Goal: Answer question/provide support: Share knowledge or assist other users

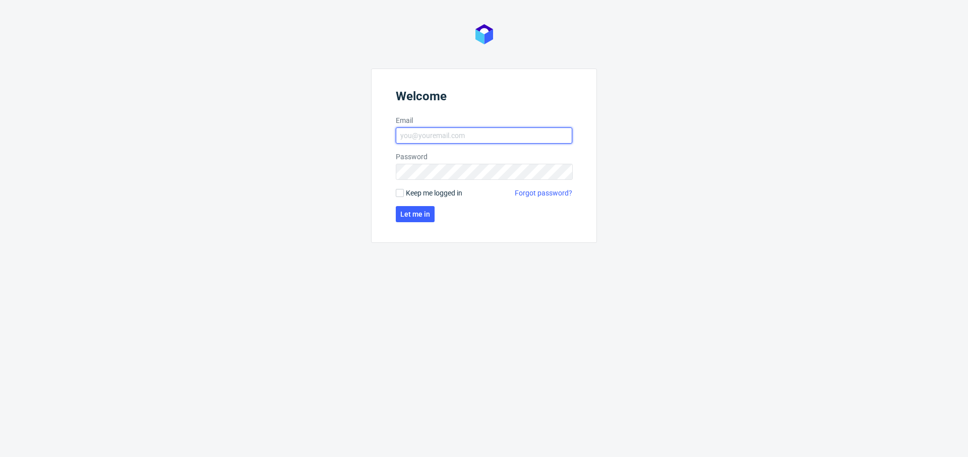
type input "[PERSON_NAME][EMAIL_ADDRESS][PERSON_NAME][DOMAIN_NAME]"
click at [399, 227] on form "Welcome Email angelina.marc@packhelp.com Password Keep me logged in Forgot pass…" at bounding box center [484, 156] width 226 height 174
click at [405, 219] on button "Let me in" at bounding box center [415, 214] width 39 height 16
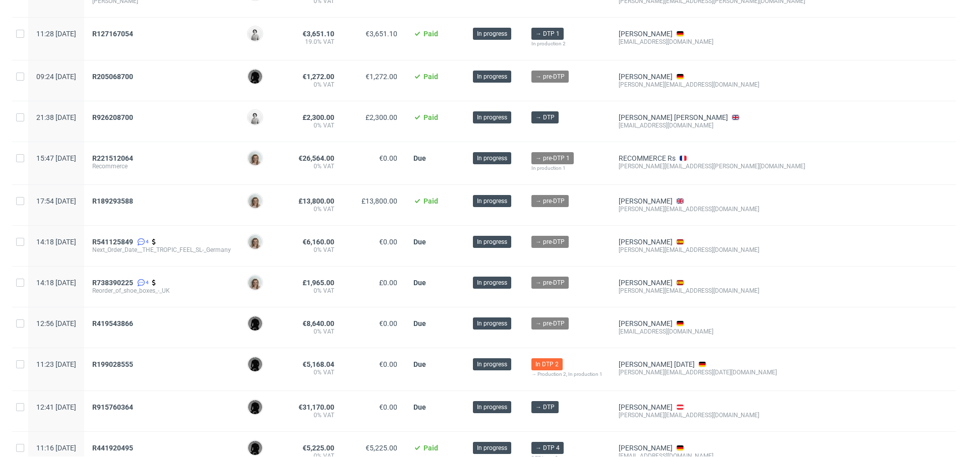
scroll to position [428, 0]
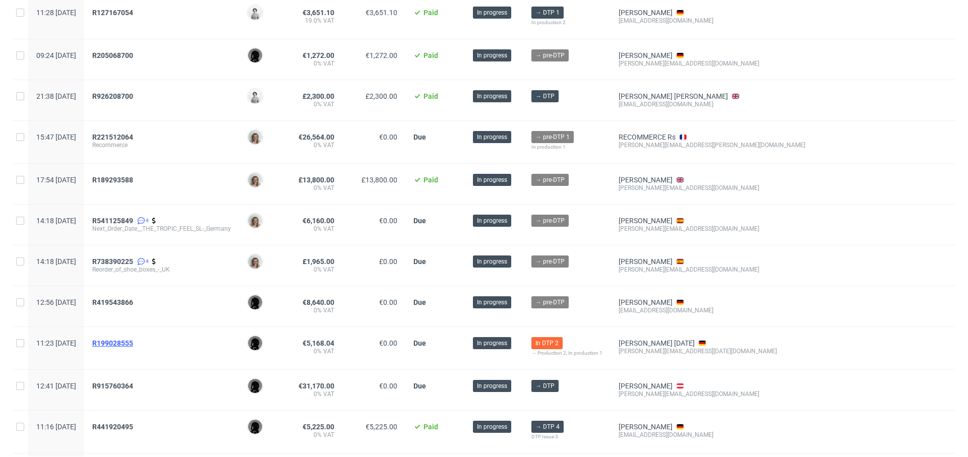
click at [133, 343] on span "R199028555" at bounding box center [112, 343] width 41 height 8
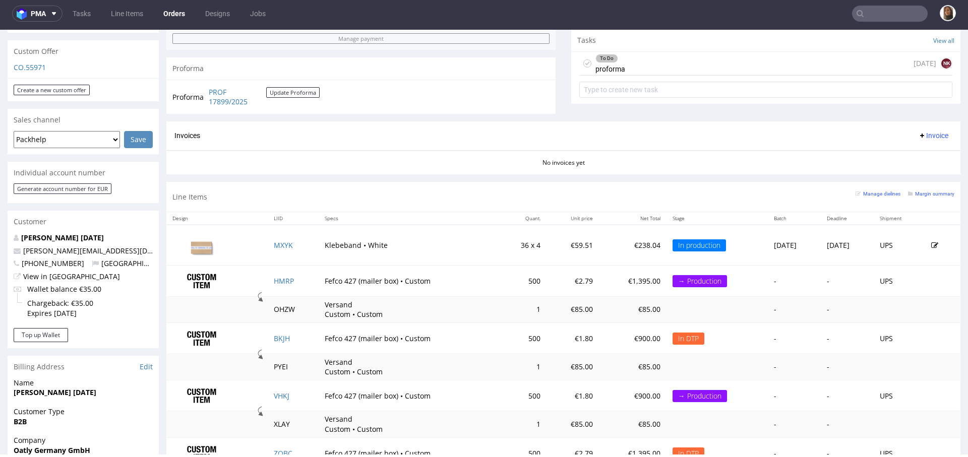
scroll to position [192, 0]
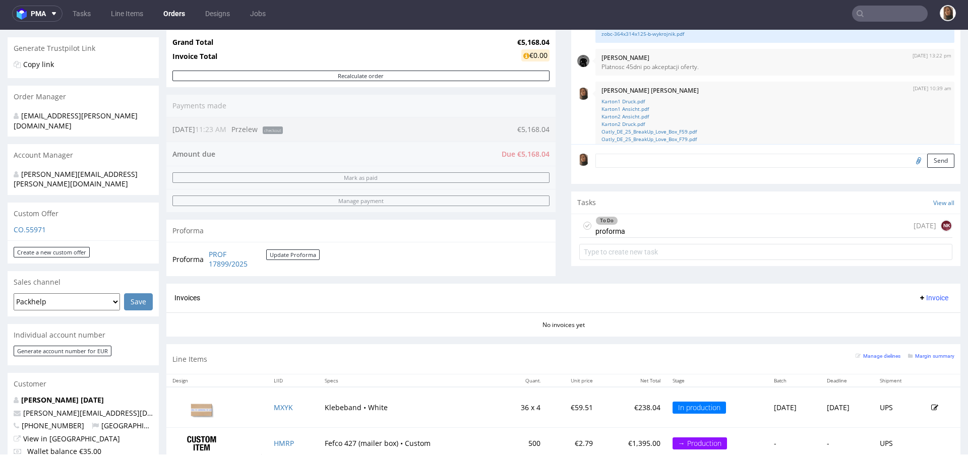
click at [866, 16] on input "text" at bounding box center [890, 14] width 76 height 16
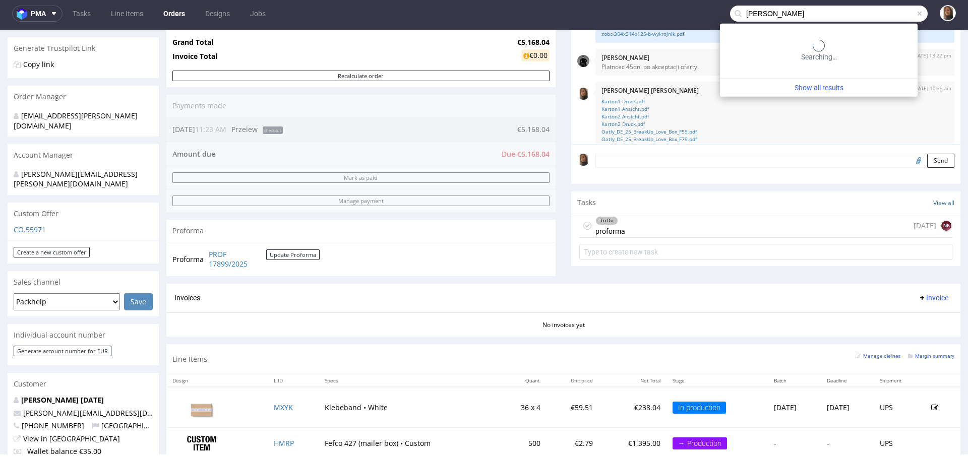
type input "jeffrey"
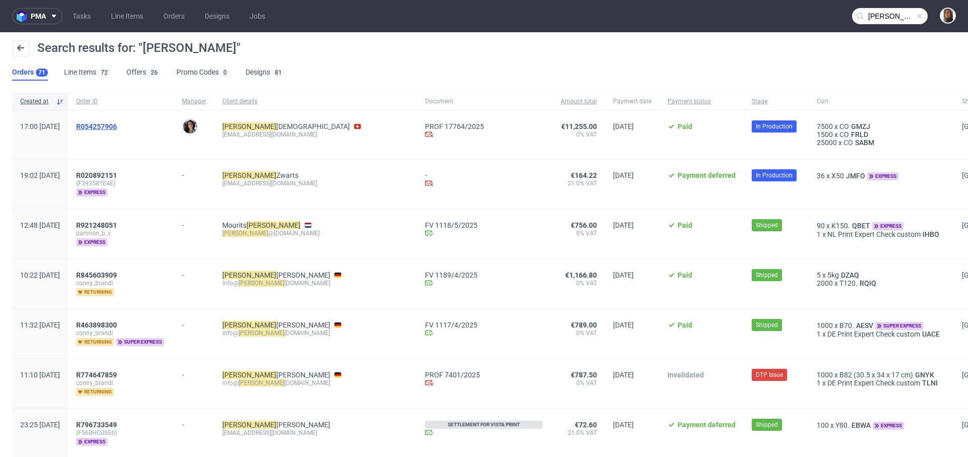
click at [117, 125] on span "R054257906" at bounding box center [96, 126] width 41 height 8
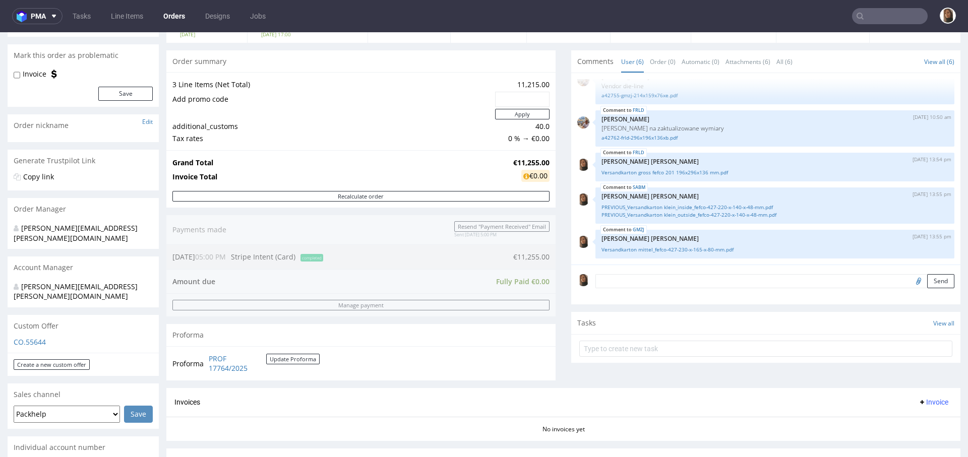
scroll to position [361, 0]
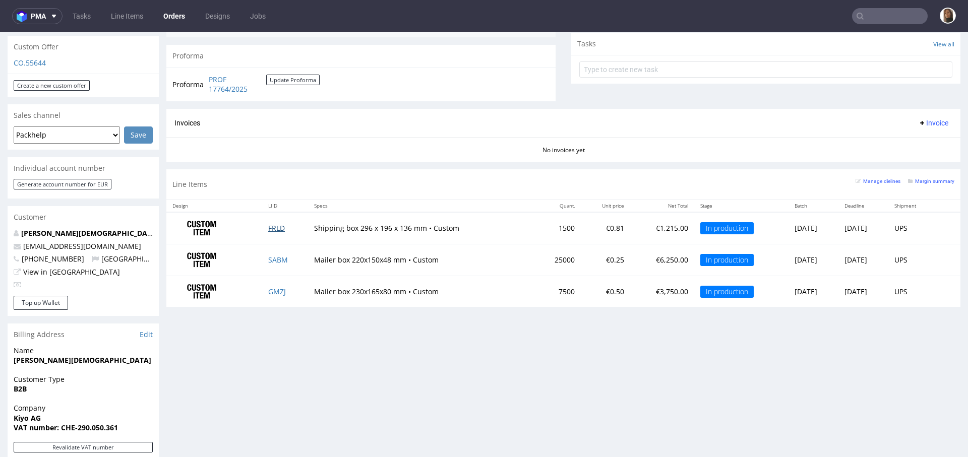
click at [273, 223] on link "FRLD" at bounding box center [276, 228] width 17 height 10
click at [273, 257] on link "SABM" at bounding box center [278, 260] width 20 height 10
click at [268, 290] on link "GMZJ" at bounding box center [277, 292] width 18 height 10
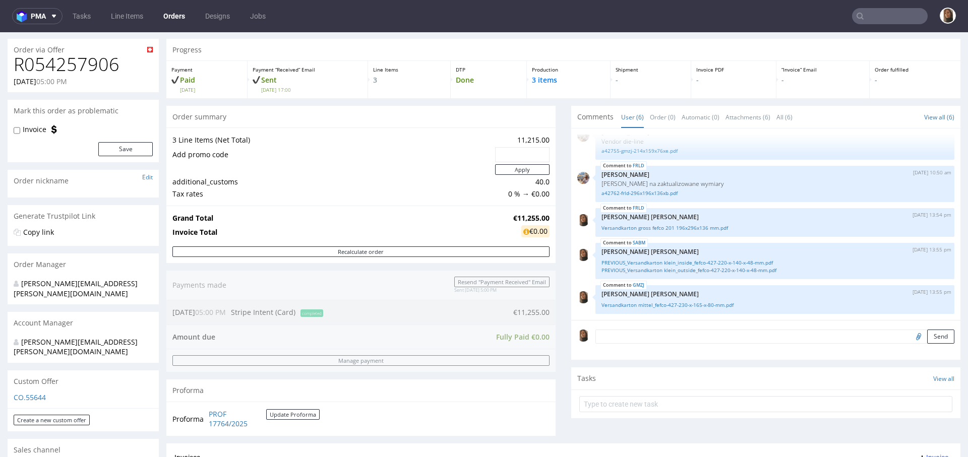
scroll to position [0, 0]
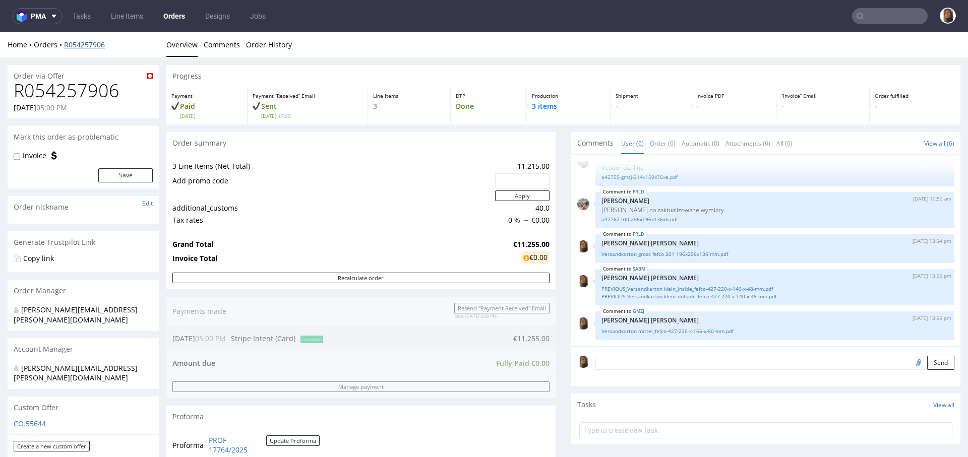
click at [89, 44] on link "R054257906" at bounding box center [84, 45] width 41 height 10
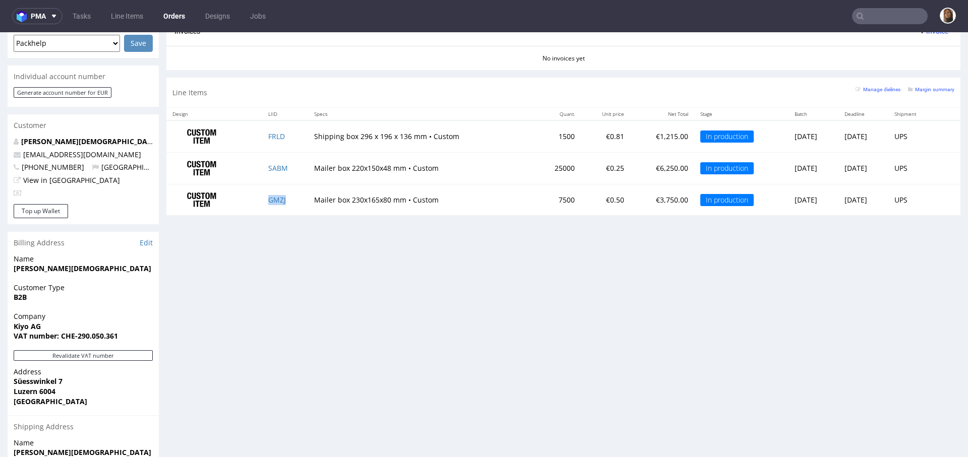
scroll to position [488, 0]
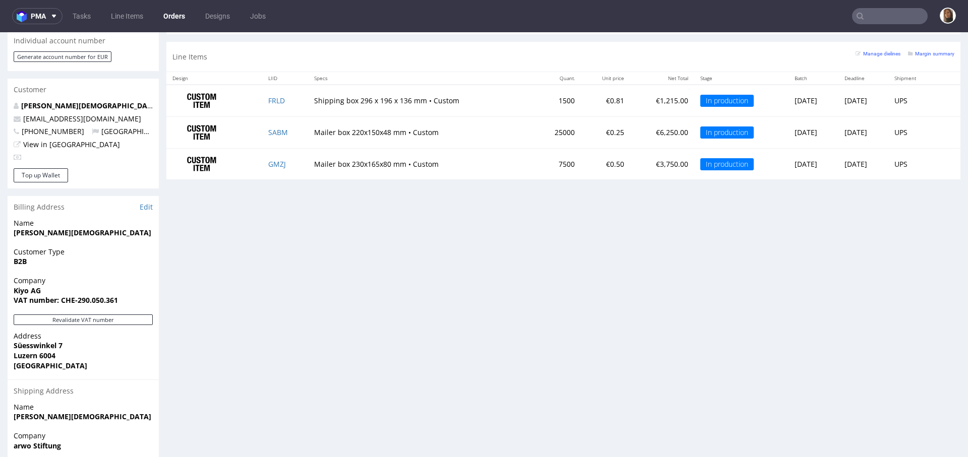
click at [360, 312] on div "Progress Payment Paid Mon 18 Aug Payment “Received” Email Sent Mon 18 Aug 17:00…" at bounding box center [563, 57] width 794 height 961
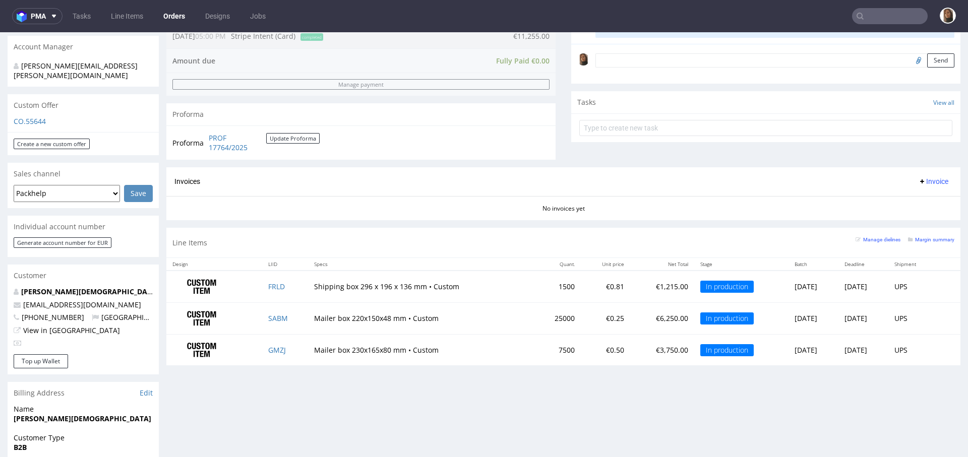
scroll to position [325, 0]
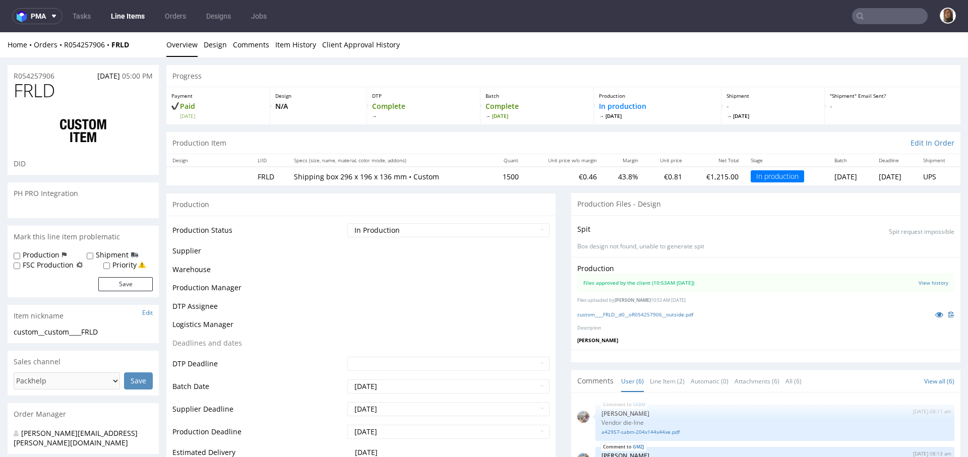
scroll to position [59, 0]
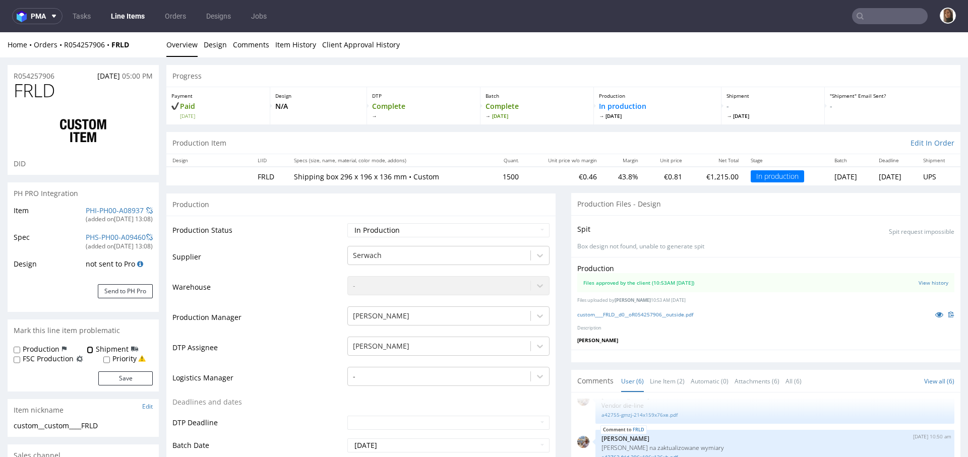
click at [89, 351] on input "Shipment" at bounding box center [90, 350] width 7 height 8
checkbox input "true"
click at [126, 378] on button "Save" at bounding box center [125, 378] width 54 height 14
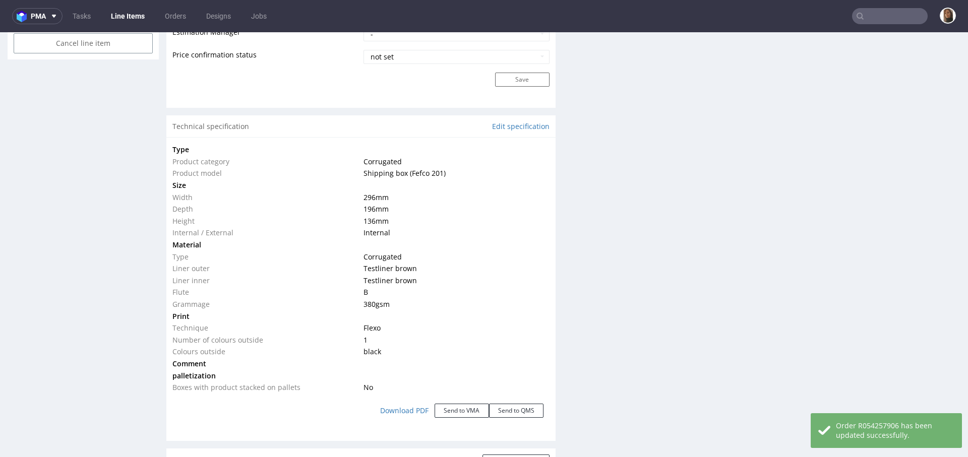
scroll to position [866, 0]
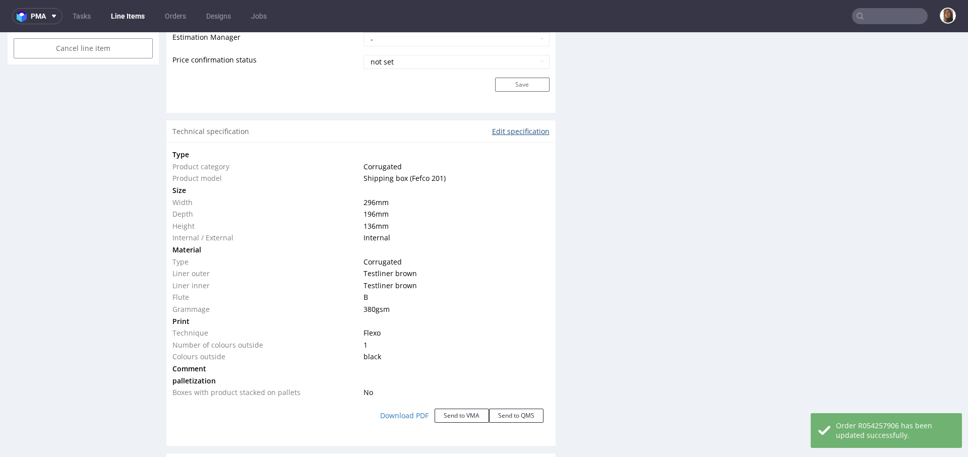
click at [518, 131] on link "Edit specification" at bounding box center [520, 131] width 57 height 10
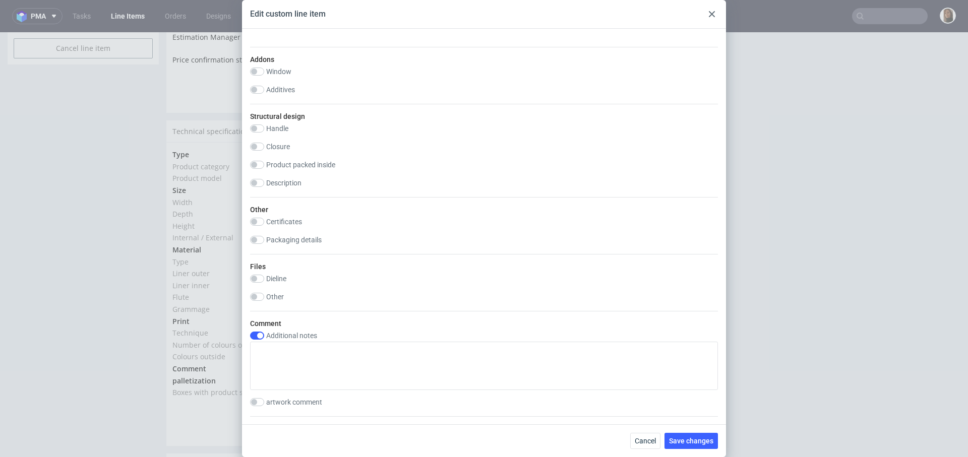
scroll to position [801, 0]
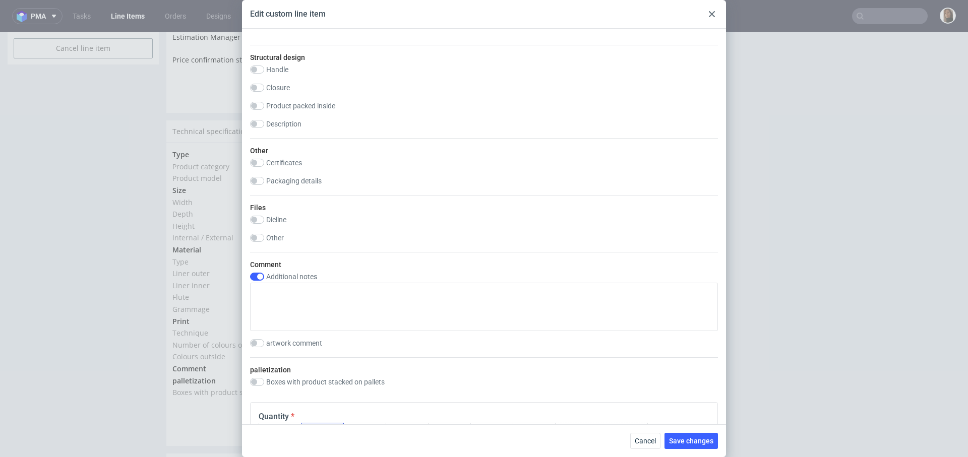
click at [292, 173] on div "Other Certificates FSC FSC MIX FSC 100% FSC RECYCLED BRC PEFC Declaration of Co…" at bounding box center [484, 166] width 468 height 57
click at [295, 182] on label "Packaging details" at bounding box center [293, 181] width 55 height 8
checkbox input "true"
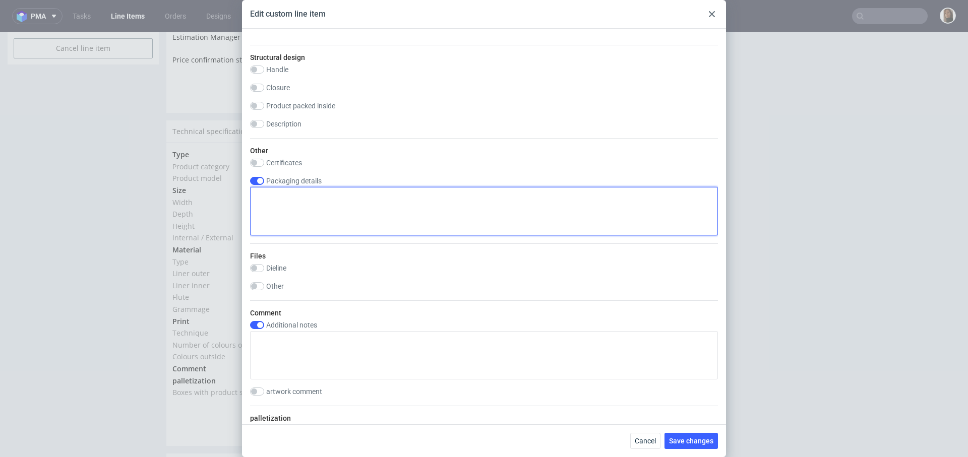
click at [297, 217] on textarea at bounding box center [484, 211] width 468 height 48
drag, startPoint x: 361, startPoint y: 197, endPoint x: 152, endPoint y: 197, distance: 209.1
click at [152, 197] on div "Edit custom line item Technical specification Instant price RFQ Type Product ca…" at bounding box center [484, 228] width 968 height 457
type textarea "Delivery Mon-Fri 9:00-17:00"
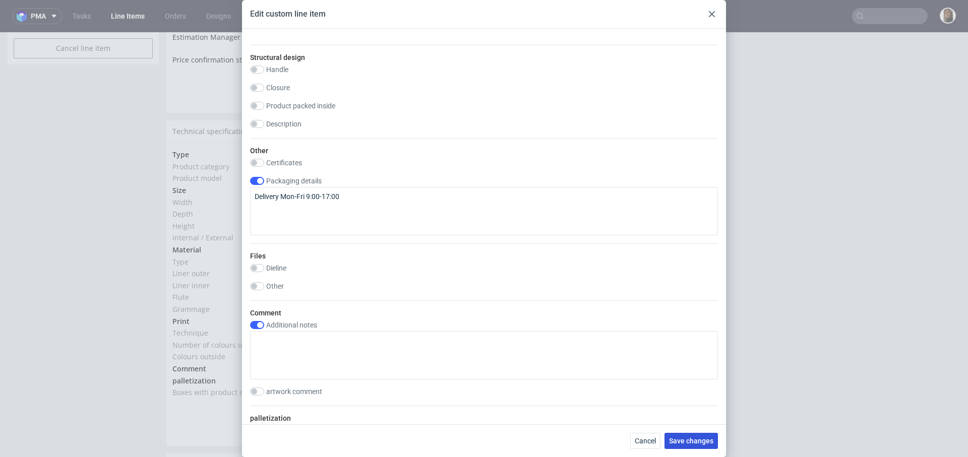
click at [698, 442] on span "Save changes" at bounding box center [691, 440] width 44 height 7
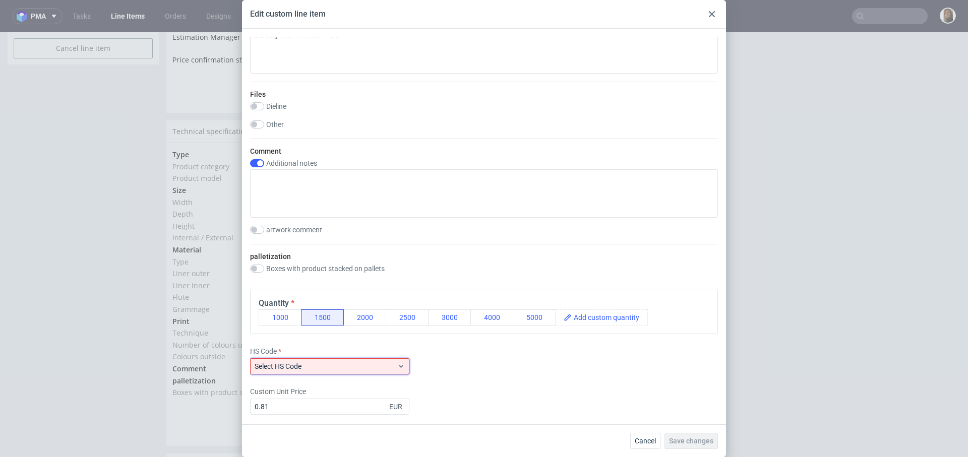
click at [359, 367] on span "Select HS Code" at bounding box center [326, 366] width 143 height 10
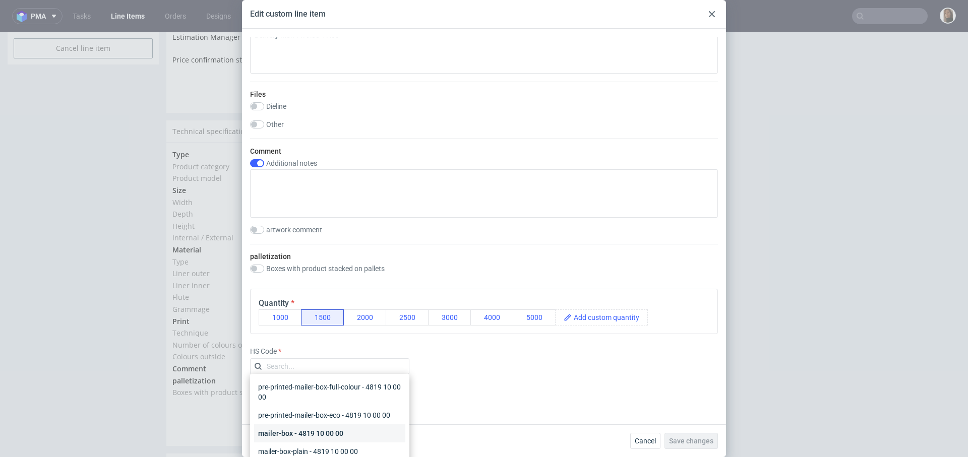
click at [356, 438] on div "mailer-box - 4819 10 00 00" at bounding box center [329, 433] width 151 height 18
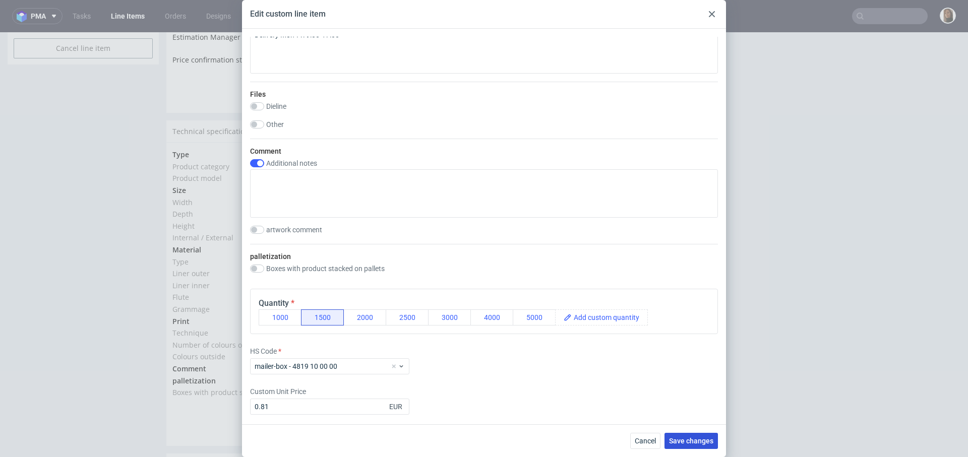
click at [695, 446] on button "Save changes" at bounding box center [690, 441] width 53 height 16
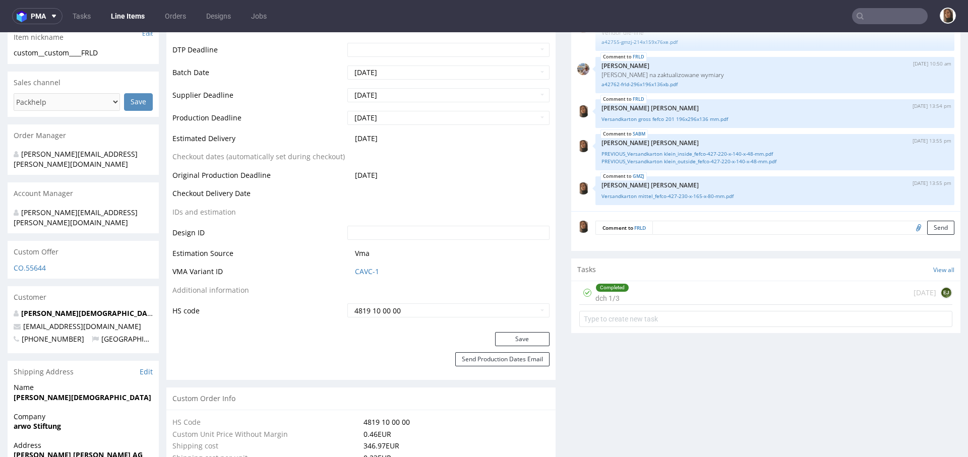
scroll to position [0, 0]
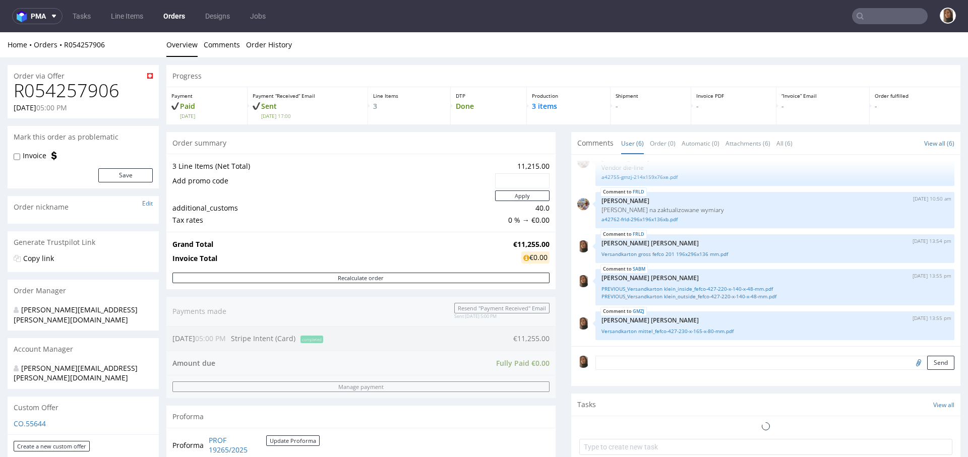
scroll to position [83, 0]
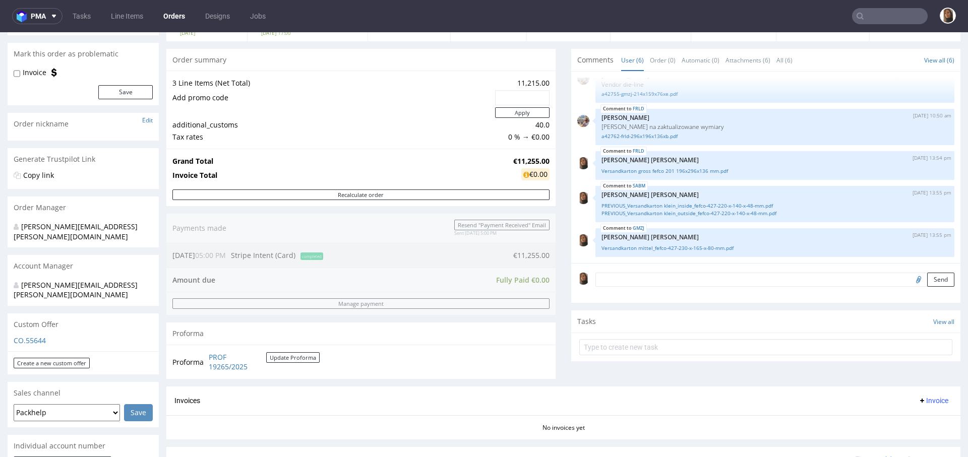
click at [632, 282] on textarea at bounding box center [774, 280] width 359 height 14
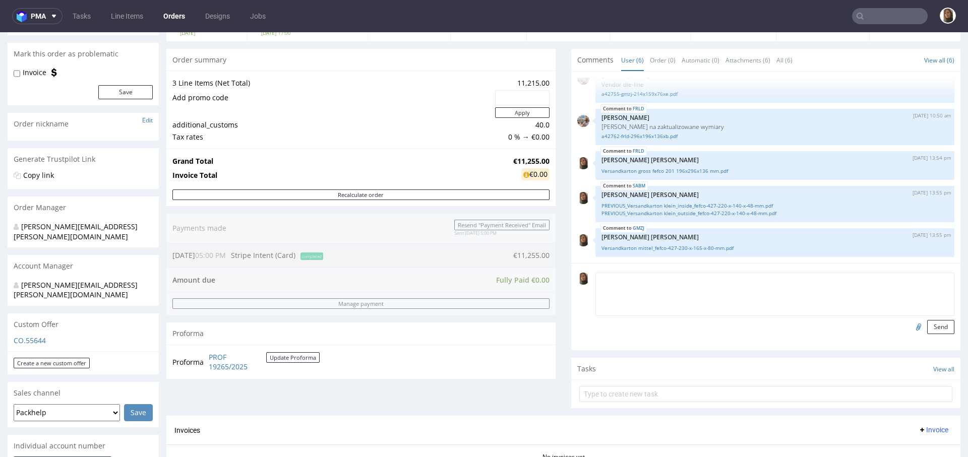
paste textarea "Delivery Mon-Fri 9:00-17:00"
type textarea "Delivery Mon-Fri 9:00-17:00"
click at [927, 324] on button "Send" at bounding box center [940, 327] width 27 height 14
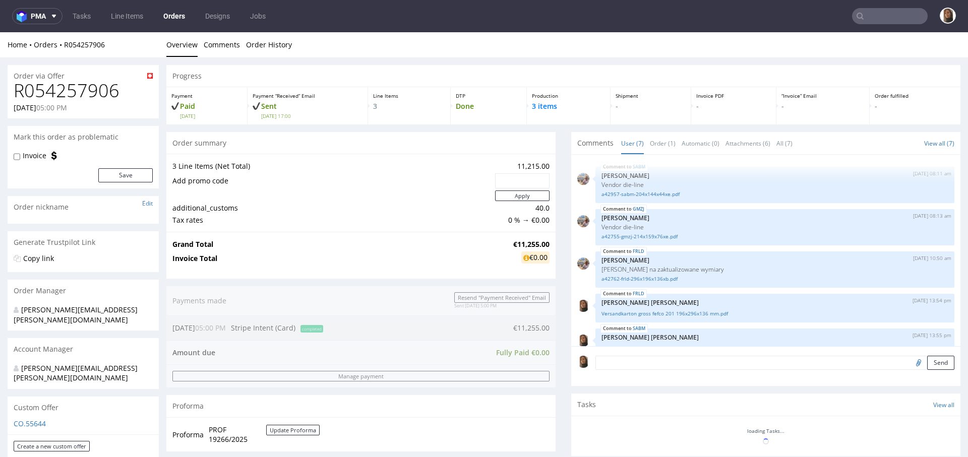
scroll to position [92, 0]
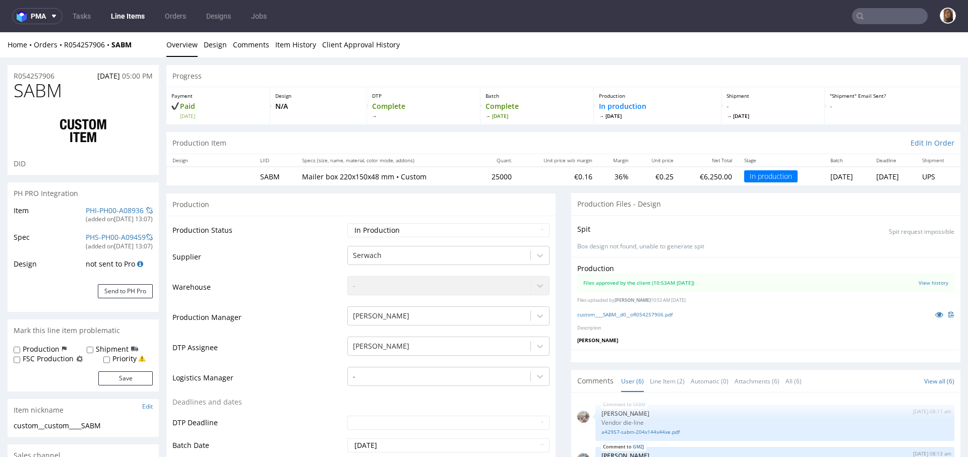
scroll to position [59, 0]
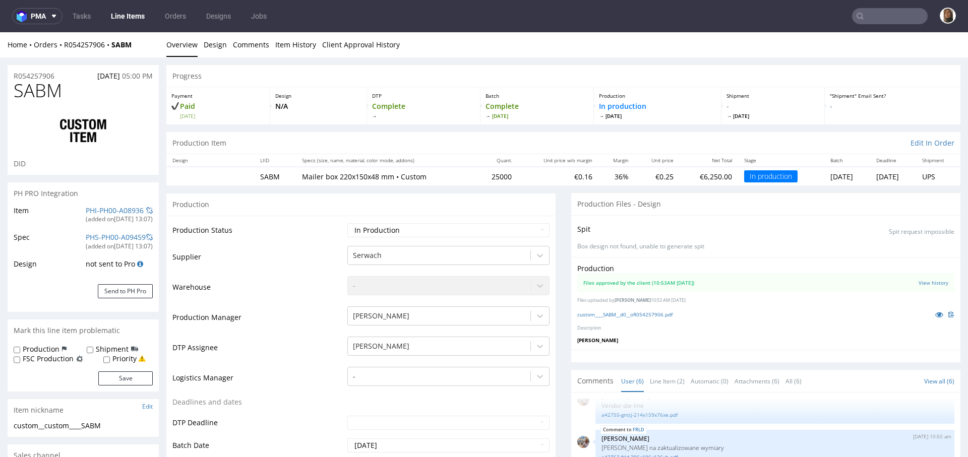
click at [106, 347] on label "Shipment" at bounding box center [112, 349] width 33 height 10
click at [93, 347] on input "Shipment" at bounding box center [90, 350] width 7 height 8
checkbox input "true"
click at [109, 374] on button "Save" at bounding box center [125, 378] width 54 height 14
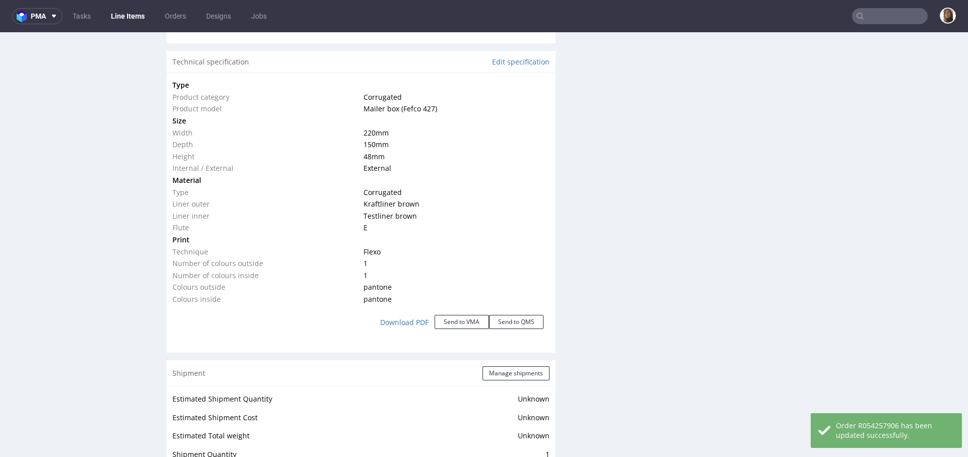
scroll to position [879, 0]
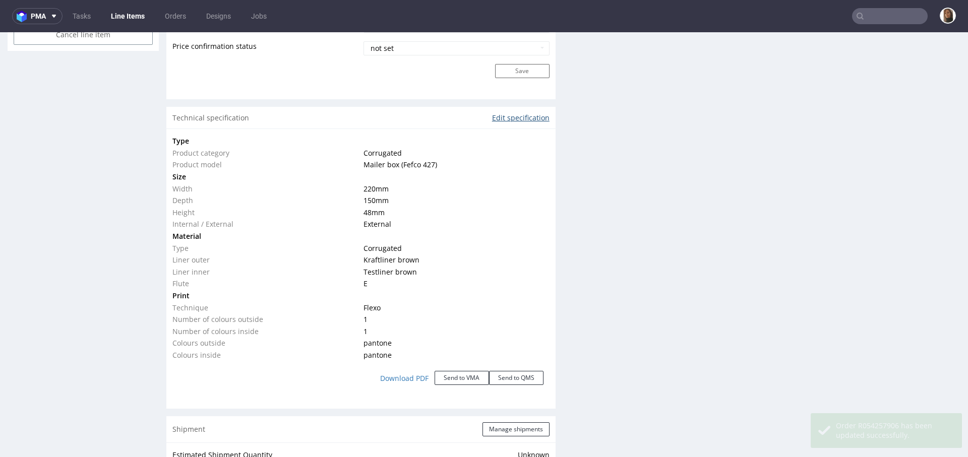
click at [507, 114] on link "Edit specification" at bounding box center [520, 118] width 57 height 10
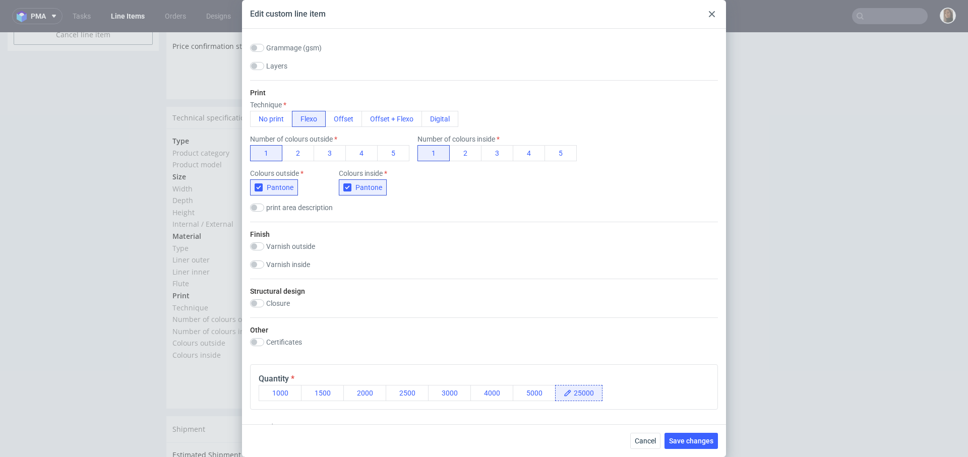
scroll to position [425, 0]
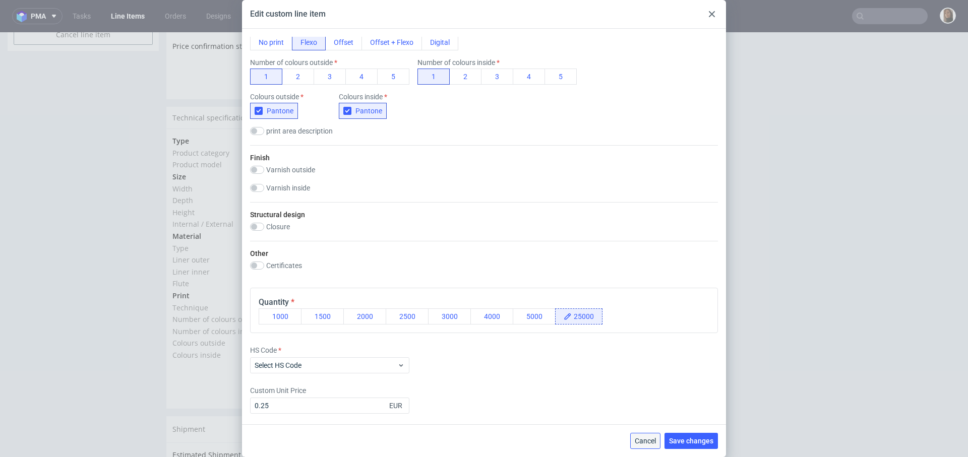
click at [638, 444] on span "Cancel" at bounding box center [644, 440] width 21 height 7
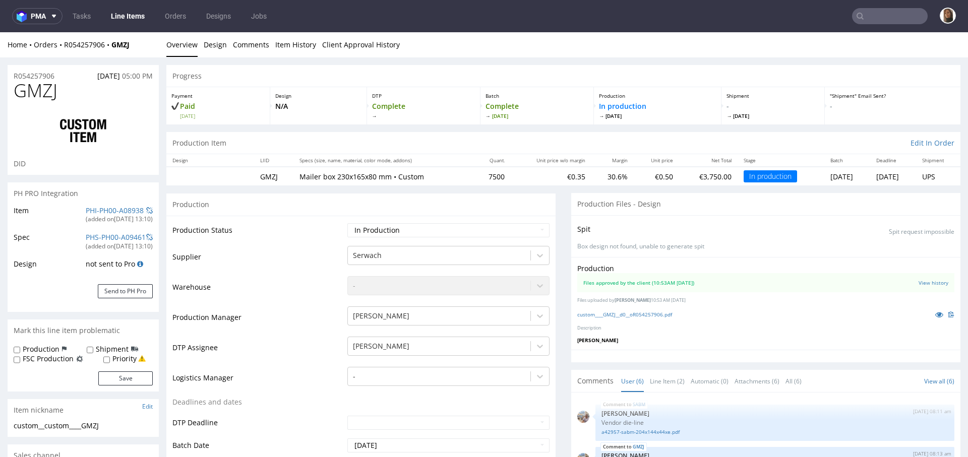
scroll to position [59, 0]
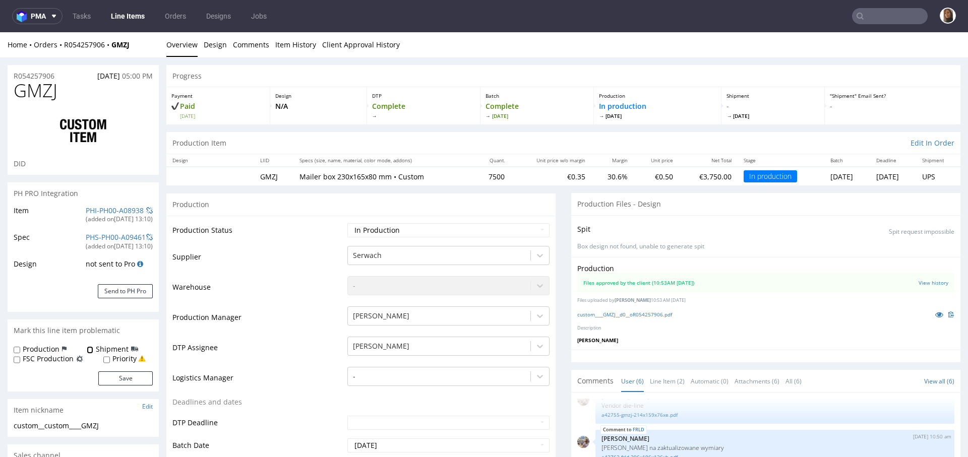
click at [90, 348] on input "Shipment" at bounding box center [90, 350] width 7 height 8
checkbox input "true"
click at [123, 376] on button "Save" at bounding box center [125, 378] width 54 height 14
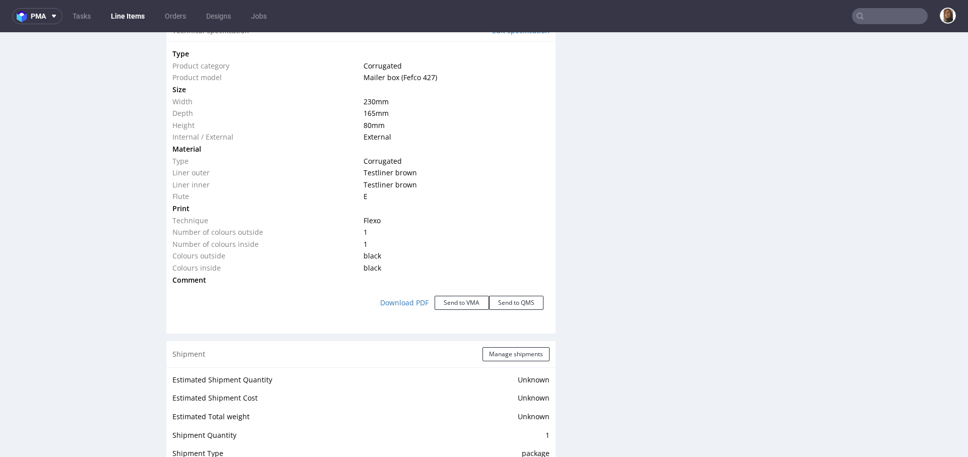
scroll to position [878, 0]
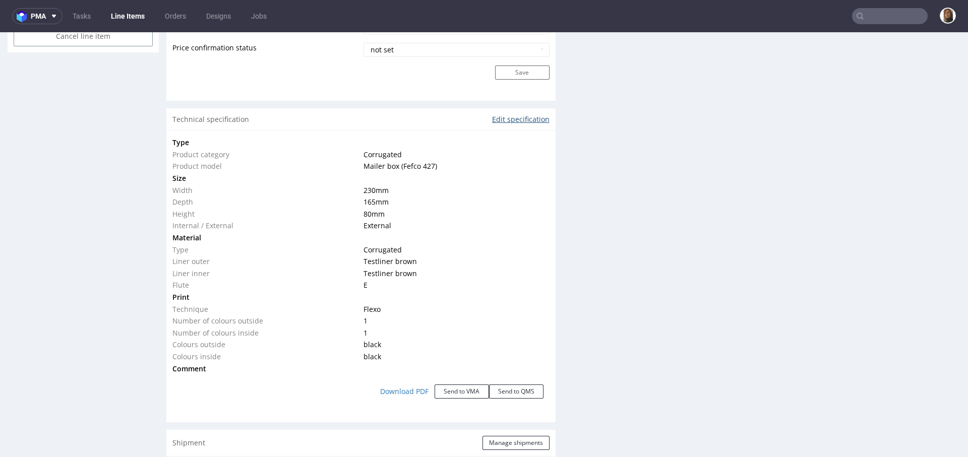
click at [512, 115] on link "Edit specification" at bounding box center [520, 119] width 57 height 10
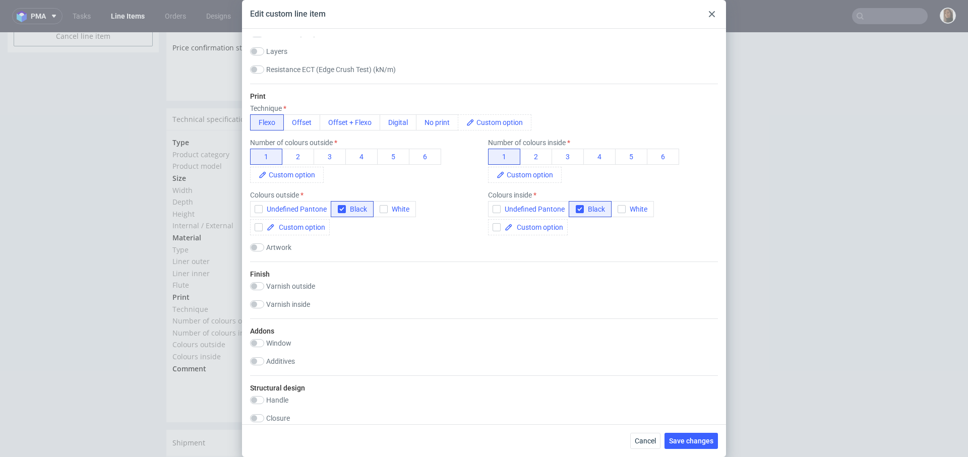
scroll to position [558, 0]
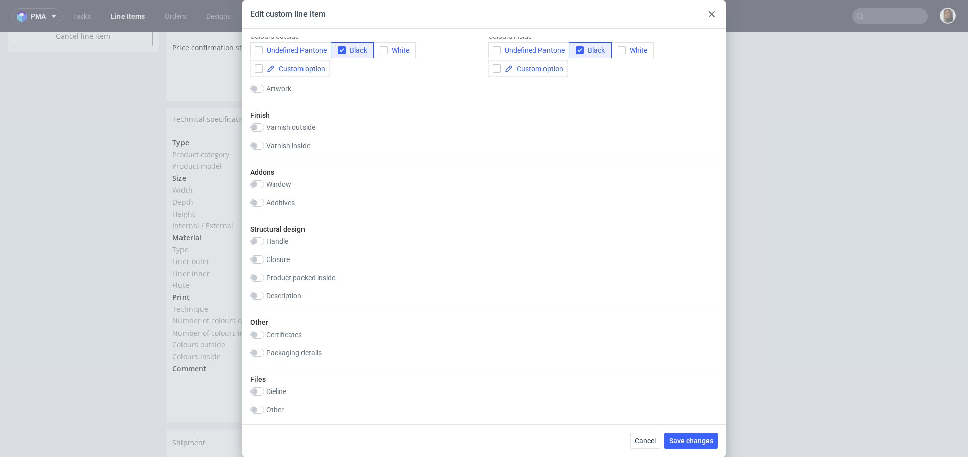
click at [303, 354] on label "Packaging details" at bounding box center [293, 353] width 55 height 8
checkbox input "true"
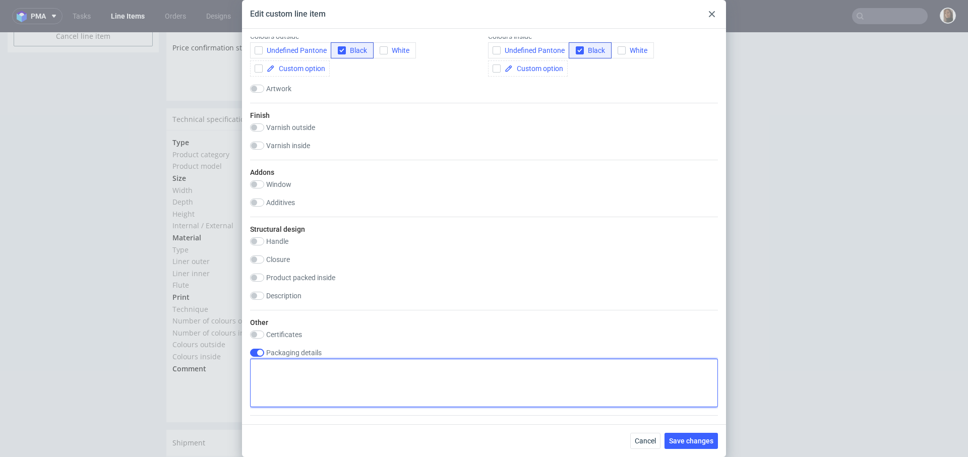
click at [308, 365] on textarea at bounding box center [484, 383] width 468 height 48
paste textarea "Delivery Mon-Fri 9:00-17:00"
type textarea "Delivery Mon-Fri 9:00-17:00"
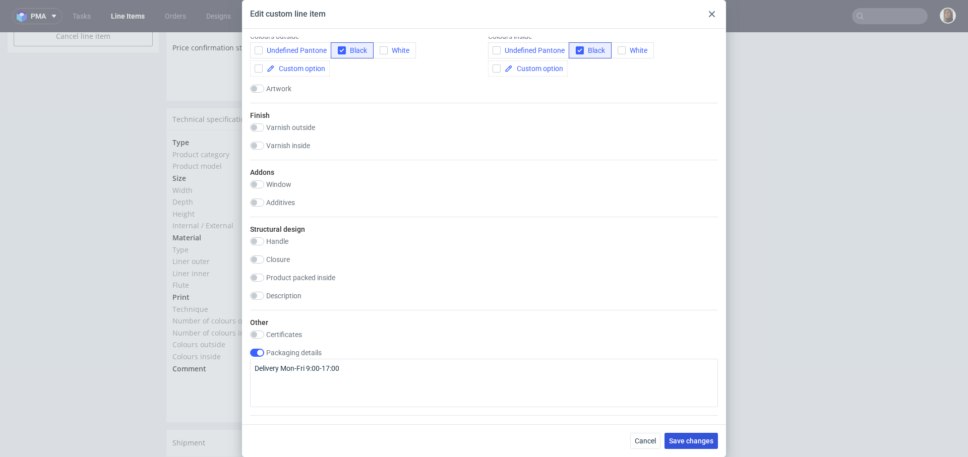
click at [686, 443] on span "Save changes" at bounding box center [691, 440] width 44 height 7
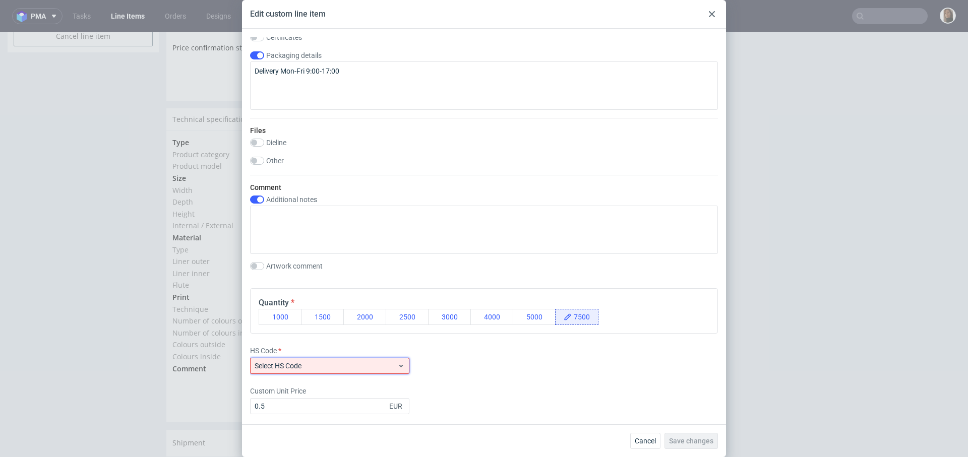
click at [337, 362] on span "Select HS Code" at bounding box center [326, 366] width 143 height 10
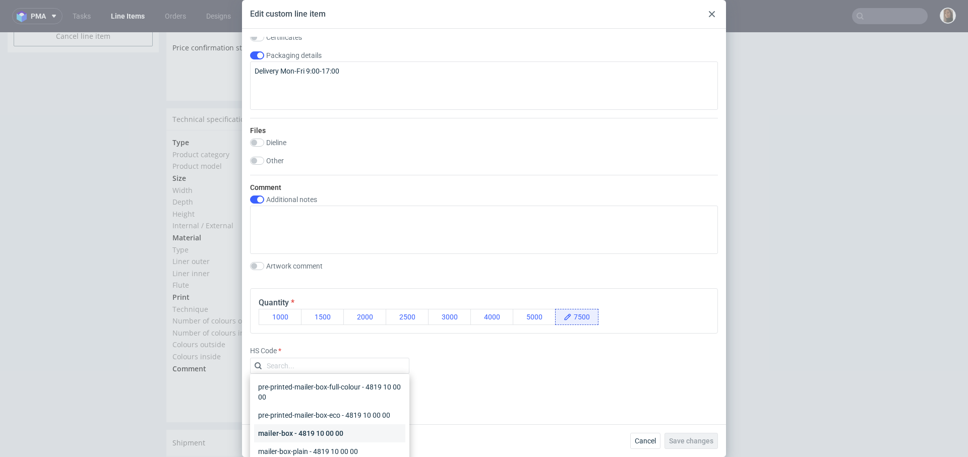
click at [310, 435] on div "mailer-box - 4819 10 00 00" at bounding box center [329, 433] width 151 height 18
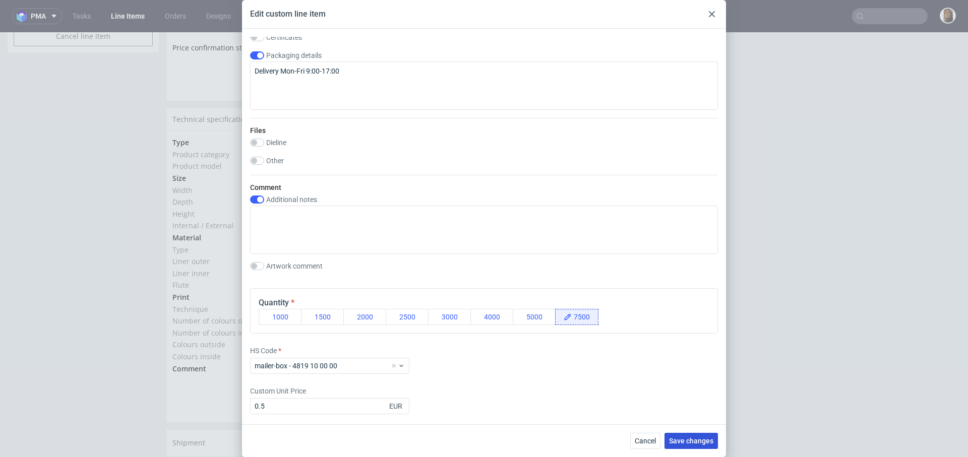
click at [702, 437] on span "Save changes" at bounding box center [691, 440] width 44 height 7
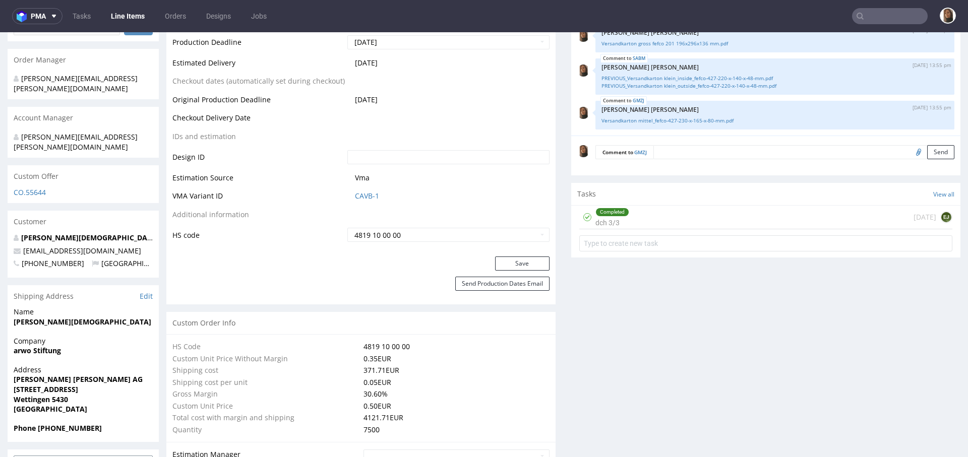
scroll to position [168, 0]
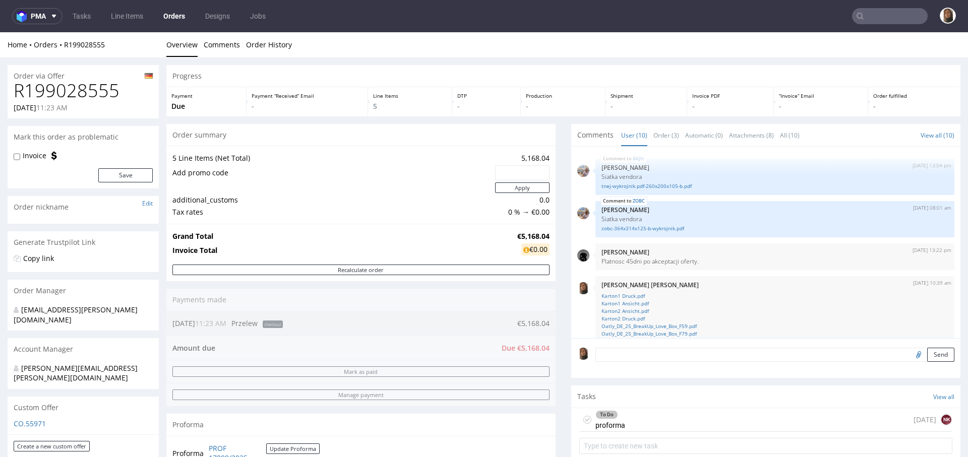
scroll to position [217, 0]
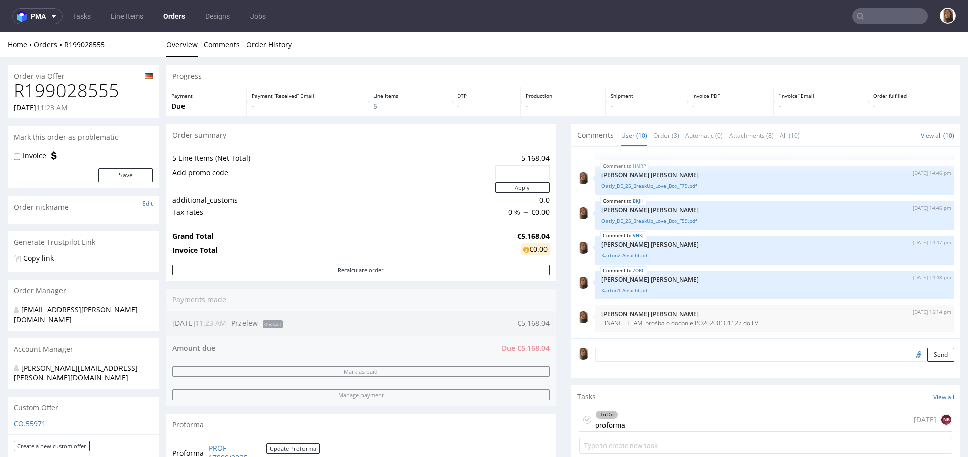
click at [894, 12] on input "text" at bounding box center [890, 16] width 76 height 16
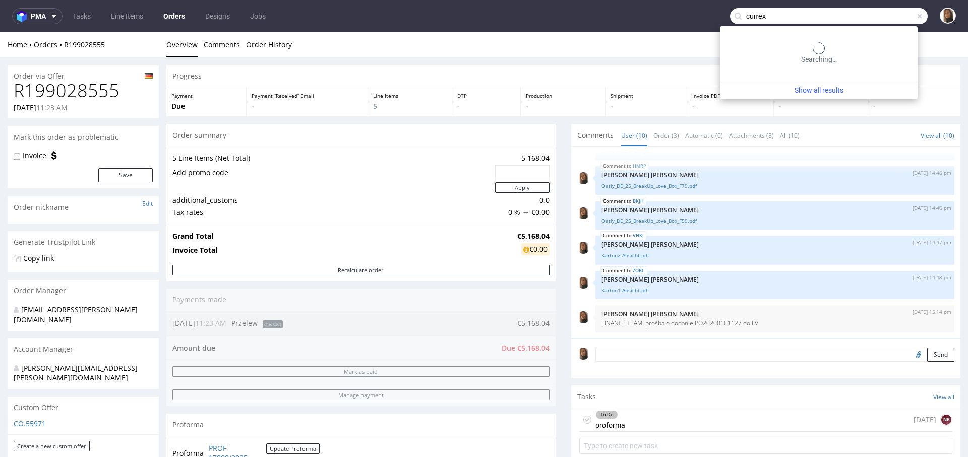
type input "currex"
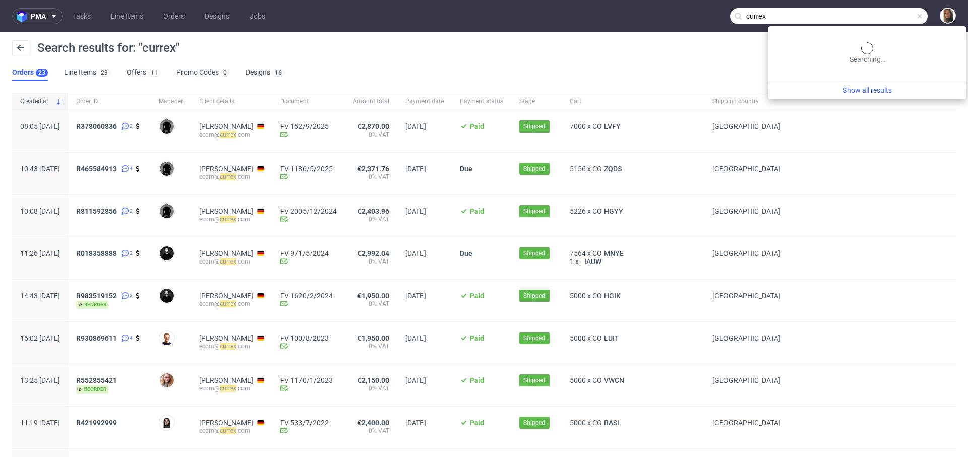
click at [892, 15] on input "currex" at bounding box center [829, 16] width 198 height 16
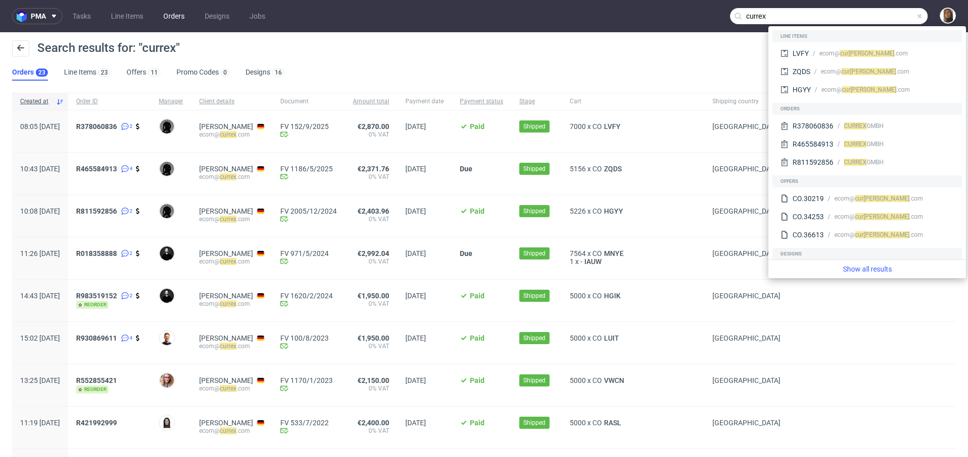
click at [176, 21] on link "Orders" at bounding box center [173, 16] width 33 height 16
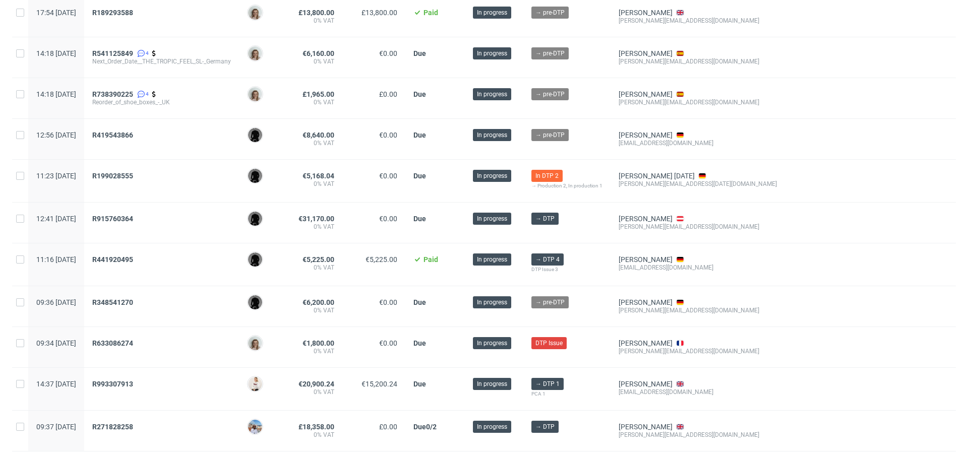
scroll to position [619, 0]
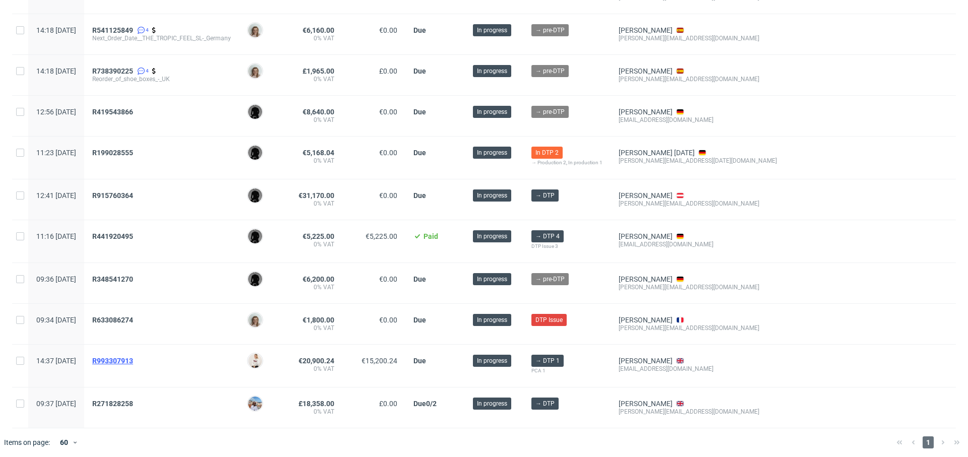
click at [133, 358] on span "R993307913" at bounding box center [112, 361] width 41 height 8
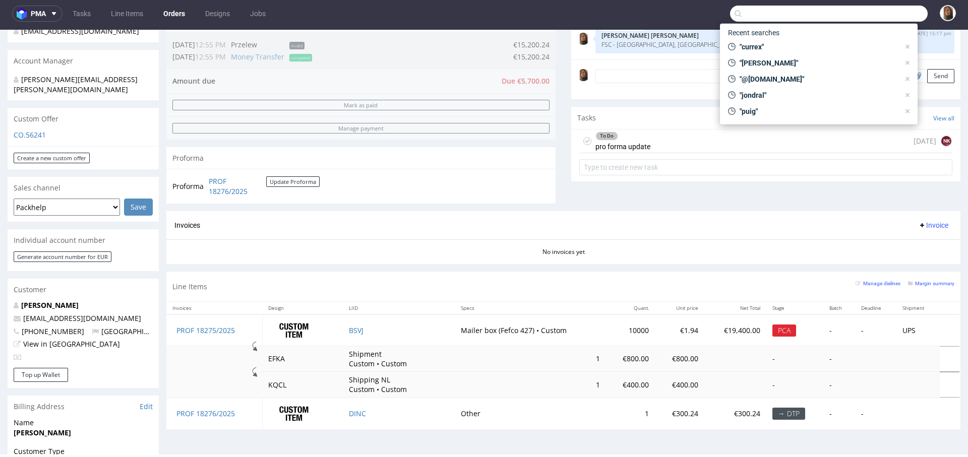
scroll to position [287, 0]
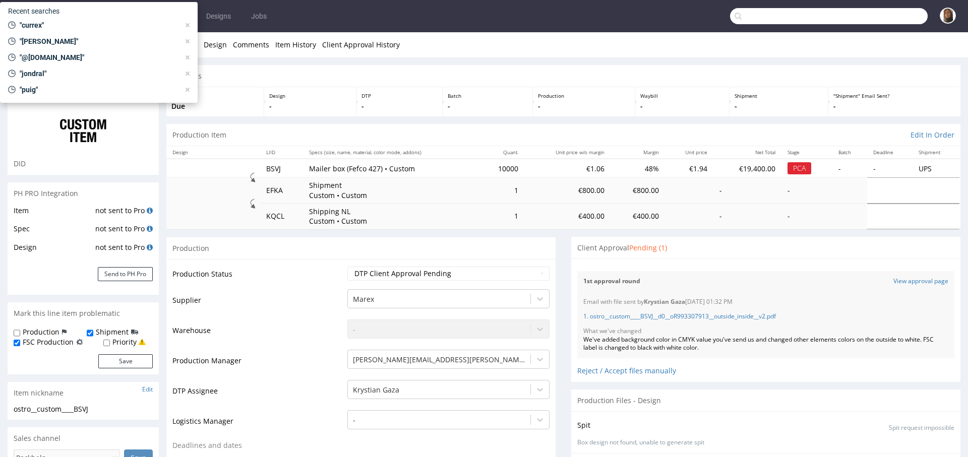
scroll to position [195, 0]
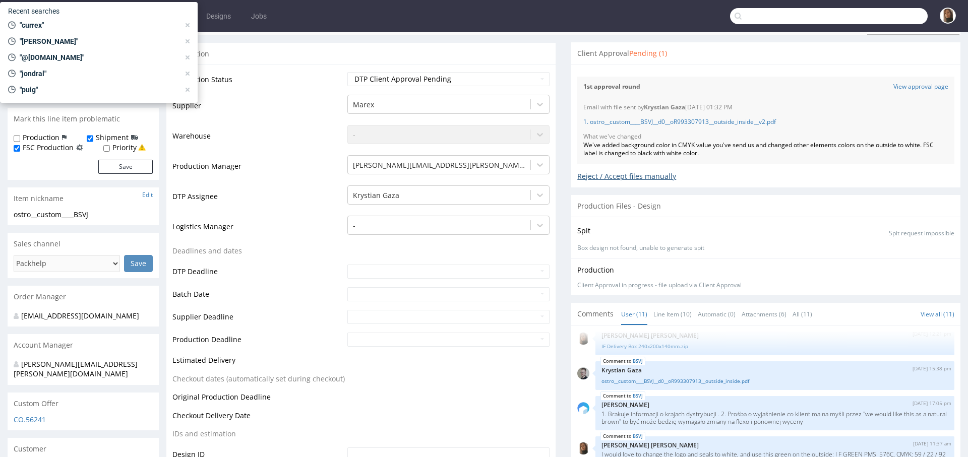
click at [584, 177] on div "Reject / Accept files manually" at bounding box center [765, 173] width 377 height 18
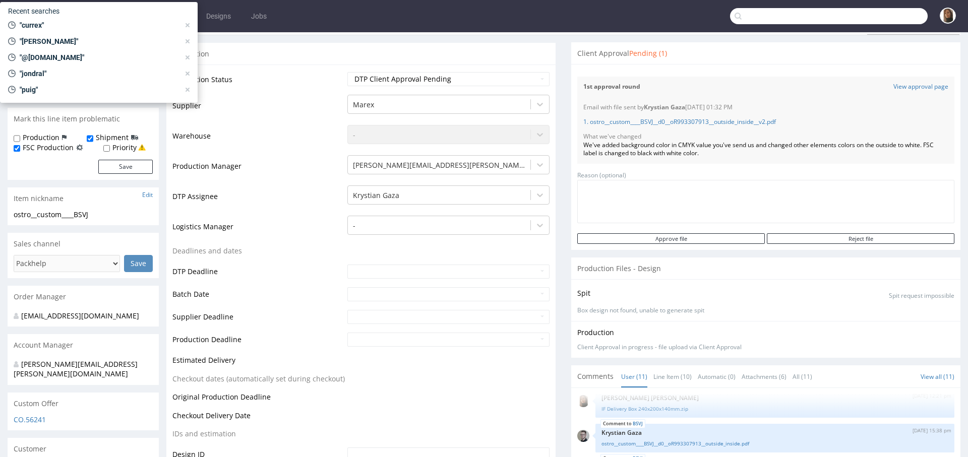
click at [637, 208] on textarea at bounding box center [765, 201] width 377 height 43
paste textarea "In the recommended section could we go for the green background and white writi…"
type textarea "In the recommended section could we go for the green background and white writi…"
click at [787, 238] on input "Reject file" at bounding box center [860, 238] width 187 height 11
click at [830, 238] on input "Reject file" at bounding box center [860, 238] width 187 height 11
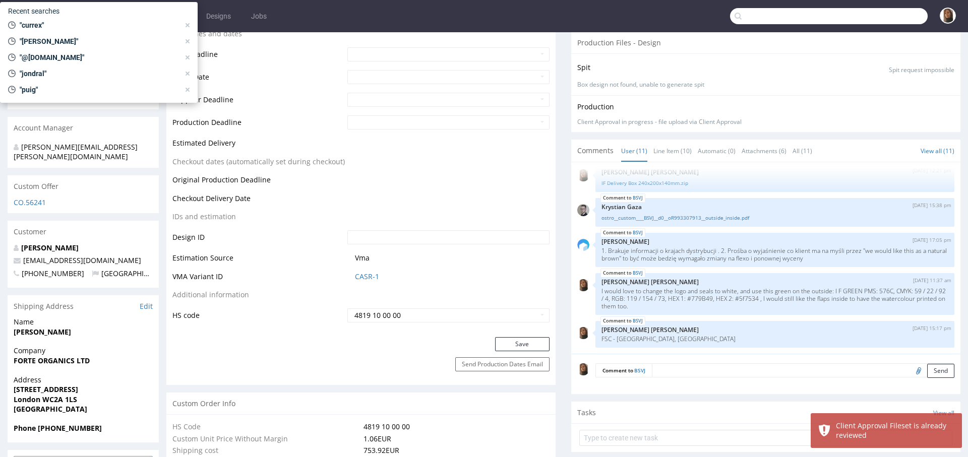
scroll to position [473, 0]
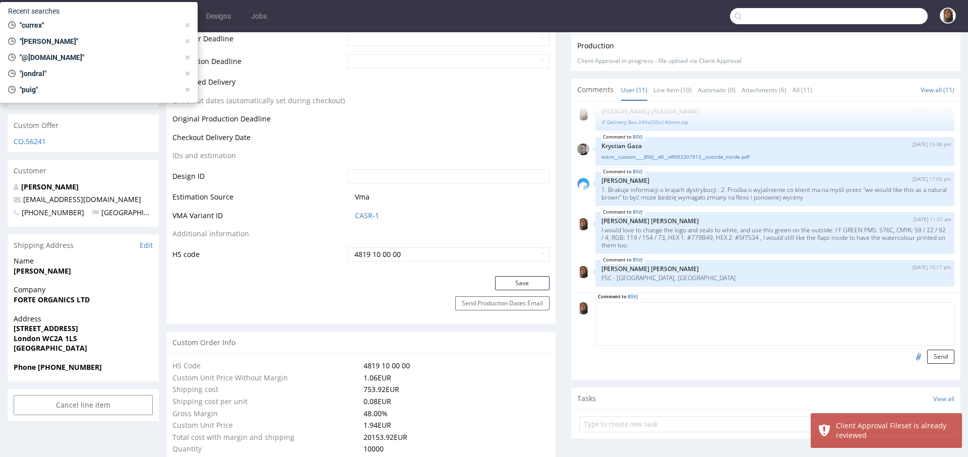
click at [674, 303] on textarea at bounding box center [774, 323] width 359 height 43
paste textarea "In the recommended section could we go for the green background and white writi…"
type textarea "In the recommended section could we go for the green background and white writi…"
click at [927, 351] on button "Send" at bounding box center [940, 357] width 27 height 14
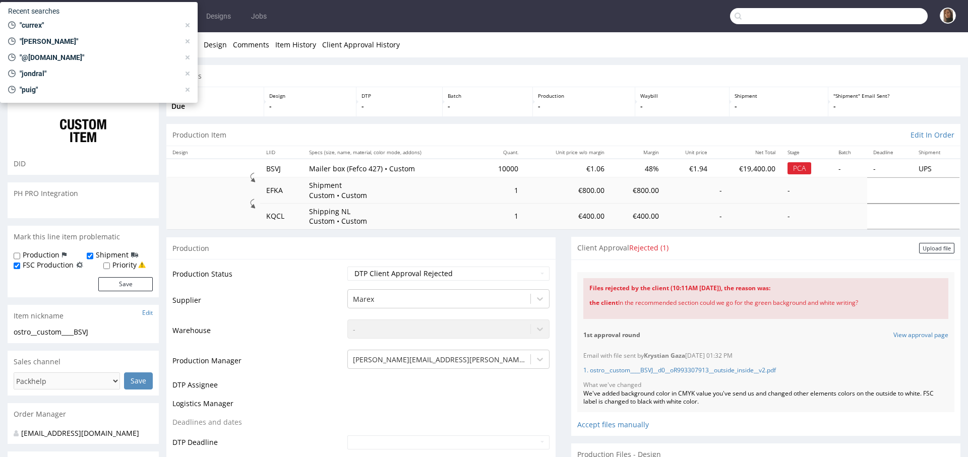
scroll to position [309, 0]
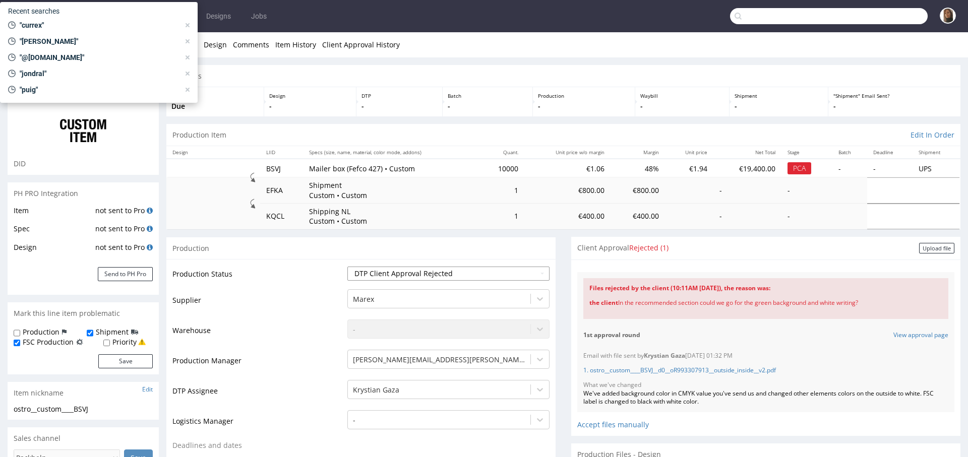
click at [398, 271] on select "Waiting for Artwork Waiting for Diecut Waiting for Mockup Waiting for DTP Waiti…" at bounding box center [448, 274] width 202 height 14
select select "back_for_dtp"
click at [347, 267] on select "Waiting for Artwork Waiting for Diecut Waiting for Mockup Waiting for DTP Waiti…" at bounding box center [448, 274] width 202 height 14
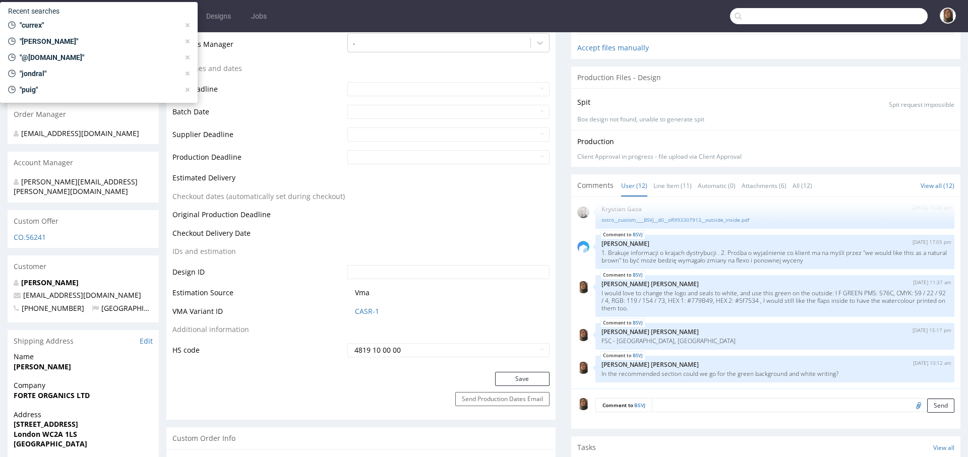
scroll to position [495, 0]
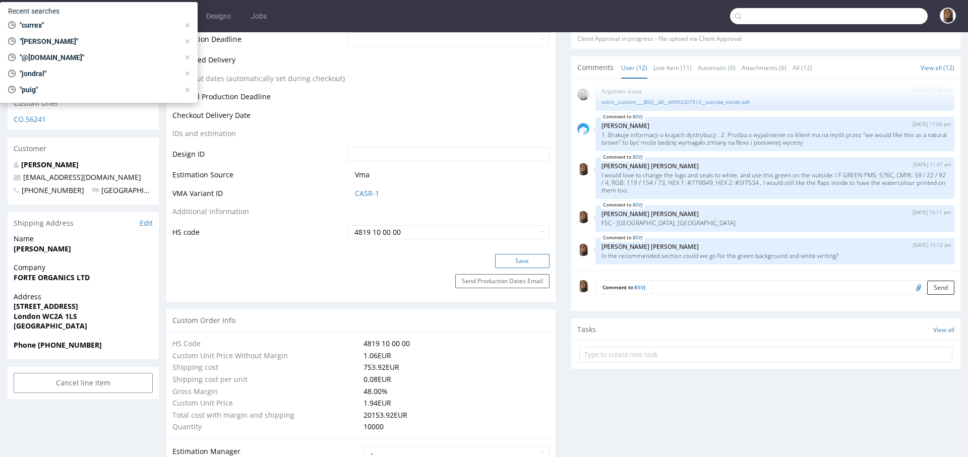
click at [513, 257] on button "Save" at bounding box center [522, 261] width 54 height 14
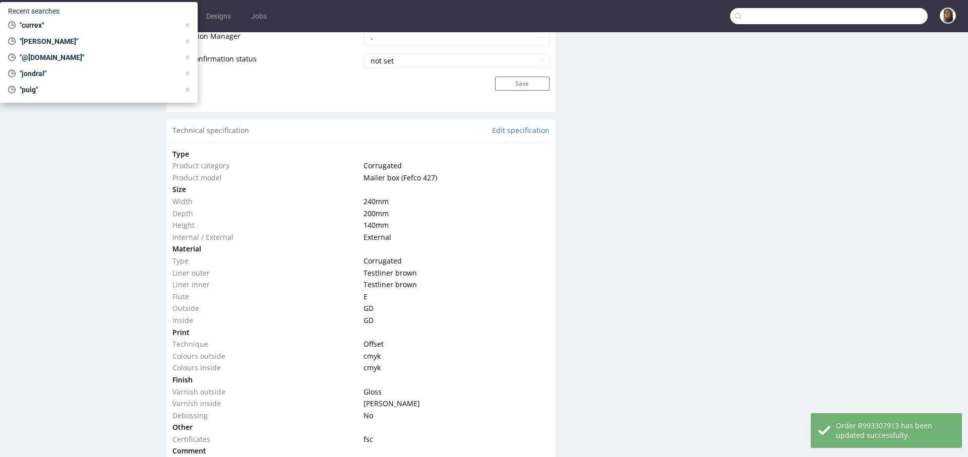
scroll to position [1042, 0]
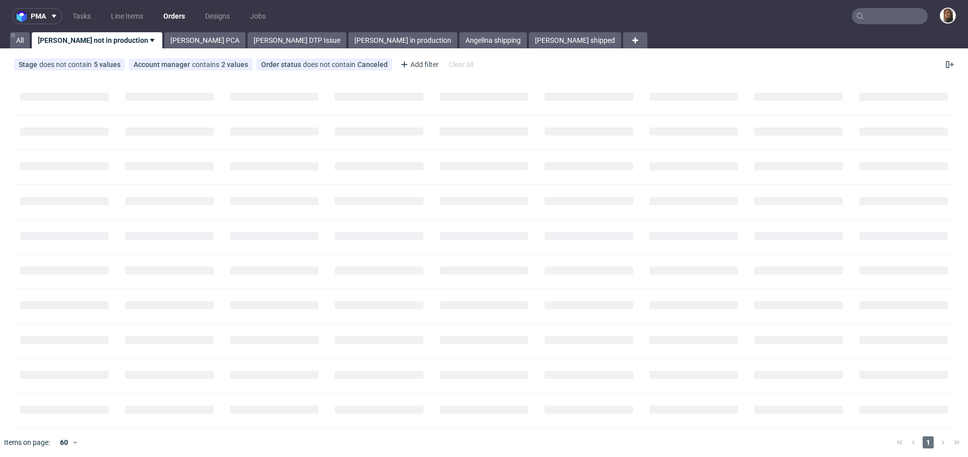
click at [862, 20] on input "text" at bounding box center [890, 16] width 76 height 16
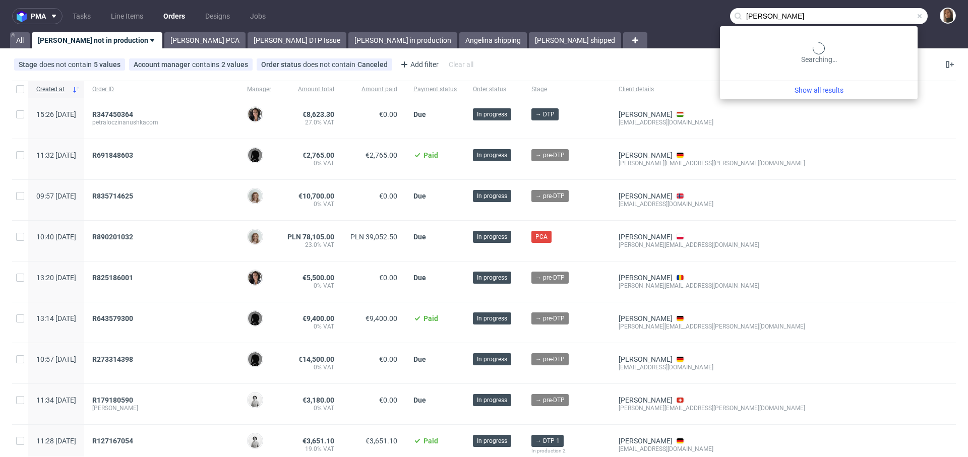
type input "karla emcke"
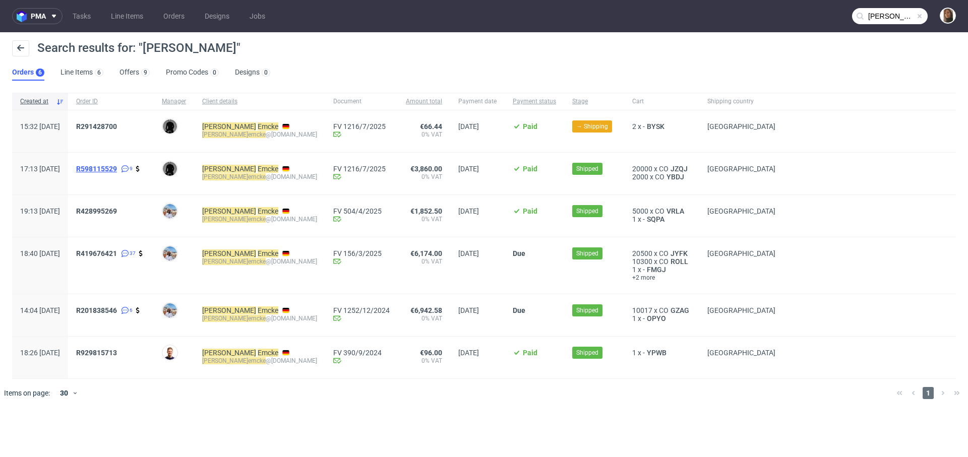
click at [117, 167] on span "R598115529" at bounding box center [96, 169] width 41 height 8
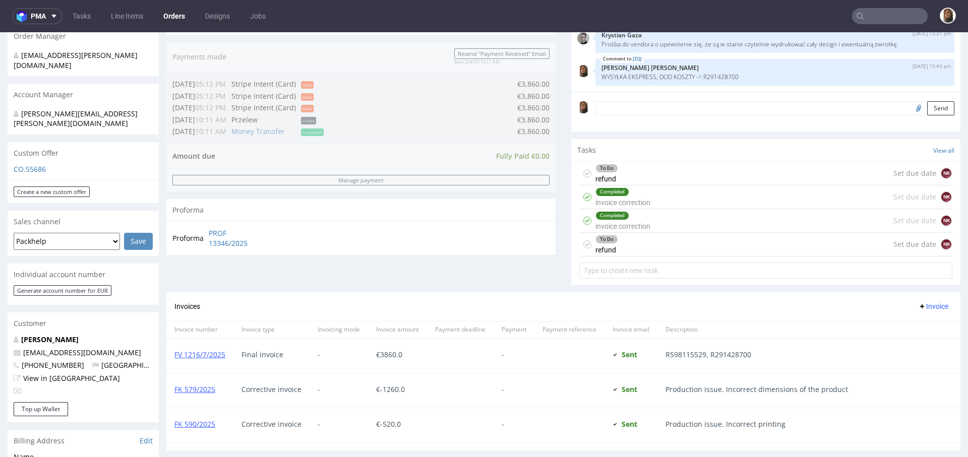
scroll to position [279, 0]
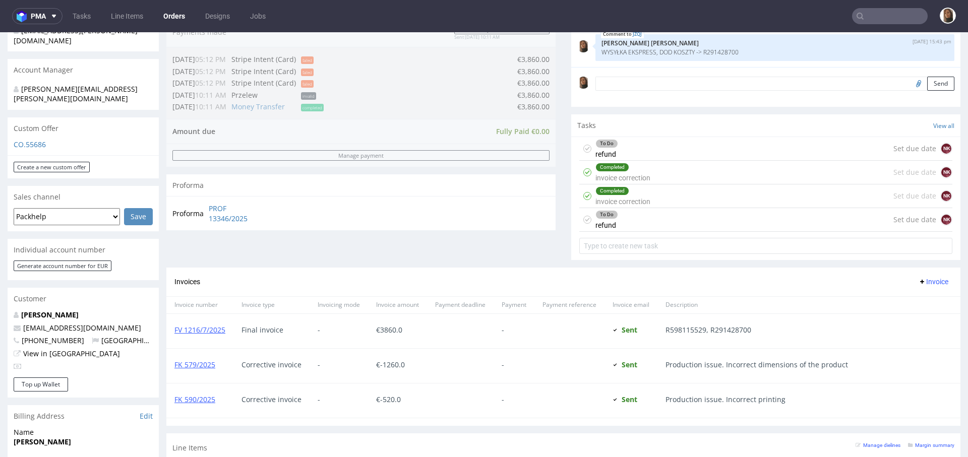
click at [655, 216] on div "To Do refund Set due date NK" at bounding box center [765, 220] width 373 height 24
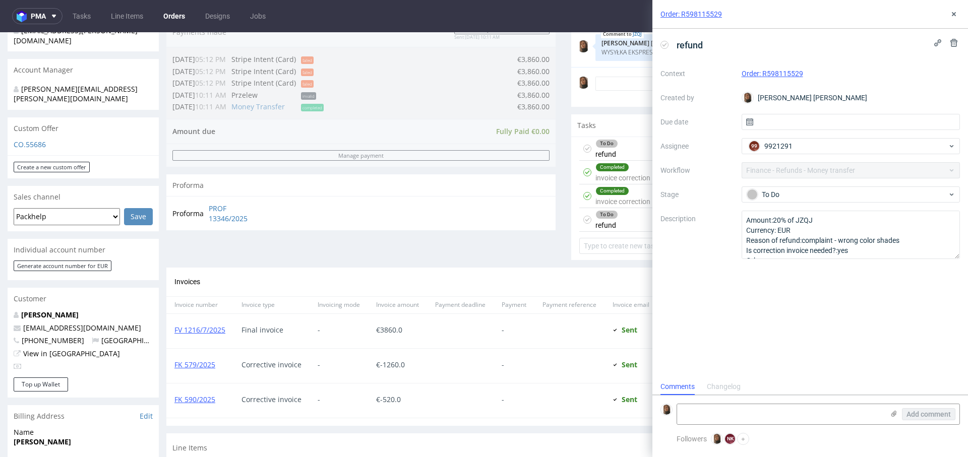
scroll to position [8, 0]
click at [956, 16] on icon at bounding box center [953, 14] width 8 height 8
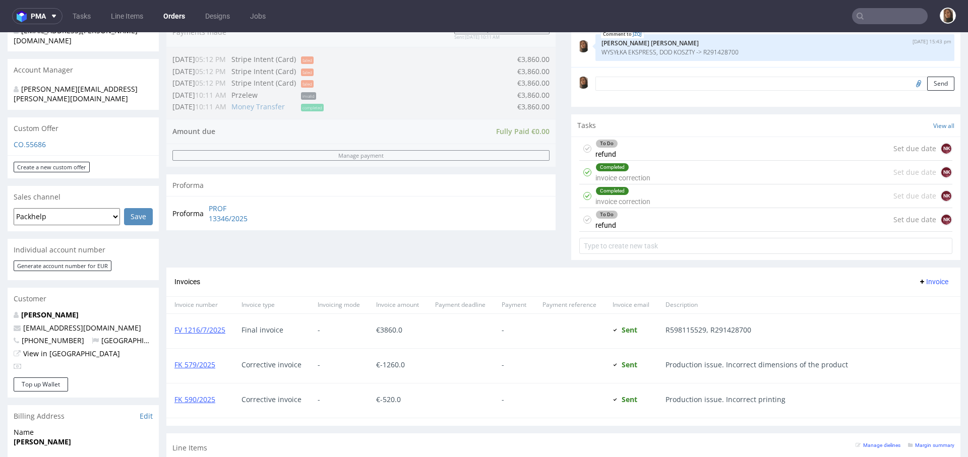
click at [720, 201] on div "Completed invoice correction Set due date NK" at bounding box center [765, 196] width 373 height 24
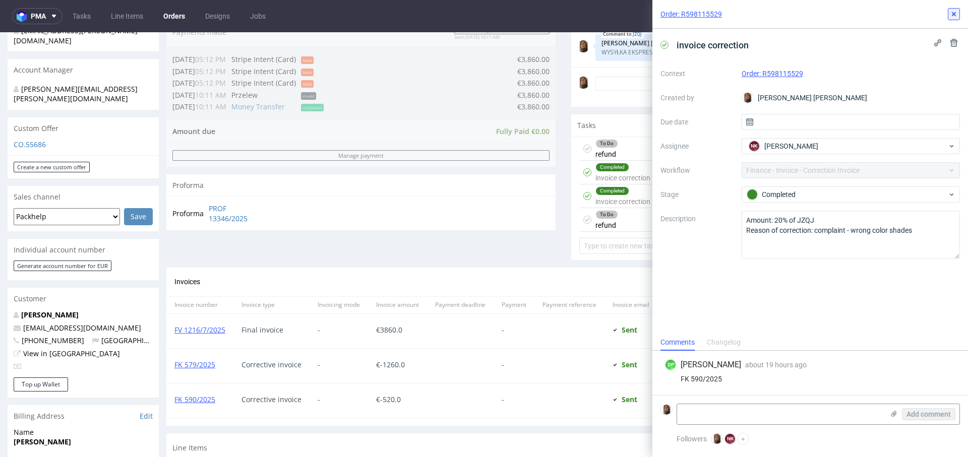
click at [952, 14] on use at bounding box center [953, 14] width 4 height 4
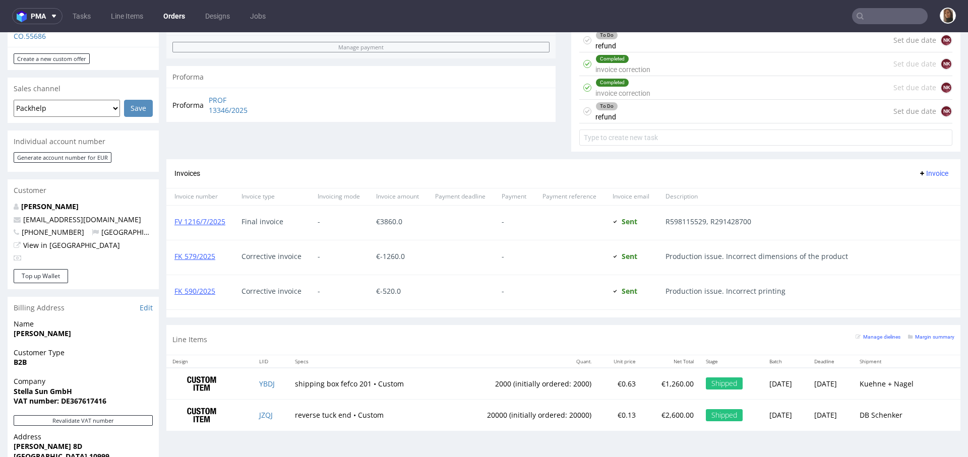
scroll to position [399, 0]
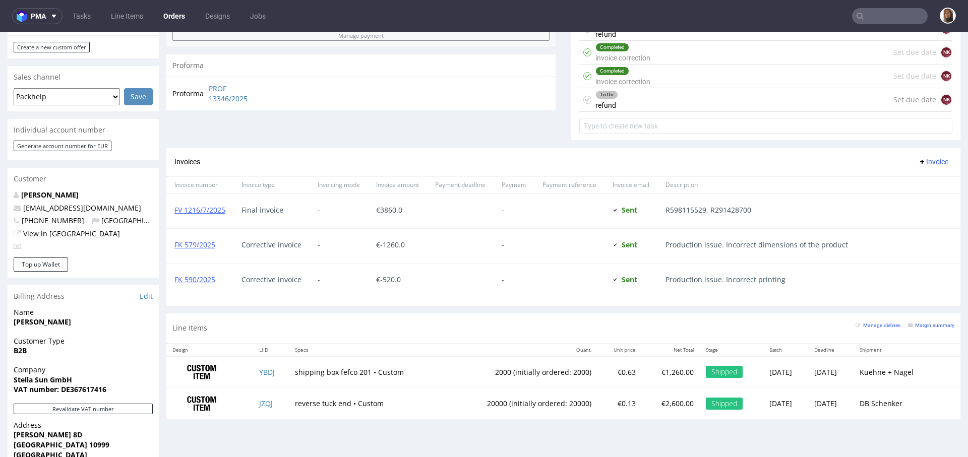
click at [874, 20] on input "text" at bounding box center [890, 16] width 76 height 16
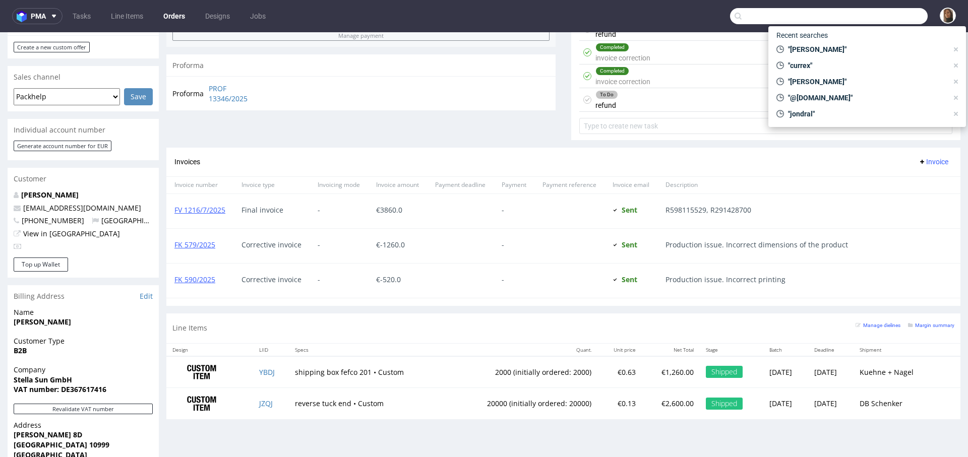
paste input "maria-anna.eberhard@avolta.net"
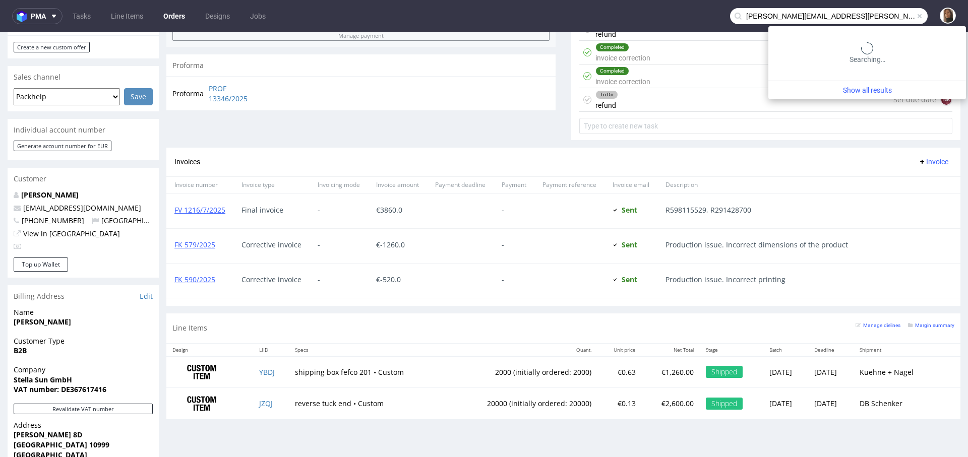
type input "maria-anna.eberhard@avolta.net"
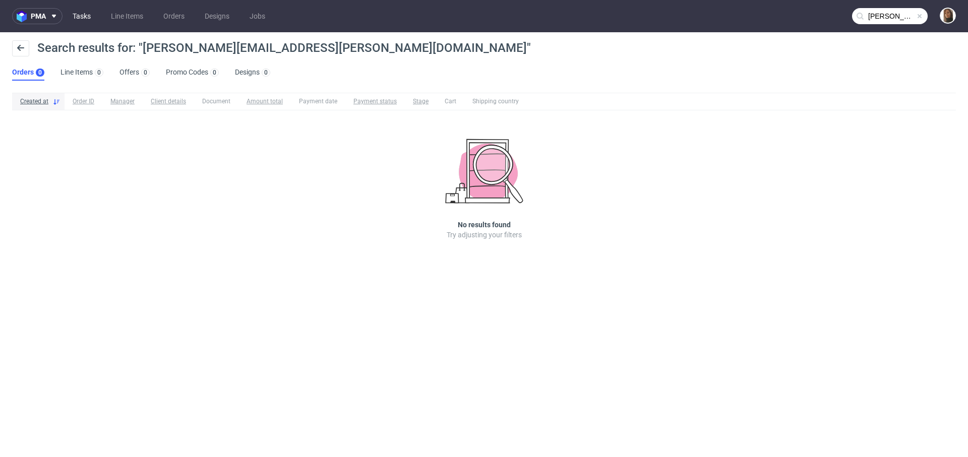
click at [86, 18] on link "Tasks" at bounding box center [82, 16] width 30 height 16
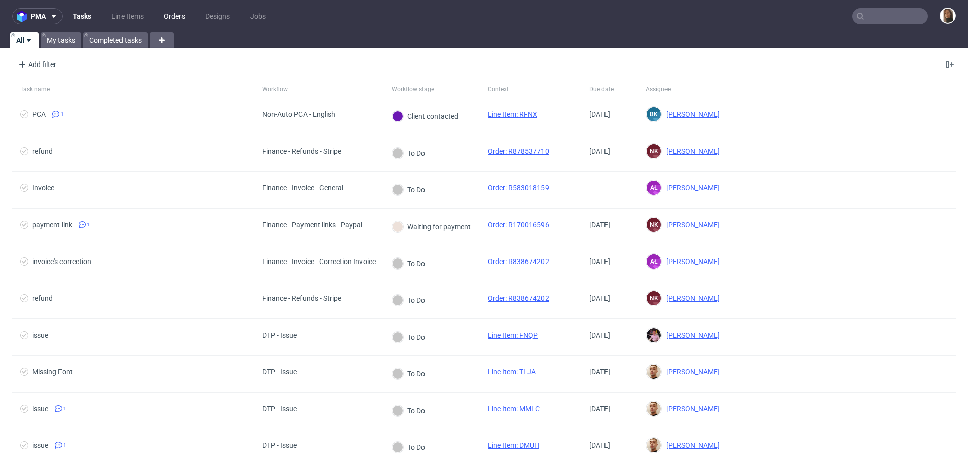
click at [163, 17] on link "Orders" at bounding box center [174, 16] width 33 height 16
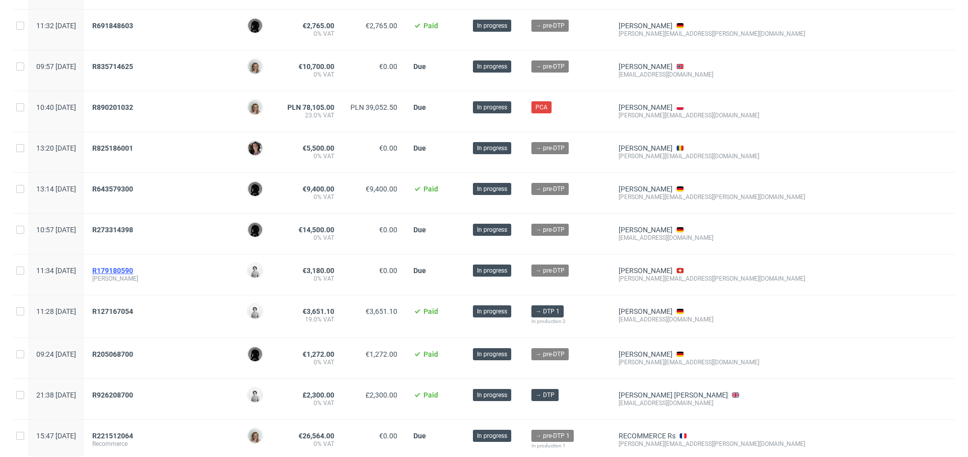
click at [133, 268] on span "R179180590" at bounding box center [112, 271] width 41 height 8
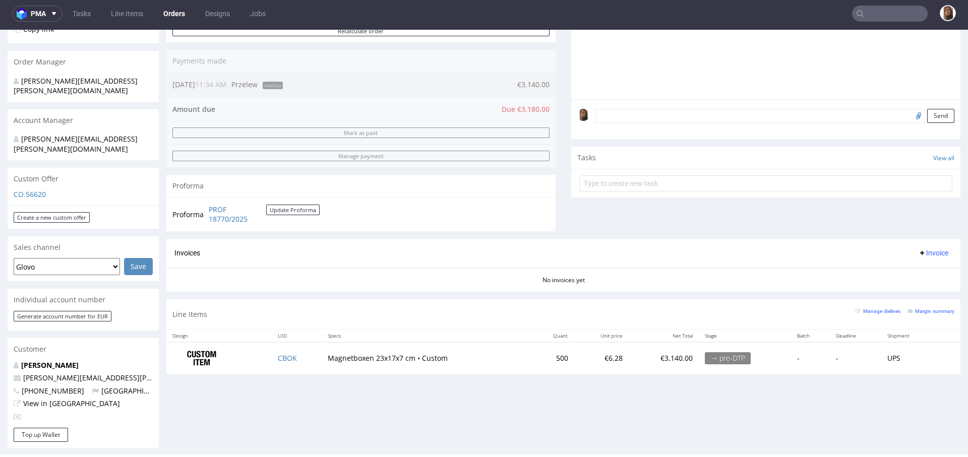
scroll to position [339, 0]
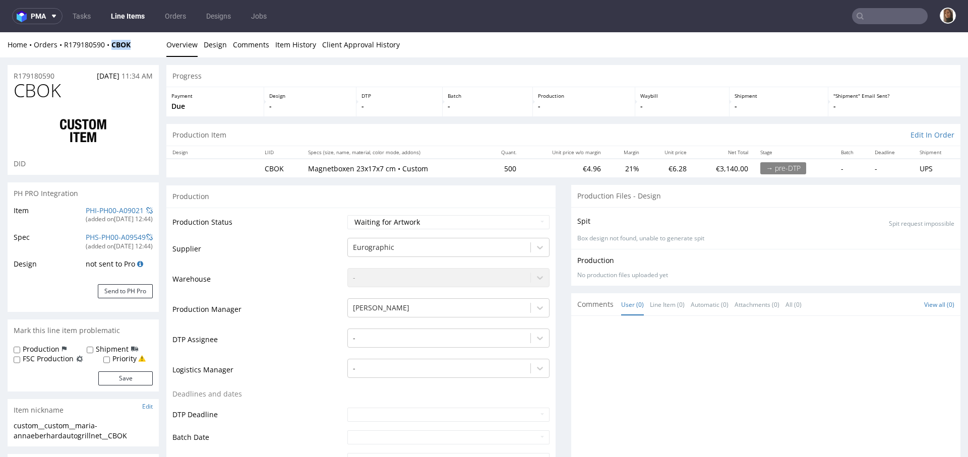
click at [141, 51] on div "Home Orders R179180590 CBOK Overview Design Comments Item History Client Approv…" at bounding box center [484, 44] width 968 height 25
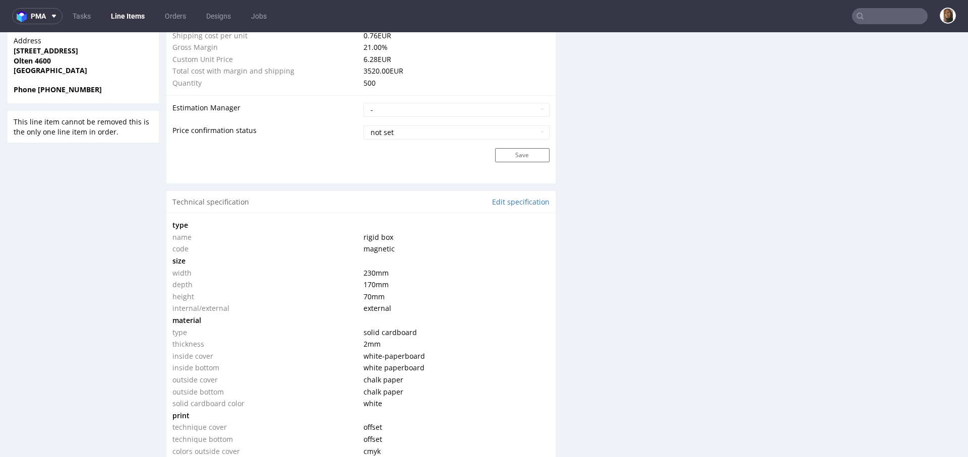
scroll to position [897, 0]
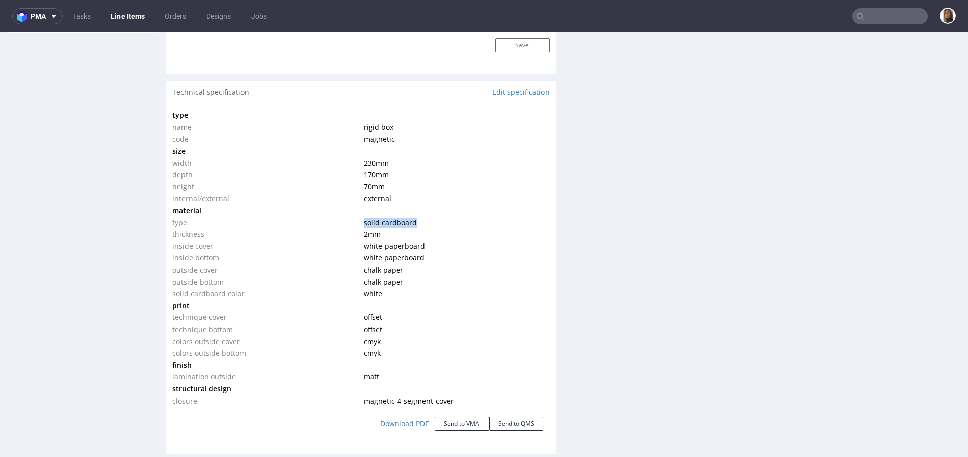
drag, startPoint x: 359, startPoint y: 221, endPoint x: 422, endPoint y: 221, distance: 63.5
click at [422, 221] on td "solid cardboard" at bounding box center [455, 223] width 188 height 12
copy span "solid cardboard"
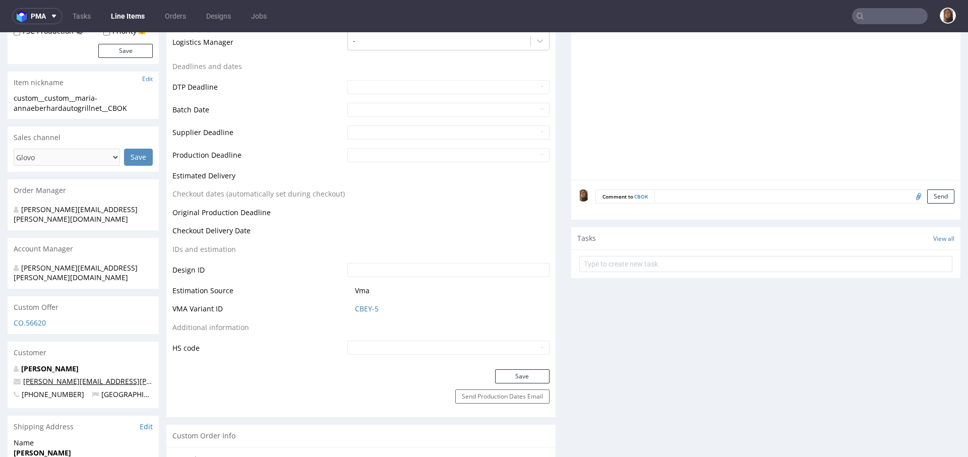
scroll to position [378, 0]
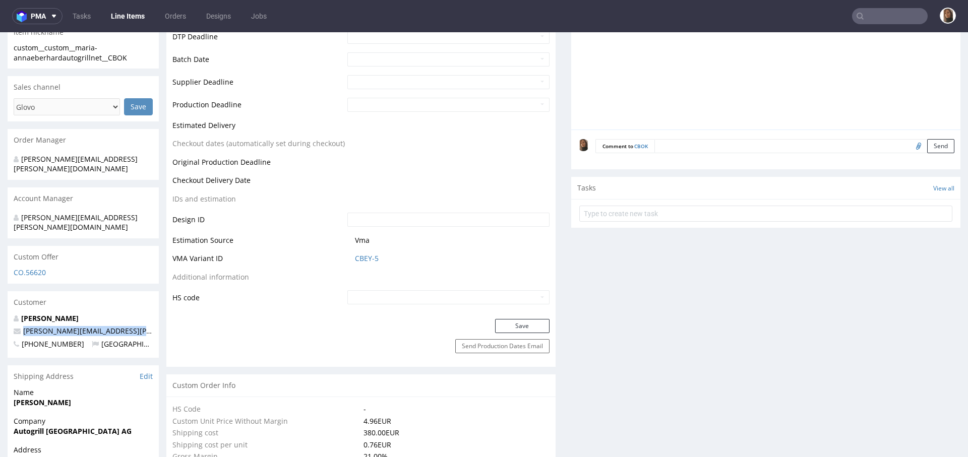
drag, startPoint x: 149, startPoint y: 308, endPoint x: 13, endPoint y: 308, distance: 135.6
click at [13, 313] on div "Maria-Anna Eberhard maria-anna.eberhard@autogrill.net +41799231833 Switzerland" at bounding box center [83, 335] width 151 height 45
copy span "maria-anna.eberhard@autogrill.net"
click at [878, 22] on input "text" at bounding box center [890, 16] width 76 height 16
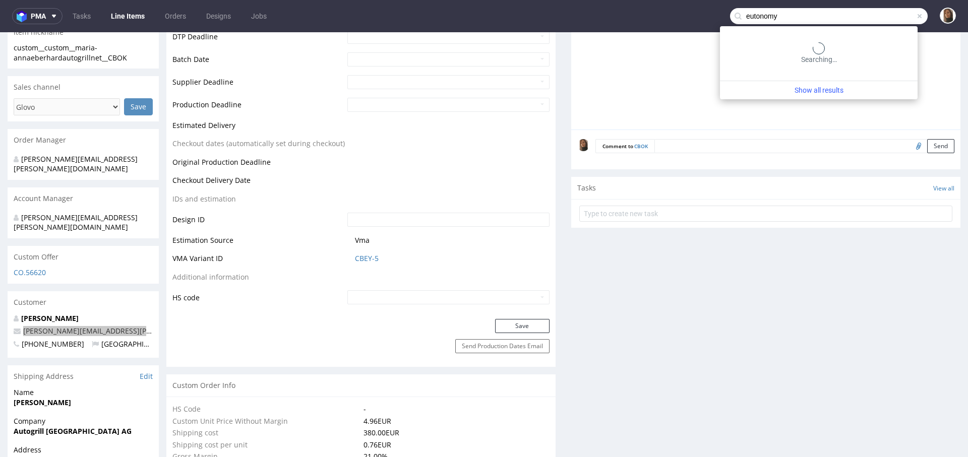
type input "eutonomy"
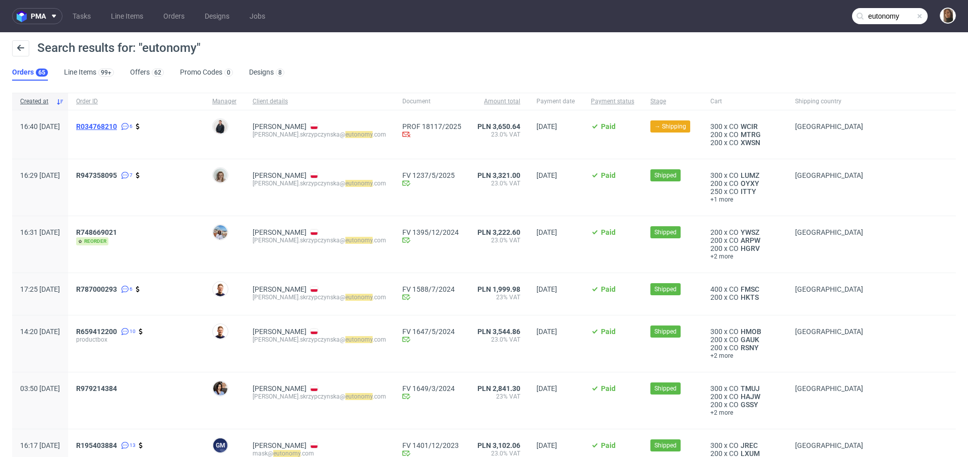
click at [117, 124] on span "R034768210" at bounding box center [96, 126] width 41 height 8
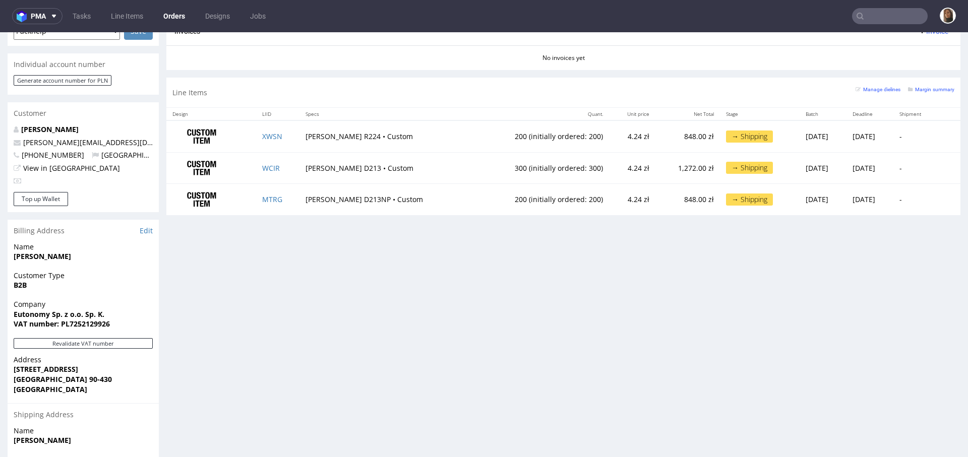
scroll to position [491, 0]
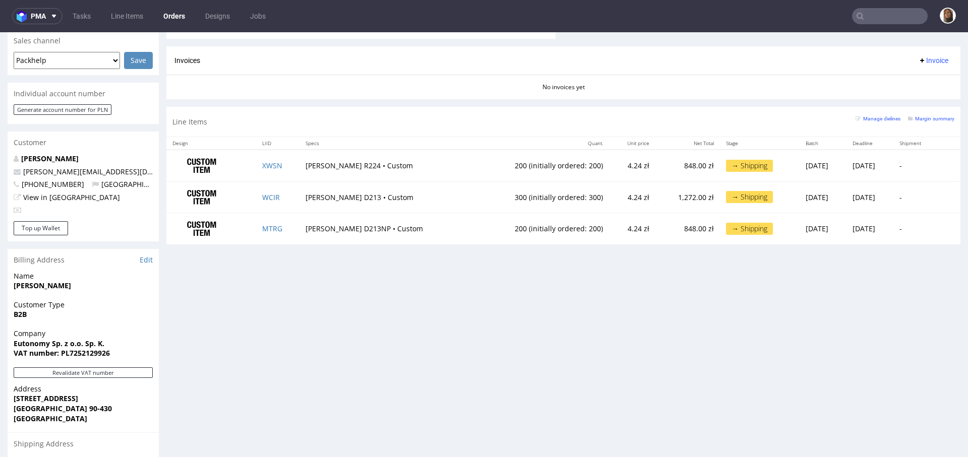
scroll to position [504, 0]
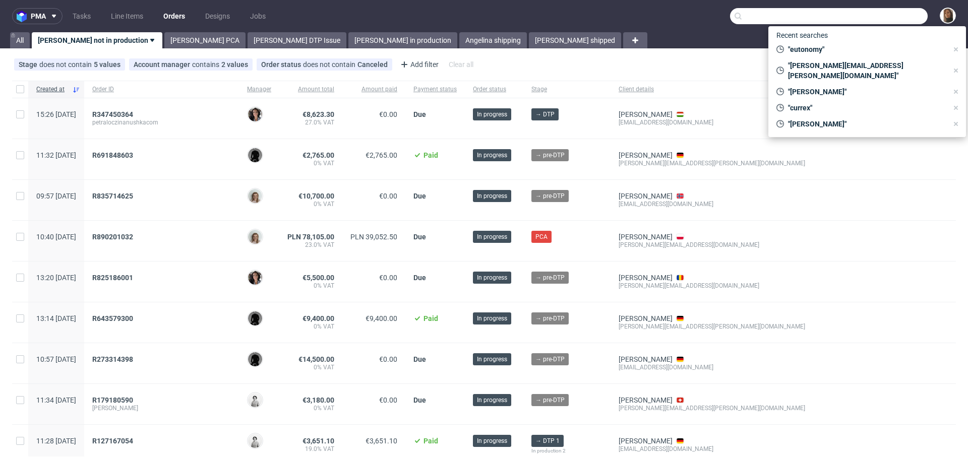
click at [862, 16] on input "text" at bounding box center [829, 16] width 198 height 16
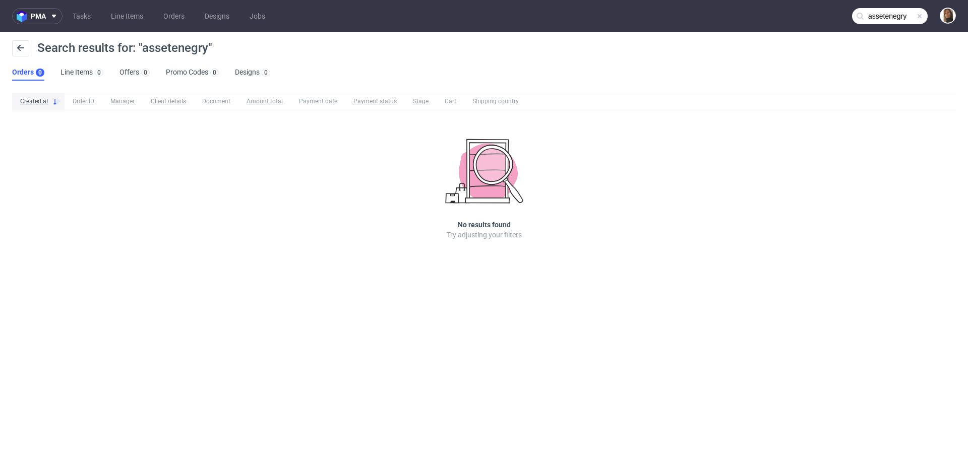
click at [893, 16] on input "assetenegry" at bounding box center [890, 16] width 76 height 16
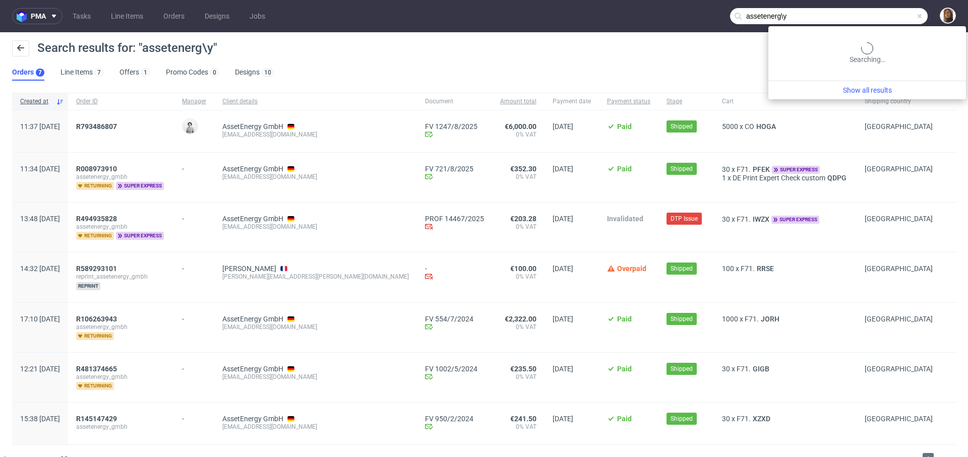
click at [894, 17] on input "assetenerg\y" at bounding box center [829, 16] width 198 height 16
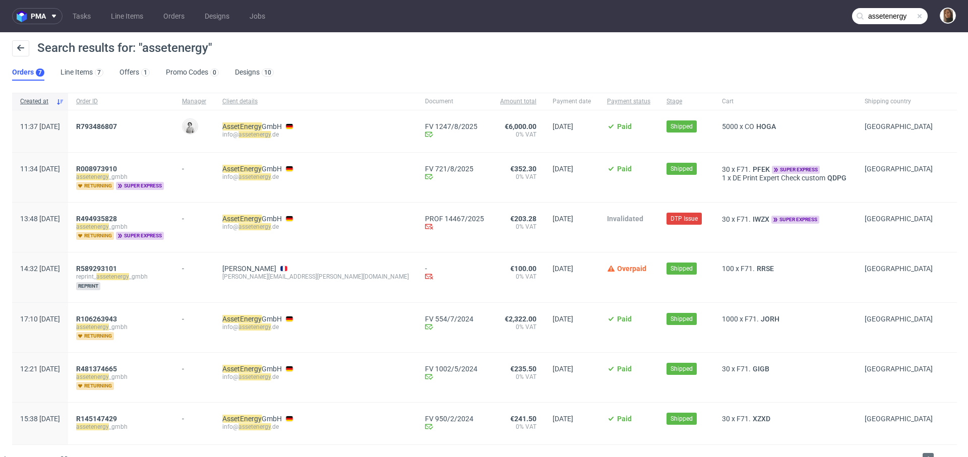
click at [875, 13] on input "assetenergy" at bounding box center [890, 16] width 76 height 16
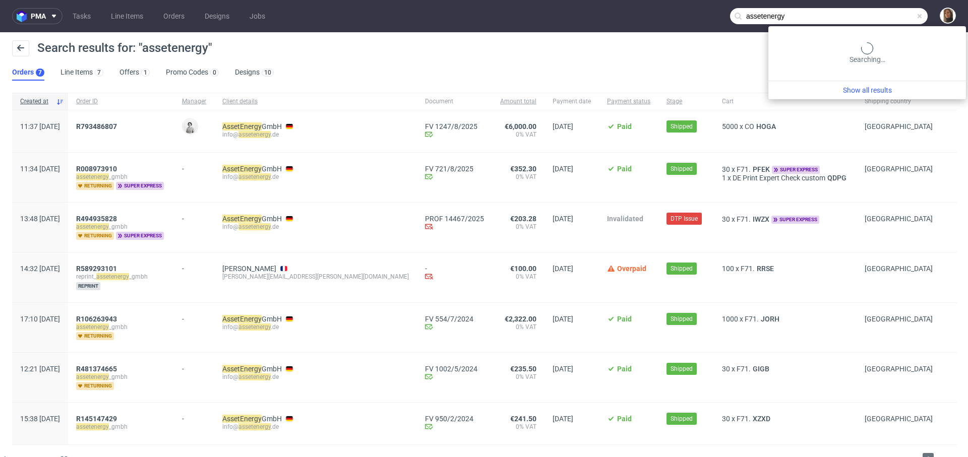
click at [875, 13] on input "assetenergy" at bounding box center [829, 16] width 198 height 16
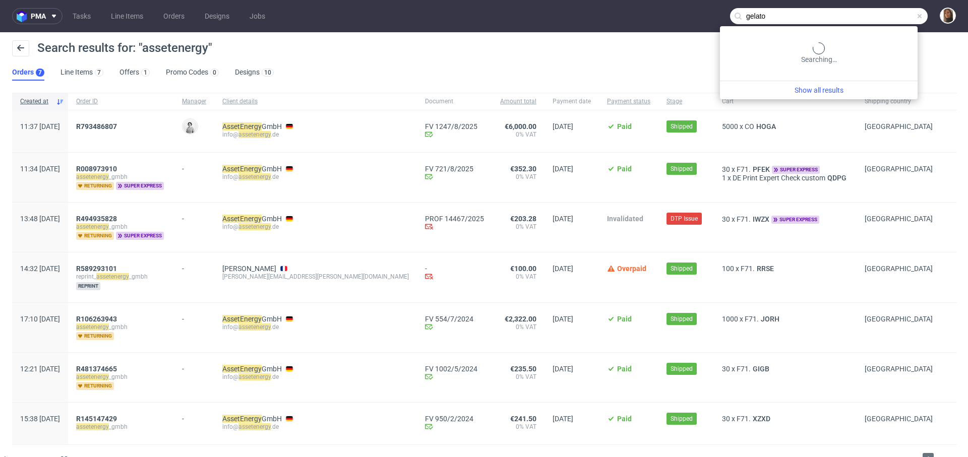
type input "gelato"
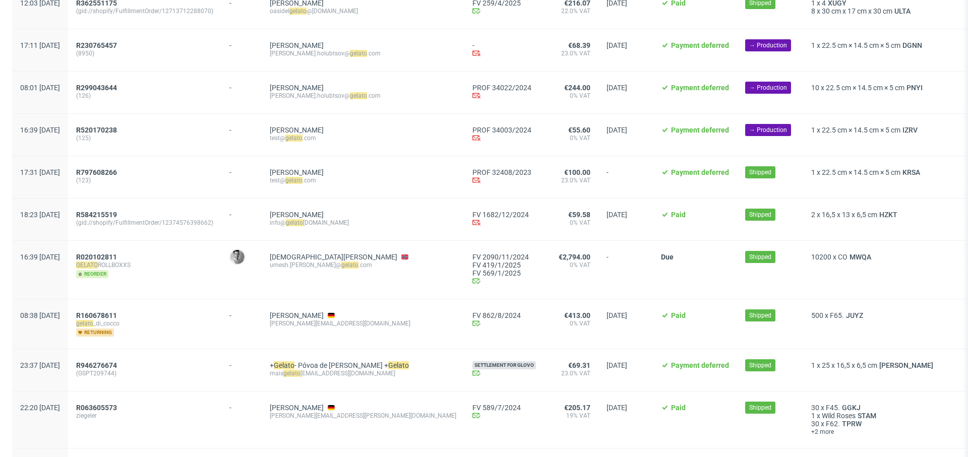
scroll to position [579, 0]
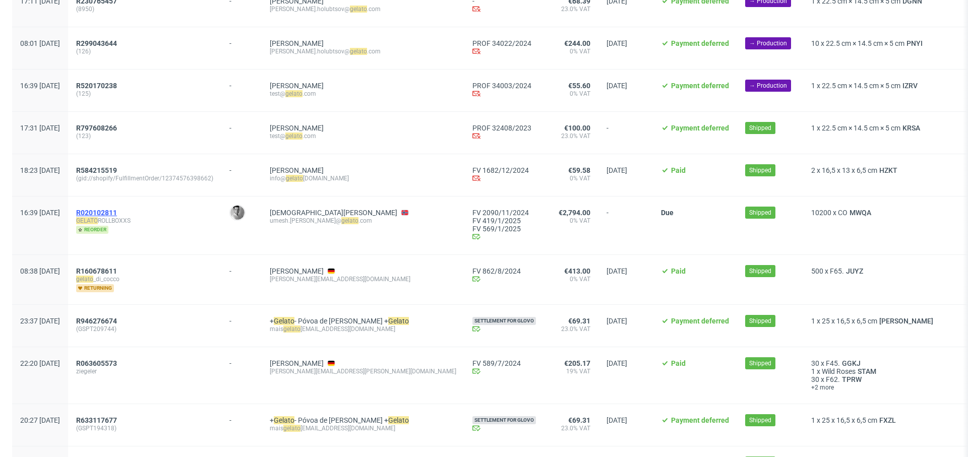
click at [117, 210] on span "R020102811" at bounding box center [96, 213] width 41 height 8
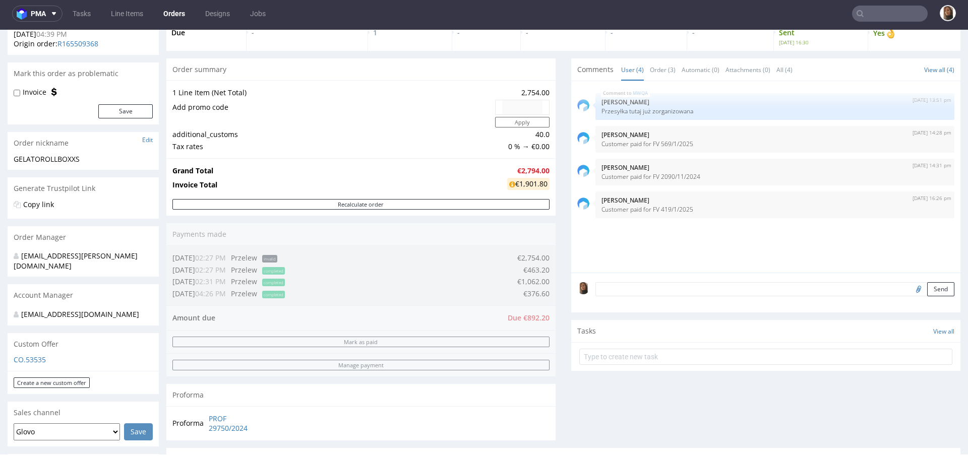
scroll to position [75, 0]
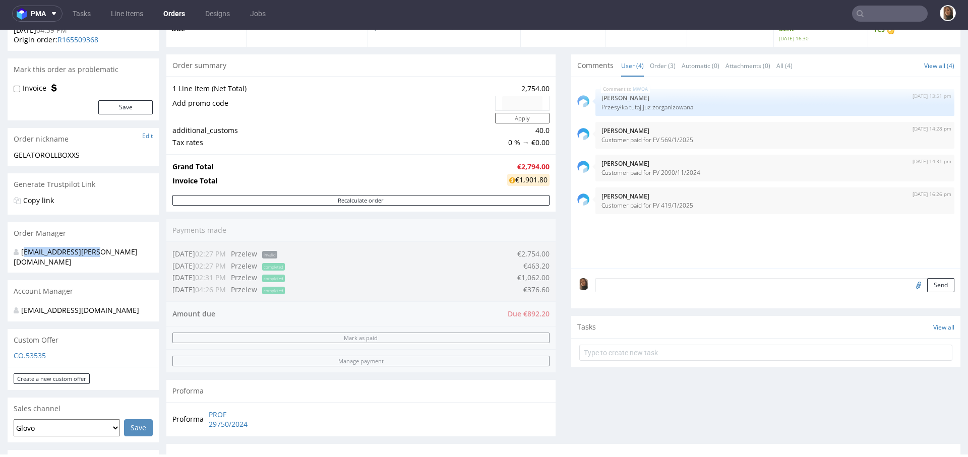
drag, startPoint x: 24, startPoint y: 250, endPoint x: 94, endPoint y: 250, distance: 69.5
click at [94, 250] on div "patryk.radzik@packhelp.com" at bounding box center [80, 257] width 132 height 20
drag, startPoint x: 26, startPoint y: 301, endPoint x: 126, endPoint y: 300, distance: 99.8
click at [126, 305] on div "wiktoria.komorowska@packhelp.com" at bounding box center [80, 310] width 132 height 10
type input "gelato"
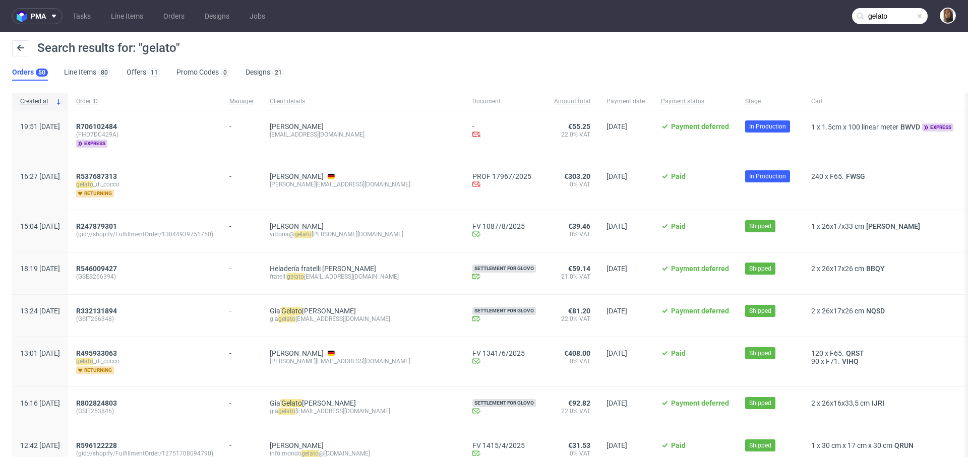
click at [886, 21] on input "gelato" at bounding box center [890, 16] width 76 height 16
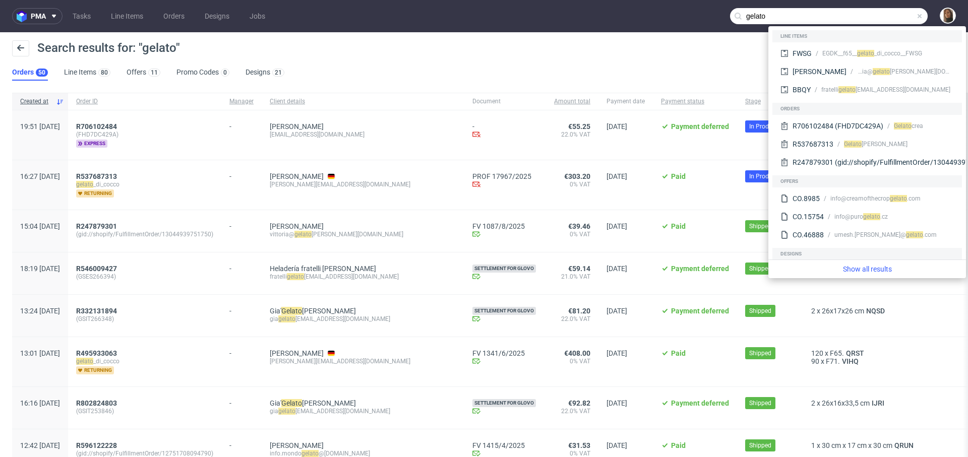
click at [398, 50] on div "Search results for: "gelato"" at bounding box center [483, 52] width 943 height 24
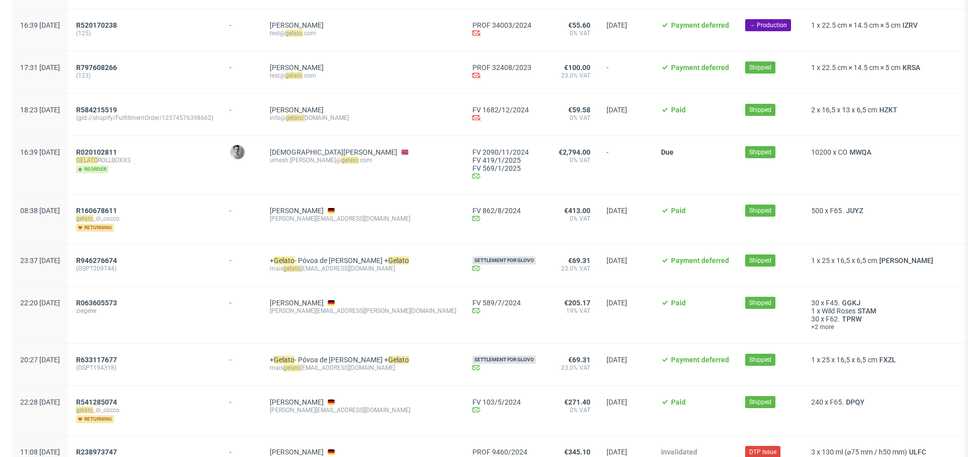
scroll to position [941, 0]
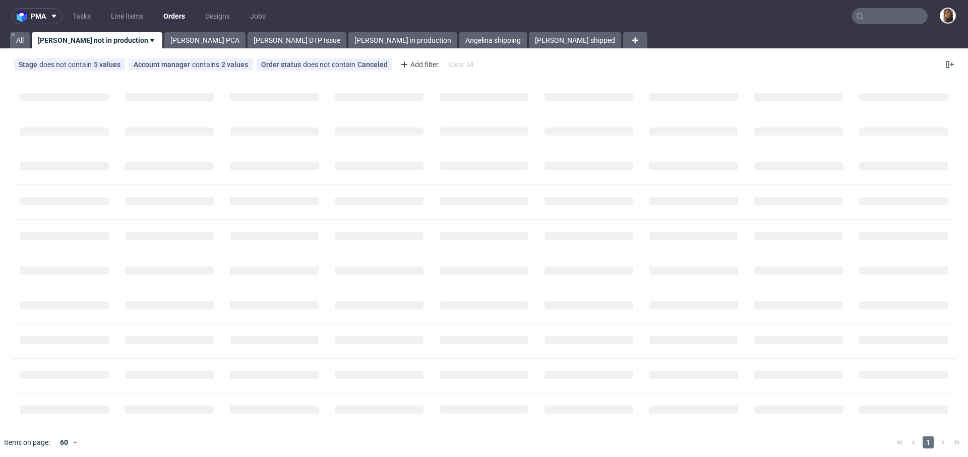
click at [887, 21] on input "text" at bounding box center [890, 16] width 76 height 16
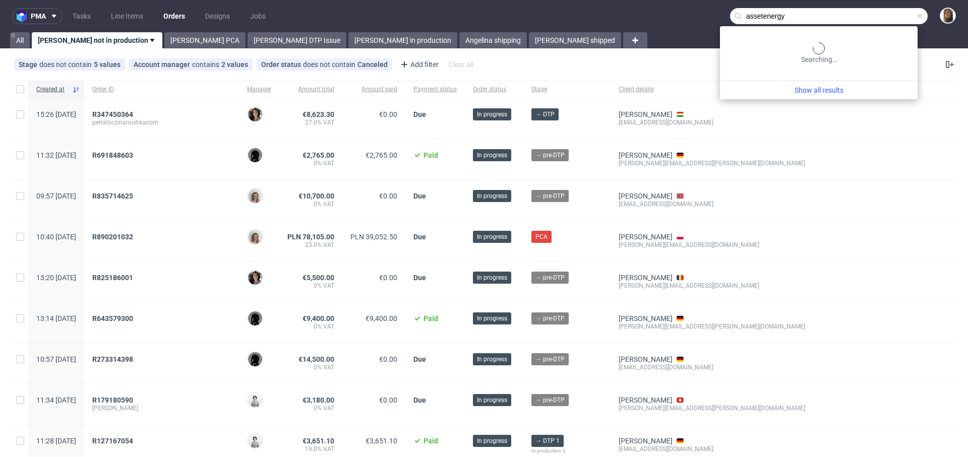
type input "assetenergy"
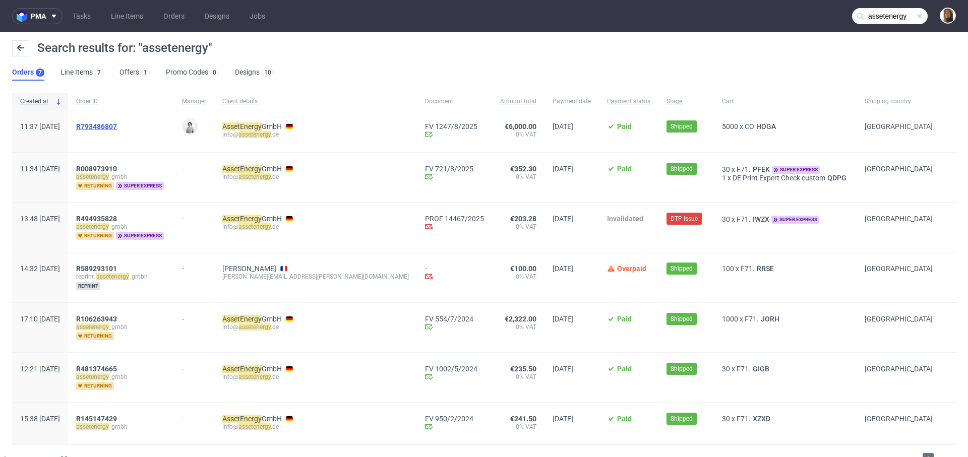
click at [117, 126] on span "R793486807" at bounding box center [96, 126] width 41 height 8
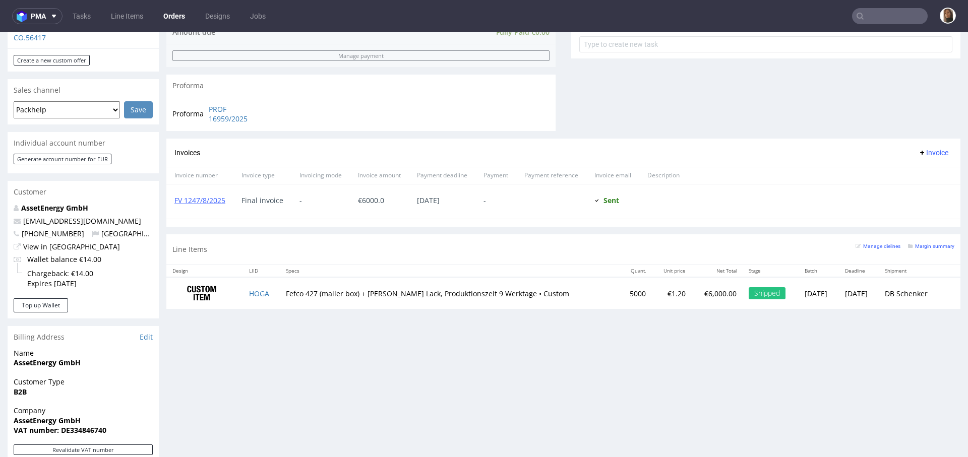
scroll to position [386, 0]
click at [889, 12] on input "text" at bounding box center [890, 16] width 76 height 16
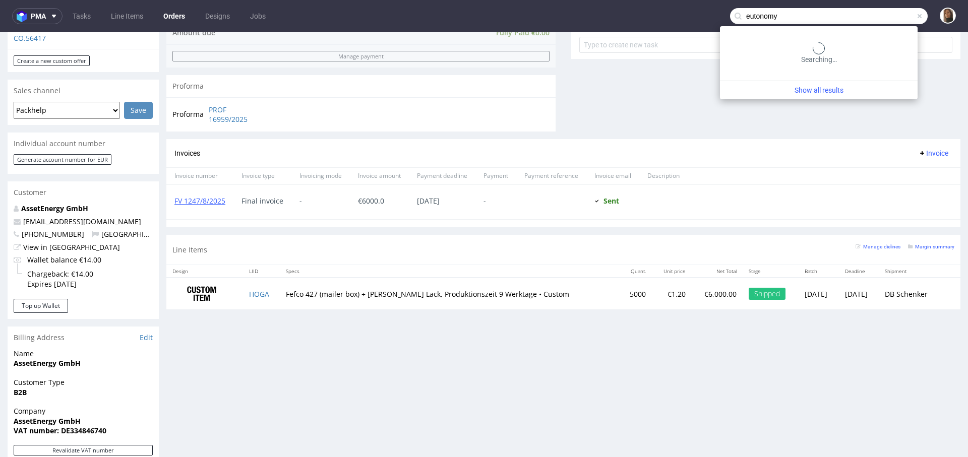
type input "eutonomy"
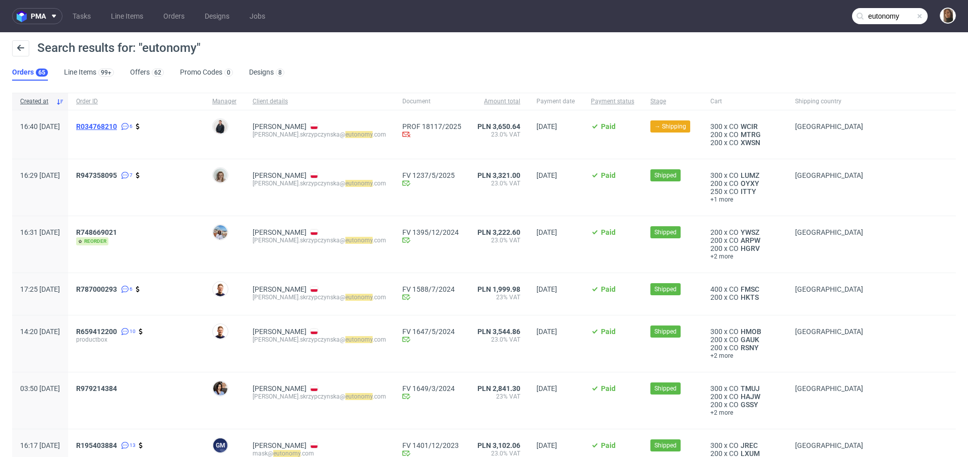
click at [117, 128] on span "R034768210" at bounding box center [96, 126] width 41 height 8
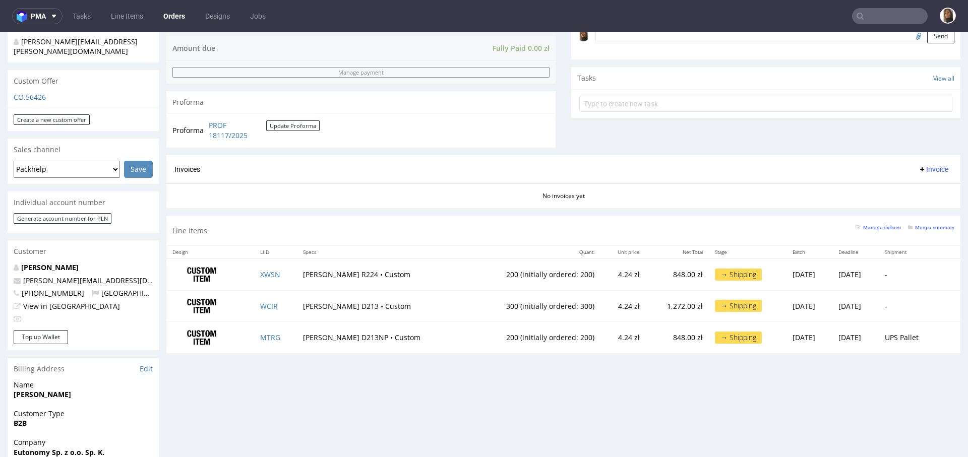
scroll to position [329, 0]
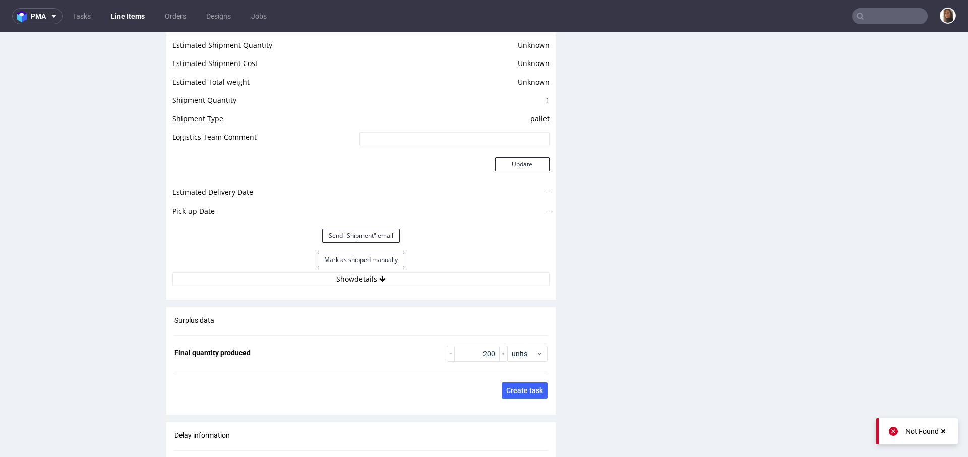
scroll to position [1285, 0]
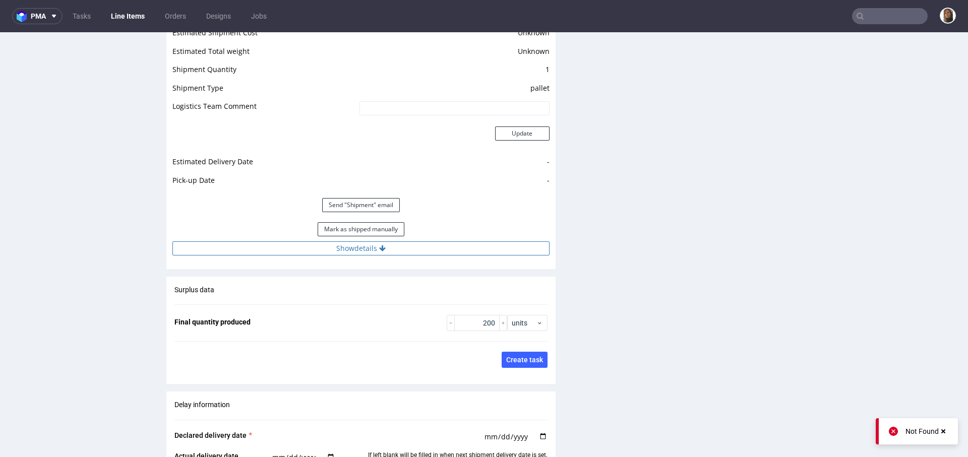
click at [358, 247] on button "Show details" at bounding box center [360, 248] width 377 height 14
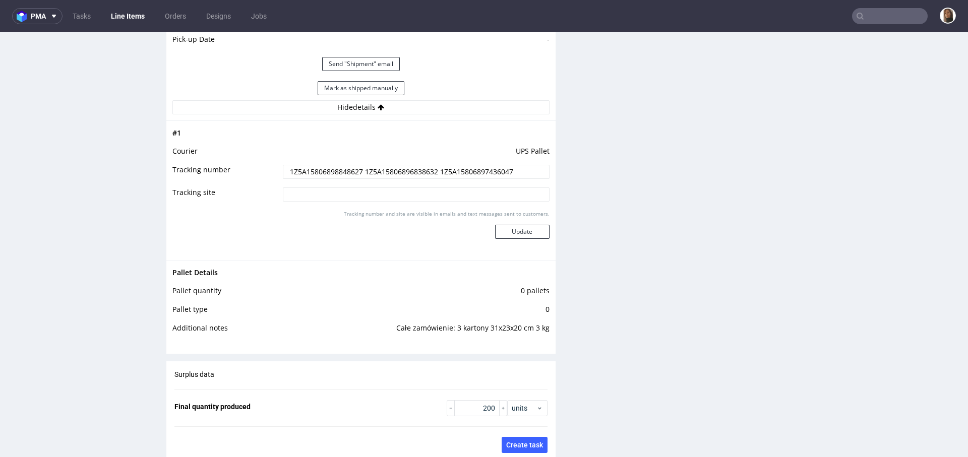
scroll to position [1406, 0]
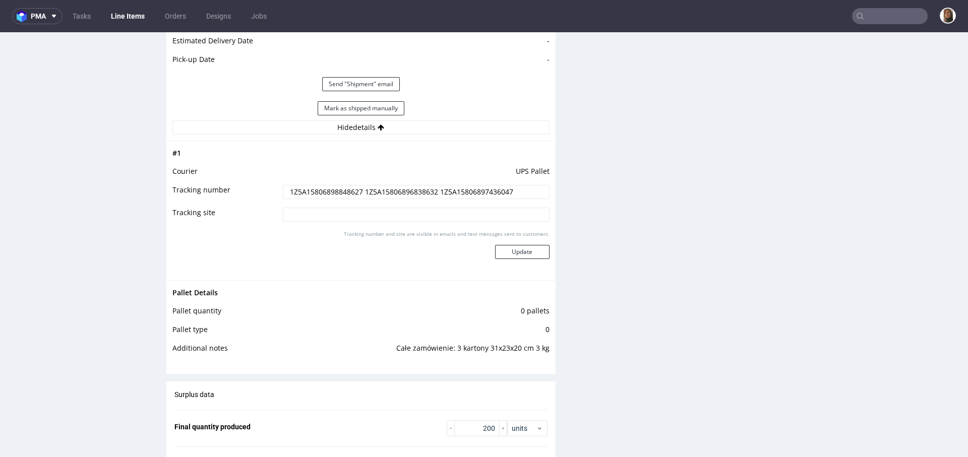
drag, startPoint x: 358, startPoint y: 190, endPoint x: 258, endPoint y: 189, distance: 100.8
click at [258, 189] on tr "Tracking number 1Z5A15806898848627 1Z5A15806896838632 1Z5A15806897436047" at bounding box center [360, 195] width 377 height 23
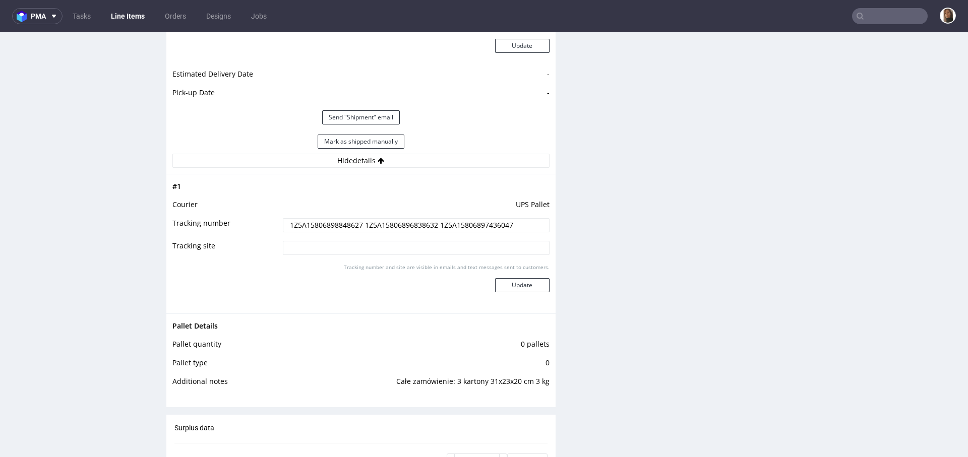
scroll to position [1365, 0]
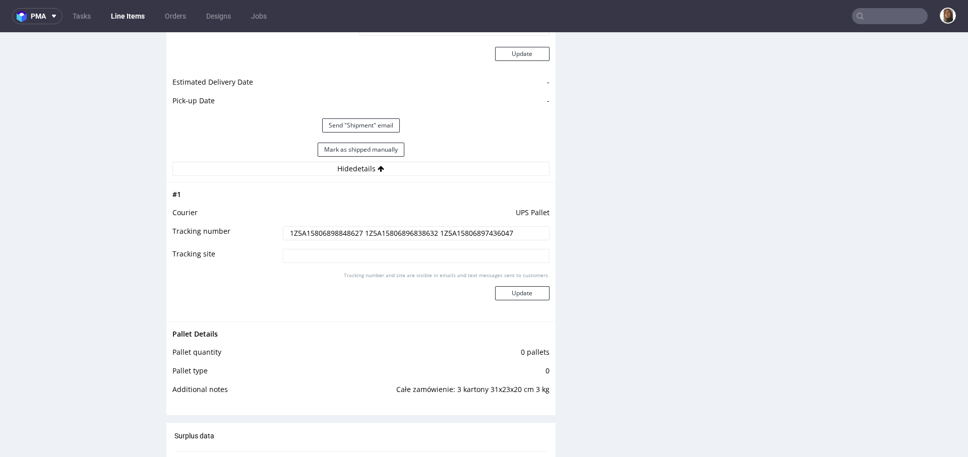
click at [873, 18] on input "text" at bounding box center [890, 16] width 76 height 16
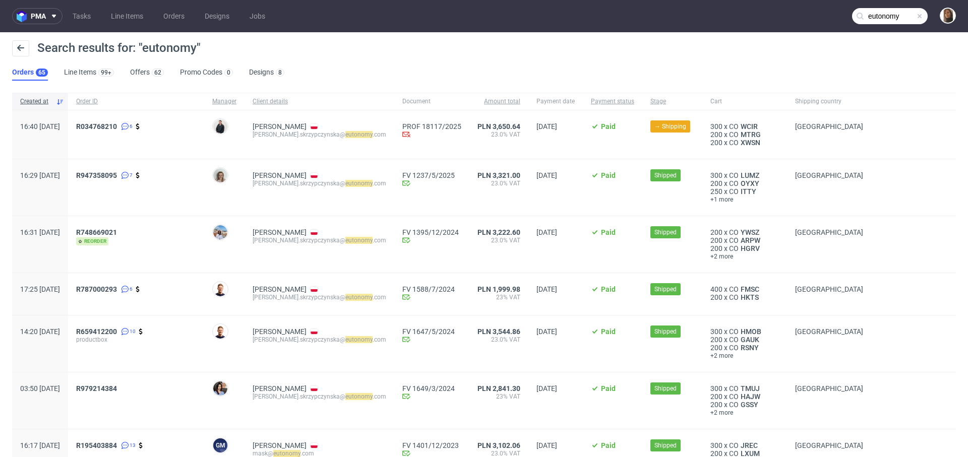
click at [897, 17] on input "eutonomy" at bounding box center [890, 16] width 76 height 16
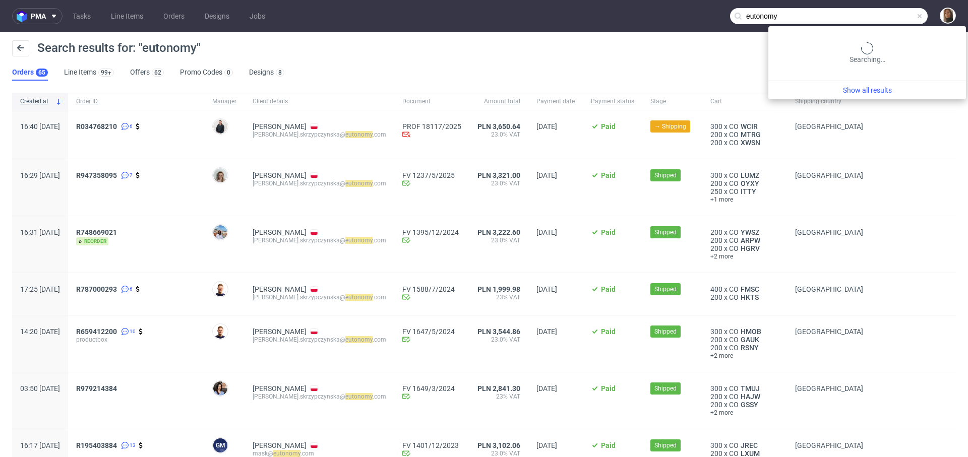
click at [897, 17] on input "eutonomy" at bounding box center [829, 16] width 198 height 16
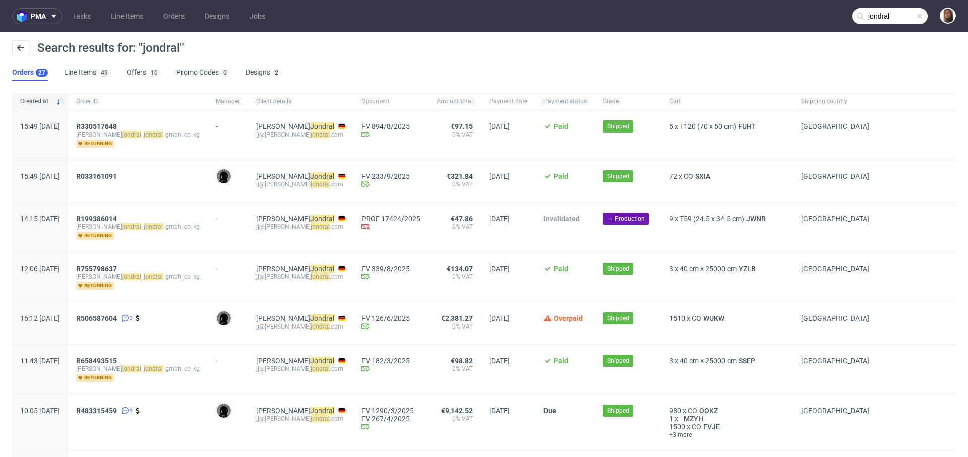
click at [887, 13] on input "jondral" at bounding box center [890, 16] width 76 height 16
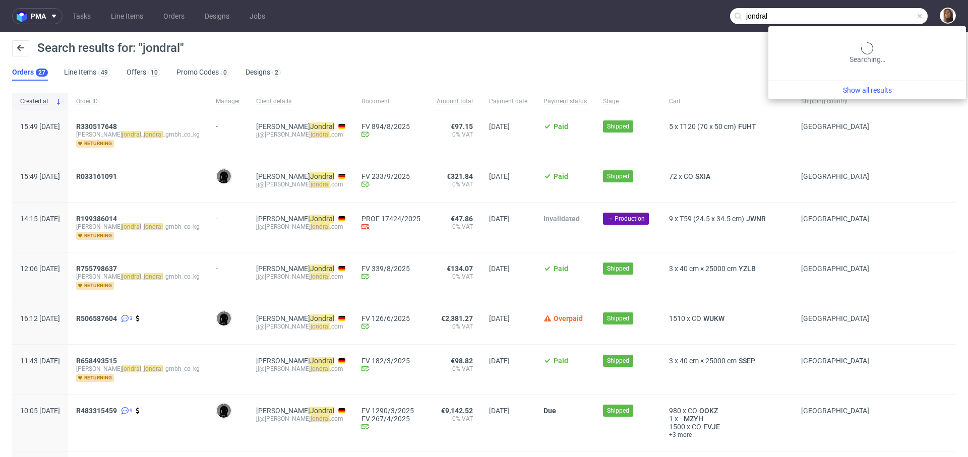
click at [887, 13] on input "jondral" at bounding box center [829, 16] width 198 height 16
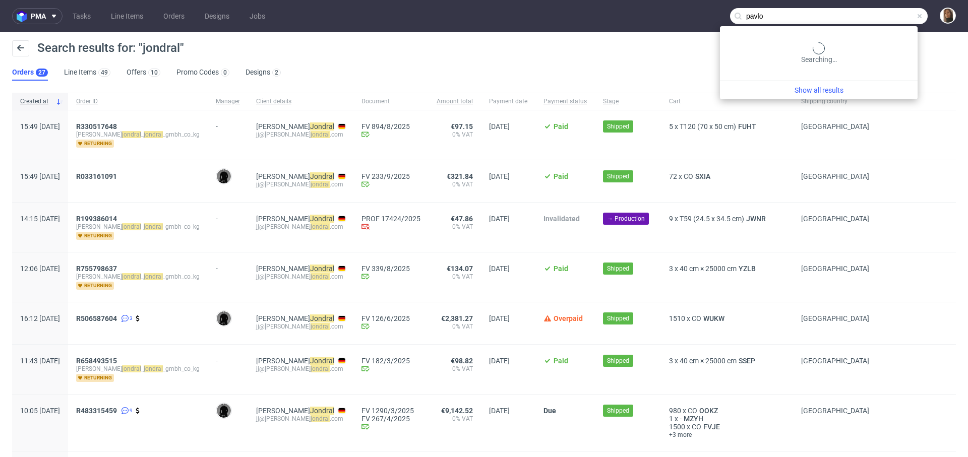
type input "pavlo"
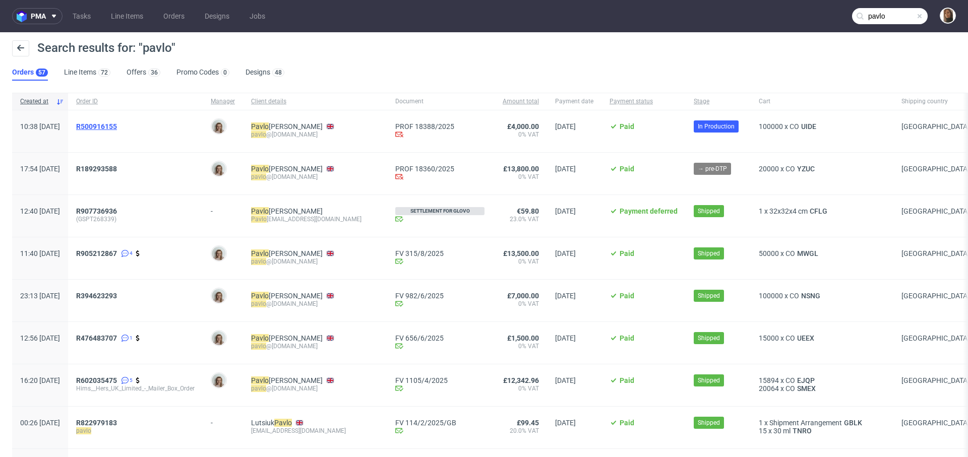
click at [117, 124] on span "R500916155" at bounding box center [96, 126] width 41 height 8
click at [117, 170] on span "R189293588" at bounding box center [96, 169] width 41 height 8
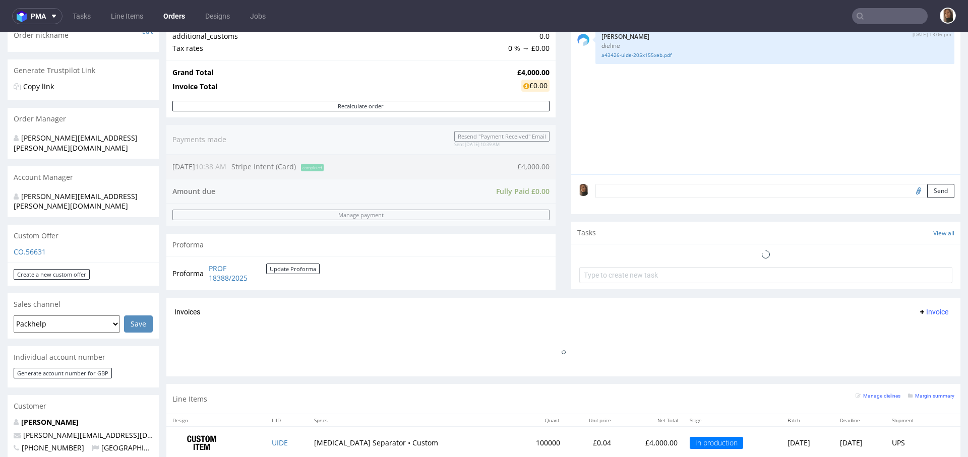
scroll to position [212, 0]
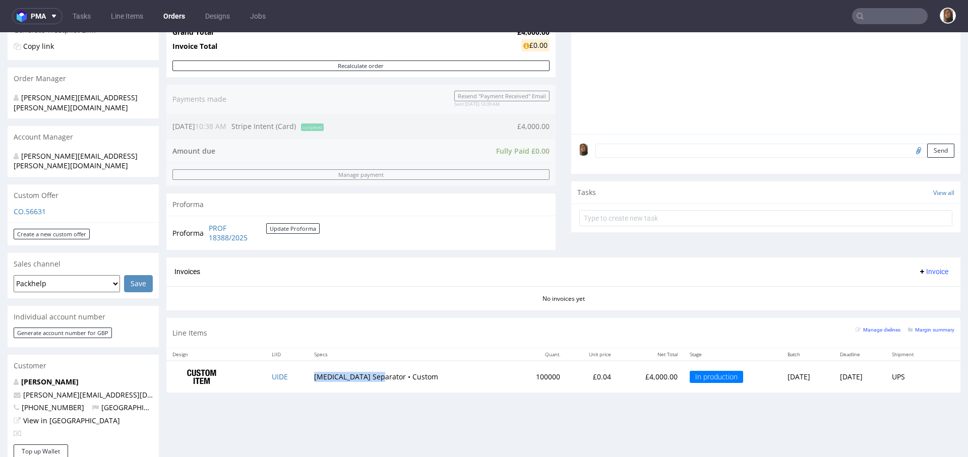
drag, startPoint x: 371, startPoint y: 378, endPoint x: 306, endPoint y: 379, distance: 65.5
click at [308, 379] on td "[MEDICAL_DATA] Separator • Custom" at bounding box center [410, 377] width 204 height 32
copy td "[MEDICAL_DATA] Separator"
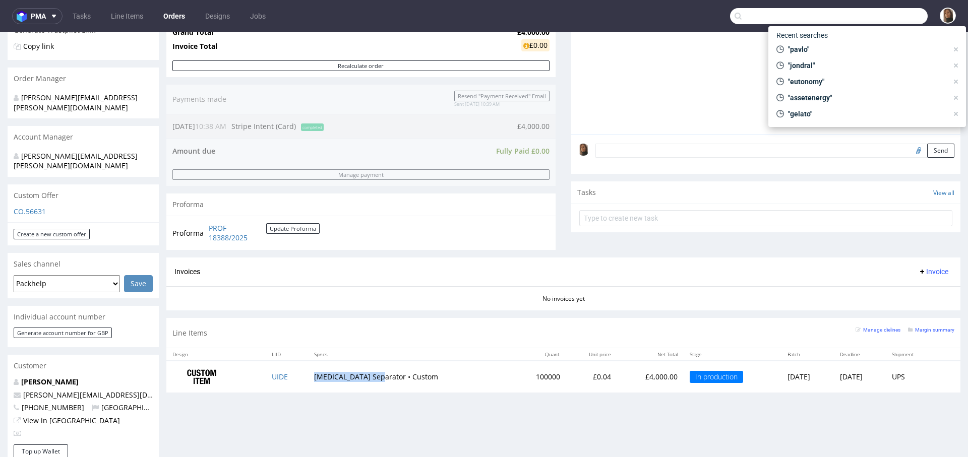
click at [889, 23] on input "text" at bounding box center [829, 16] width 198 height 16
paste input "[PERSON_NAME][EMAIL_ADDRESS][DOMAIN_NAME]"
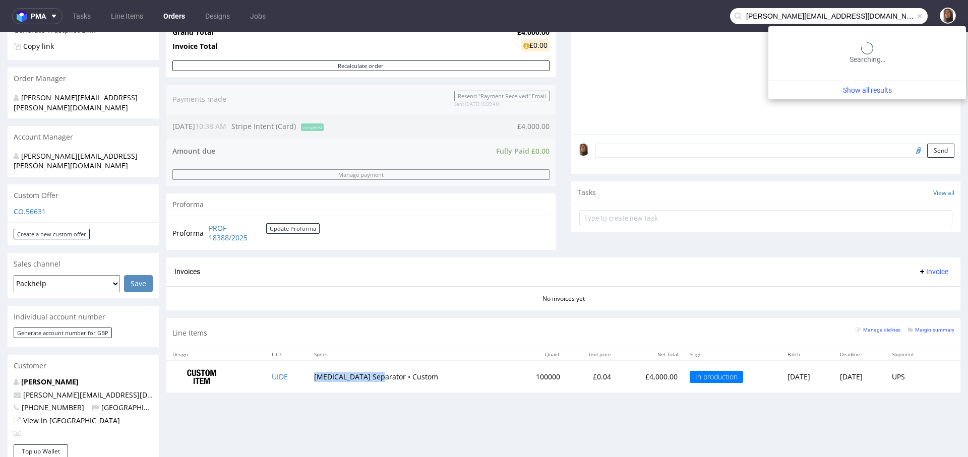
type input "[PERSON_NAME][EMAIL_ADDRESS][DOMAIN_NAME]"
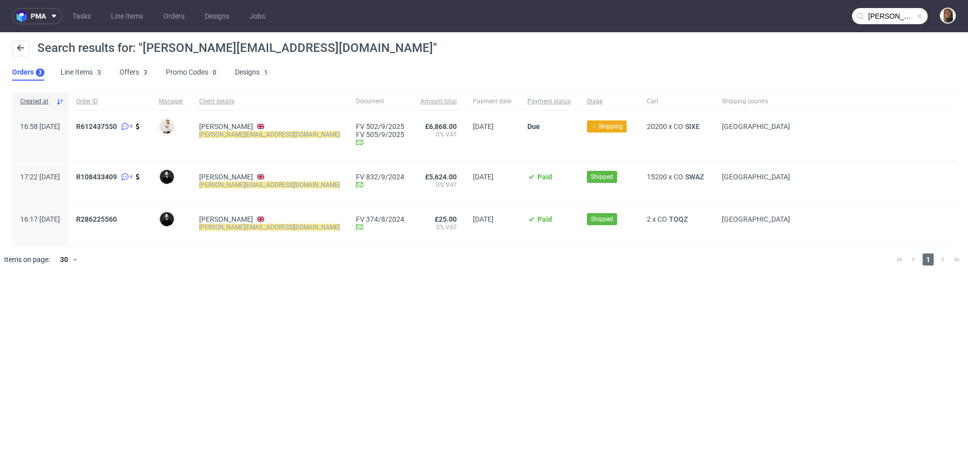
click at [130, 121] on div "R612437550 4" at bounding box center [109, 135] width 83 height 50
click at [117, 124] on span "R612437550" at bounding box center [96, 126] width 41 height 8
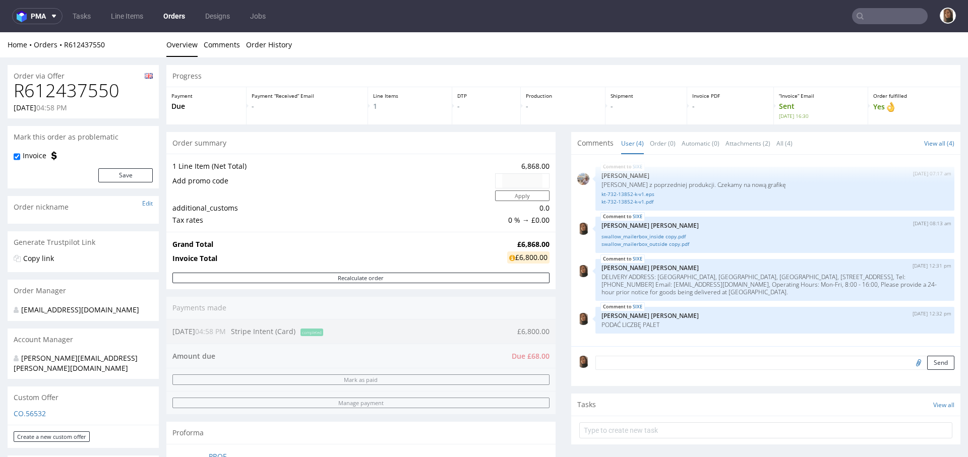
scroll to position [302, 0]
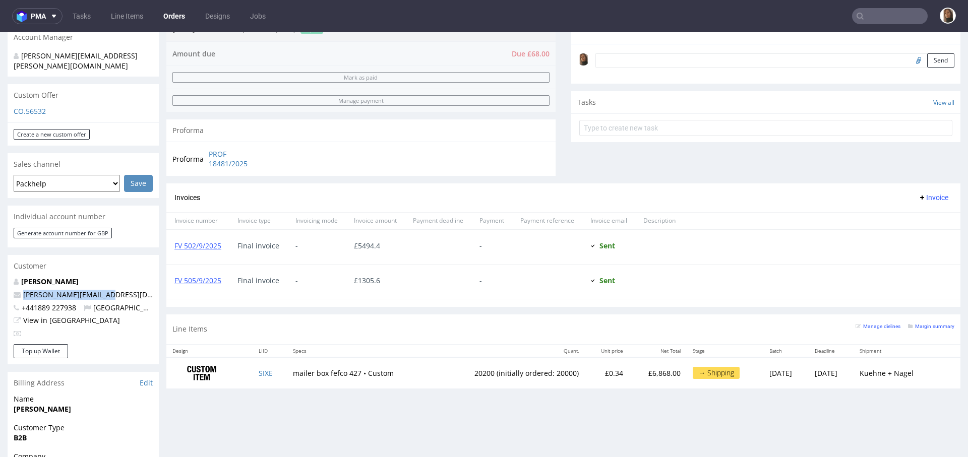
drag, startPoint x: 118, startPoint y: 283, endPoint x: 1, endPoint y: 283, distance: 117.4
click at [0, 283] on div "Order via Offer R612437550 [DATE] 04:58 PM [PERSON_NAME] this order as problema…" at bounding box center [484, 243] width 968 height 976
copy span "[PERSON_NAME][EMAIL_ADDRESS][DOMAIN_NAME]"
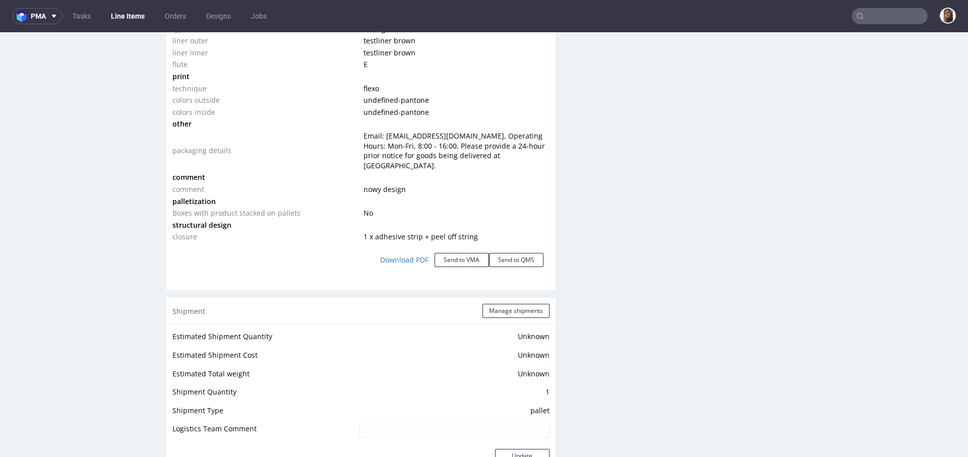
scroll to position [1317, 0]
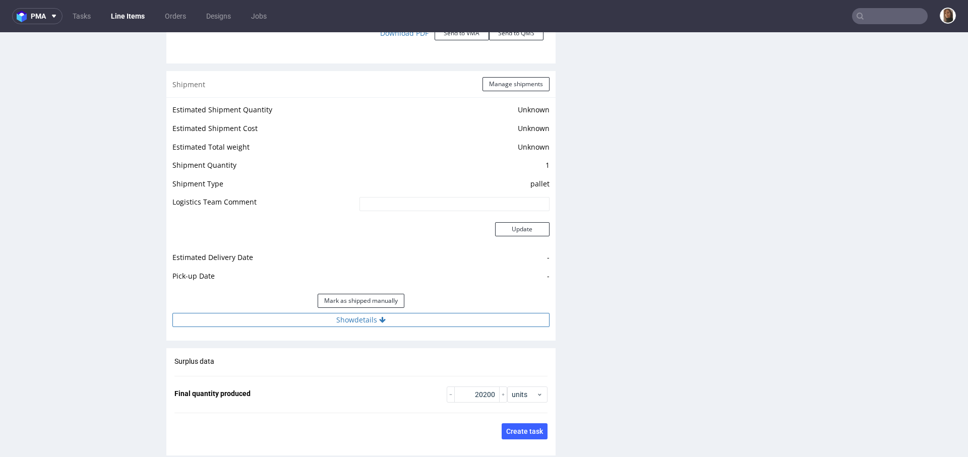
click at [410, 313] on button "Show details" at bounding box center [360, 320] width 377 height 14
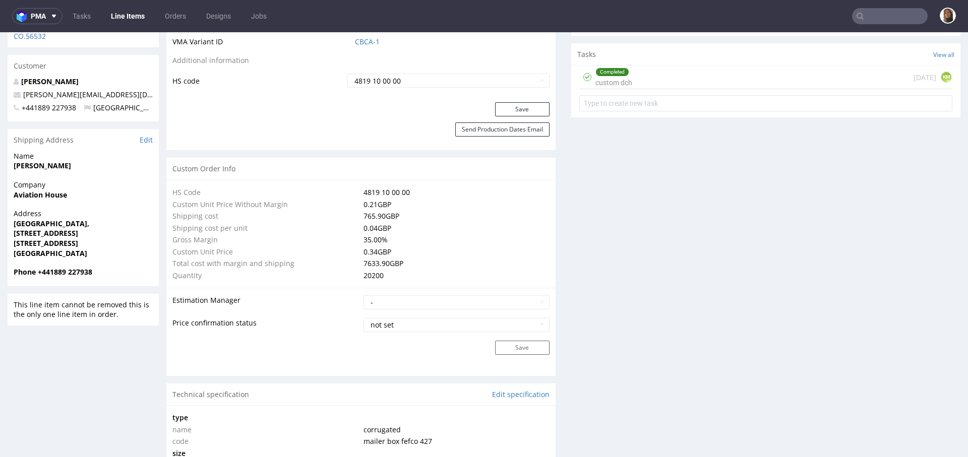
scroll to position [0, 0]
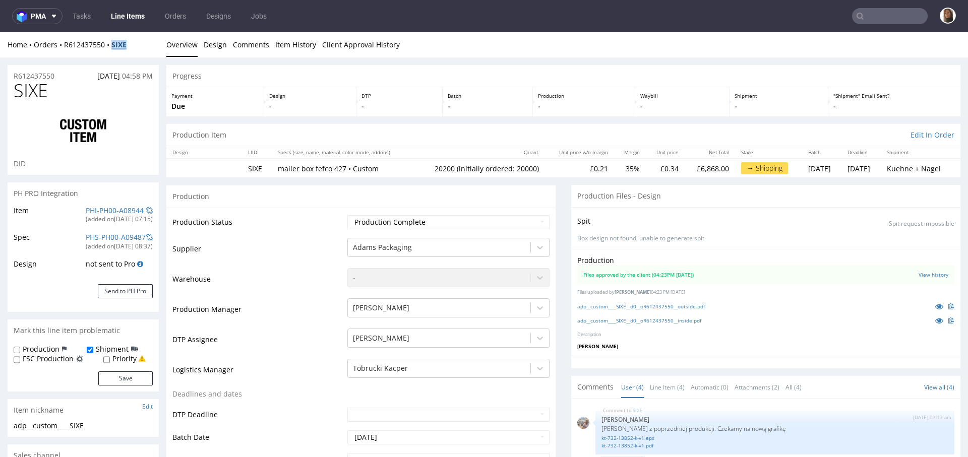
copy strong "SIXE"
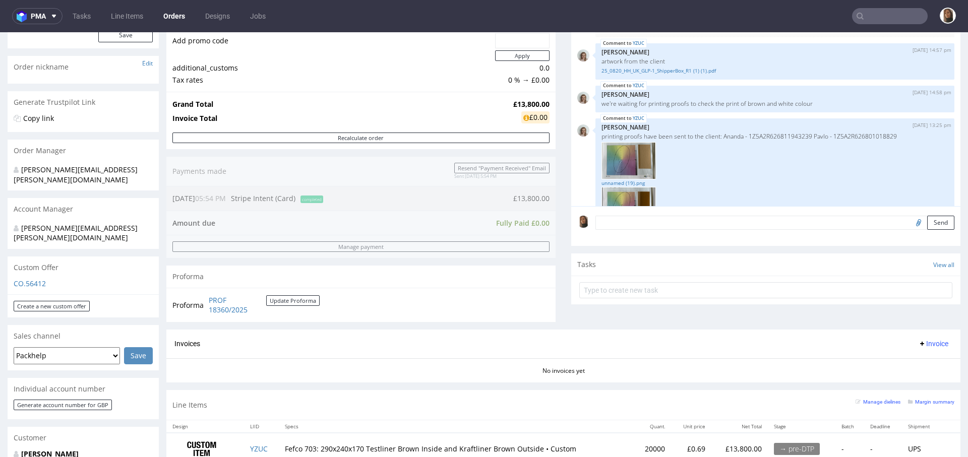
scroll to position [327, 0]
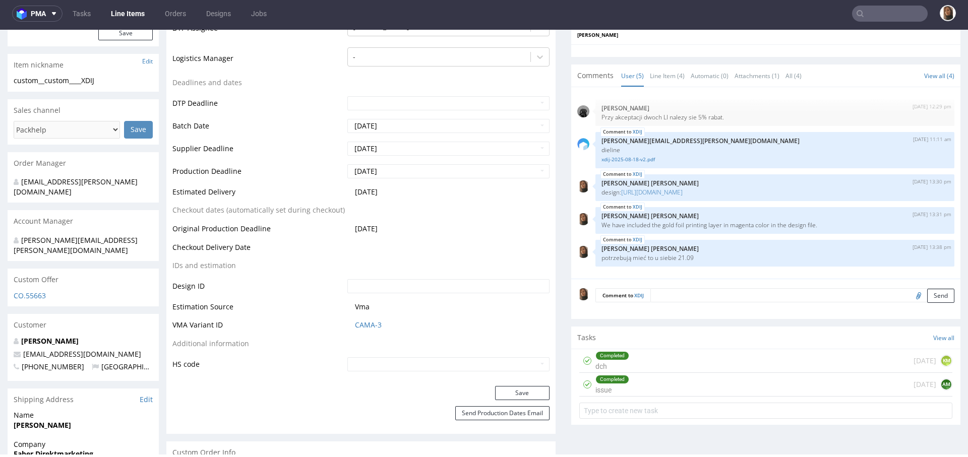
scroll to position [96, 0]
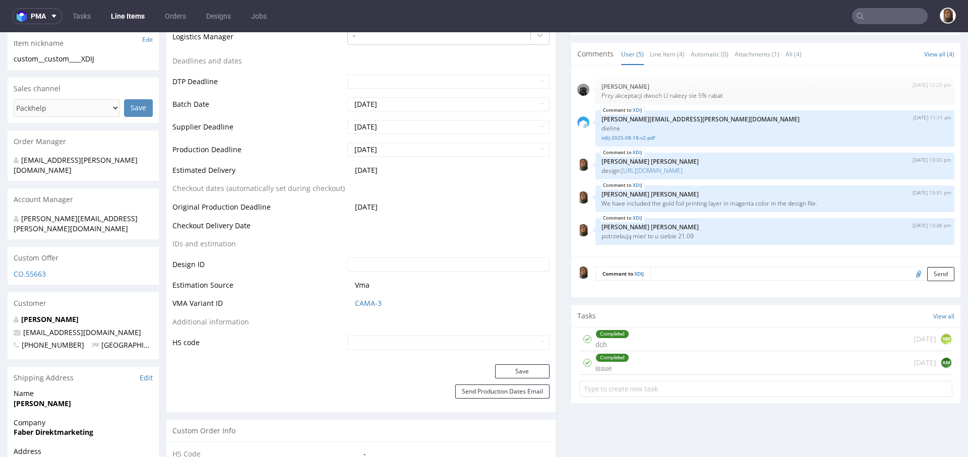
scroll to position [368, 0]
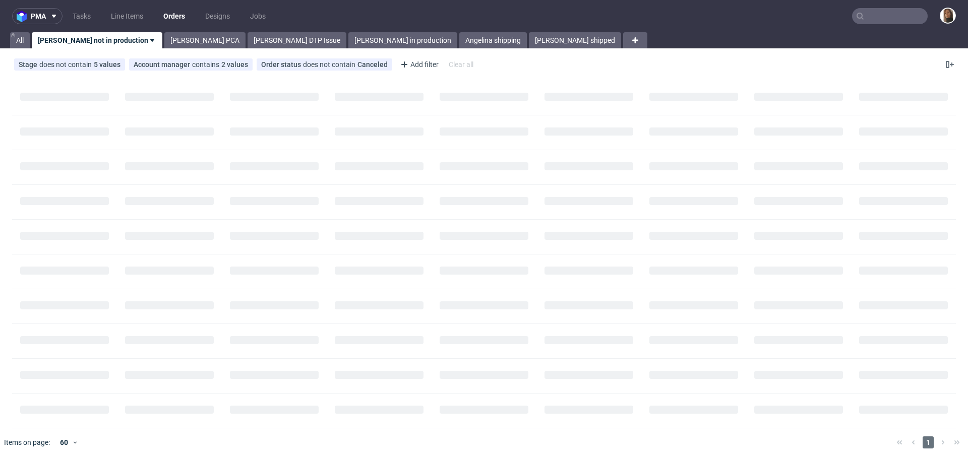
click at [875, 30] on nav "pma Tasks Line Items Orders Designs Jobs" at bounding box center [484, 16] width 968 height 32
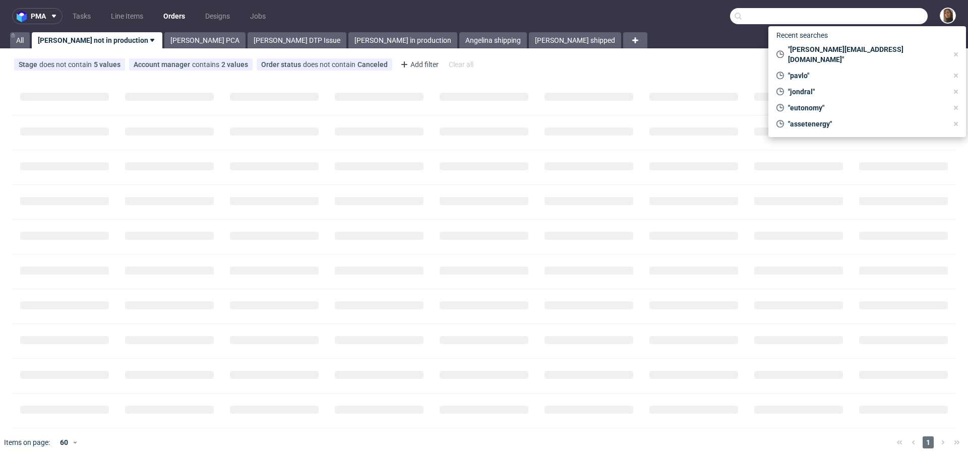
click at [877, 16] on input "text" at bounding box center [829, 16] width 198 height 16
paste input "R612437550"
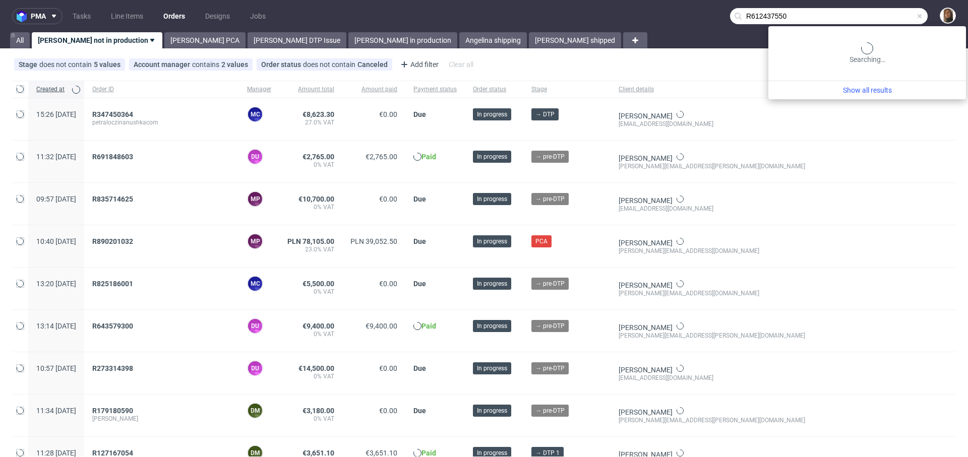
type input "R612437550"
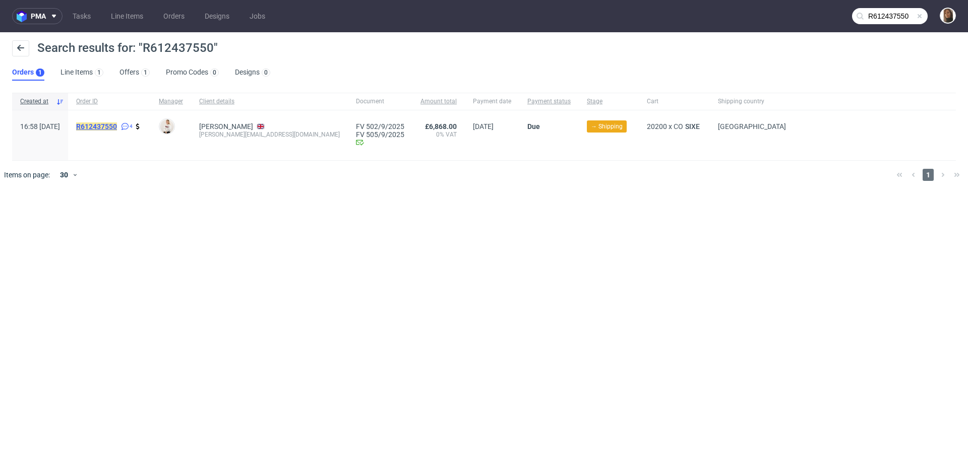
click at [117, 125] on mark "R612437550" at bounding box center [96, 126] width 41 height 8
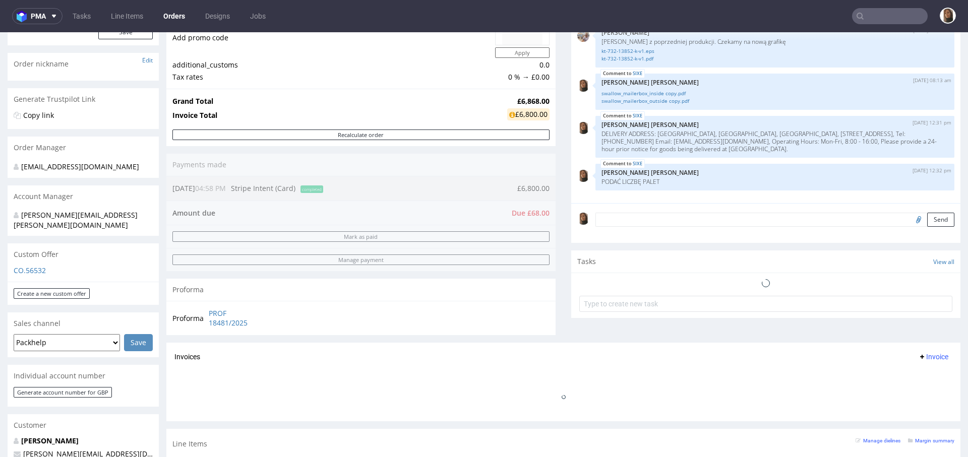
scroll to position [544, 0]
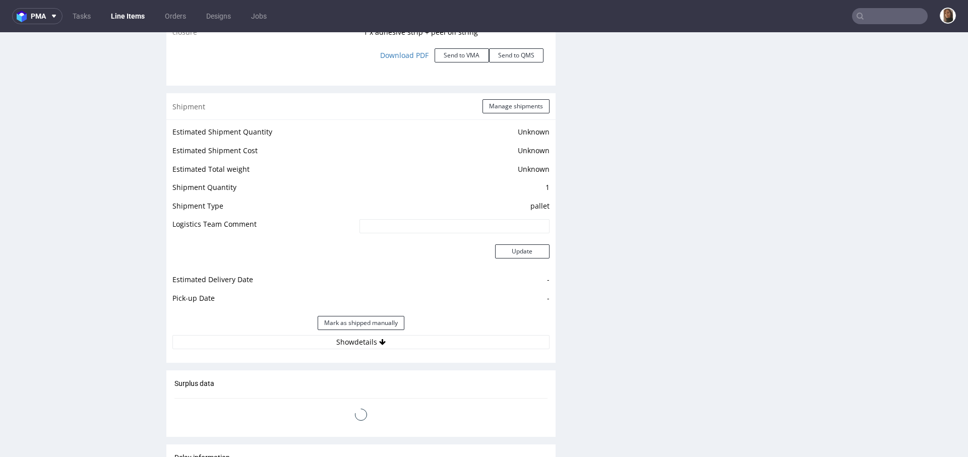
scroll to position [1397, 0]
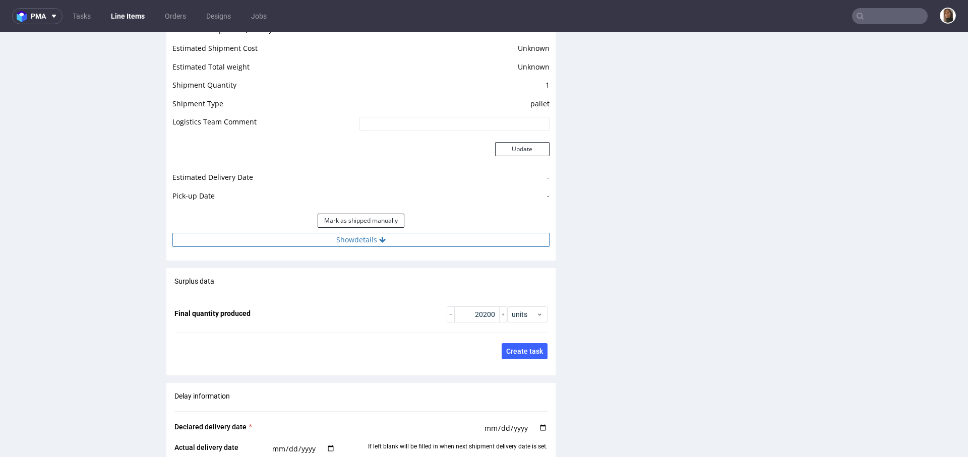
click at [342, 233] on button "Show details" at bounding box center [360, 240] width 377 height 14
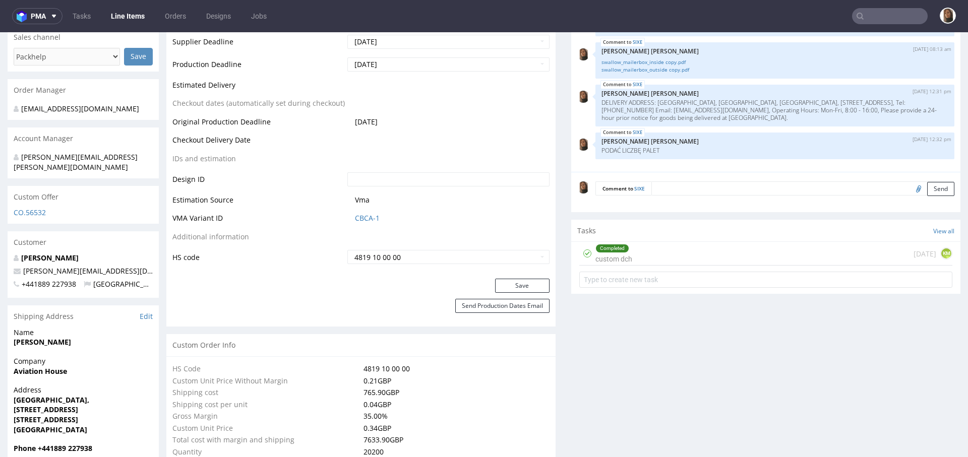
scroll to position [422, 0]
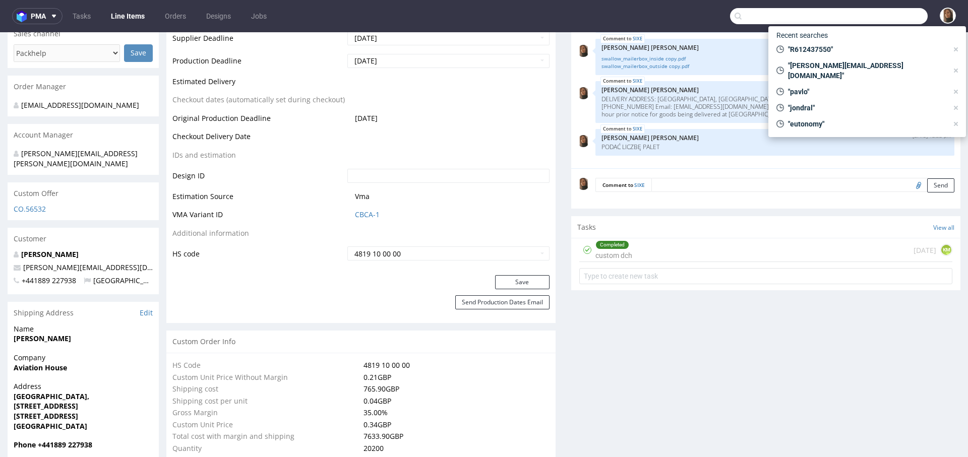
click at [887, 18] on input "text" at bounding box center [829, 16] width 198 height 16
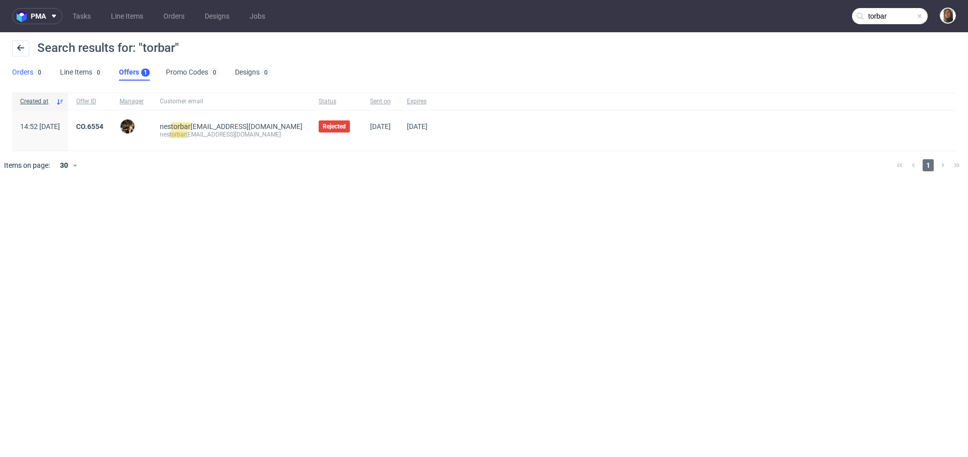
click at [31, 71] on link "Orders 0" at bounding box center [28, 73] width 32 height 16
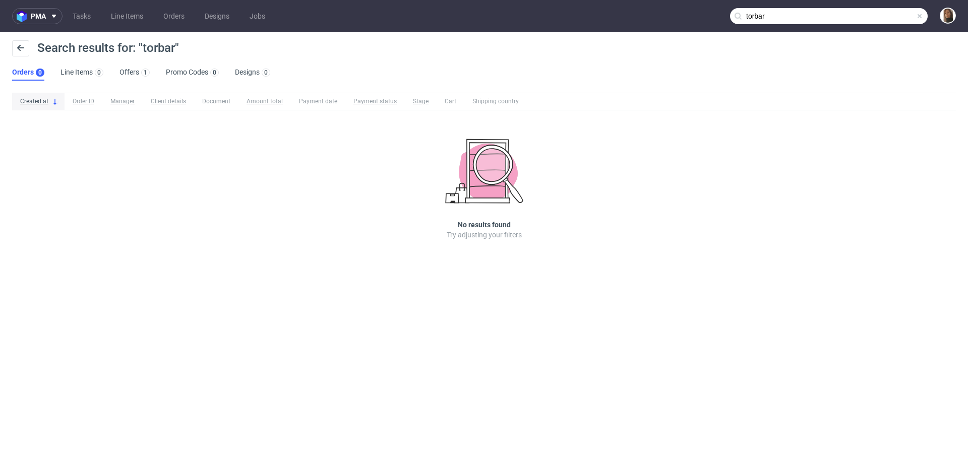
click at [897, 20] on input "torbar" at bounding box center [829, 16] width 198 height 16
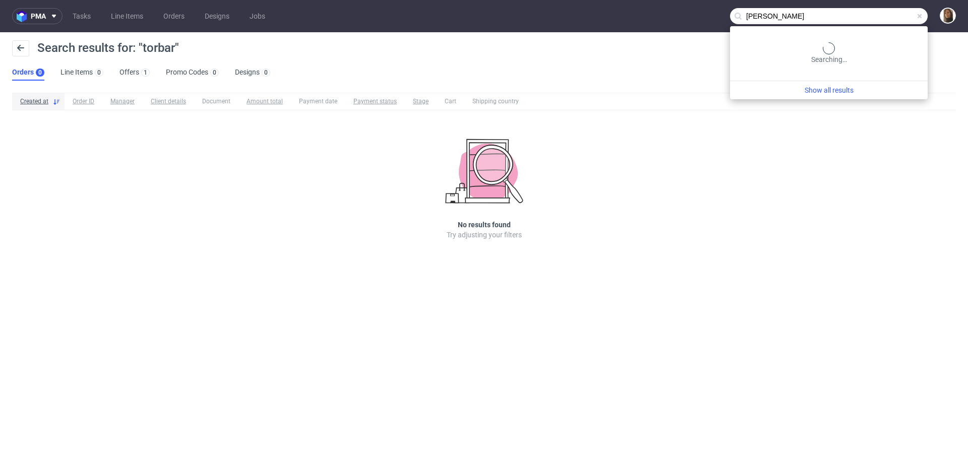
type input "tobar"
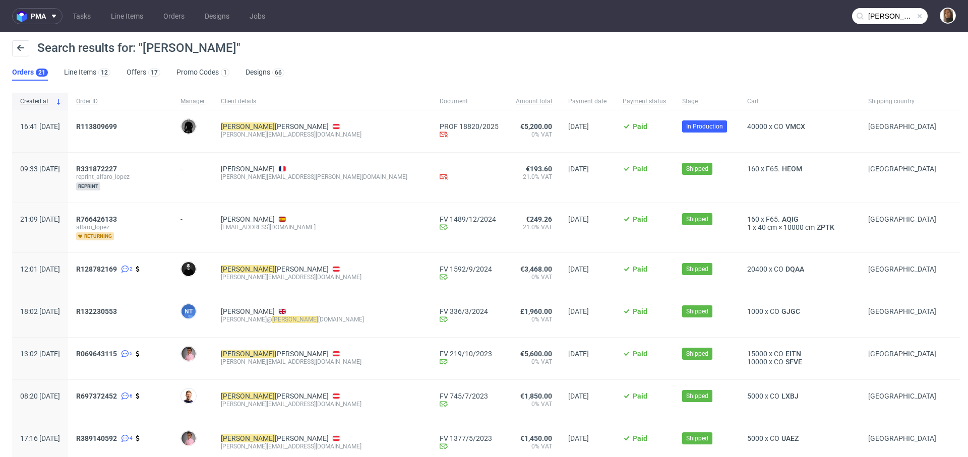
click at [108, 114] on div "R113809699" at bounding box center [120, 131] width 104 height 42
click at [117, 124] on span "R113809699" at bounding box center [96, 126] width 41 height 8
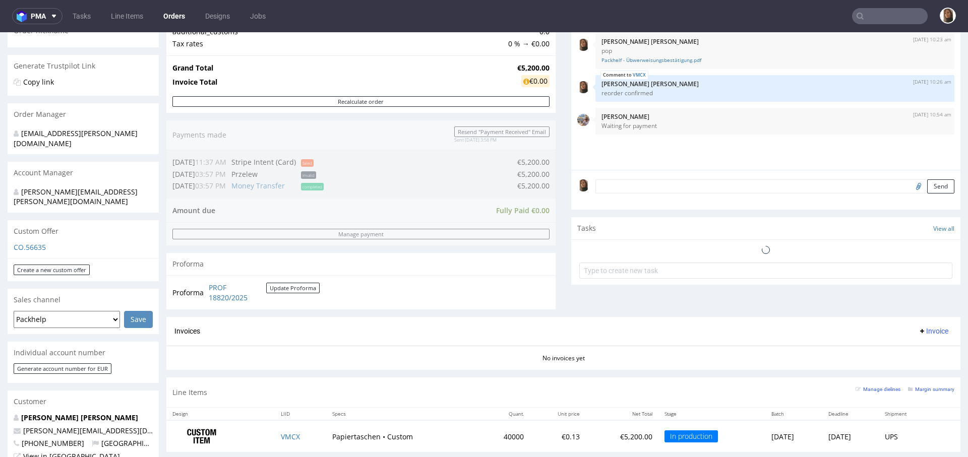
scroll to position [321, 0]
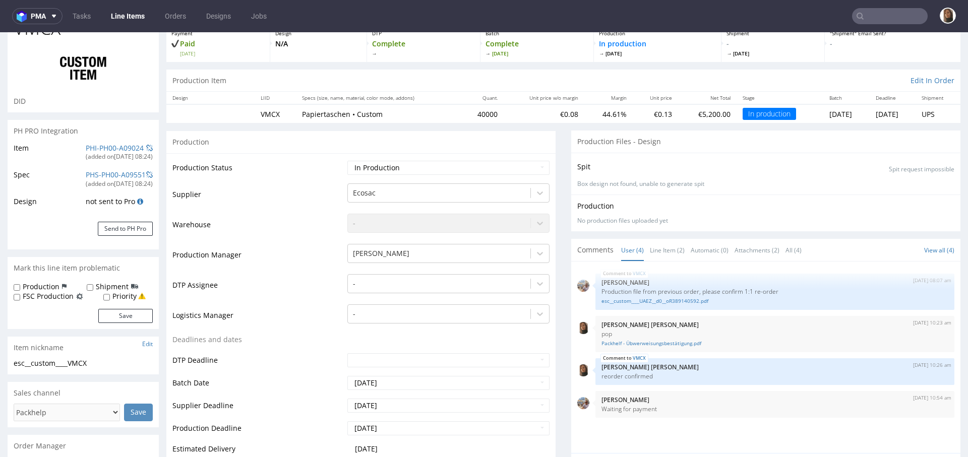
scroll to position [303, 0]
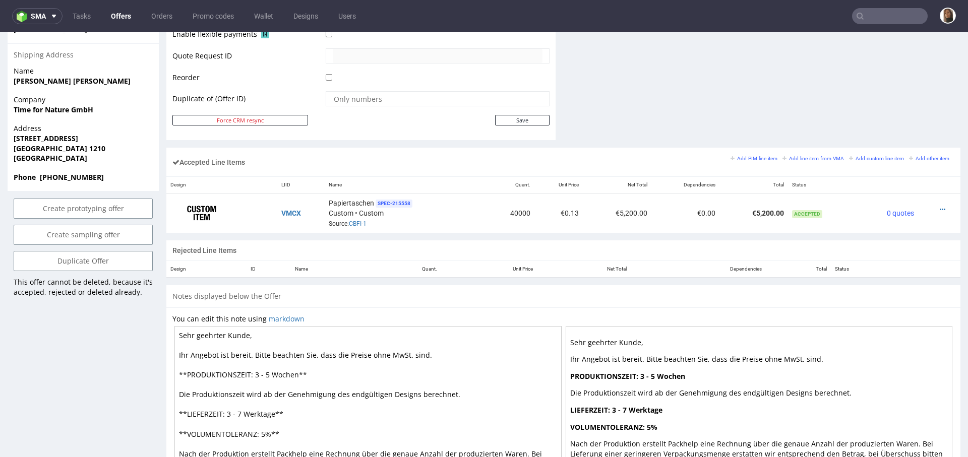
scroll to position [594, 0]
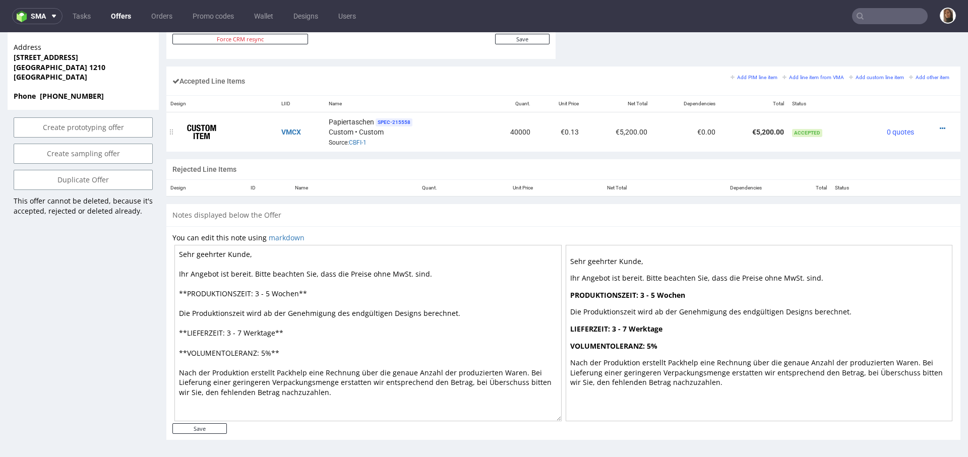
click at [355, 144] on div "Papiertaschen SPEC- 215558 Custom • Custom Source: CBFI-1" at bounding box center [405, 131] width 153 height 31
click at [355, 139] on link "CBFI-1" at bounding box center [358, 142] width 18 height 7
click at [894, 22] on input "text" at bounding box center [890, 16] width 76 height 16
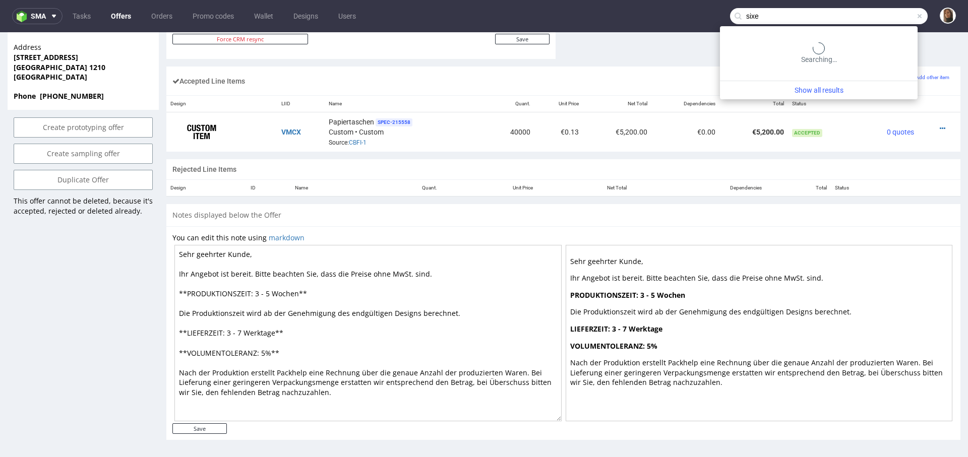
type input "sixe"
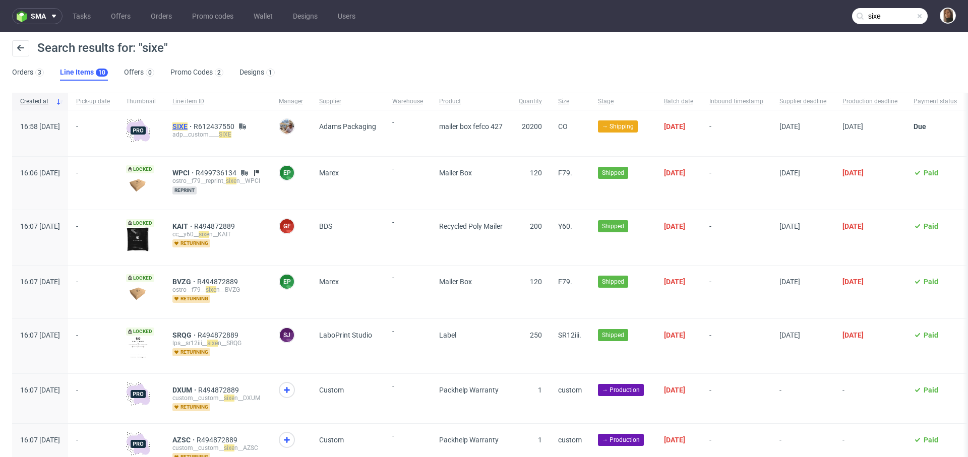
click at [187, 122] on mark "SIXE" at bounding box center [179, 126] width 15 height 8
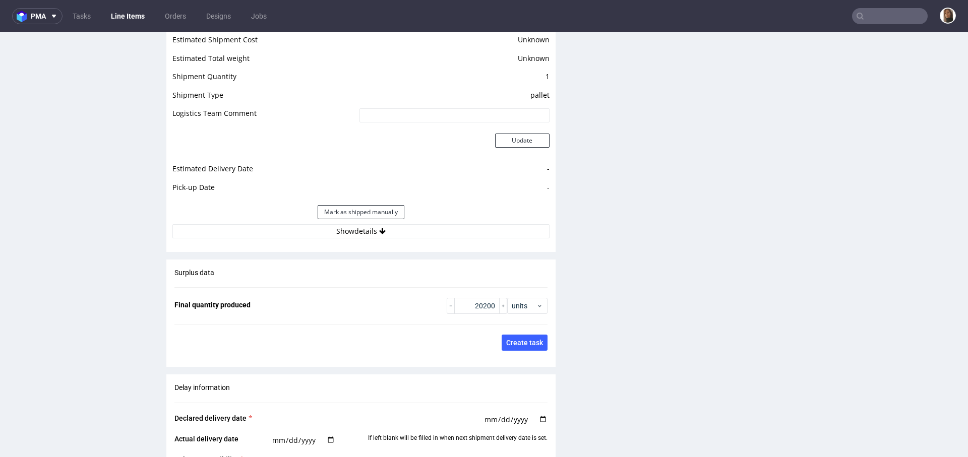
scroll to position [1476, 0]
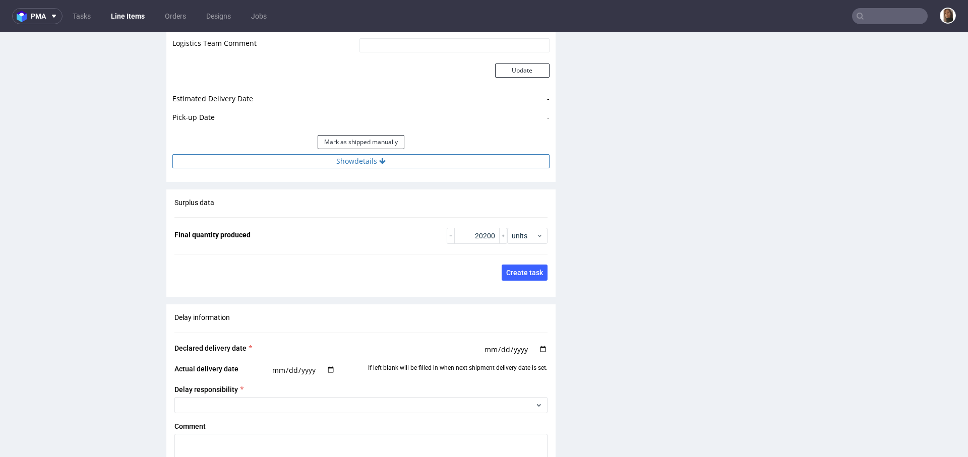
click at [348, 154] on button "Show details" at bounding box center [360, 161] width 377 height 14
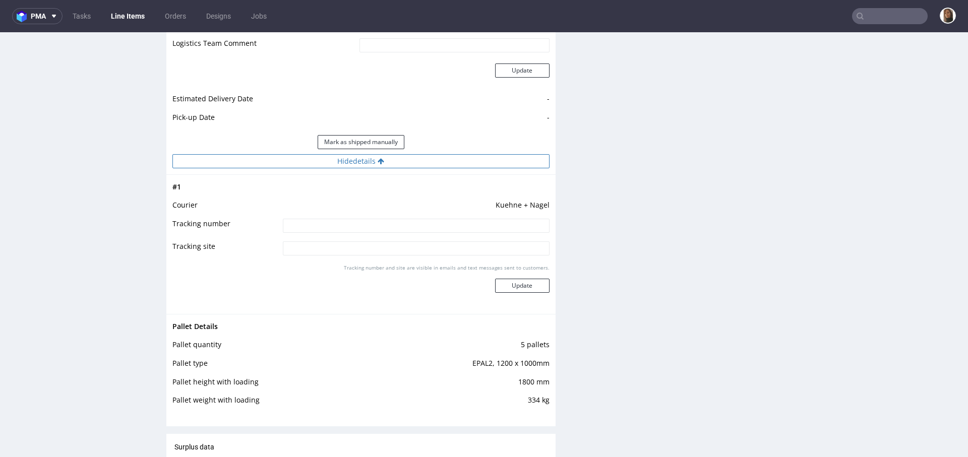
click at [348, 154] on button "Hide details" at bounding box center [360, 161] width 377 height 14
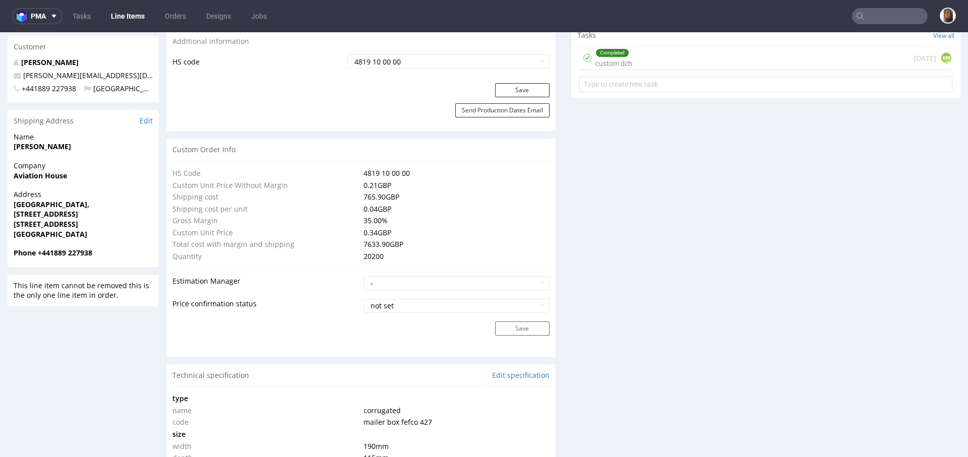
scroll to position [418, 0]
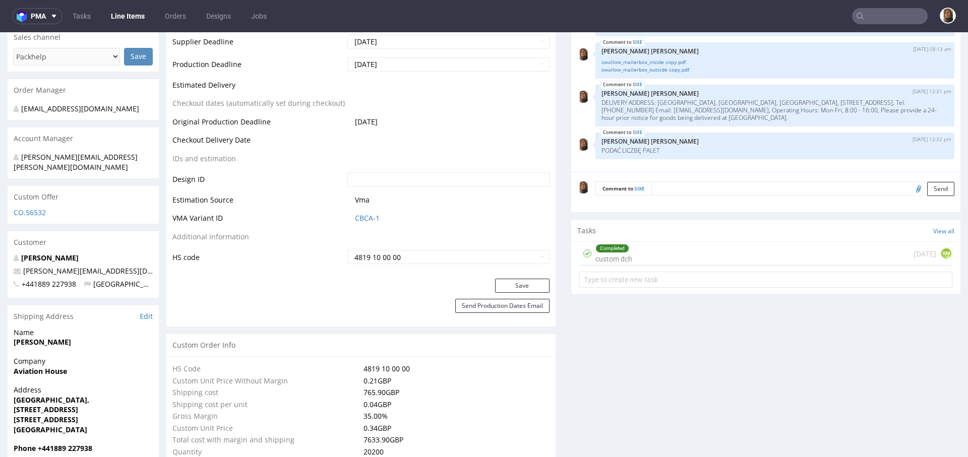
click at [889, 16] on input "text" at bounding box center [890, 16] width 76 height 16
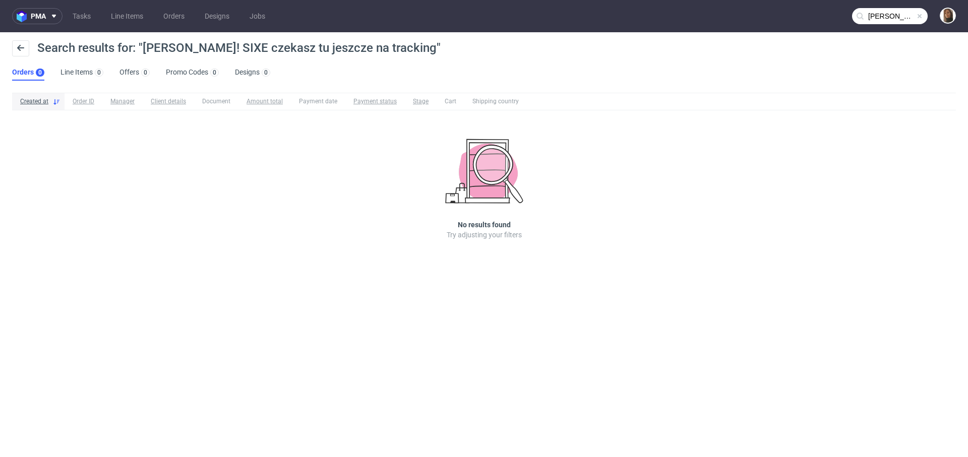
click at [876, 21] on input "hejka! SIXE czekasz tu jeszcze na tracking" at bounding box center [890, 16] width 76 height 16
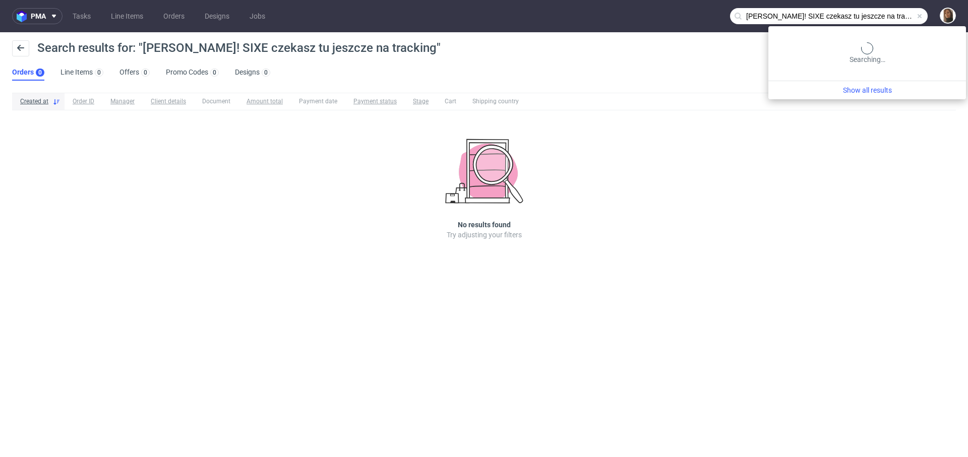
click at [876, 21] on input "hejka! SIXE czekasz tu jeszcze na tracking" at bounding box center [829, 16] width 198 height 16
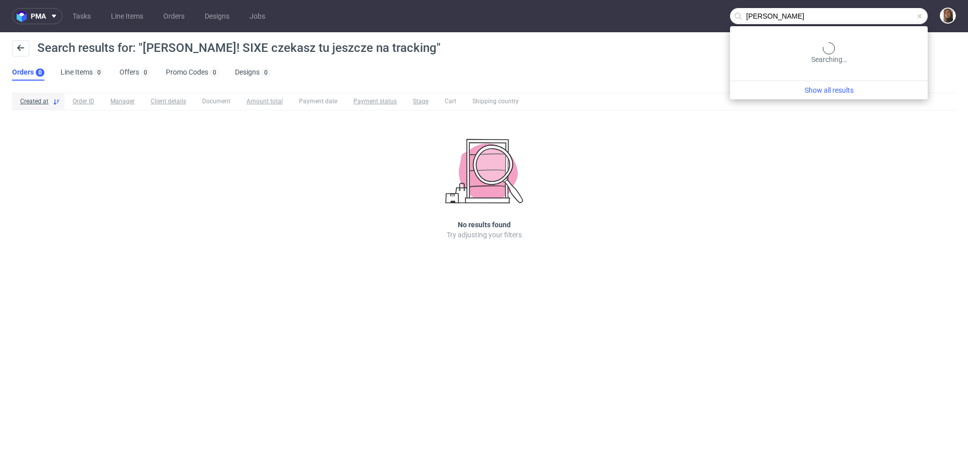
type input "horst"
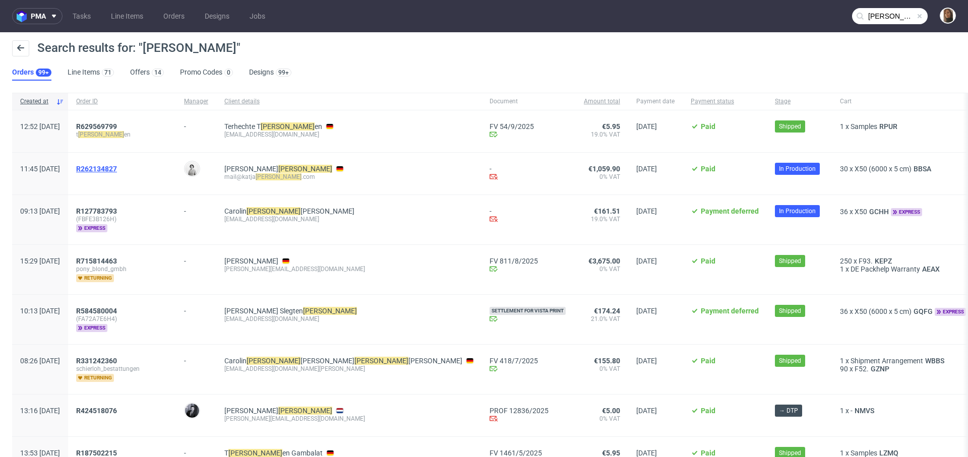
click at [117, 167] on span "R262134827" at bounding box center [96, 169] width 41 height 8
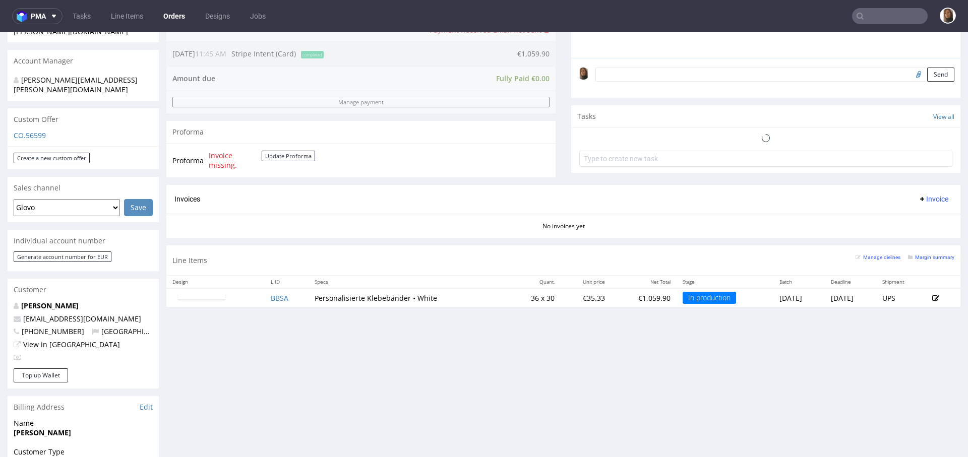
scroll to position [341, 0]
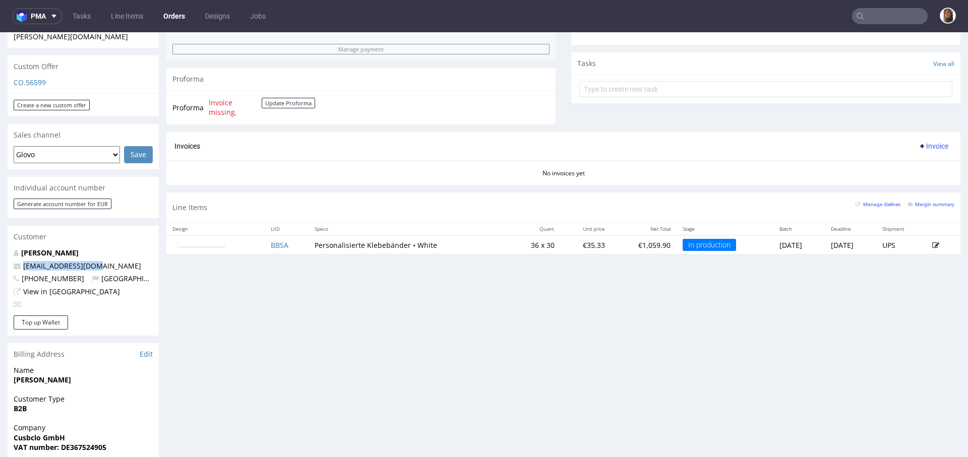
drag, startPoint x: 105, startPoint y: 245, endPoint x: 2, endPoint y: 245, distance: 103.3
click at [2, 245] on div "Order via Offer R262134827 30.08.2025 11:45 AM Mark this order as problematic I…" at bounding box center [484, 199] width 968 height 966
copy span "mail@katjahorst.com"
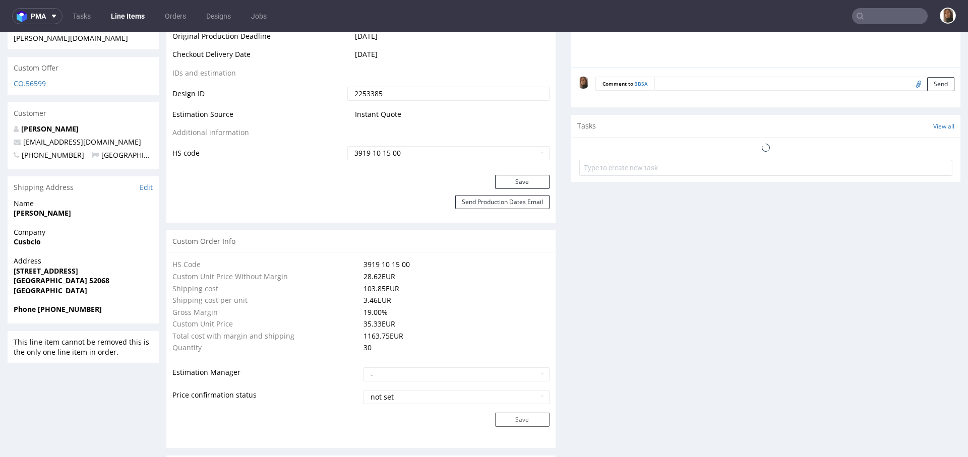
scroll to position [255, 0]
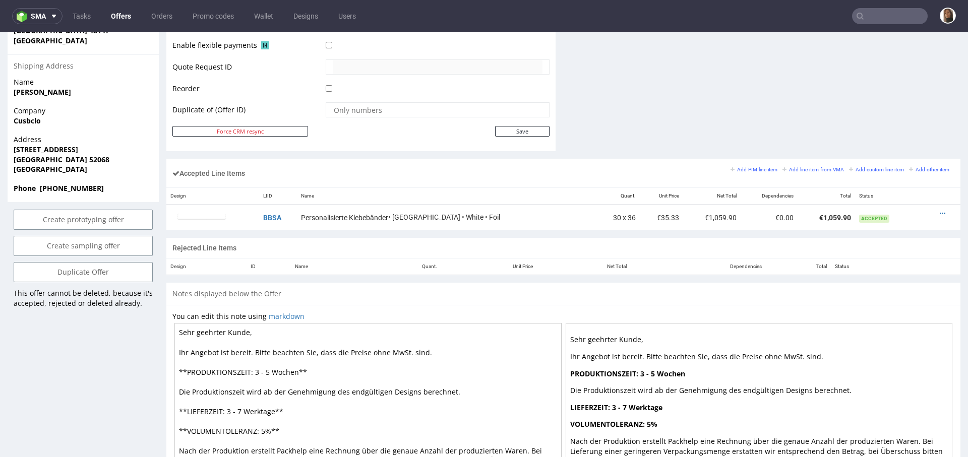
scroll to position [564, 0]
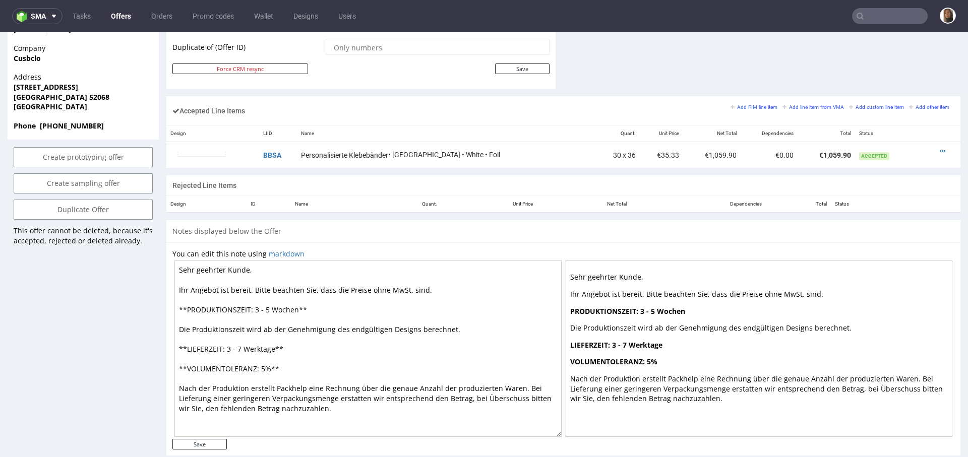
click at [893, 15] on input "text" at bounding box center [890, 16] width 76 height 16
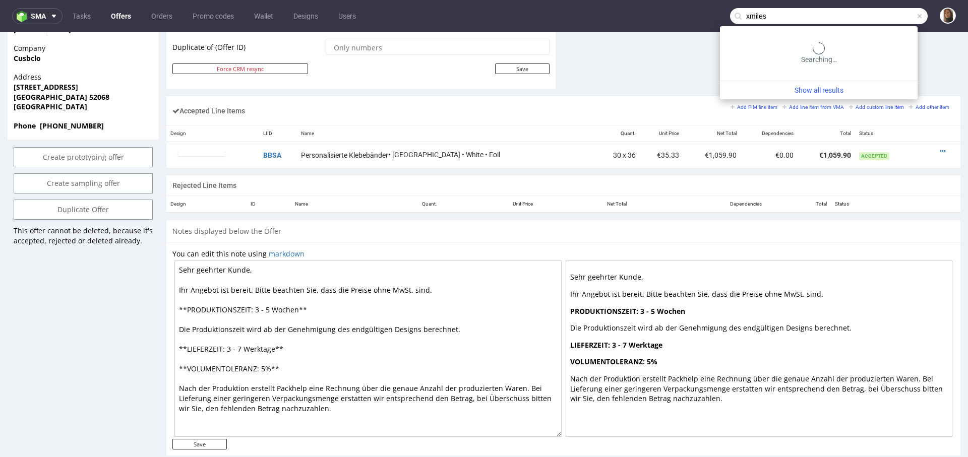
type input "xmiles"
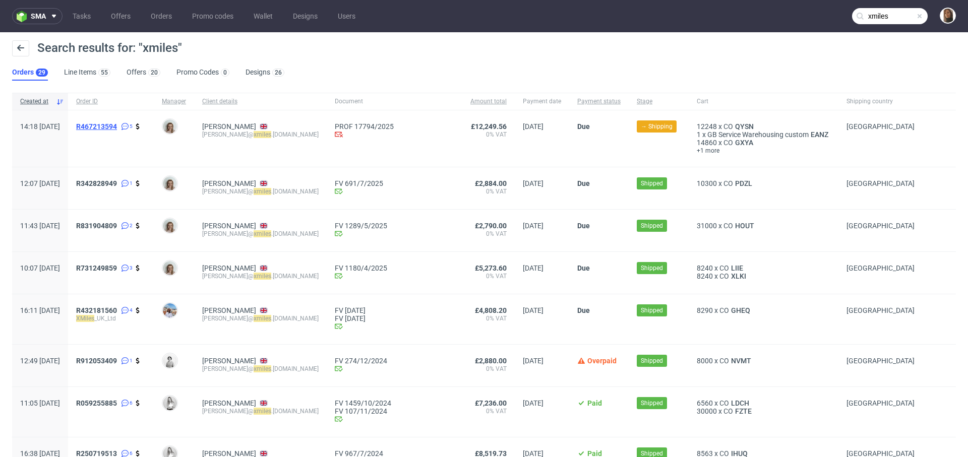
click at [117, 128] on span "R467213594" at bounding box center [96, 126] width 41 height 8
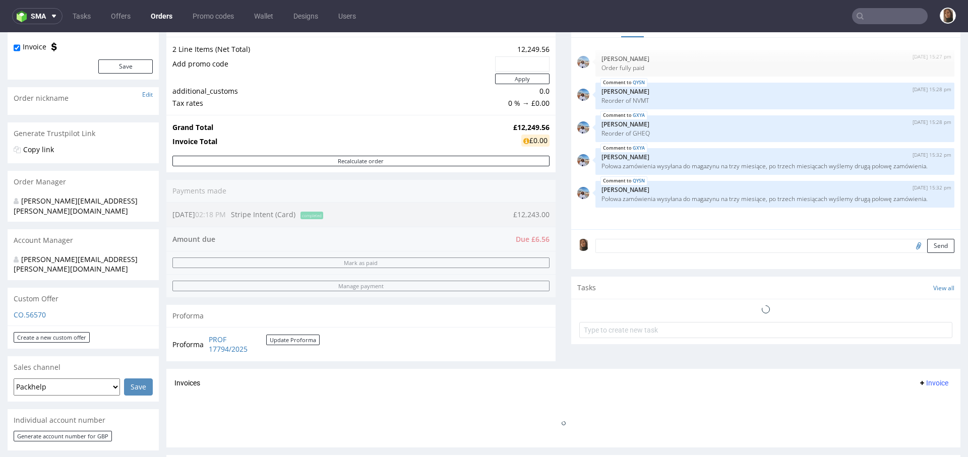
scroll to position [291, 0]
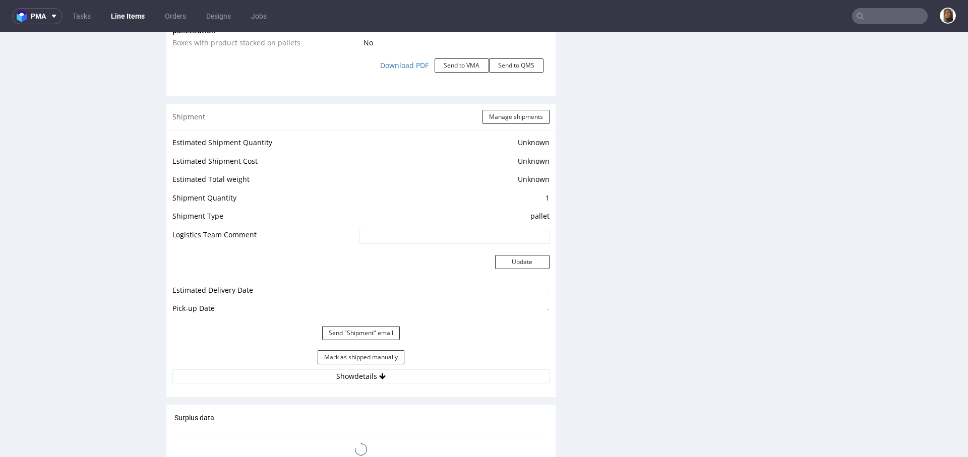
scroll to position [1252, 0]
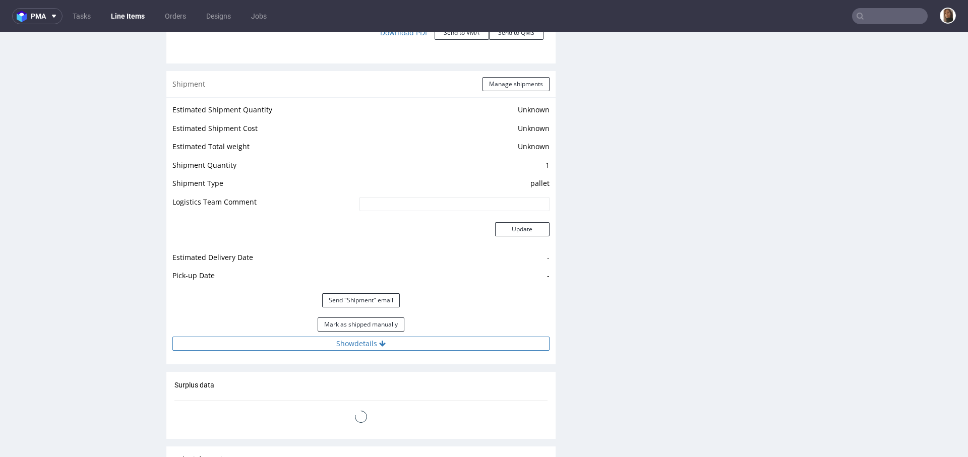
click at [337, 337] on button "Show details" at bounding box center [360, 344] width 377 height 14
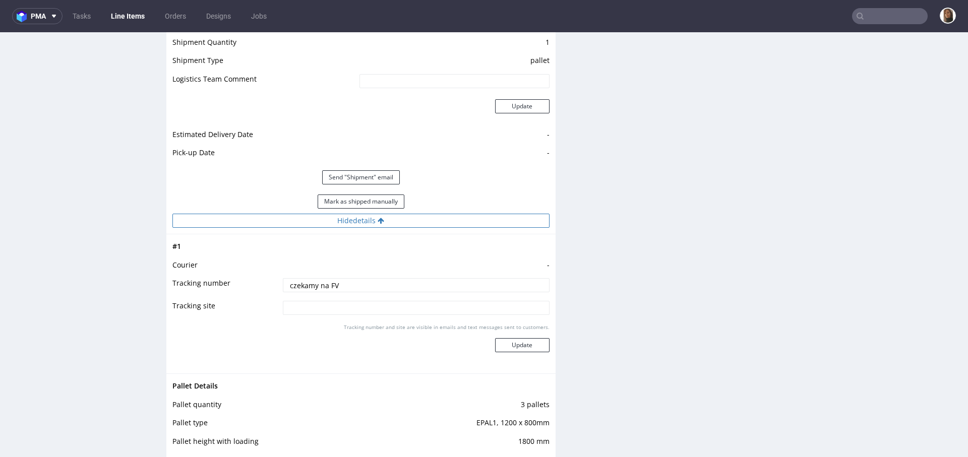
scroll to position [1424, 0]
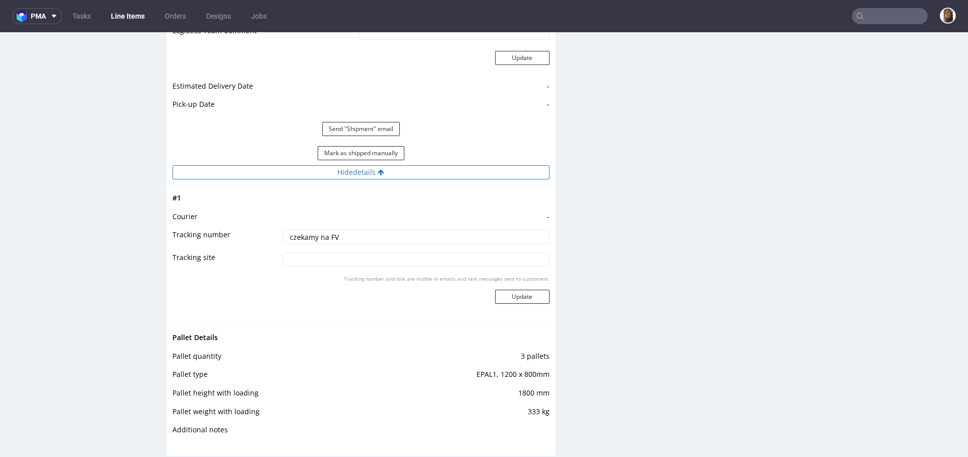
click at [343, 167] on button "Hide details" at bounding box center [360, 172] width 377 height 14
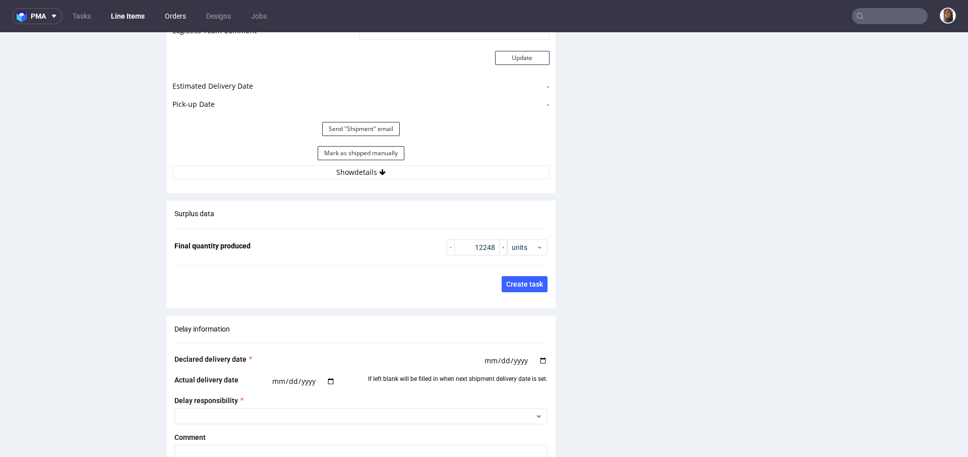
click at [169, 13] on link "Orders" at bounding box center [175, 16] width 33 height 16
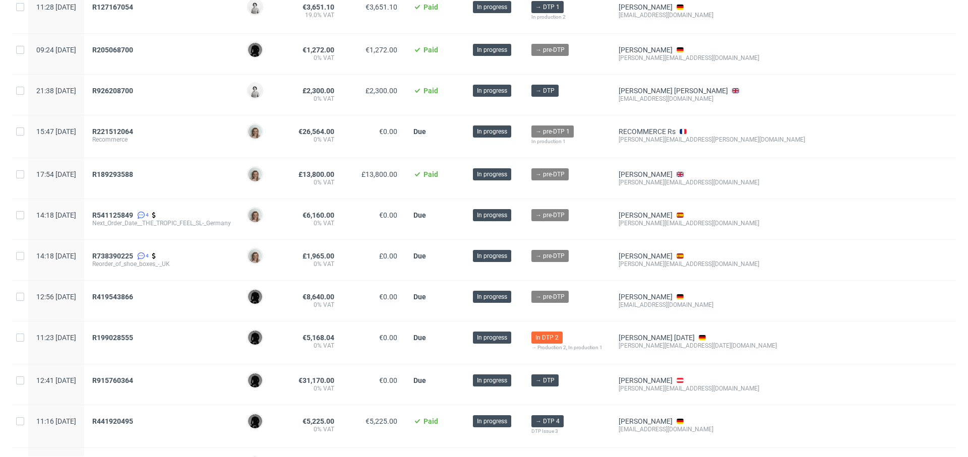
scroll to position [617, 0]
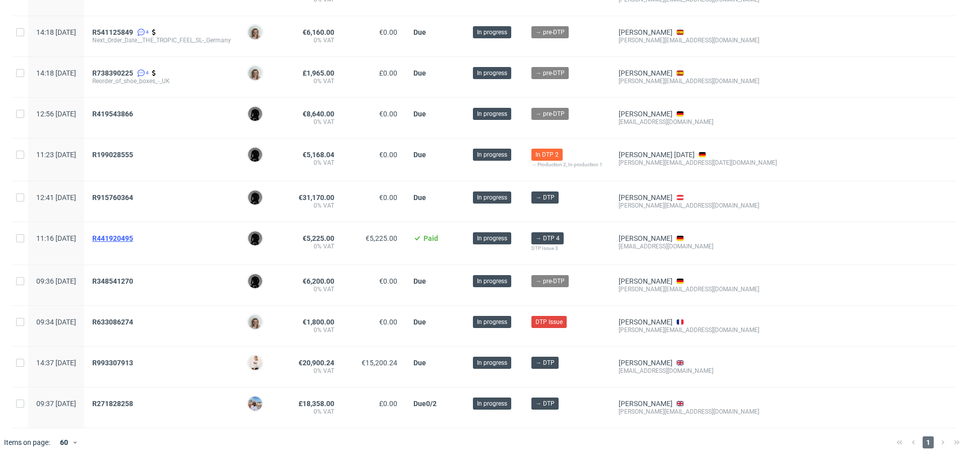
click at [133, 234] on span "R441920495" at bounding box center [112, 238] width 41 height 8
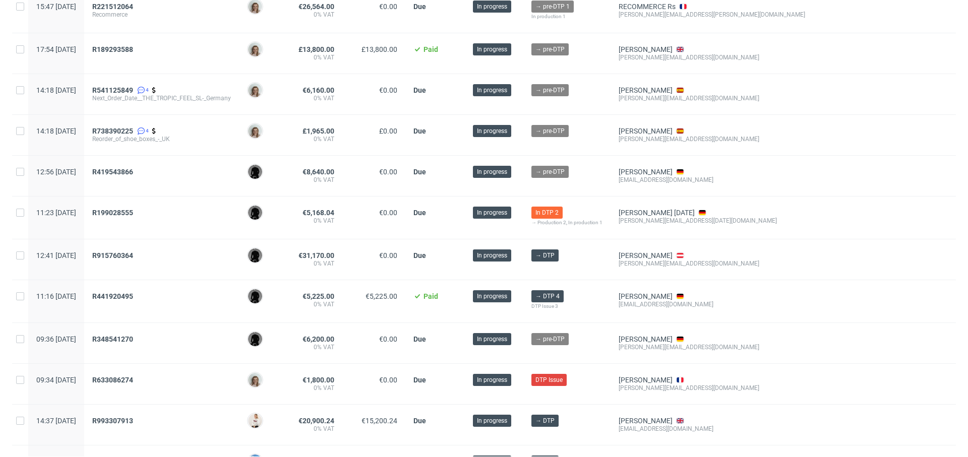
scroll to position [558, 0]
click at [133, 253] on span "R915760364" at bounding box center [112, 256] width 41 height 8
click at [133, 168] on span "R419543866" at bounding box center [112, 172] width 41 height 8
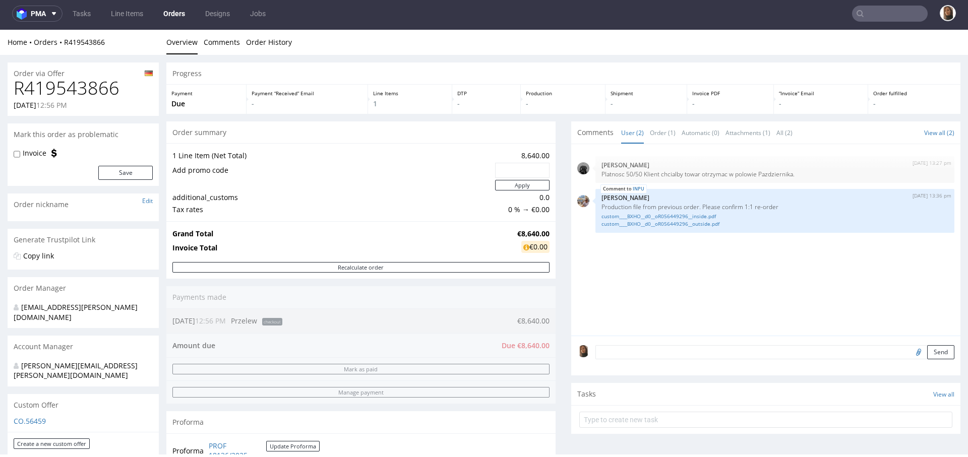
scroll to position [190, 0]
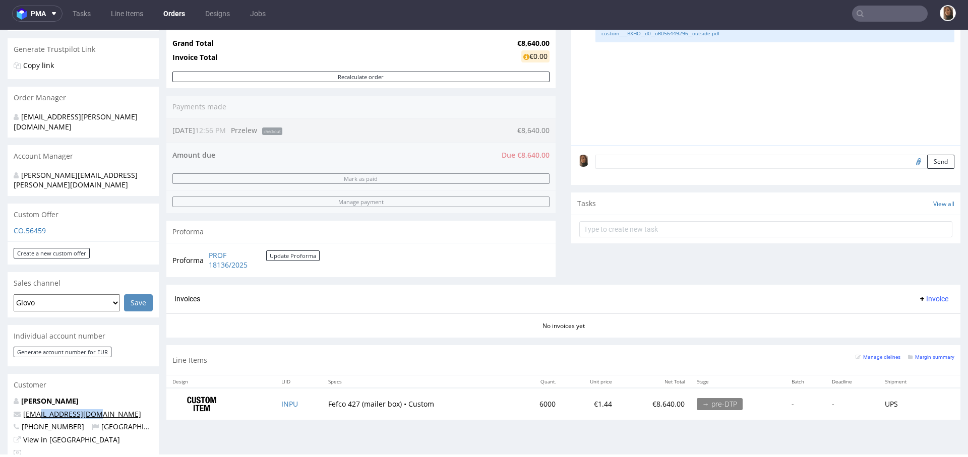
drag, startPoint x: 102, startPoint y: 393, endPoint x: 36, endPoint y: 394, distance: 65.5
click at [36, 409] on p "info@blanketino.com" at bounding box center [83, 414] width 139 height 10
copy link "@blanketino.com"
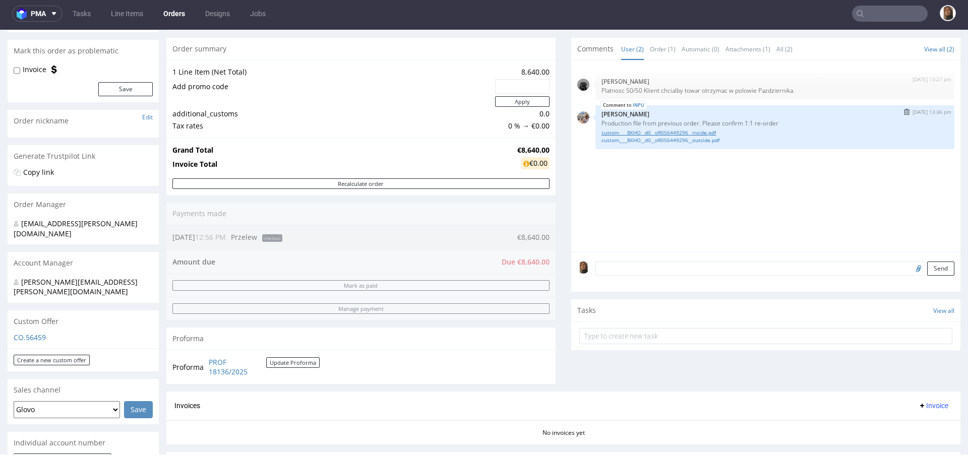
click at [667, 134] on link "custom____BXHO__d0__oR056449296__inside.pdf" at bounding box center [774, 133] width 347 height 8
click at [674, 137] on link "custom____BXHO__d0__oR056449296__outside.pdf" at bounding box center [774, 141] width 347 height 8
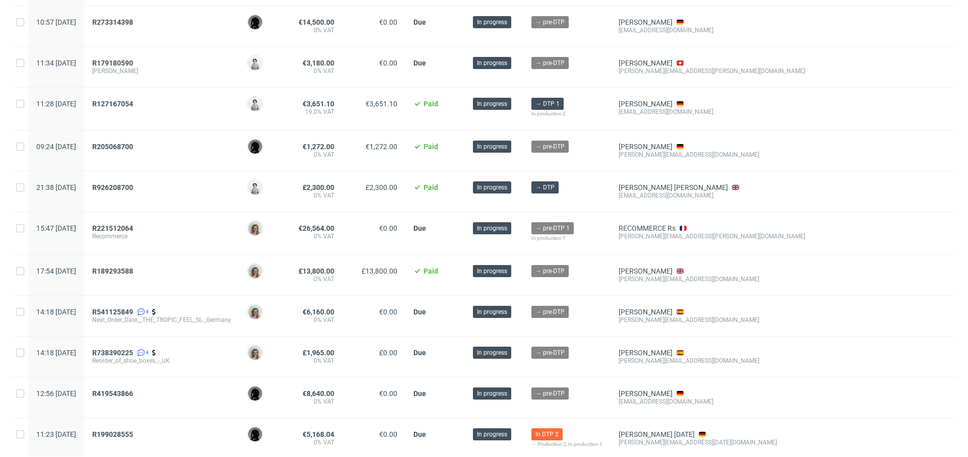
scroll to position [337, 0]
click at [133, 186] on span "R926208700" at bounding box center [112, 188] width 41 height 8
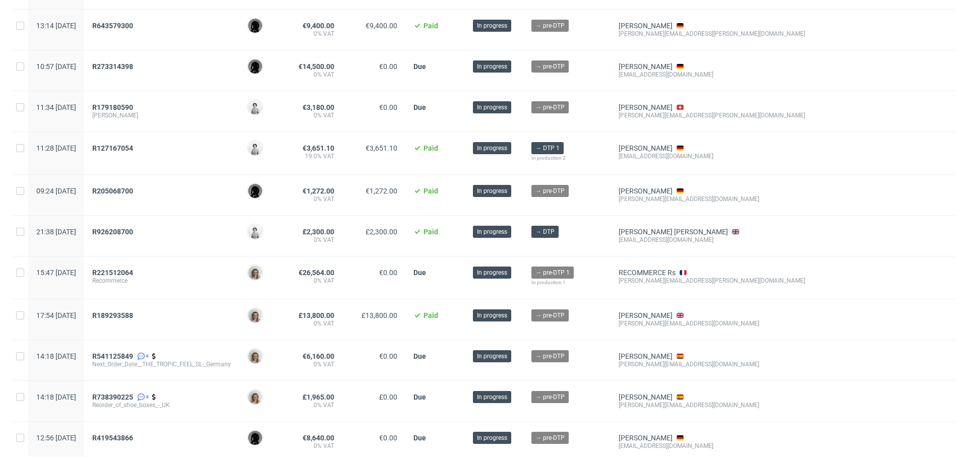
scroll to position [291, 0]
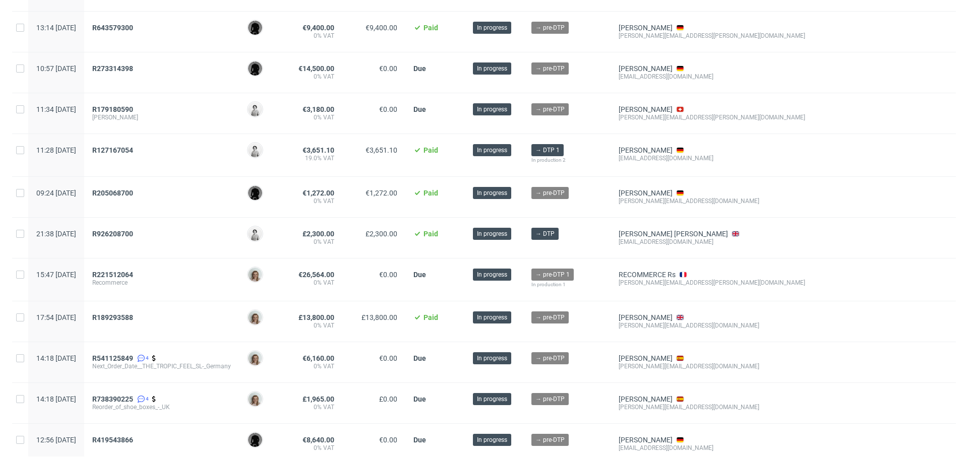
click at [141, 186] on div "R205068700" at bounding box center [161, 197] width 155 height 40
click at [133, 189] on span "R205068700" at bounding box center [112, 193] width 41 height 8
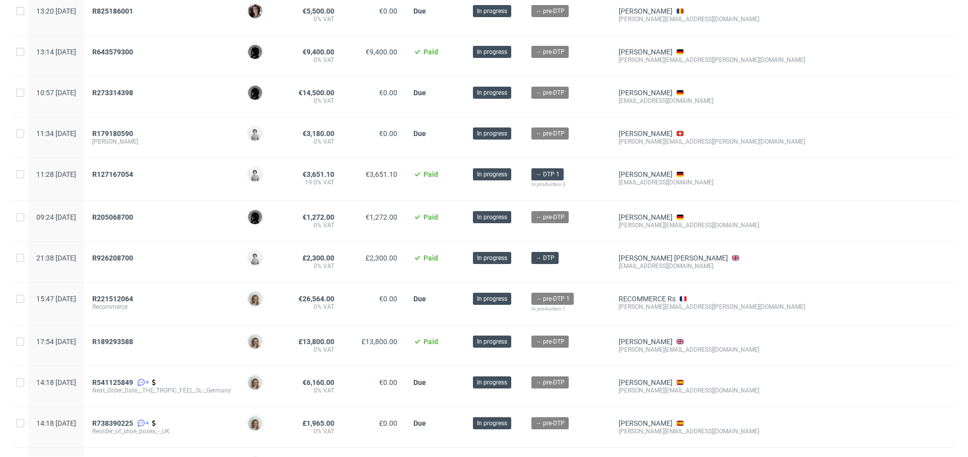
scroll to position [255, 0]
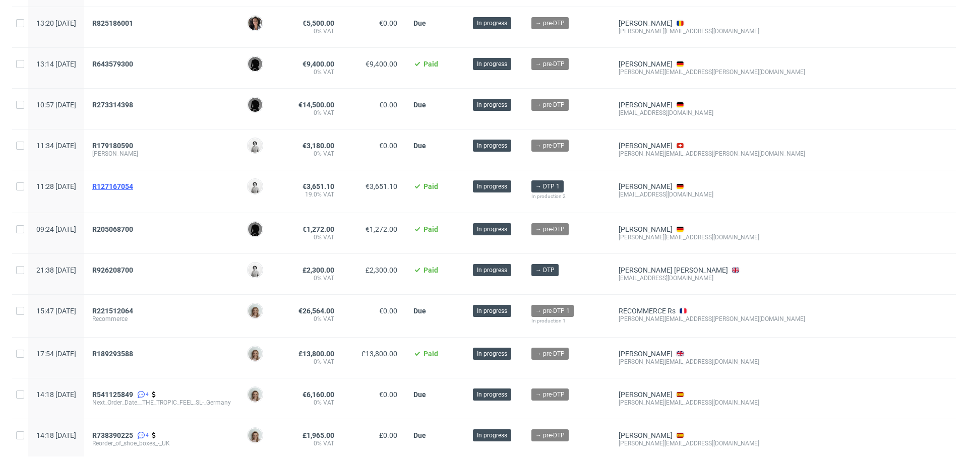
click at [133, 182] on span "R127167054" at bounding box center [112, 186] width 41 height 8
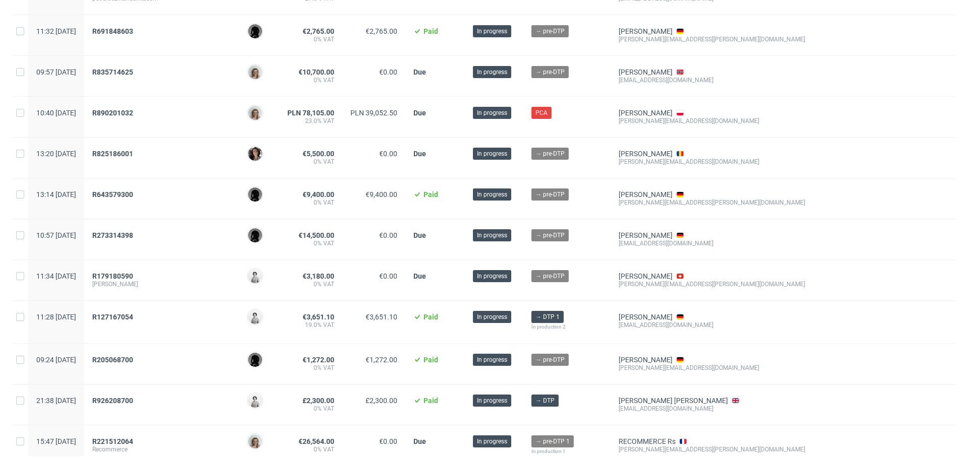
scroll to position [112, 0]
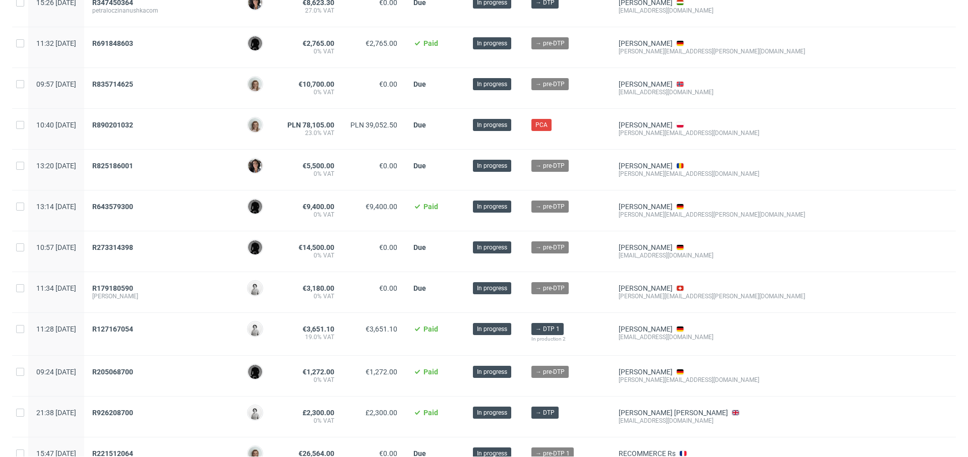
click at [156, 281] on div "R179180590 maria-annaeberhardautogrillnet" at bounding box center [161, 292] width 155 height 40
click at [133, 285] on span "R179180590" at bounding box center [112, 288] width 41 height 8
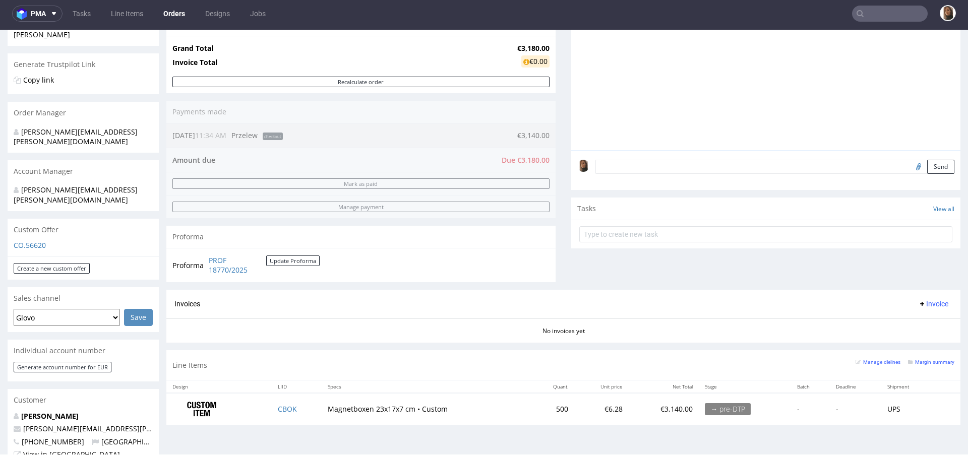
scroll to position [283, 0]
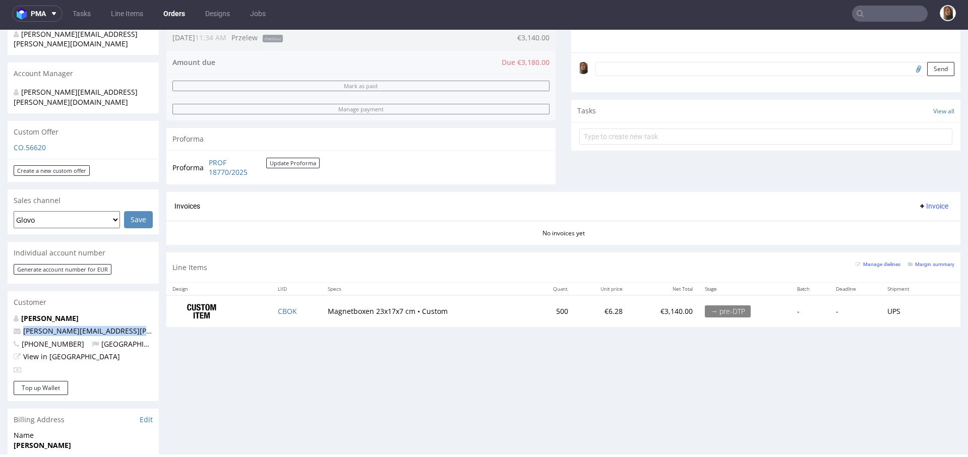
drag, startPoint x: 146, startPoint y: 309, endPoint x: 14, endPoint y: 309, distance: 131.5
click at [14, 326] on p "maria-anna.eberhard@autogrill.net" at bounding box center [83, 331] width 139 height 10
copy span "maria-anna.eberhard@autogrill.net"
click at [184, 9] on link "Orders" at bounding box center [174, 14] width 34 height 16
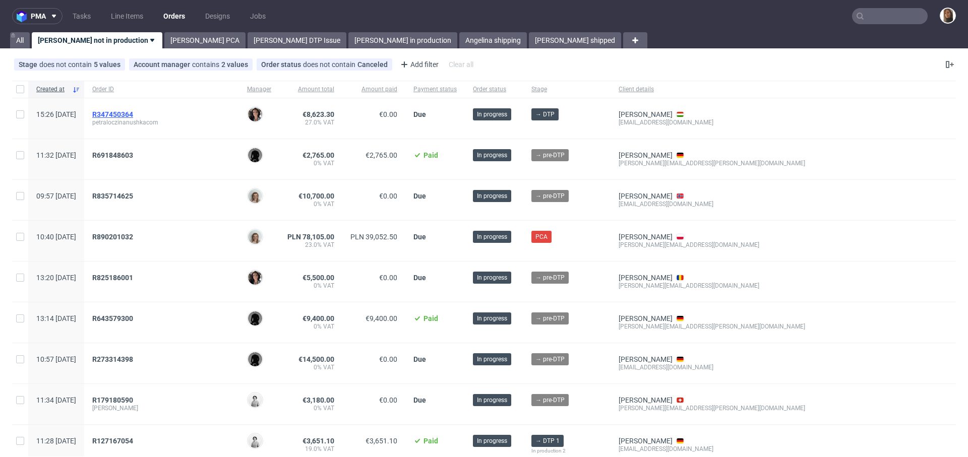
click at [133, 112] on span "R347450364" at bounding box center [112, 114] width 41 height 8
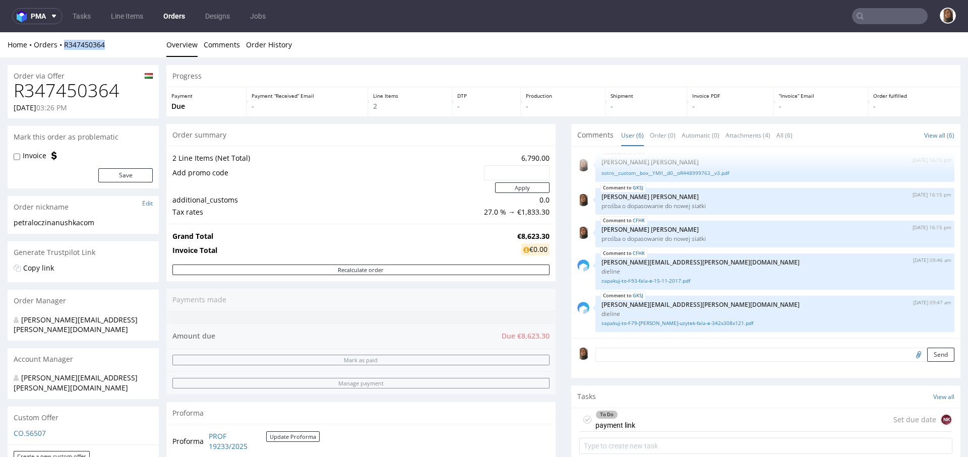
click at [168, 18] on link "Orders" at bounding box center [174, 16] width 34 height 16
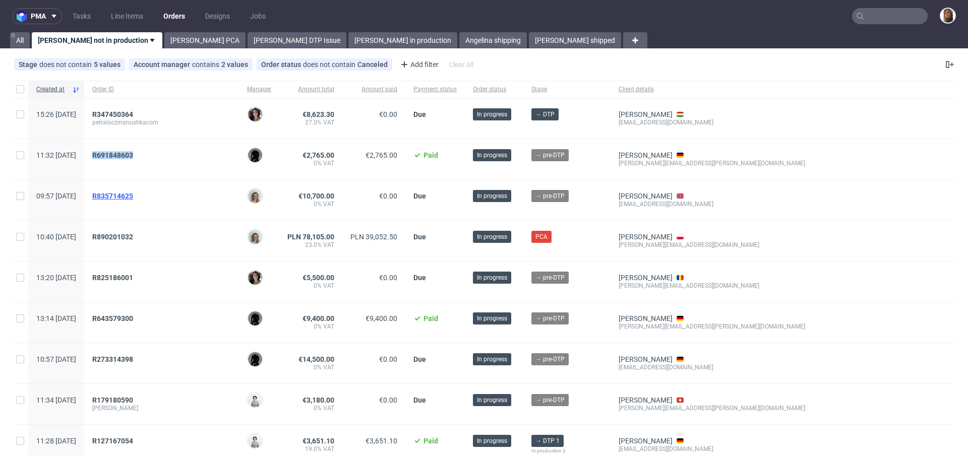
click at [133, 195] on span "R835714625" at bounding box center [112, 196] width 41 height 8
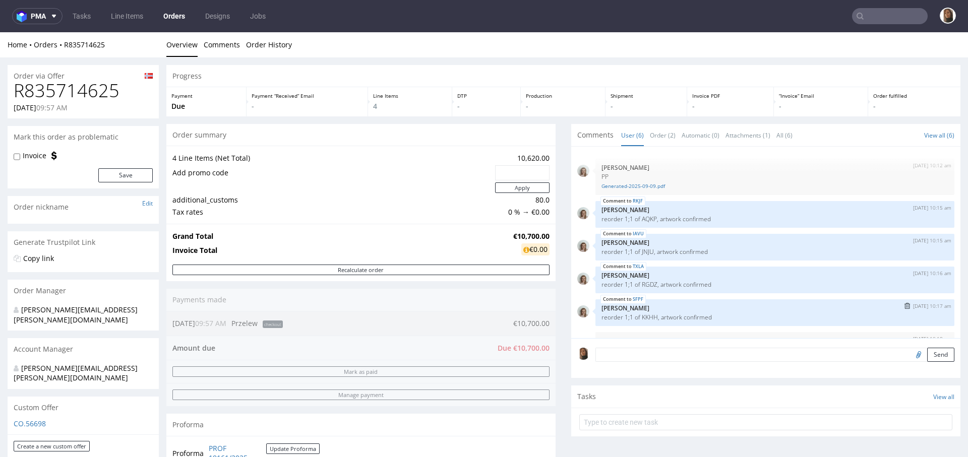
scroll to position [26, 0]
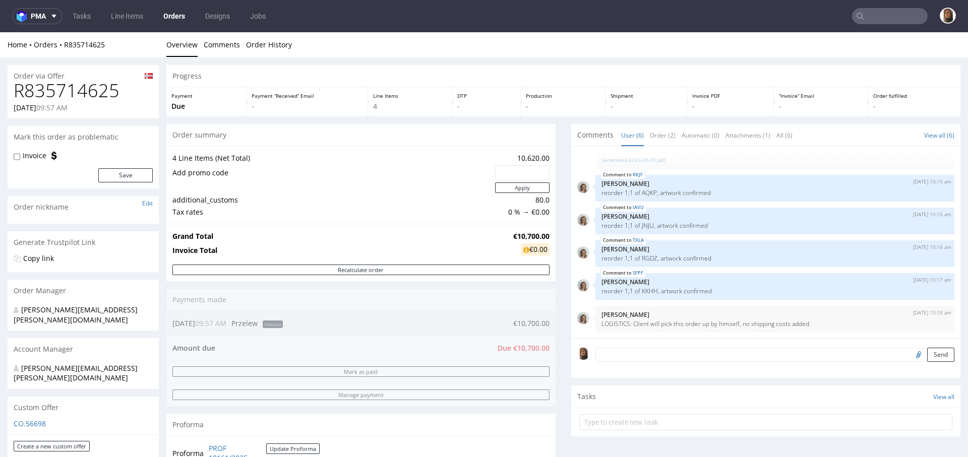
click at [180, 16] on link "Orders" at bounding box center [174, 16] width 34 height 16
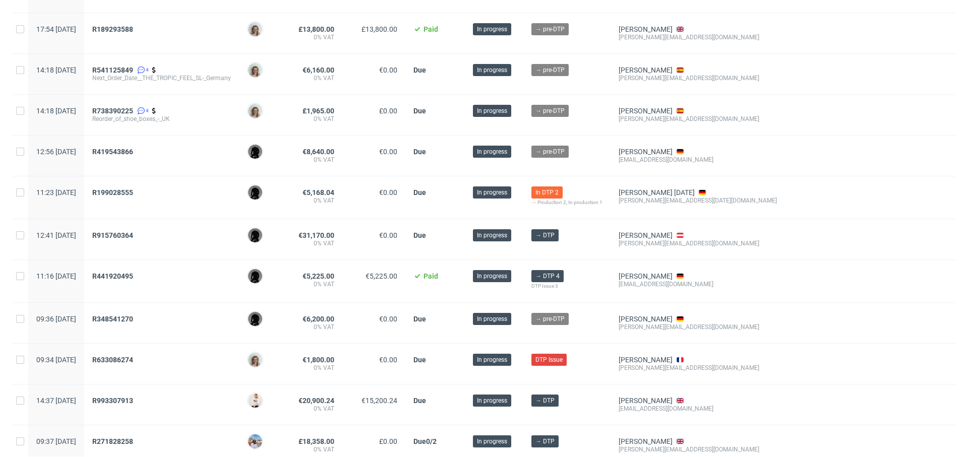
scroll to position [590, 0]
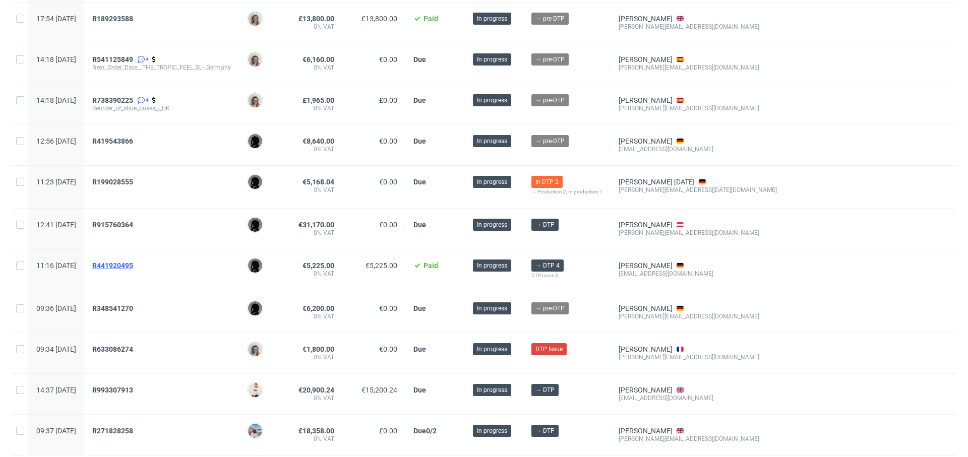
click at [133, 262] on span "R441920495" at bounding box center [112, 266] width 41 height 8
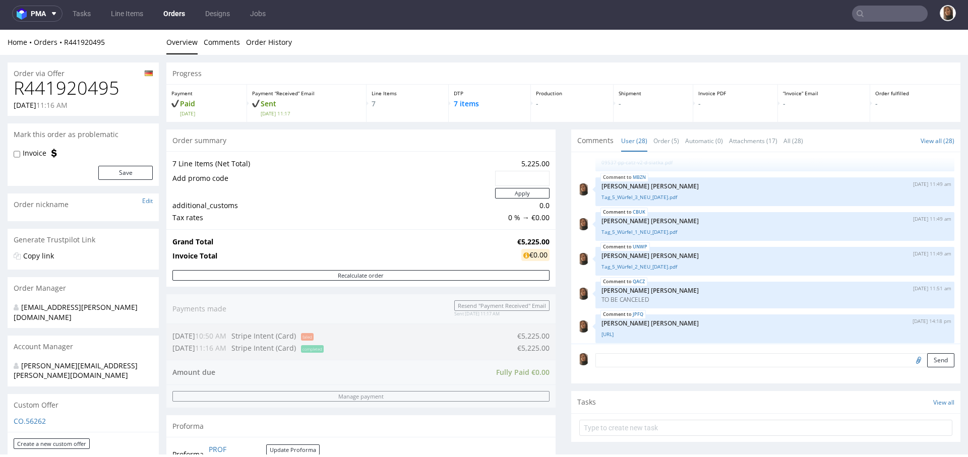
scroll to position [474, 0]
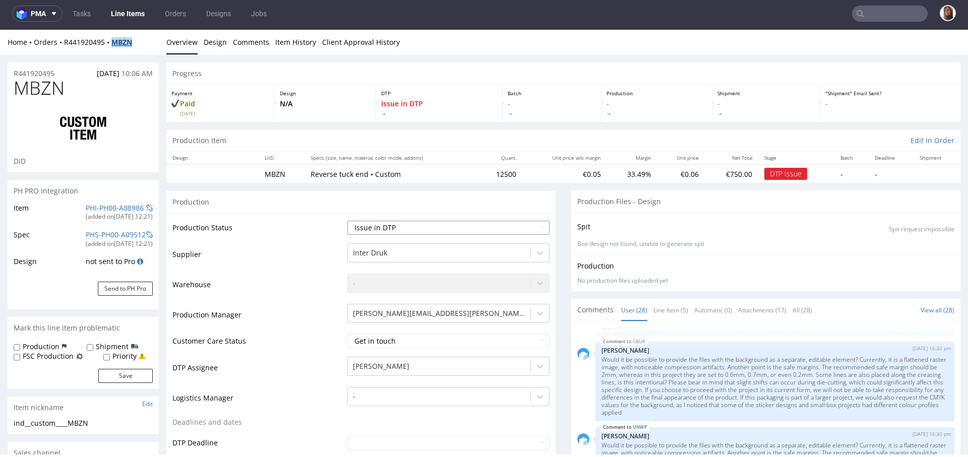
scroll to position [4, 0]
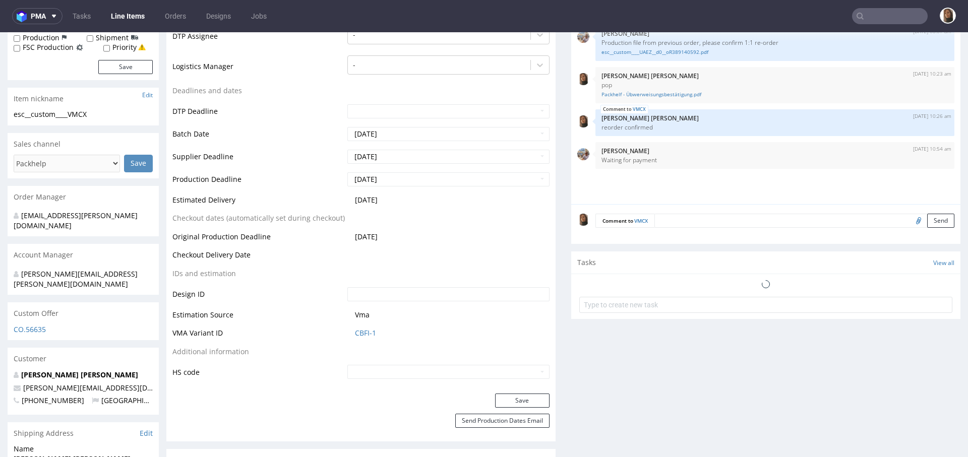
scroll to position [309, 0]
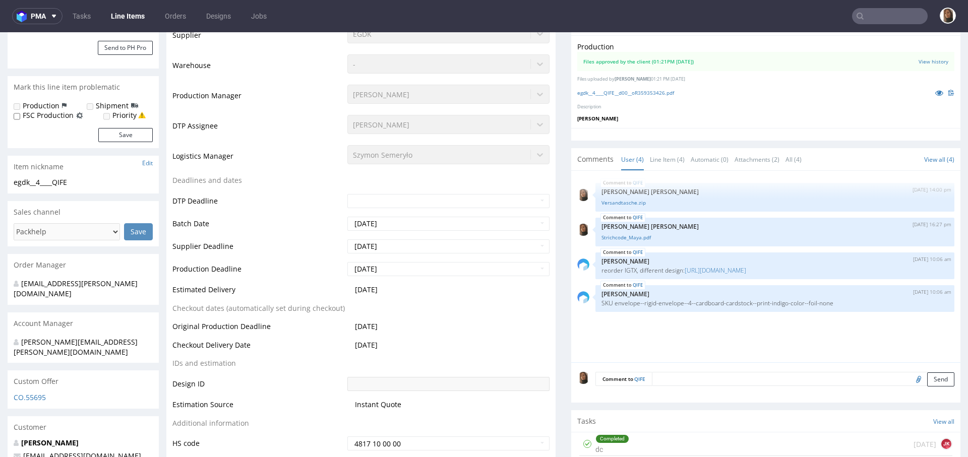
scroll to position [277, 0]
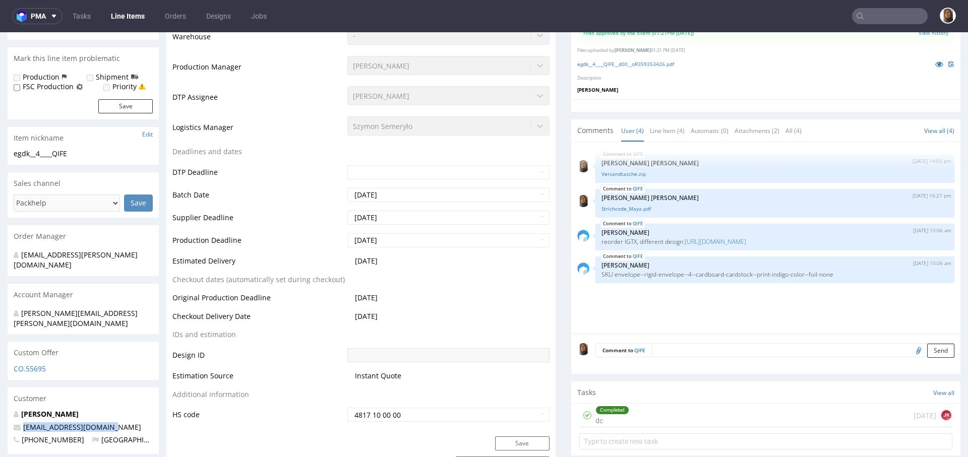
drag, startPoint x: 119, startPoint y: 406, endPoint x: 5, endPoint y: 405, distance: 114.9
copy span "[EMAIL_ADDRESS][DOMAIN_NAME]"
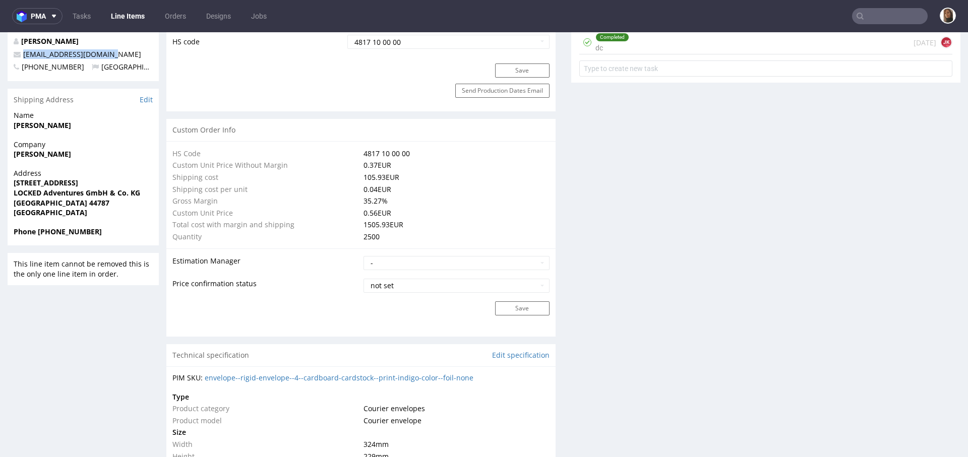
scroll to position [831, 0]
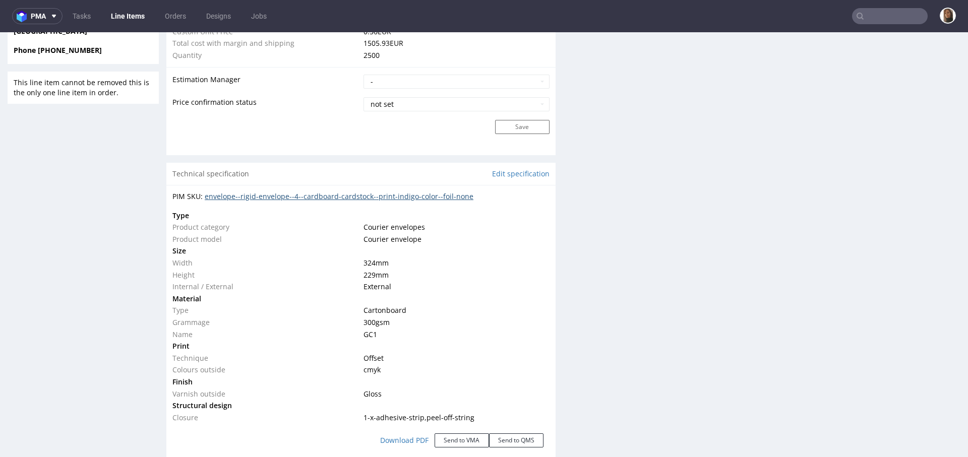
click at [443, 194] on link "envelope--rigid-envelope--4--cardboard-cardstock--print-indigo-color--foil-none" at bounding box center [339, 197] width 269 height 10
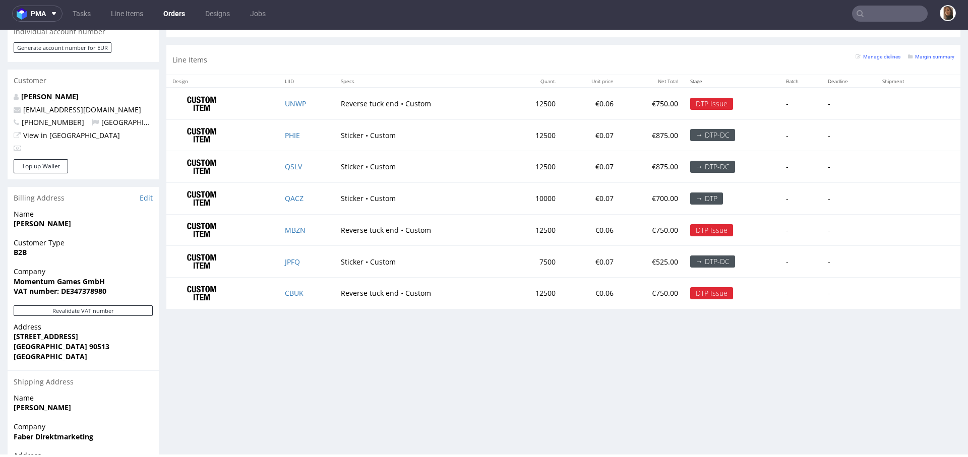
scroll to position [496, 0]
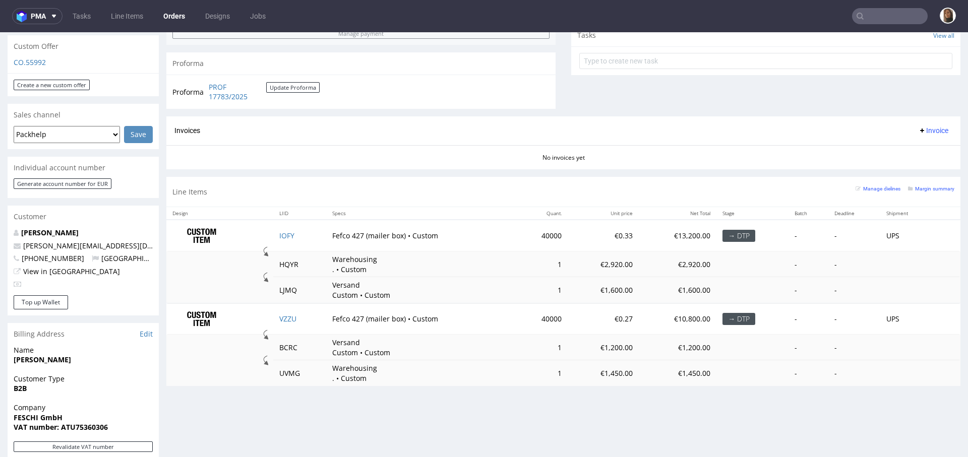
scroll to position [438, 0]
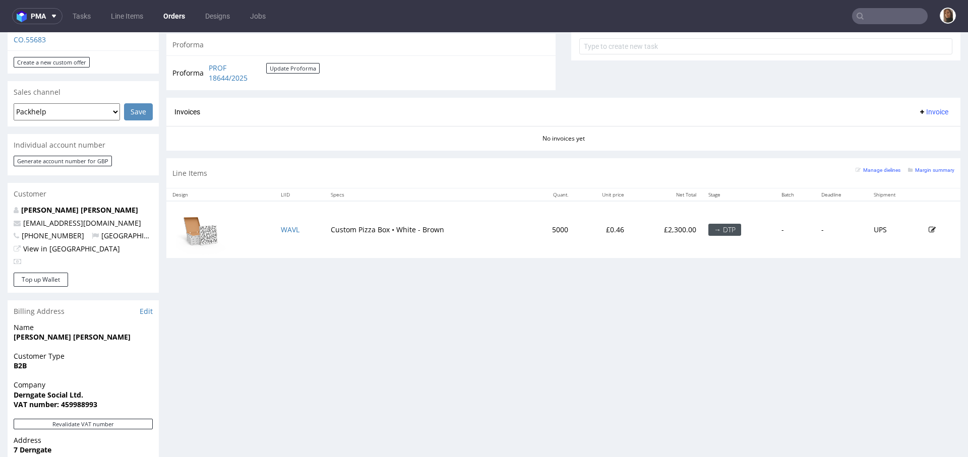
scroll to position [521, 0]
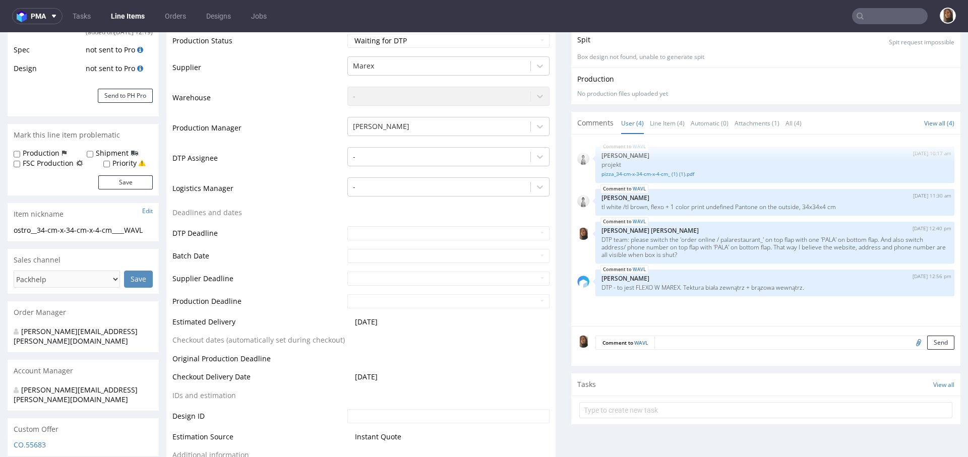
scroll to position [208, 0]
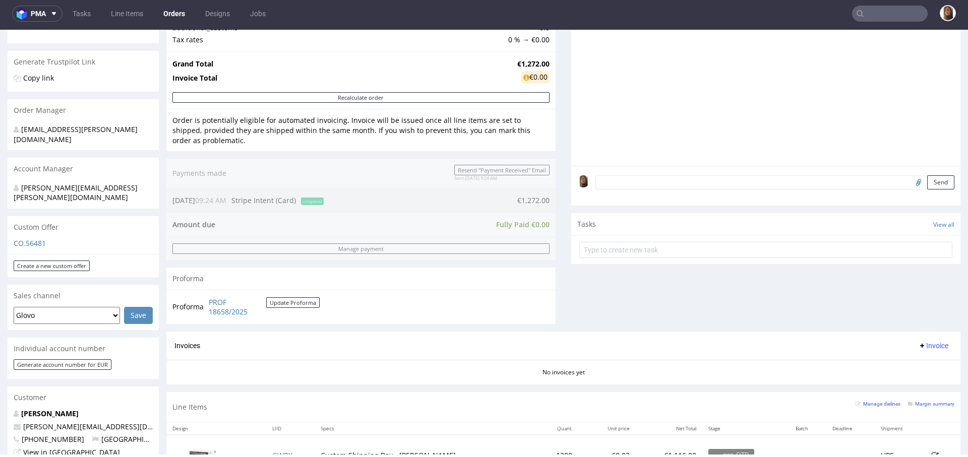
scroll to position [200, 0]
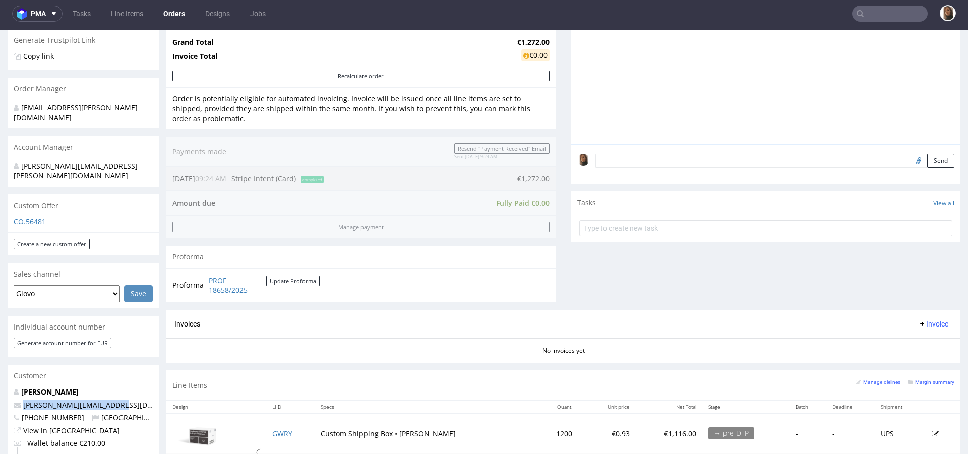
drag, startPoint x: 112, startPoint y: 385, endPoint x: 13, endPoint y: 385, distance: 99.8
click at [13, 387] on div "[PERSON_NAME] [PERSON_NAME][EMAIL_ADDRESS][DOMAIN_NAME] [PHONE_NUMBER] [GEOGRAP…" at bounding box center [83, 434] width 151 height 95
copy span "[PERSON_NAME][EMAIL_ADDRESS][DOMAIN_NAME]"
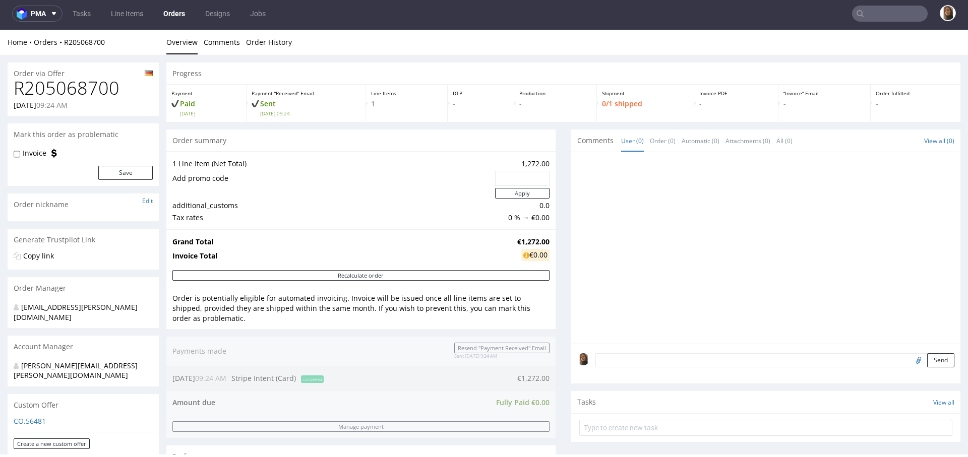
scroll to position [168, 0]
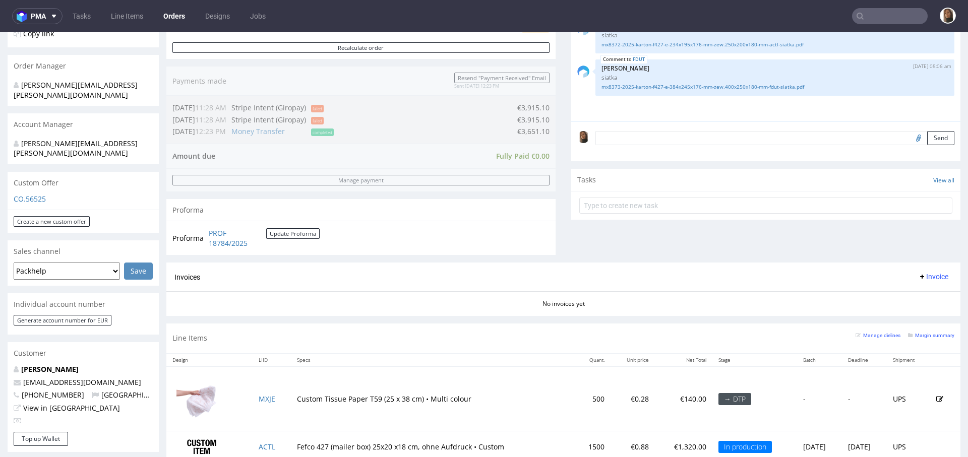
scroll to position [300, 0]
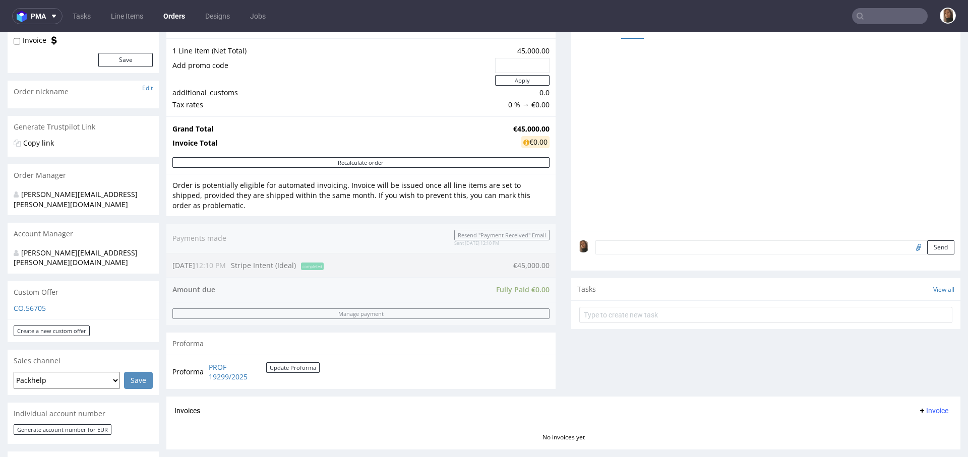
scroll to position [127, 0]
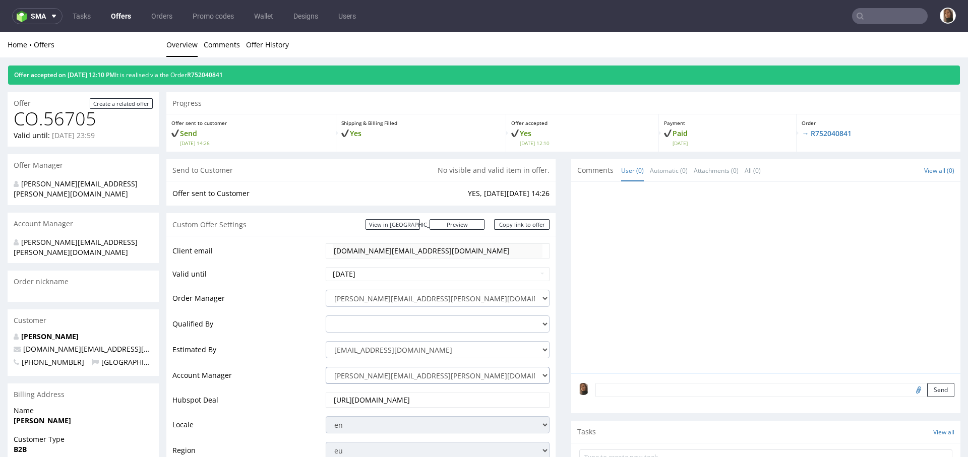
click at [356, 371] on select "[PERSON_NAME][EMAIL_ADDRESS][PERSON_NAME][DOMAIN_NAME] [DOMAIN_NAME][EMAIL_ADDR…" at bounding box center [438, 375] width 224 height 17
select select "20839025"
click at [326, 367] on select "[PERSON_NAME][EMAIL_ADDRESS][PERSON_NAME][DOMAIN_NAME] [DOMAIN_NAME][EMAIL_ADDR…" at bounding box center [438, 375] width 224 height 17
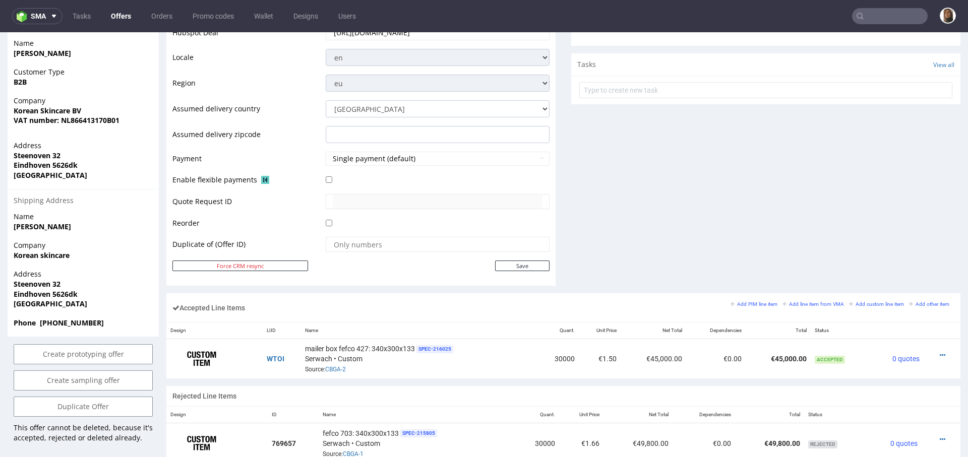
scroll to position [402, 0]
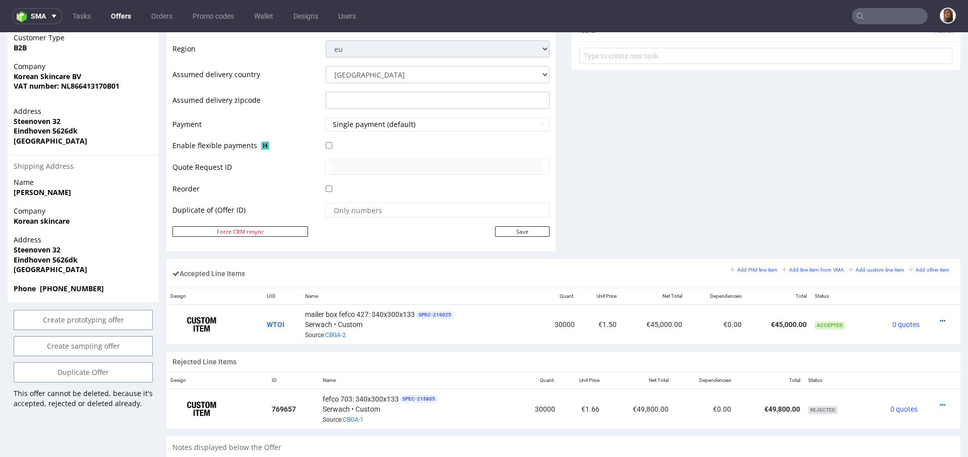
click at [512, 236] on div "Client email [DOMAIN_NAME][EMAIL_ADDRESS][DOMAIN_NAME] Valid until [DATE] Order…" at bounding box center [360, 42] width 389 height 417
click at [512, 227] on input "Save" at bounding box center [522, 231] width 54 height 11
type input "In progress..."
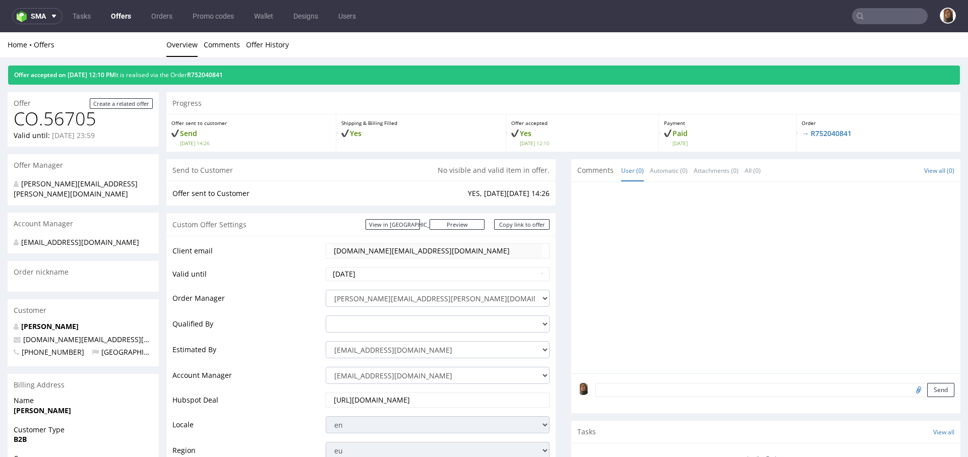
scroll to position [0, 0]
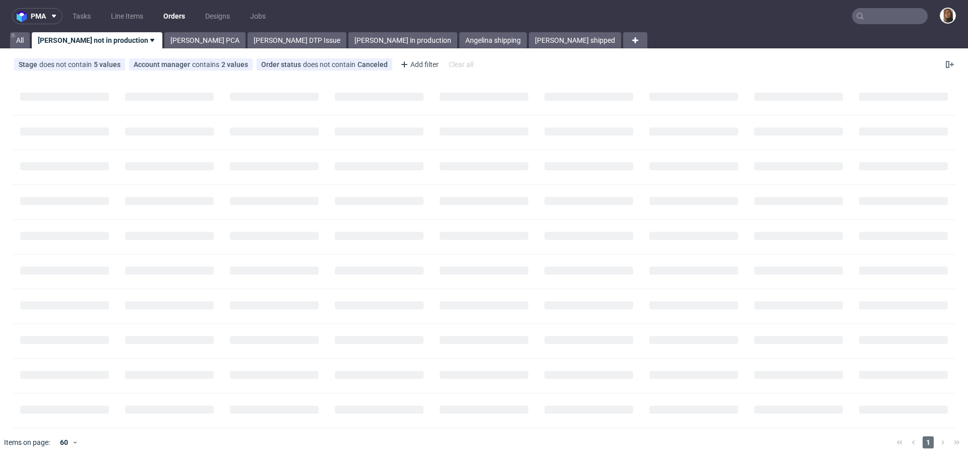
click at [885, 6] on nav "pma Tasks Line Items Orders Designs Jobs" at bounding box center [484, 16] width 968 height 32
click at [889, 29] on nav "pma Tasks Line Items Orders Designs Jobs" at bounding box center [484, 16] width 968 height 32
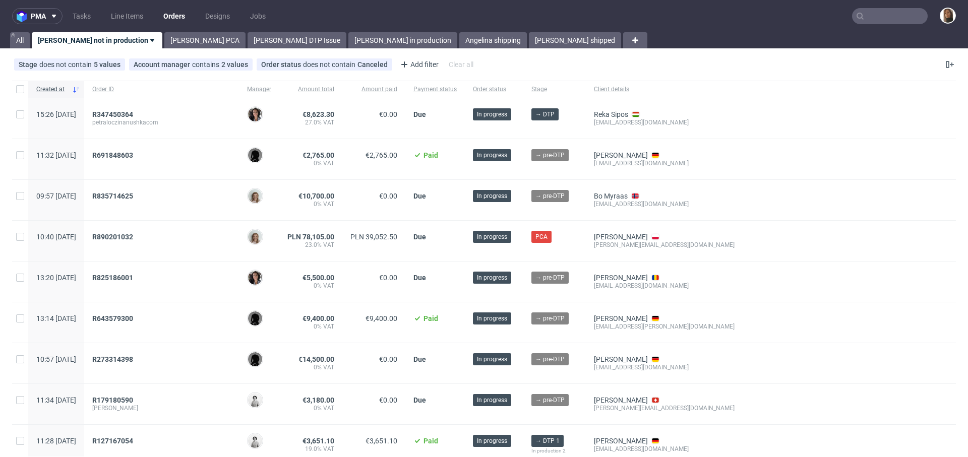
click at [889, 21] on input "text" at bounding box center [890, 16] width 76 height 16
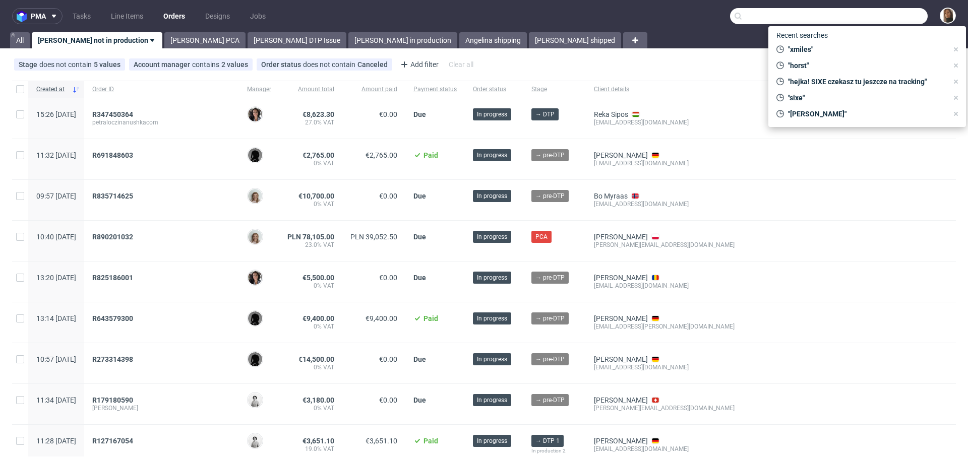
paste input "Mondschaf"
type input "Mondschaf"
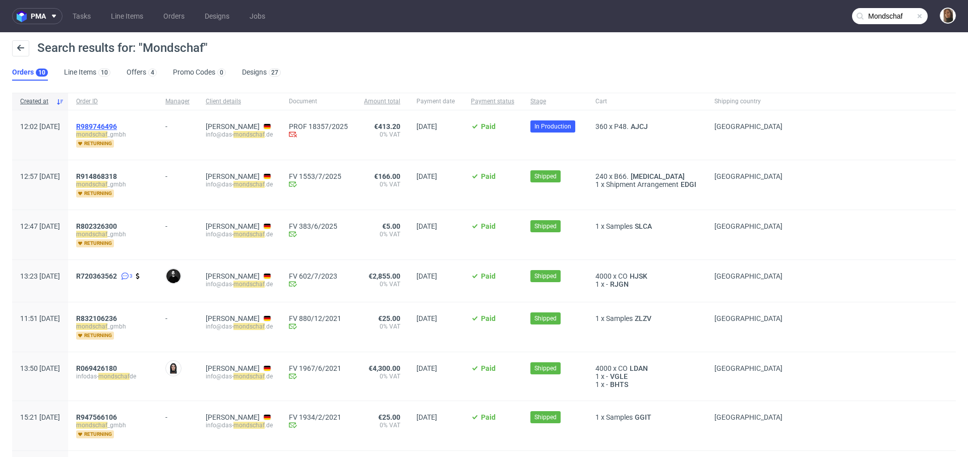
click at [117, 123] on span "R989746496" at bounding box center [96, 126] width 41 height 8
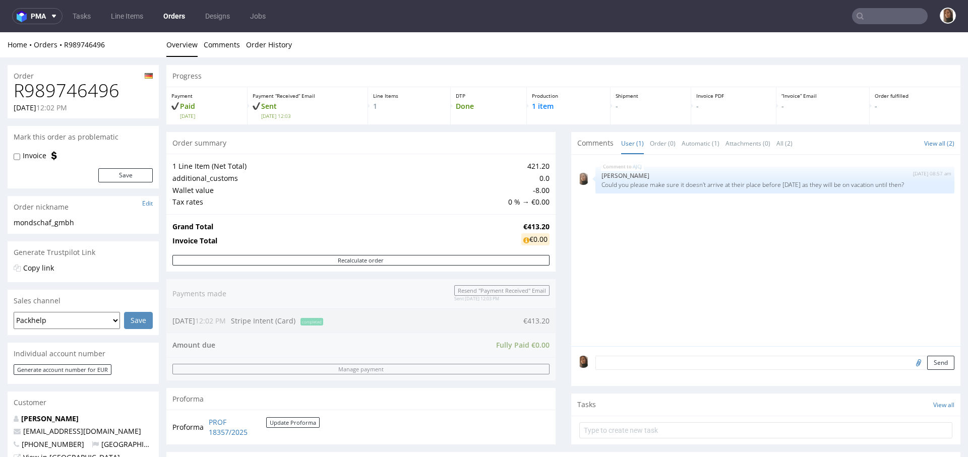
click at [874, 18] on input "text" at bounding box center [890, 16] width 76 height 16
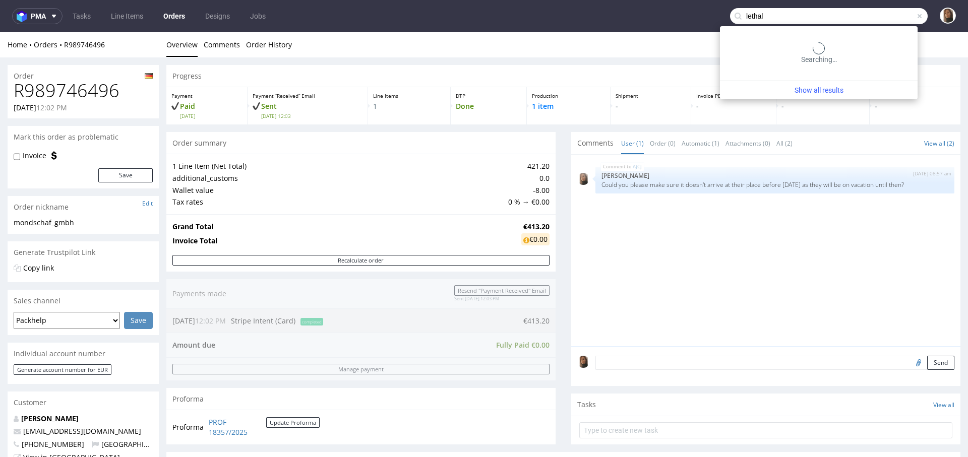
type input "lethal"
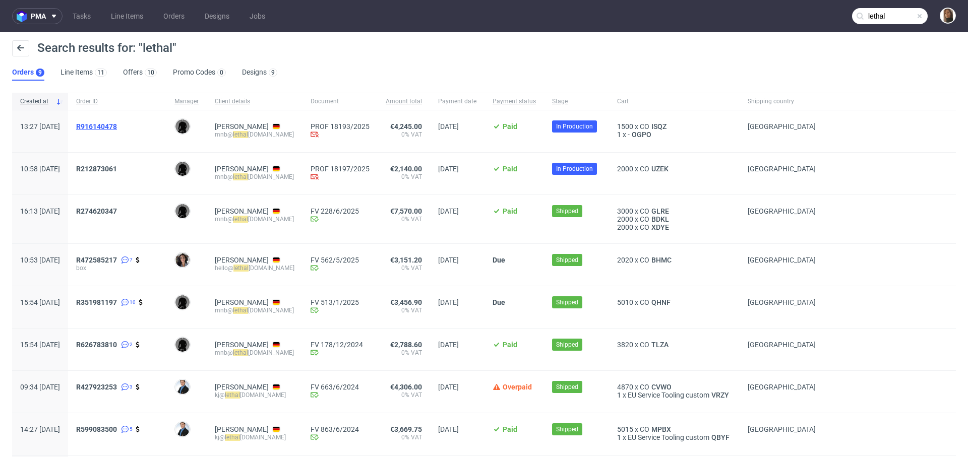
click at [117, 123] on span "R916140478" at bounding box center [96, 126] width 41 height 8
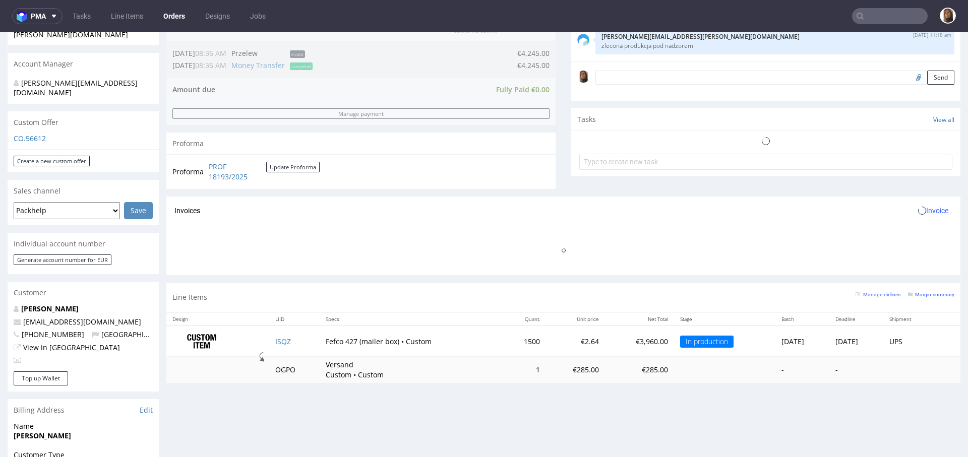
scroll to position [351, 0]
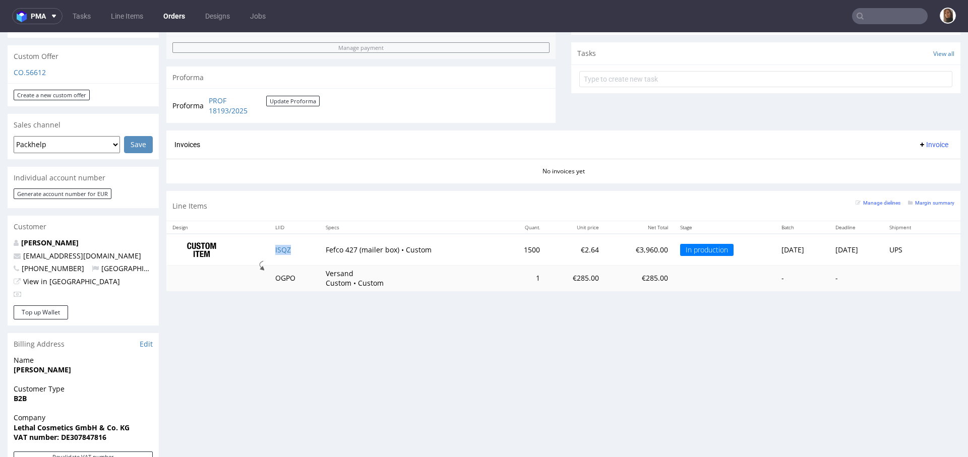
click at [279, 243] on td "ISQZ" at bounding box center [294, 250] width 50 height 32
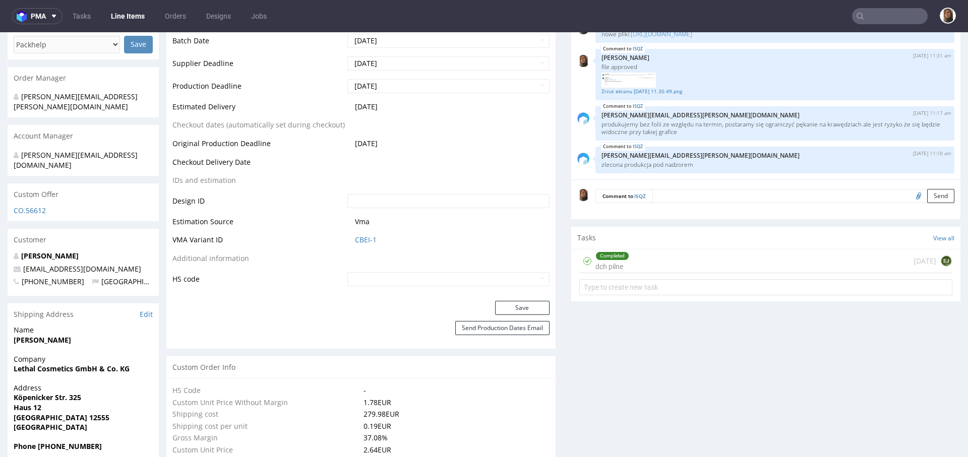
scroll to position [482, 0]
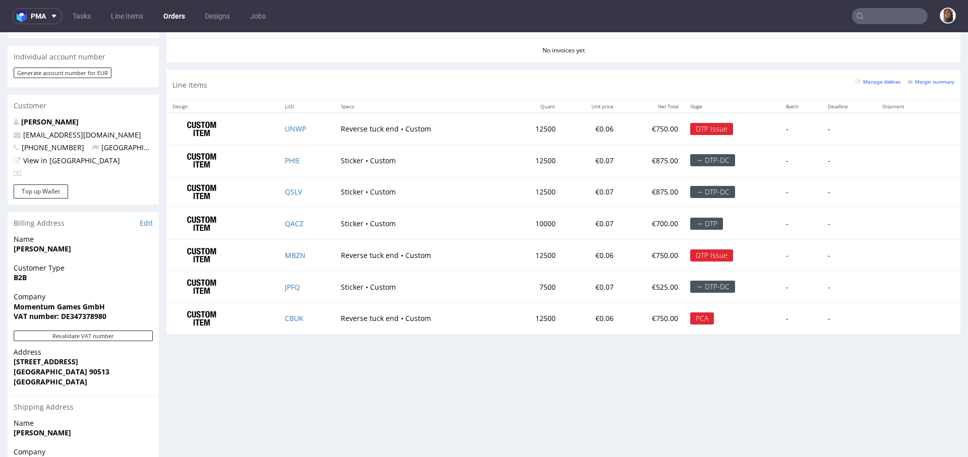
scroll to position [485, 0]
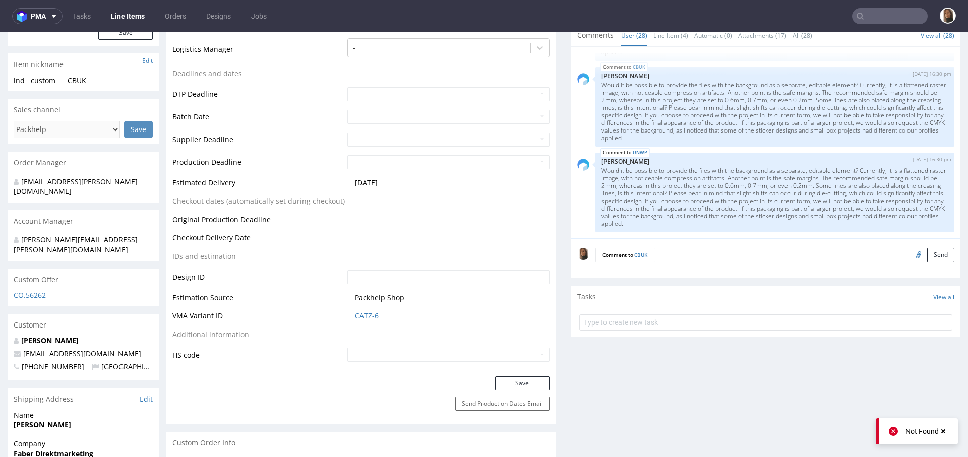
scroll to position [213, 0]
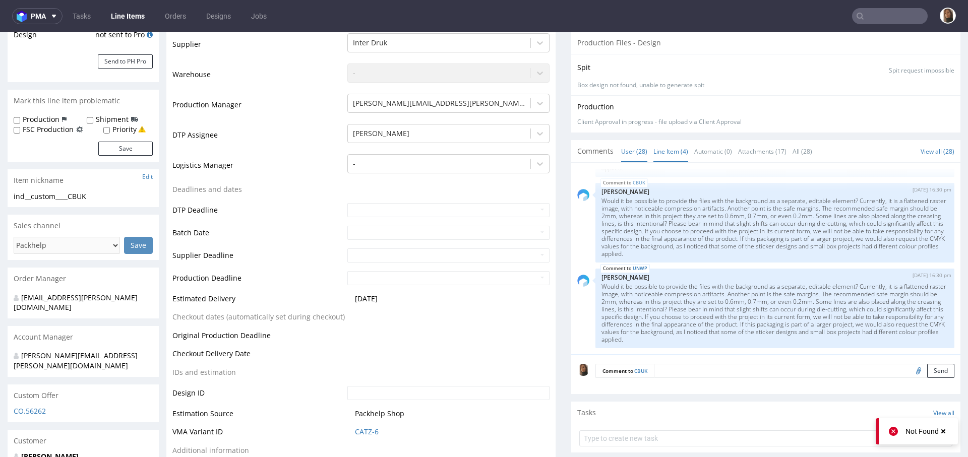
click at [661, 141] on link "Line Item (4)" at bounding box center [670, 152] width 35 height 22
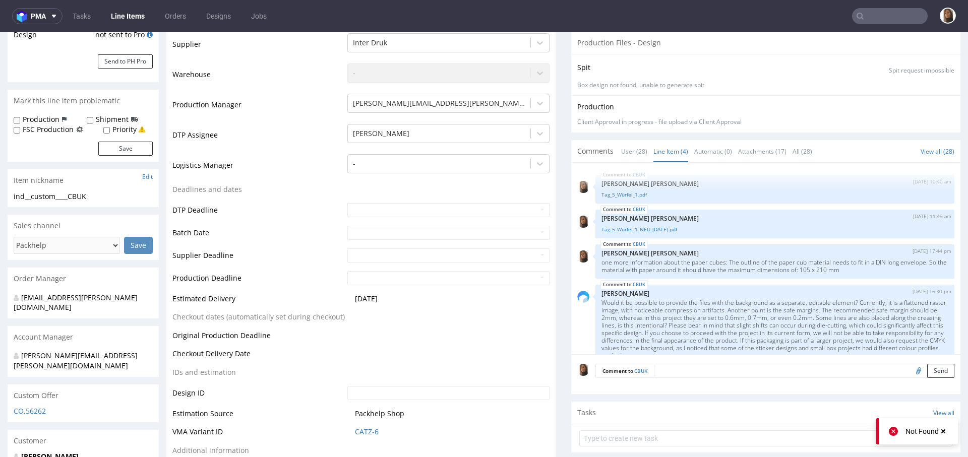
click at [663, 149] on link "Line Item (4)" at bounding box center [670, 152] width 35 height 22
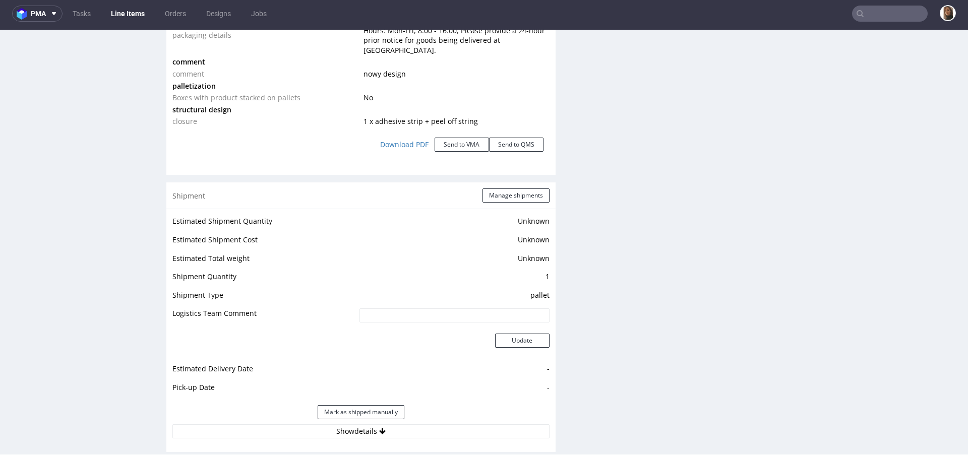
scroll to position [1496, 0]
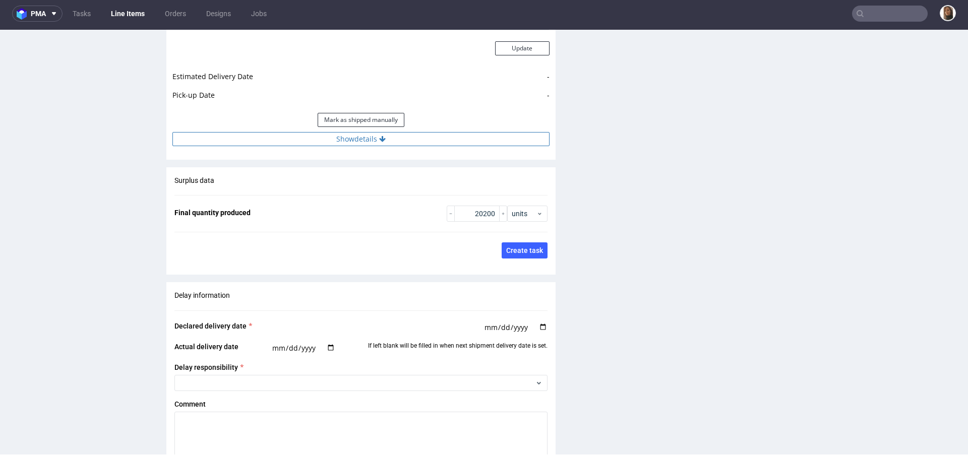
click at [341, 132] on button "Show details" at bounding box center [360, 139] width 377 height 14
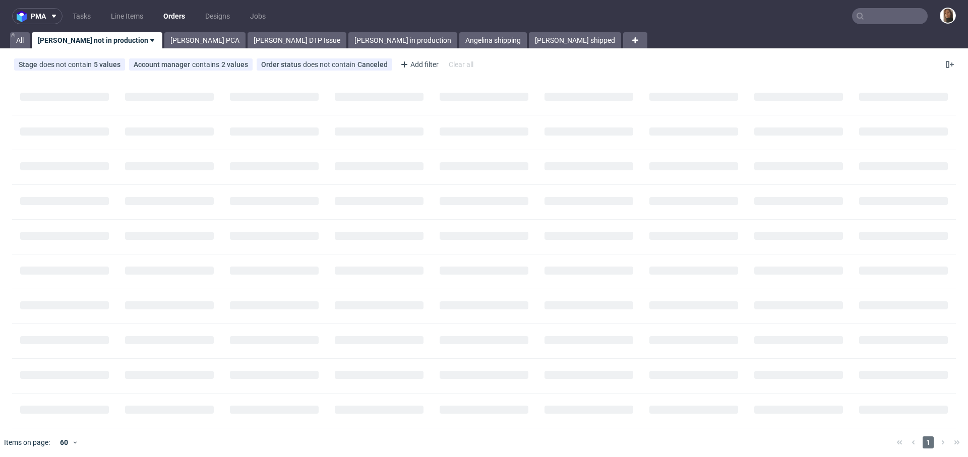
click at [907, 13] on input "text" at bounding box center [890, 16] width 76 height 16
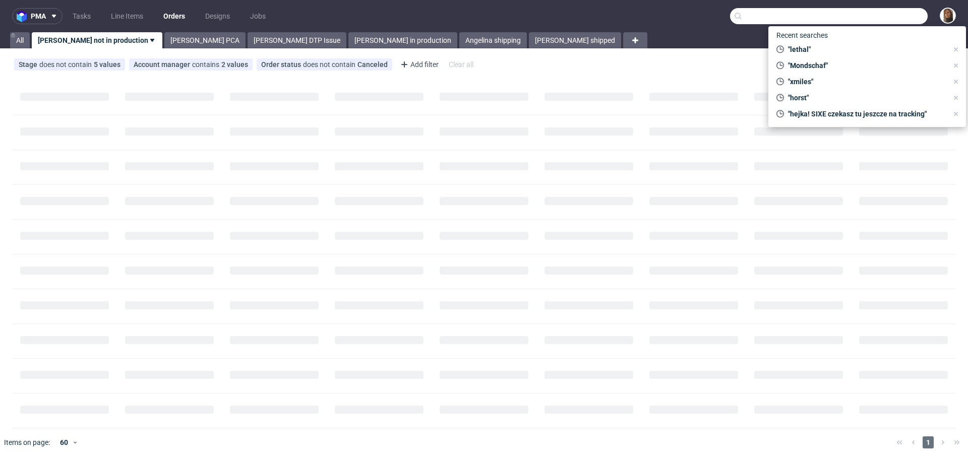
paste input "[PERSON_NAME][EMAIL_ADDRESS][DOMAIN_NAME]"
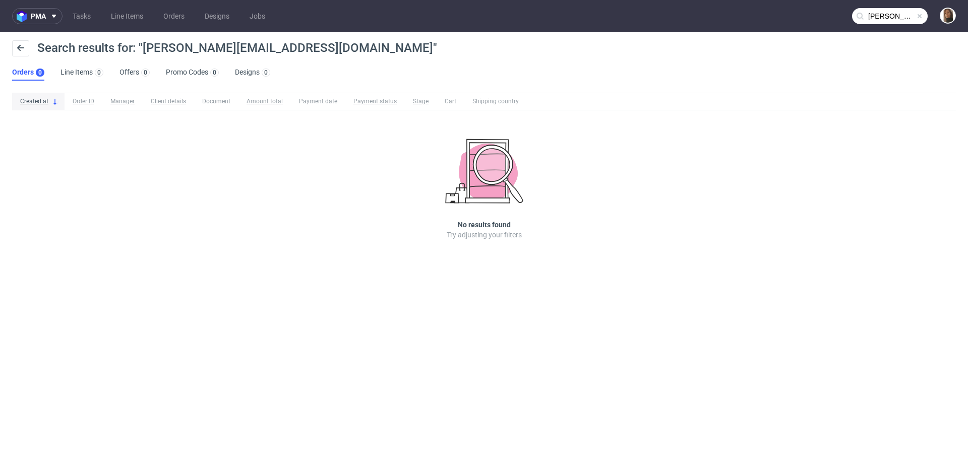
click at [886, 17] on input "[PERSON_NAME][EMAIL_ADDRESS][DOMAIN_NAME]" at bounding box center [890, 16] width 76 height 16
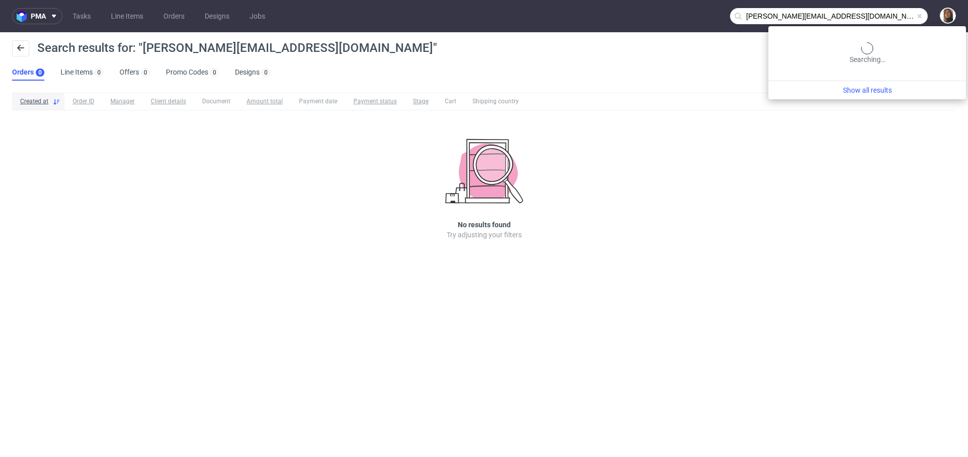
click at [886, 17] on input "[PERSON_NAME][EMAIL_ADDRESS][DOMAIN_NAME]" at bounding box center [829, 16] width 198 height 16
paste input "[PERSON_NAME][EMAIL_ADDRESS][DOMAIN_NAME]"
type input "[PERSON_NAME][EMAIL_ADDRESS][DOMAIN_NAME]"
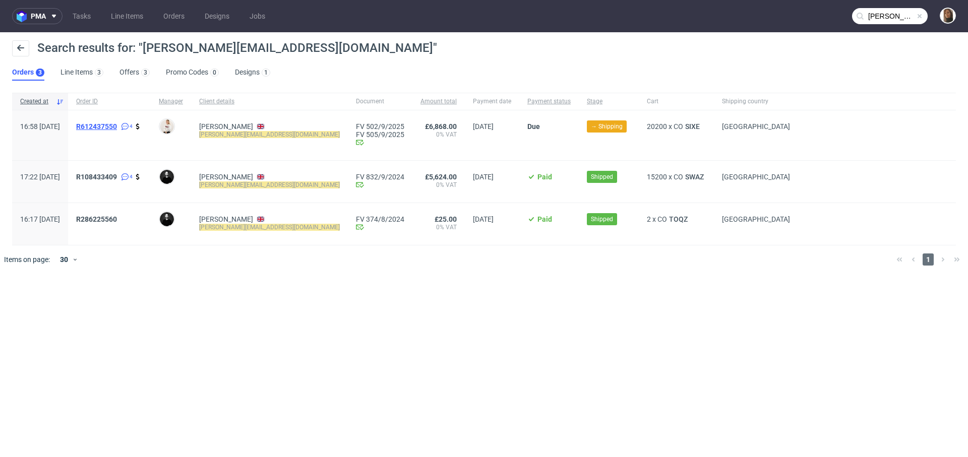
click at [117, 127] on span "R612437550" at bounding box center [96, 126] width 41 height 8
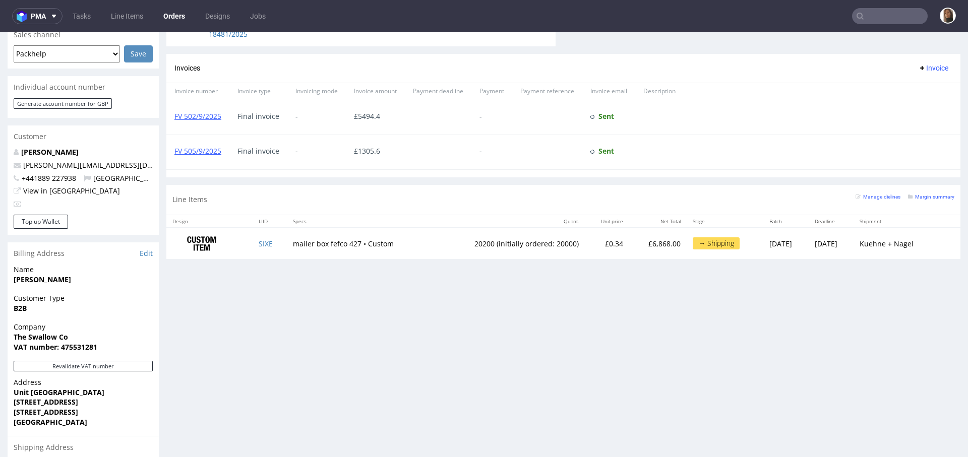
scroll to position [464, 0]
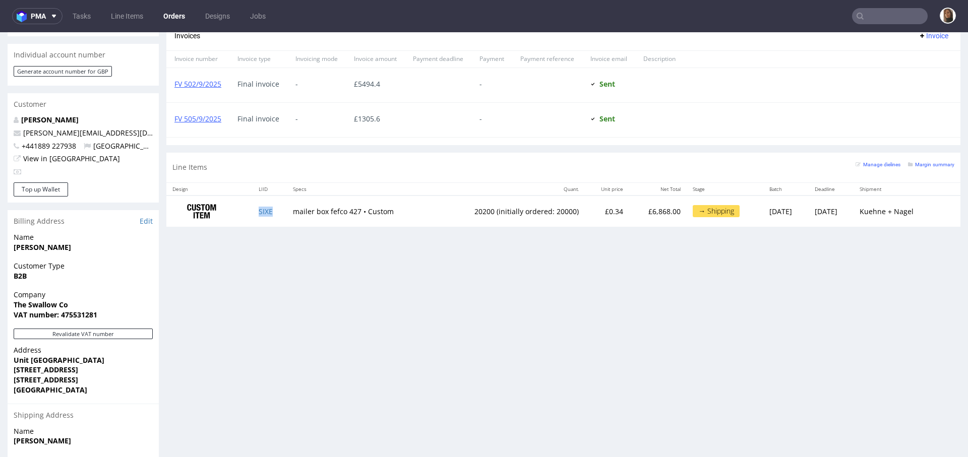
click at [262, 215] on td "SIXE" at bounding box center [269, 212] width 34 height 32
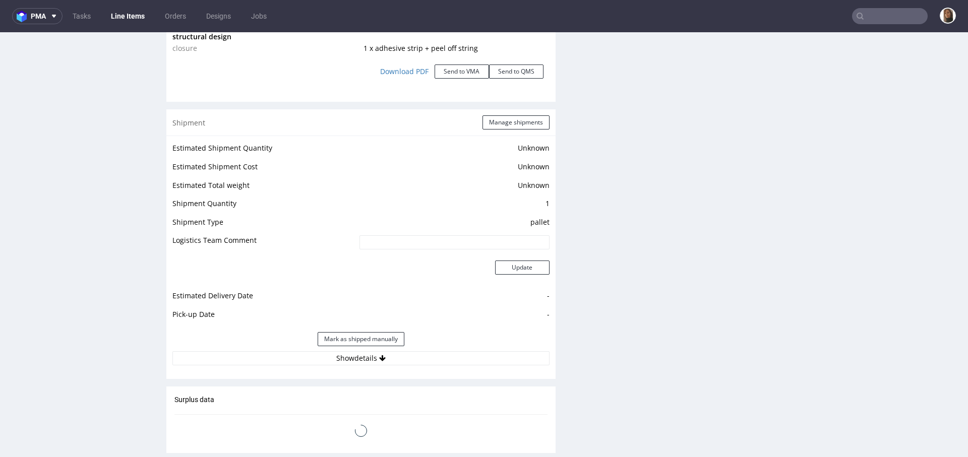
scroll to position [1482, 0]
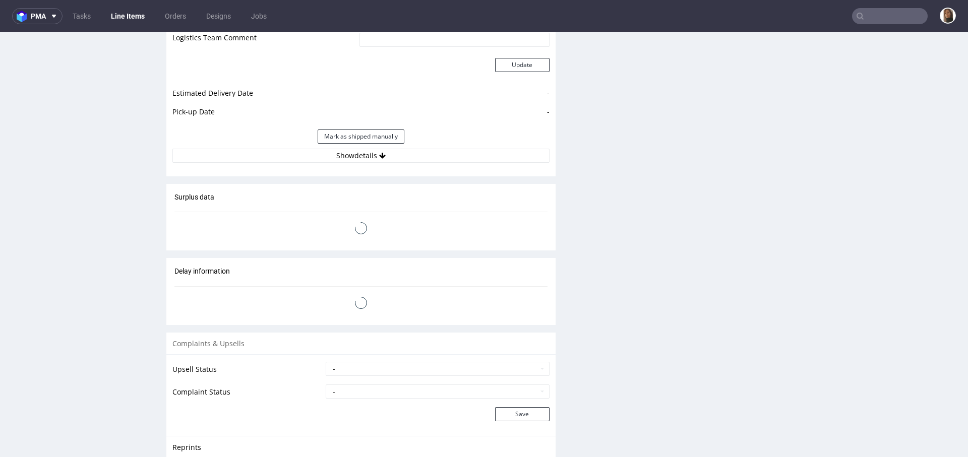
click at [324, 152] on div "Estimated Shipment Quantity Unknown Estimated Shipment Cost Unknown Estimated T…" at bounding box center [360, 50] width 389 height 235
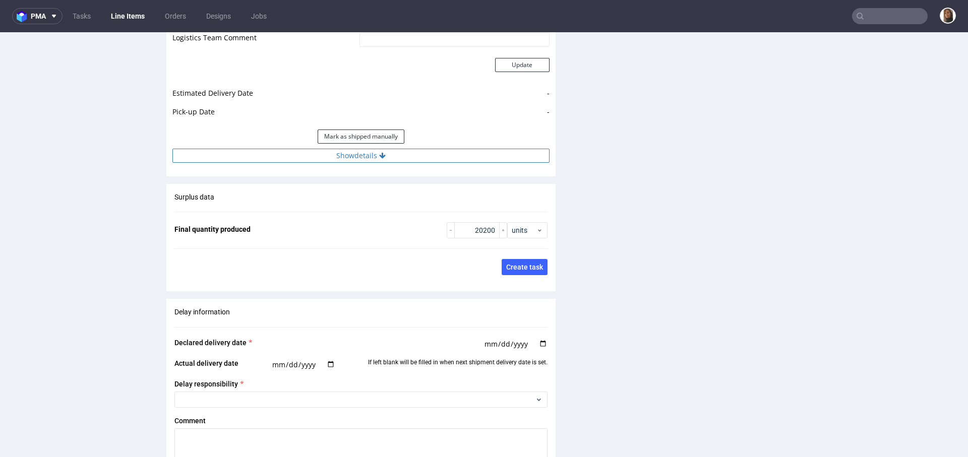
click at [323, 149] on button "Show details" at bounding box center [360, 156] width 377 height 14
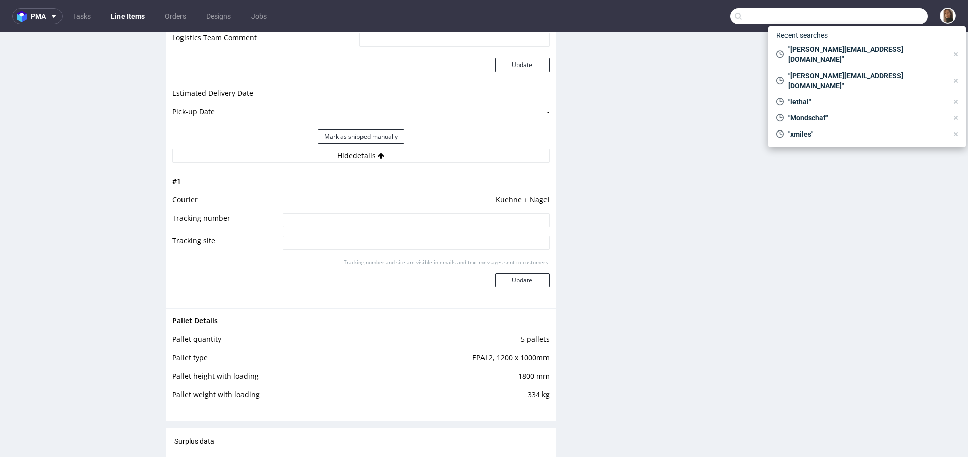
click at [903, 19] on input "text" at bounding box center [829, 16] width 198 height 16
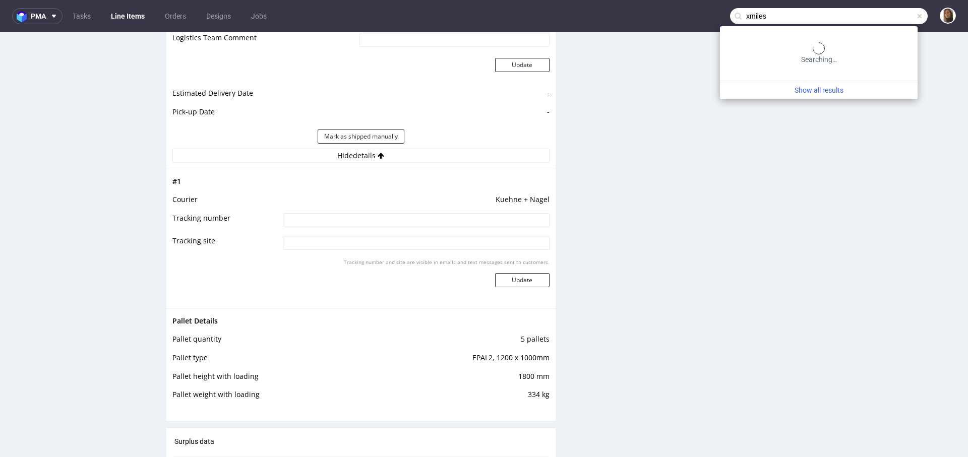
type input "xmiles"
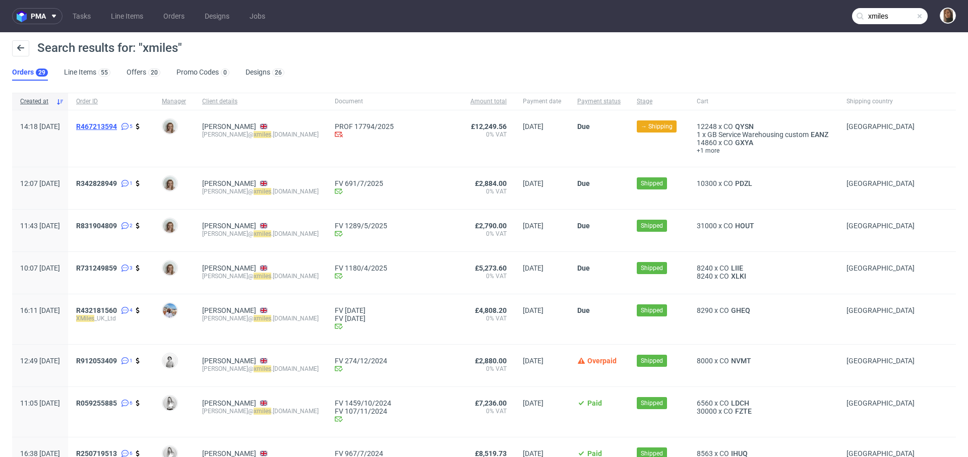
click at [117, 125] on span "R467213594" at bounding box center [96, 126] width 41 height 8
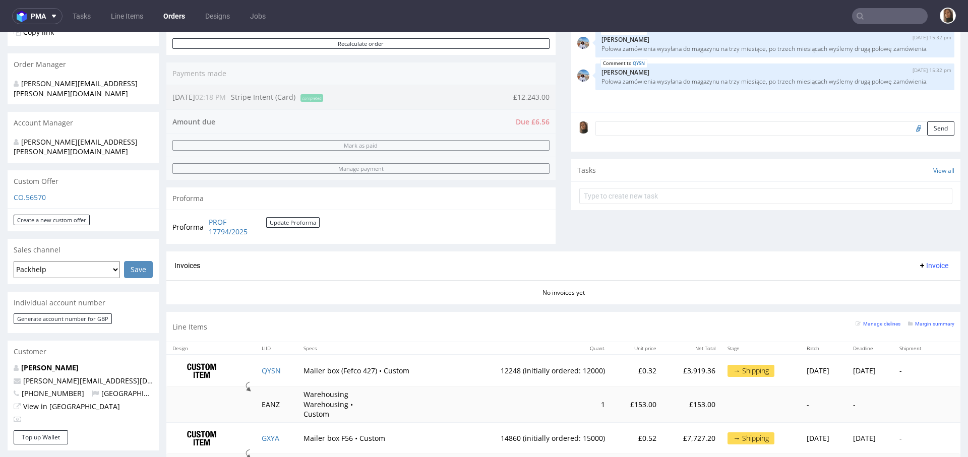
scroll to position [302, 0]
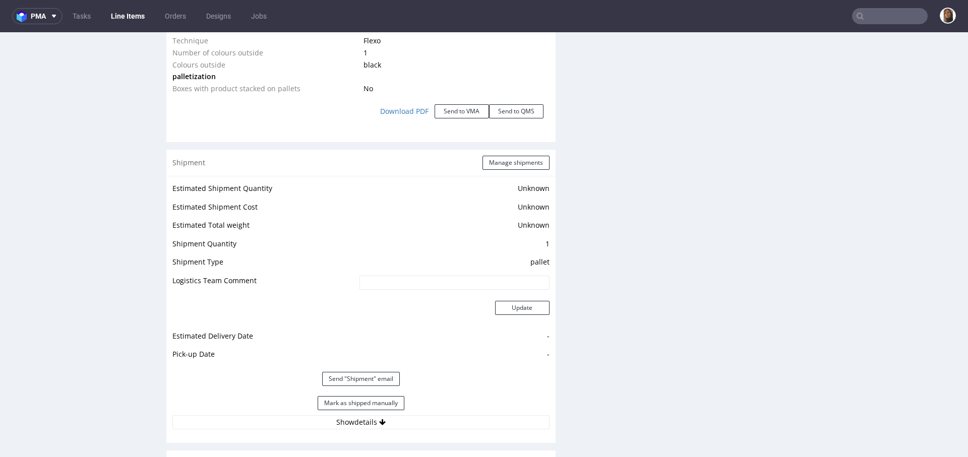
scroll to position [1275, 0]
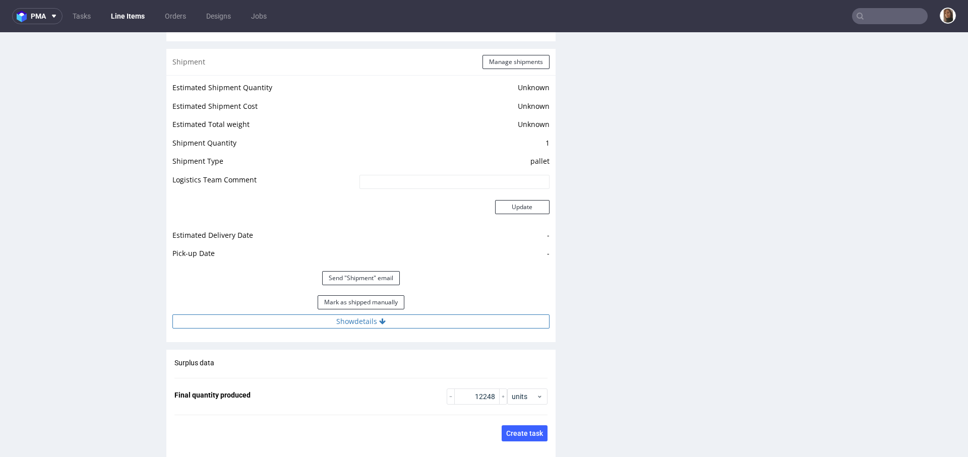
click at [340, 315] on button "Show details" at bounding box center [360, 321] width 377 height 14
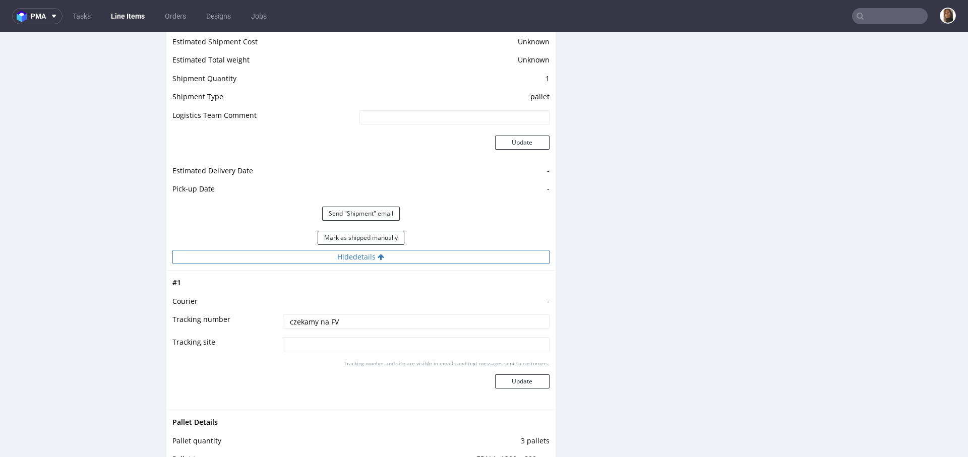
scroll to position [1341, 0]
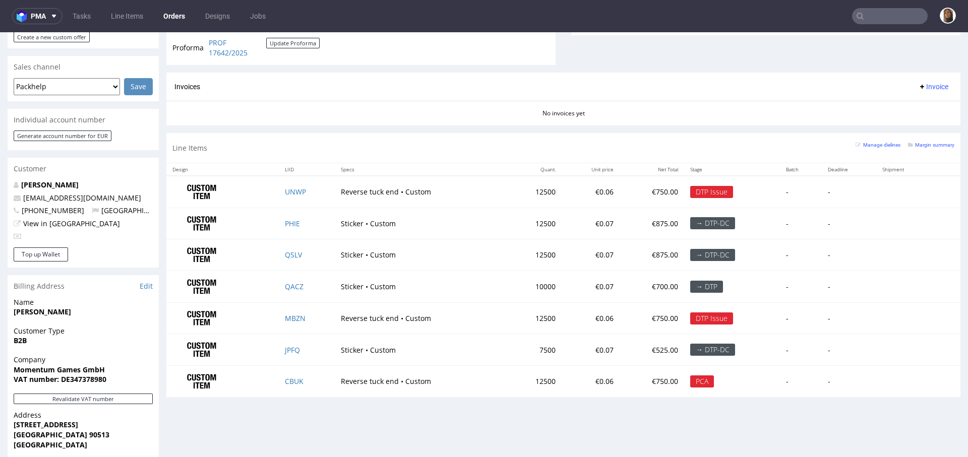
scroll to position [443, 0]
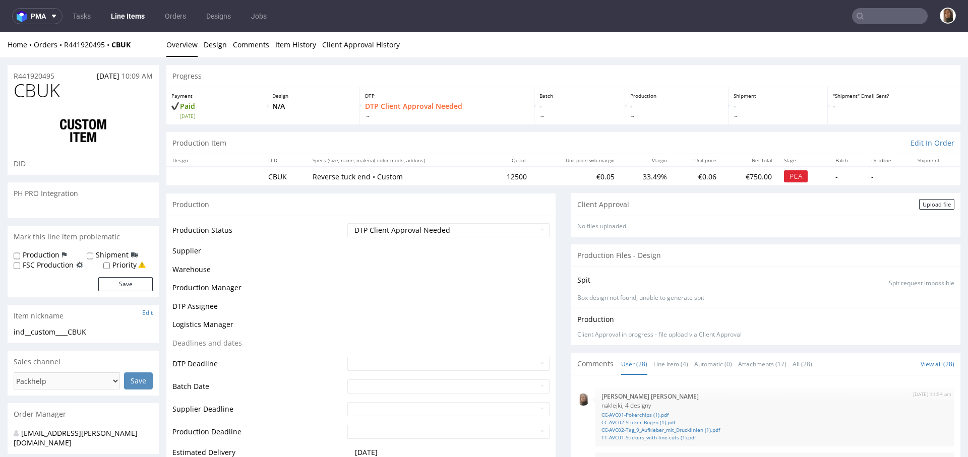
scroll to position [1067, 0]
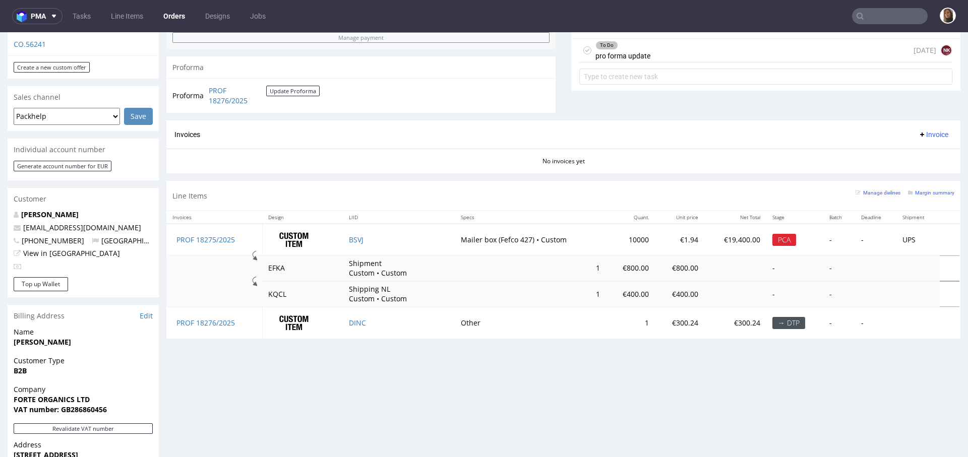
scroll to position [383, 0]
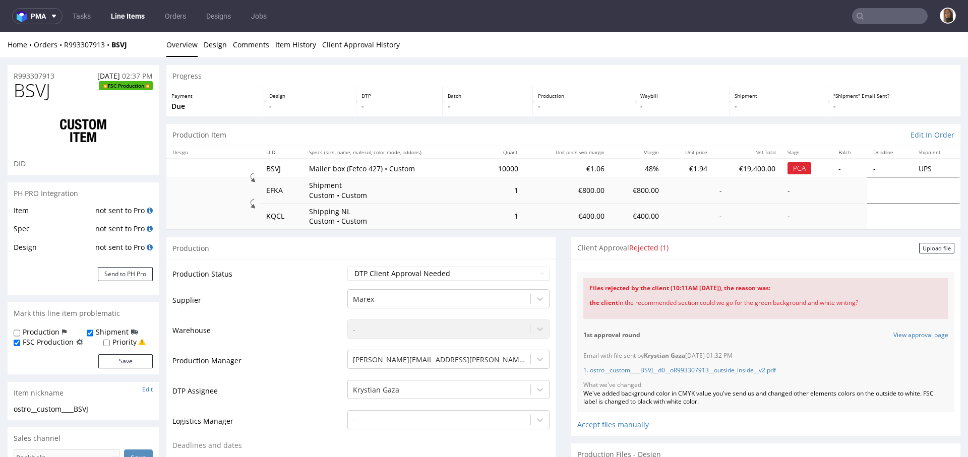
click at [885, 17] on input "text" at bounding box center [890, 16] width 76 height 16
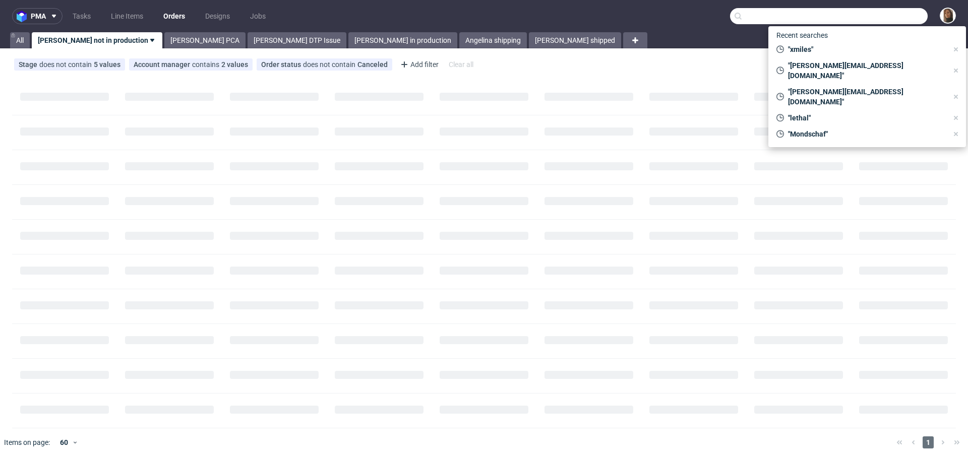
click at [871, 22] on input "text" at bounding box center [829, 16] width 198 height 16
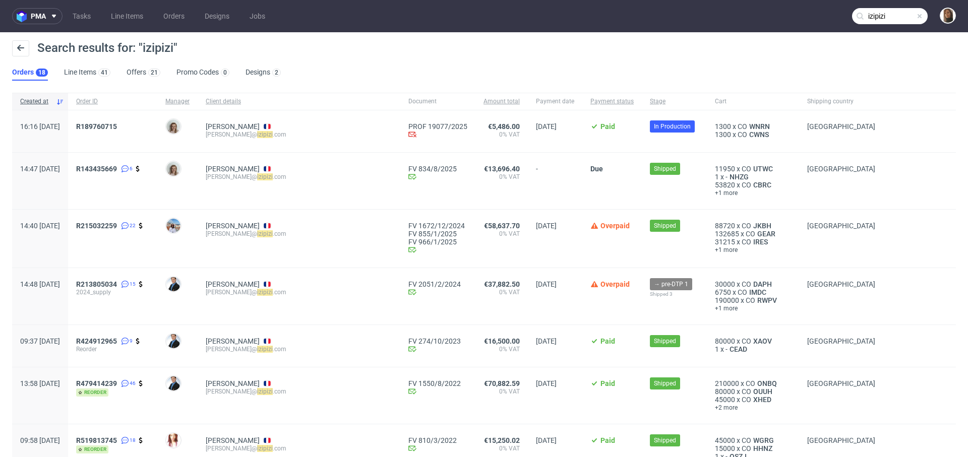
click at [882, 15] on input "izipizi" at bounding box center [890, 16] width 76 height 16
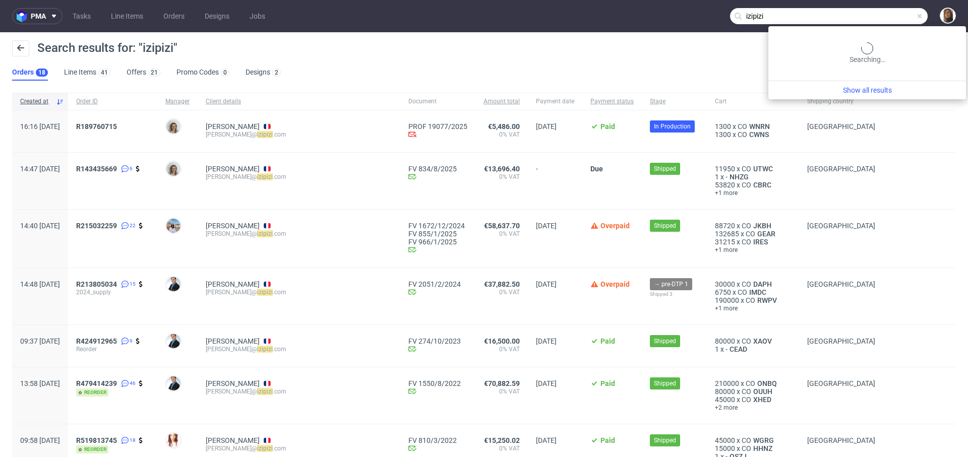
click at [882, 15] on input "izipizi" at bounding box center [829, 16] width 198 height 16
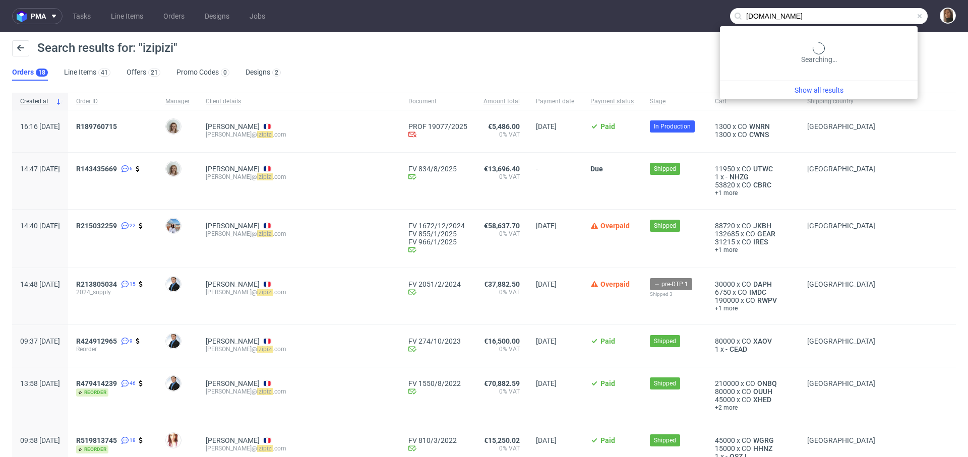
type input "sh.no"
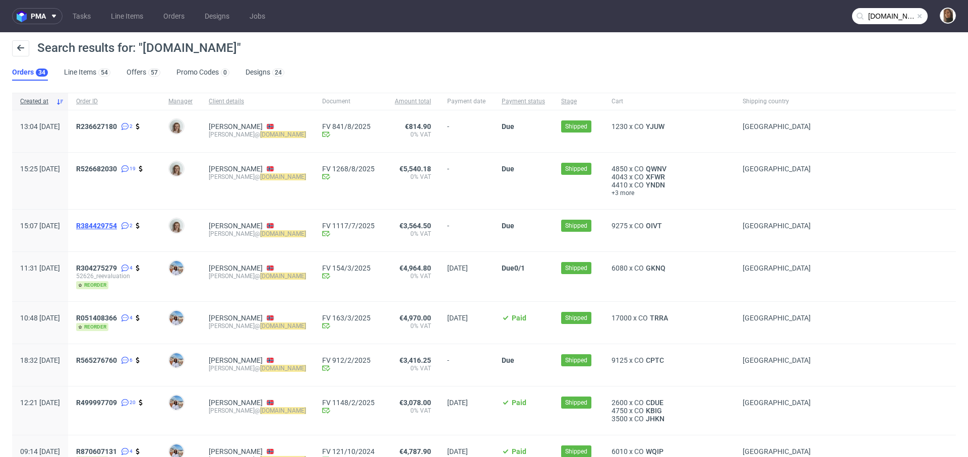
click at [117, 223] on span "R384429754" at bounding box center [96, 226] width 41 height 8
click at [117, 167] on span "R526682030" at bounding box center [96, 169] width 41 height 8
click at [117, 125] on span "R236627180" at bounding box center [96, 126] width 41 height 8
click at [117, 124] on span "R236627180" at bounding box center [96, 126] width 41 height 8
click at [117, 166] on span "R526682030" at bounding box center [96, 169] width 41 height 8
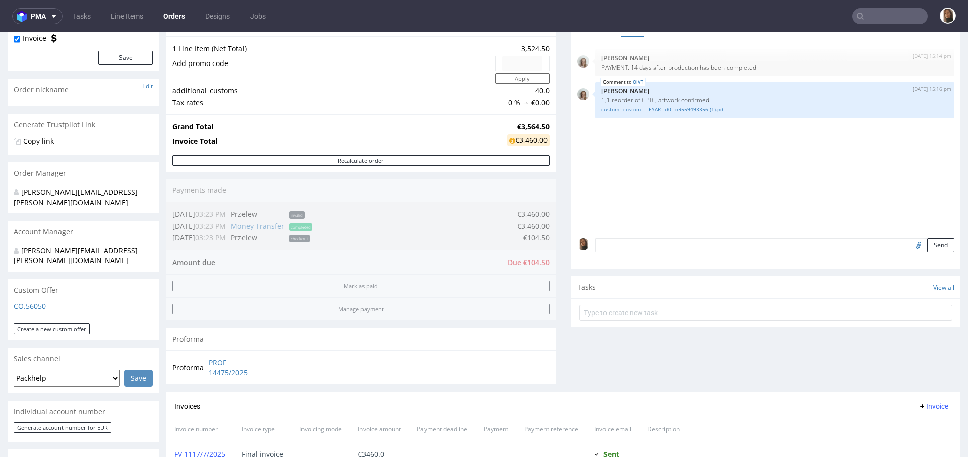
scroll to position [113, 0]
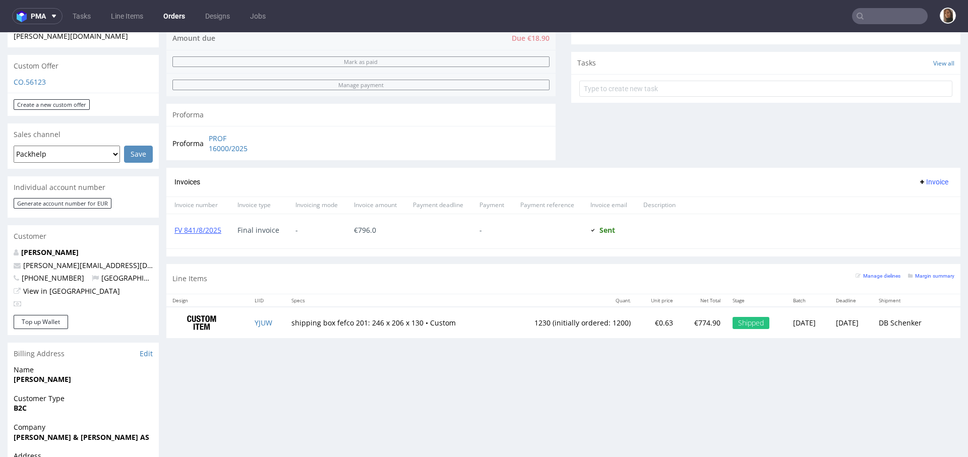
scroll to position [341, 0]
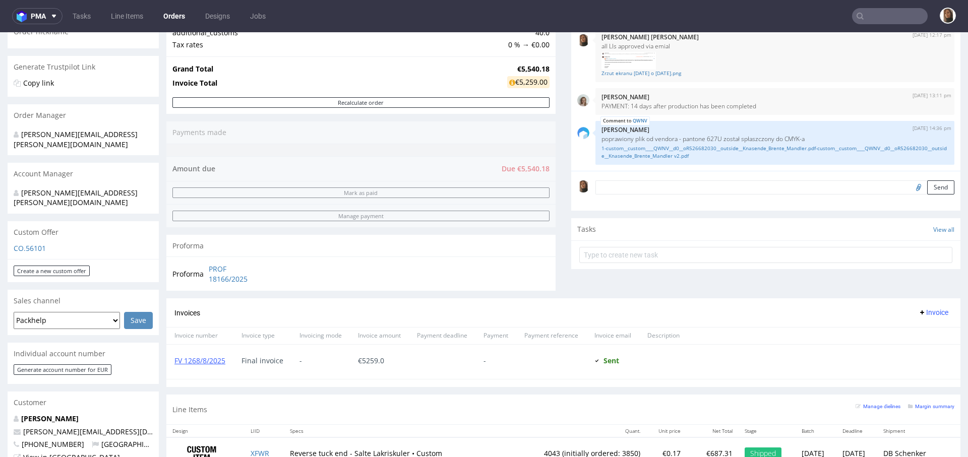
scroll to position [174, 0]
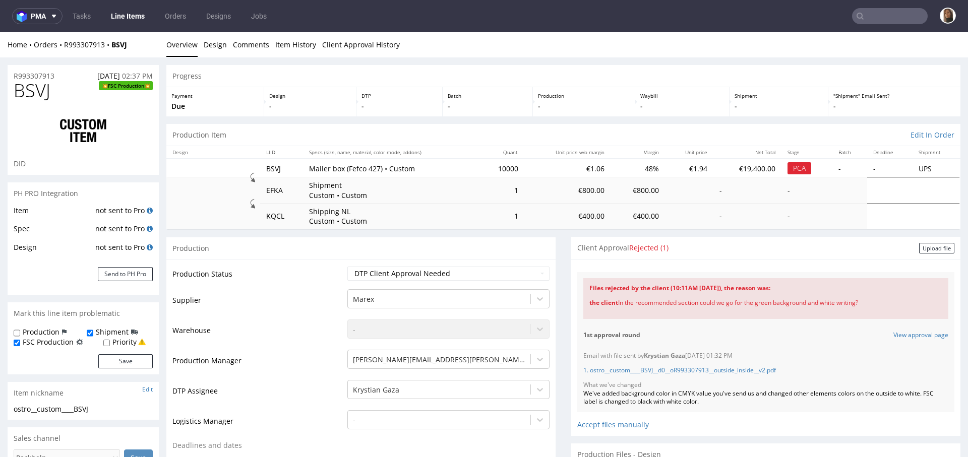
scroll to position [309, 0]
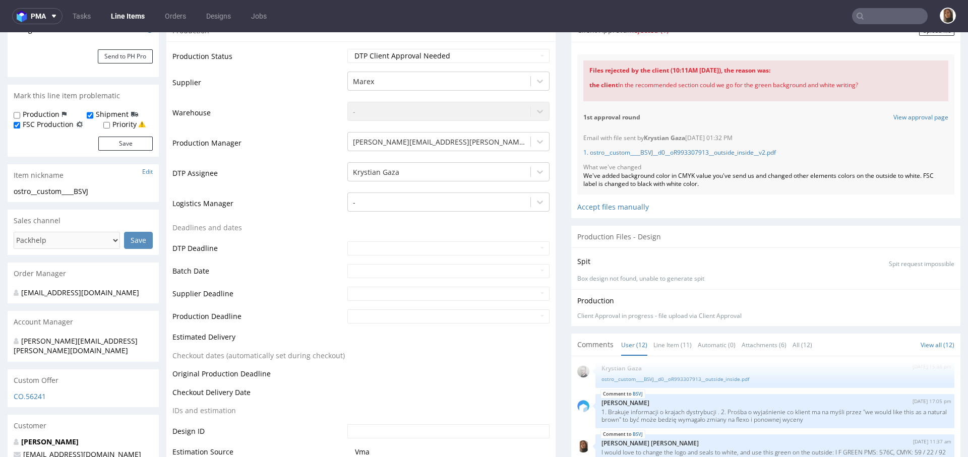
scroll to position [281, 0]
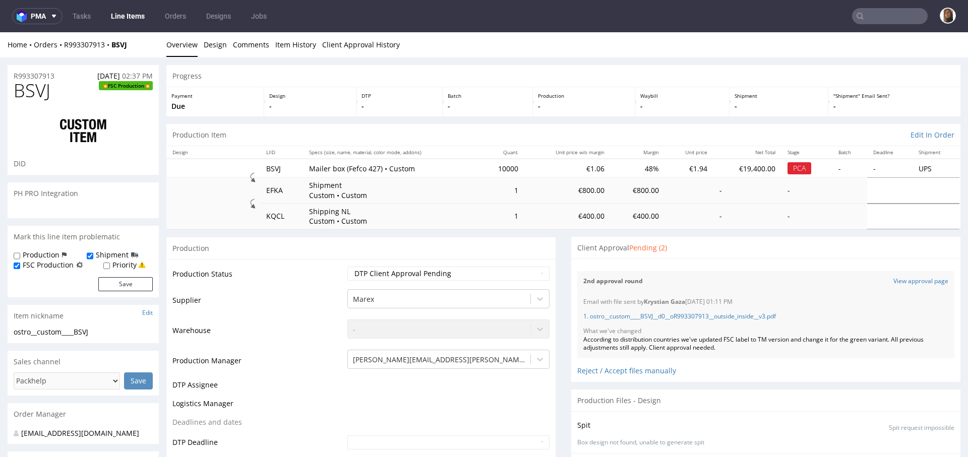
scroll to position [309, 0]
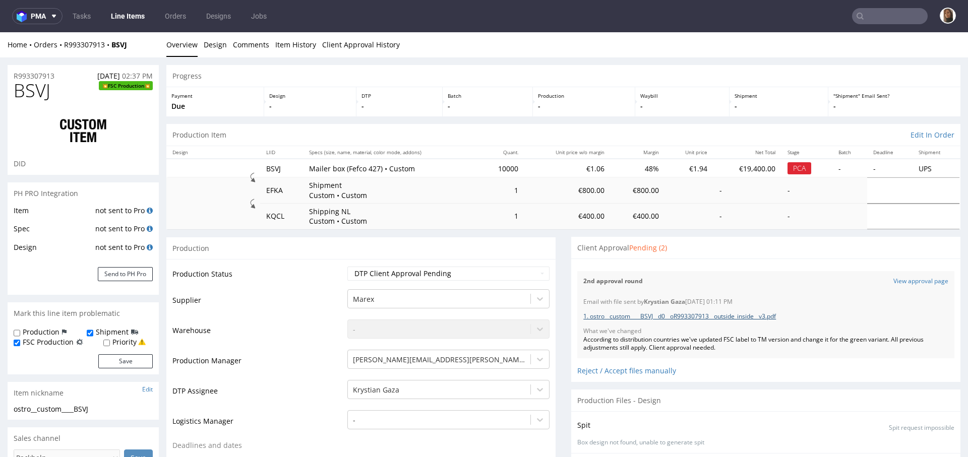
click at [771, 317] on link "1. ostro__custom____BSVJ__d0__oR993307913__outside_inside__v3.pdf" at bounding box center [679, 316] width 193 height 9
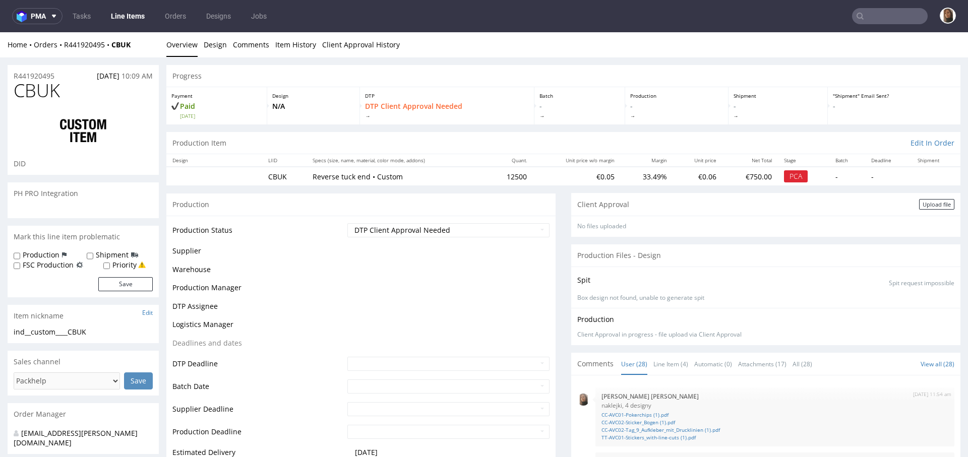
scroll to position [1067, 0]
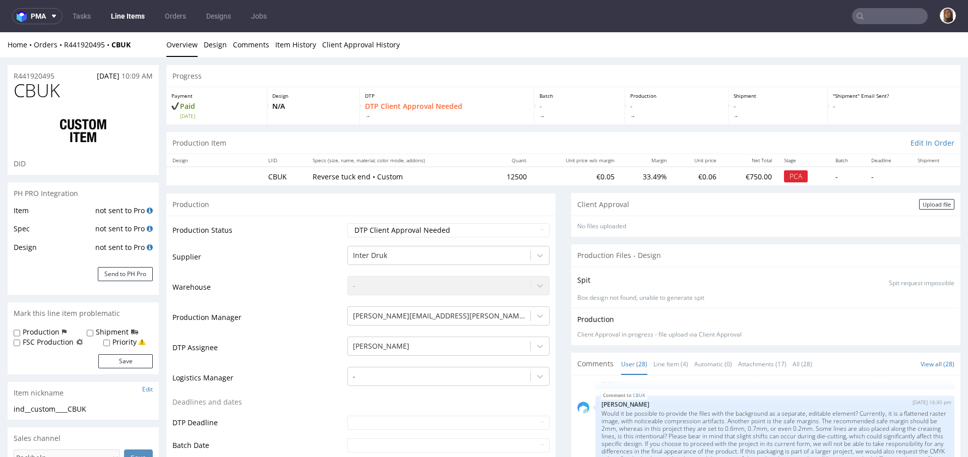
click at [887, 15] on input "text" at bounding box center [890, 16] width 76 height 16
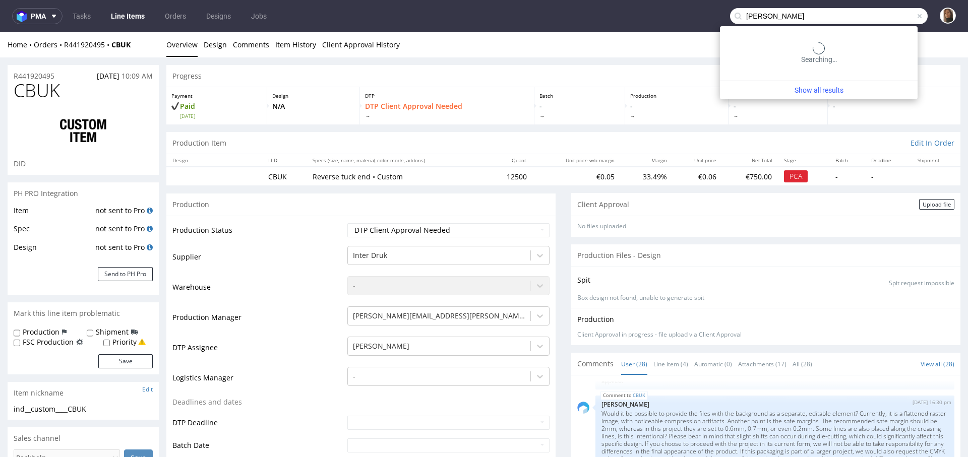
type input "[PERSON_NAME]"
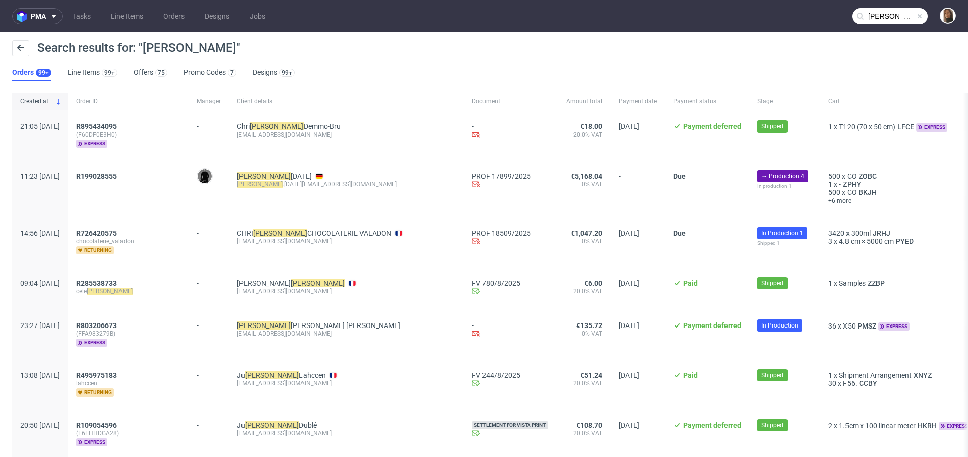
click at [119, 171] on div "R199028555" at bounding box center [128, 188] width 120 height 56
click at [117, 172] on span "R199028555" at bounding box center [96, 176] width 41 height 8
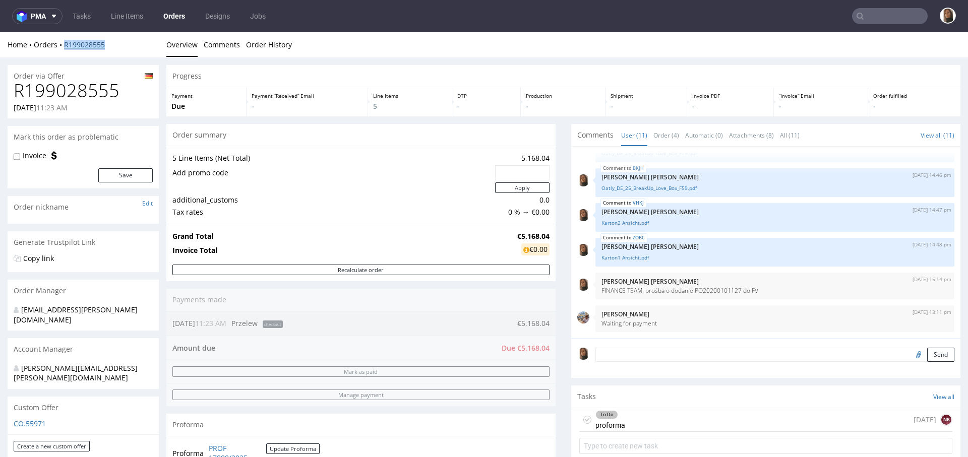
copy link "R199028555"
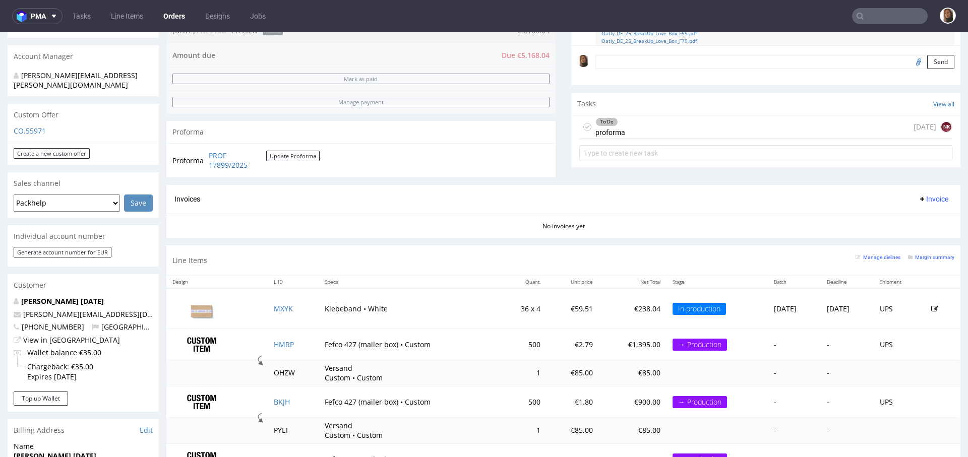
scroll to position [183, 0]
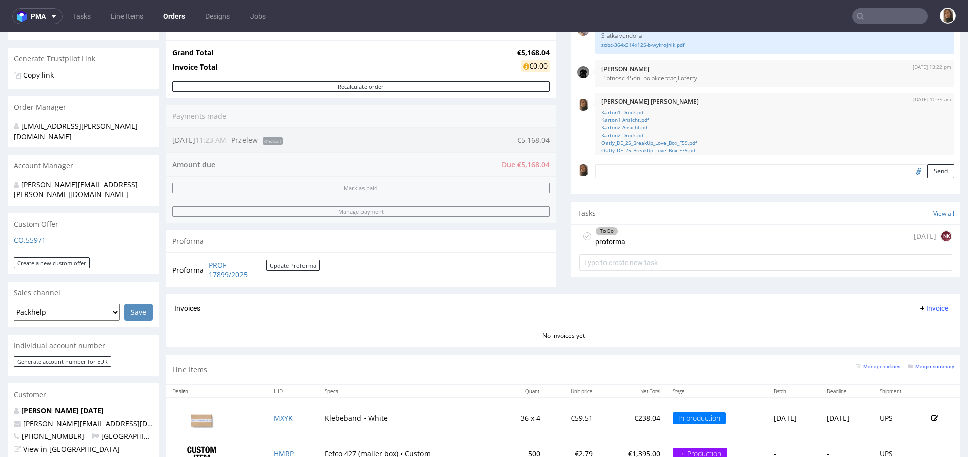
click at [657, 231] on div "To Do proforma 1 day ago NK" at bounding box center [765, 237] width 373 height 24
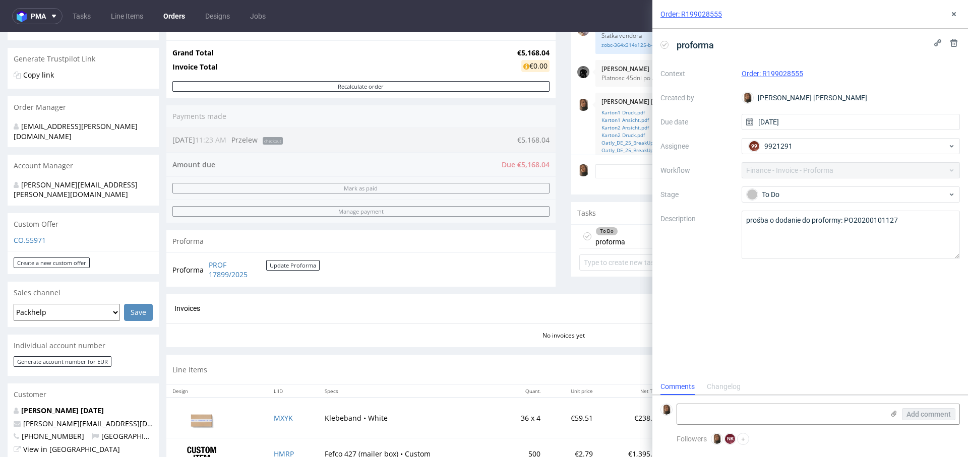
scroll to position [8, 0]
click at [954, 15] on use at bounding box center [953, 14] width 4 height 4
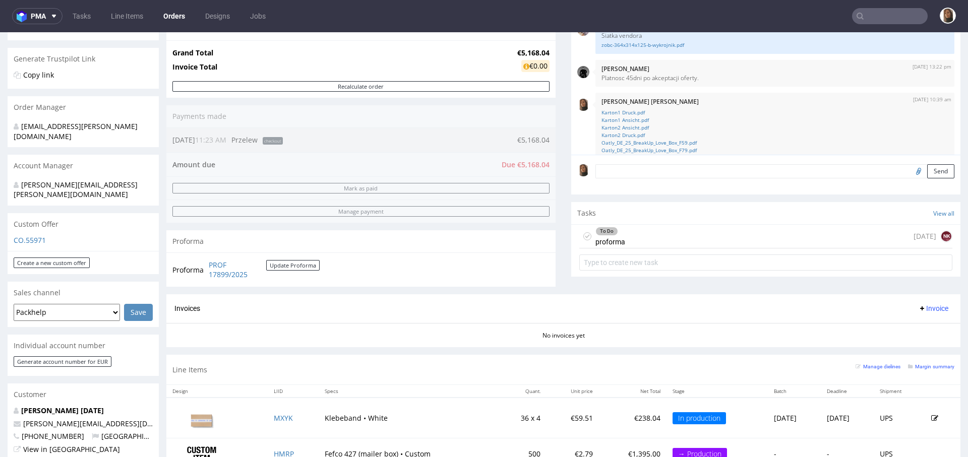
click at [169, 18] on link "Orders" at bounding box center [174, 16] width 34 height 16
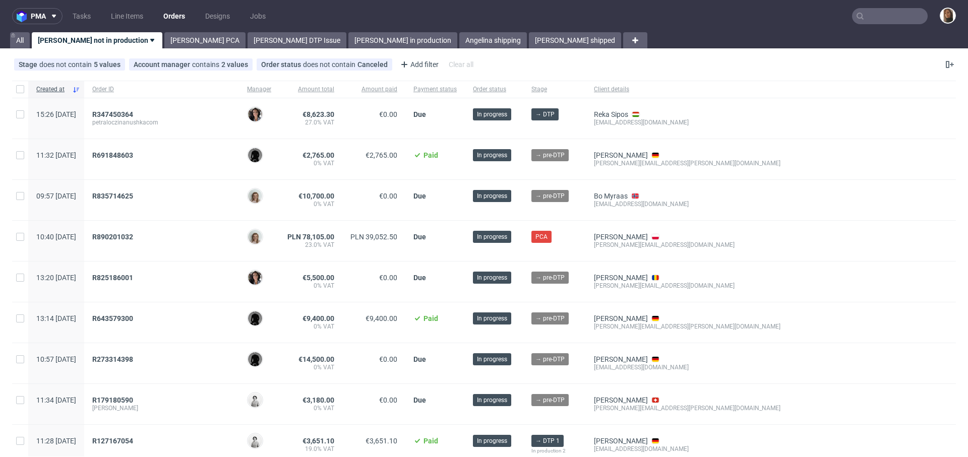
scroll to position [31, 0]
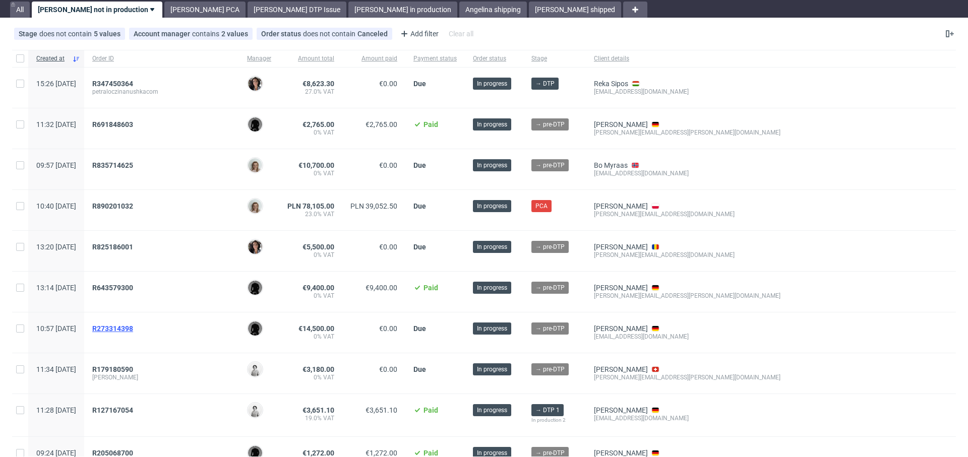
click at [133, 325] on span "R273314398" at bounding box center [112, 329] width 41 height 8
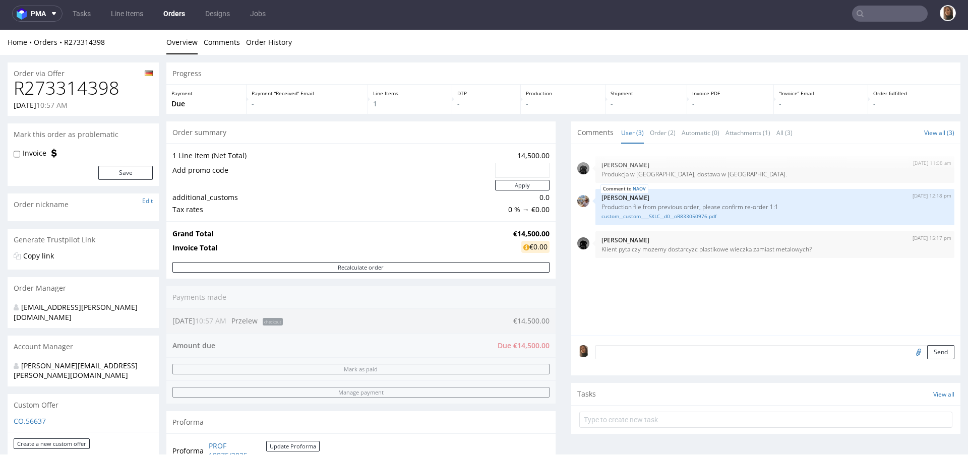
scroll to position [37, 0]
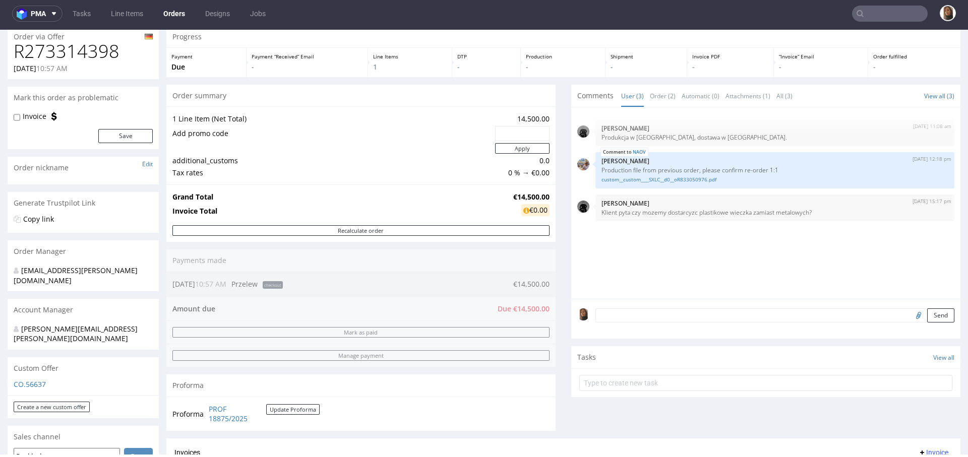
click at [680, 421] on div "Comments User (3) Order (2) Automatic (0) Attachments (1) All (3) View all (3) …" at bounding box center [765, 262] width 389 height 354
click at [178, 13] on link "Orders" at bounding box center [174, 14] width 34 height 16
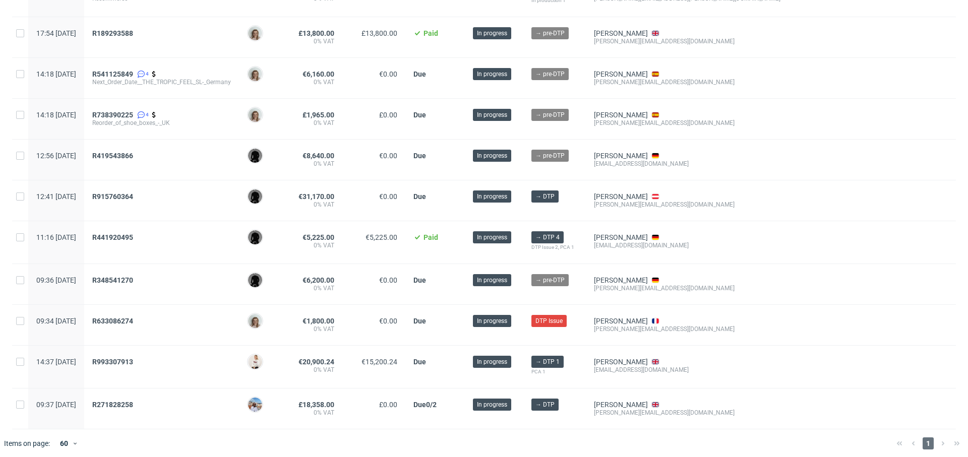
scroll to position [576, 0]
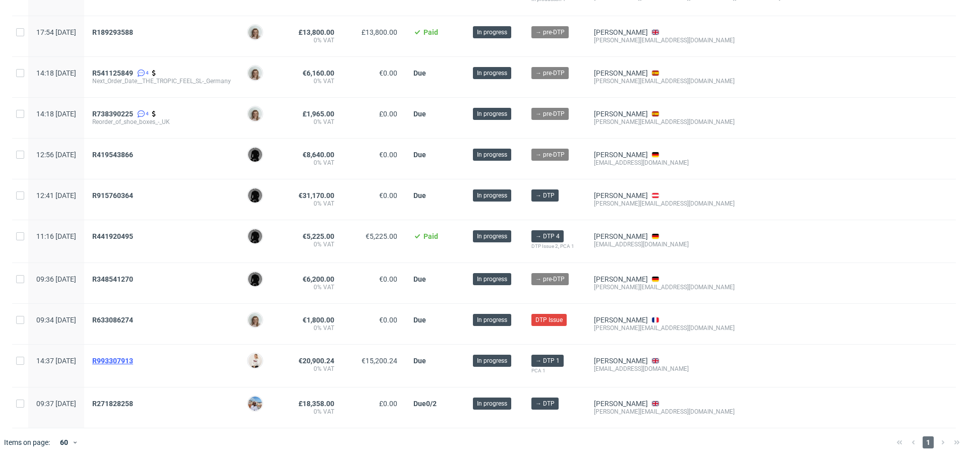
click at [133, 359] on span "R993307913" at bounding box center [112, 361] width 41 height 8
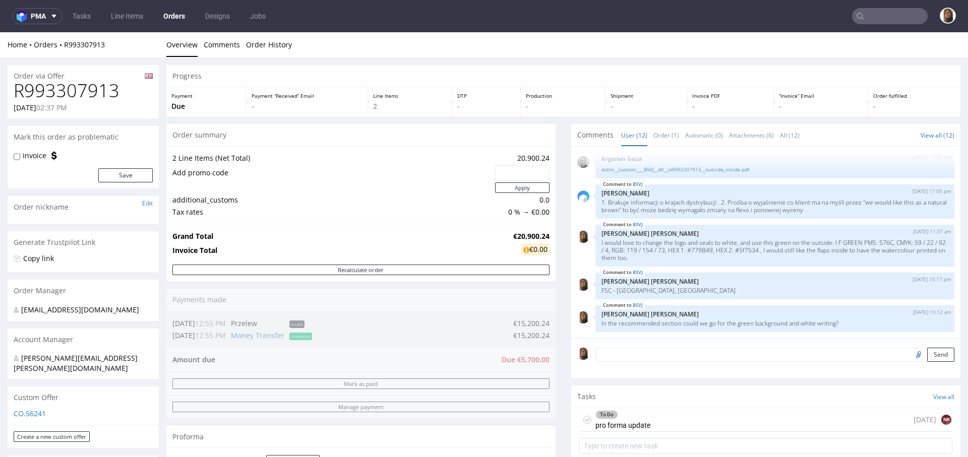
click at [878, 11] on input "text" at bounding box center [890, 16] width 76 height 16
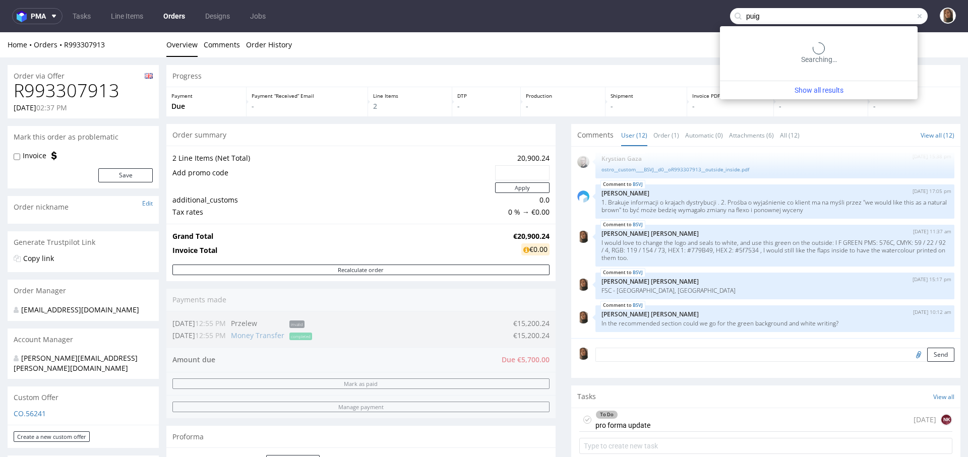
type input "puig"
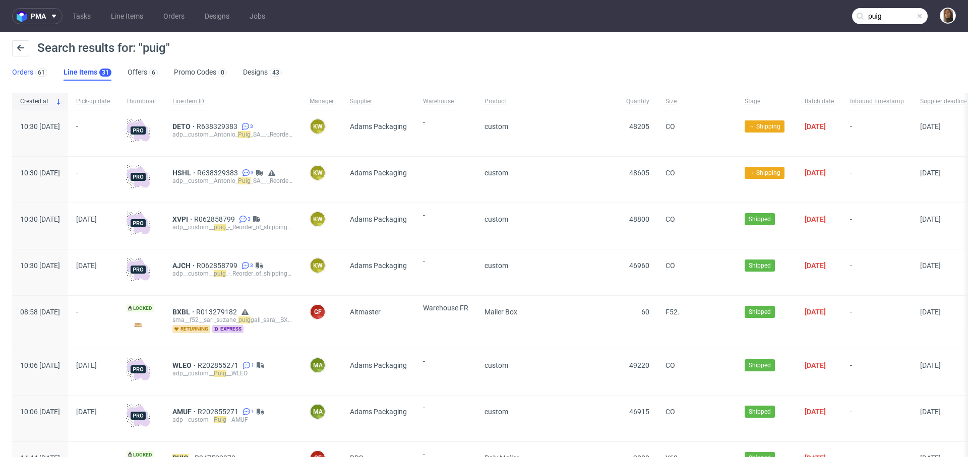
click at [20, 72] on link "Orders 61" at bounding box center [29, 73] width 35 height 16
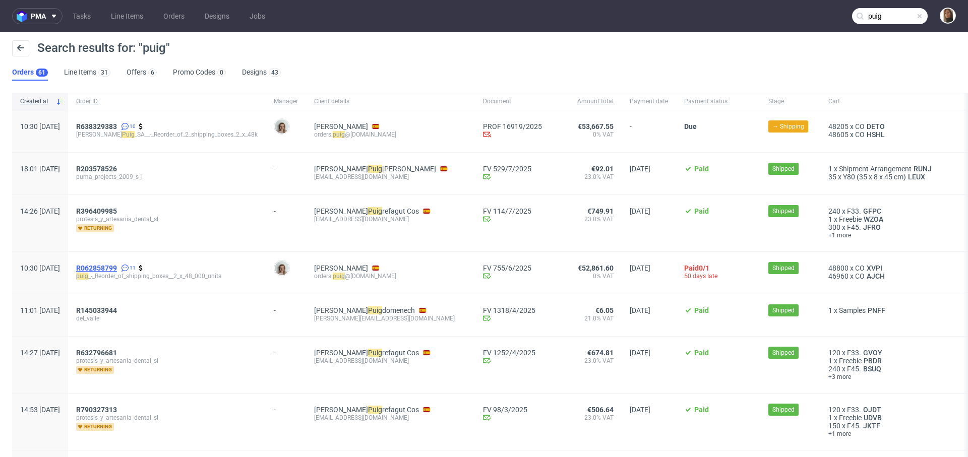
click at [117, 267] on span "R062858799" at bounding box center [96, 268] width 41 height 8
click at [109, 127] on span "R638329383" at bounding box center [96, 126] width 41 height 8
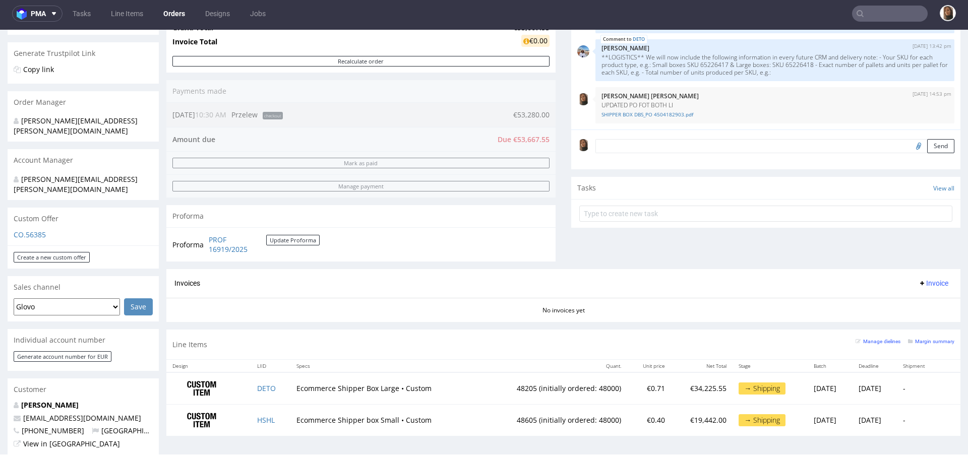
scroll to position [334, 0]
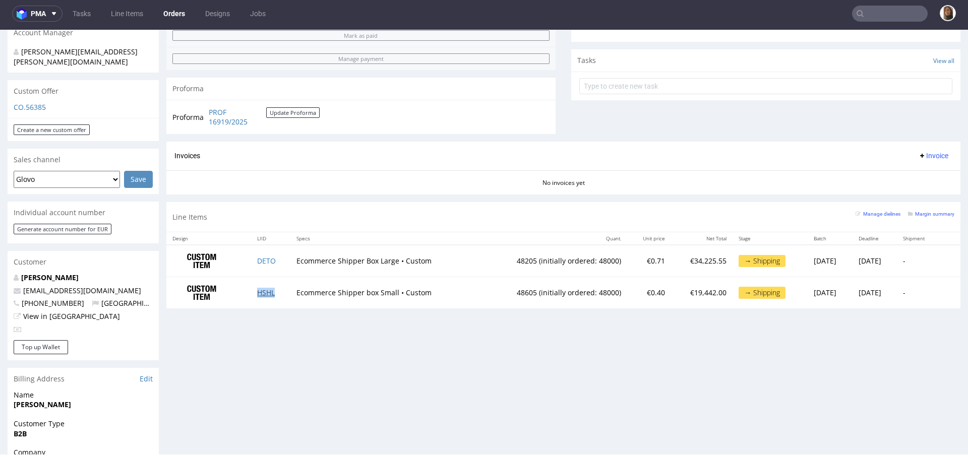
click at [261, 289] on link "HSHL" at bounding box center [266, 293] width 18 height 10
click at [177, 17] on link "Orders" at bounding box center [174, 14] width 34 height 16
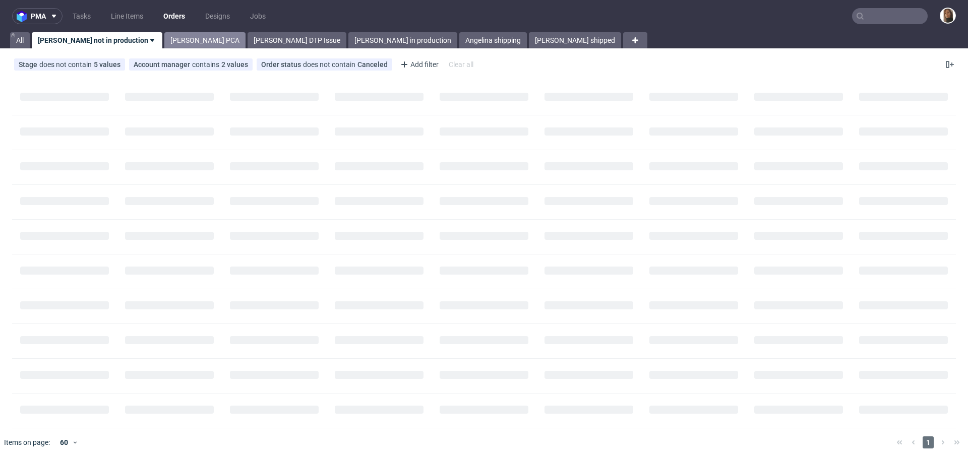
click at [164, 38] on link "Angelina PCA" at bounding box center [204, 40] width 81 height 16
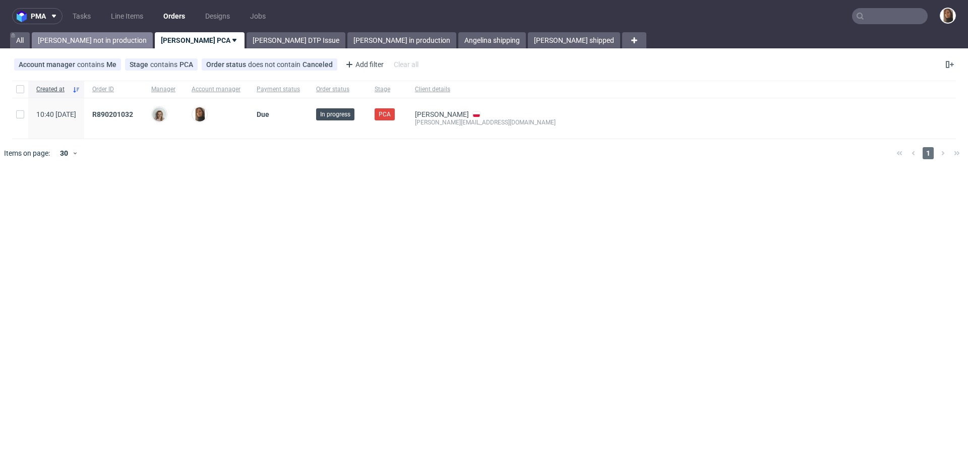
click at [88, 43] on link "Angelina not in production" at bounding box center [92, 40] width 121 height 16
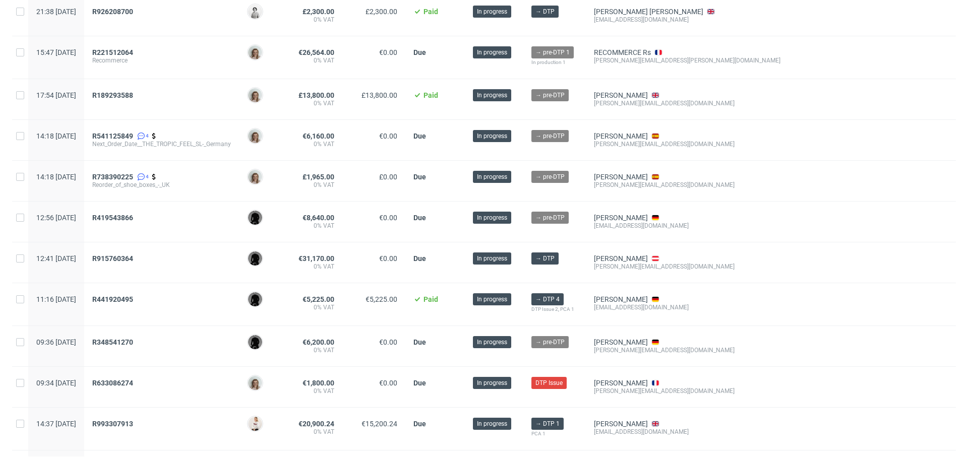
scroll to position [512, 0]
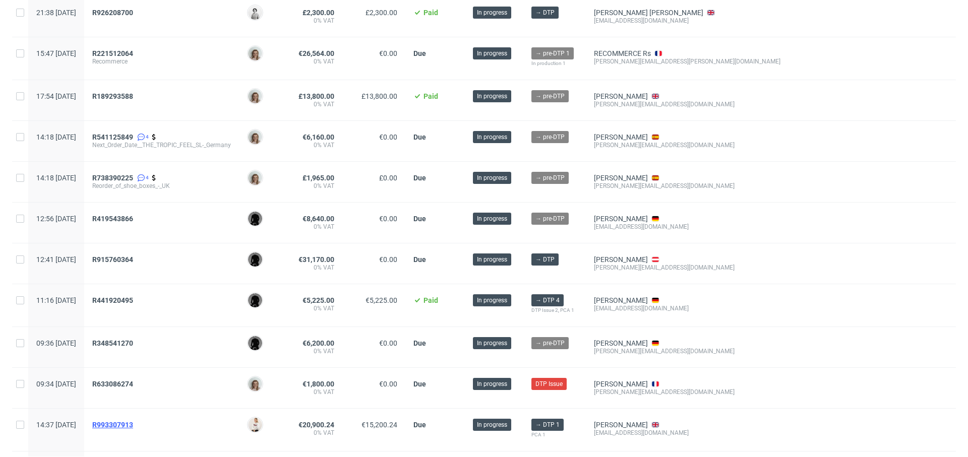
click at [133, 421] on span "R993307913" at bounding box center [112, 425] width 41 height 8
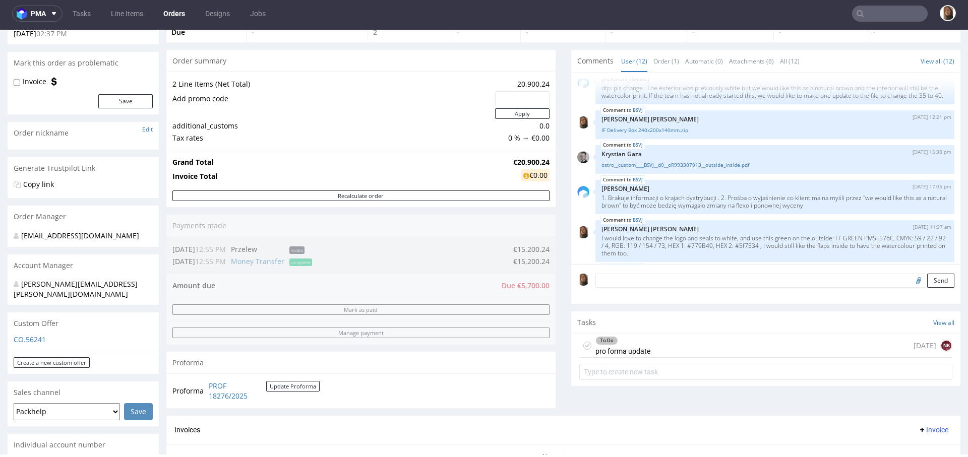
scroll to position [209, 0]
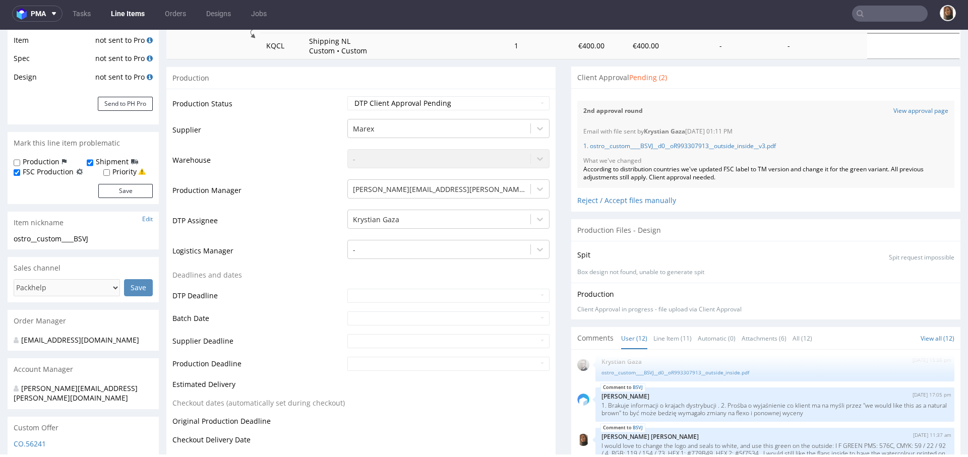
scroll to position [467, 0]
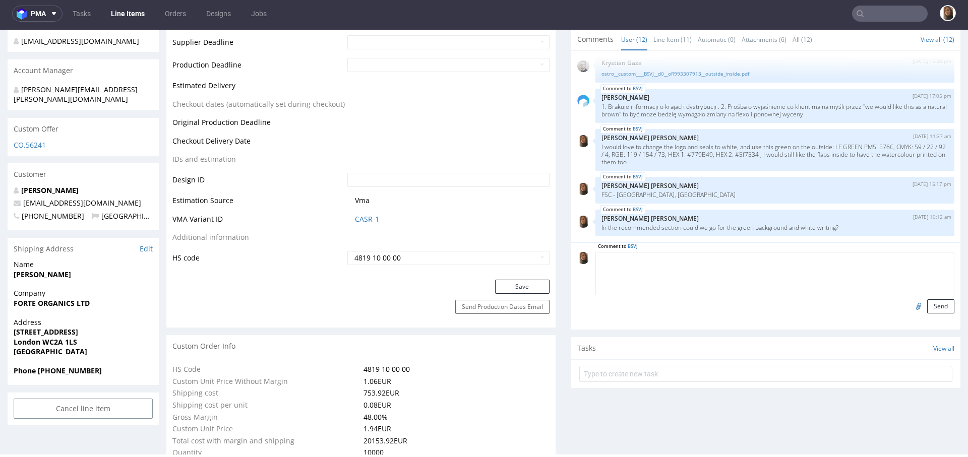
click at [668, 259] on textarea at bounding box center [774, 273] width 359 height 43
paste textarea "Could we replace the VegetalOK logo with the attached Vegan logo? Could we also…"
type textarea "Could we replace the VegetalOK logo with the attached Vegan logo? Could we also…"
click at [910, 301] on input "file" at bounding box center [917, 305] width 14 height 13
type input "C:\fakepath\IF Vegan.png"
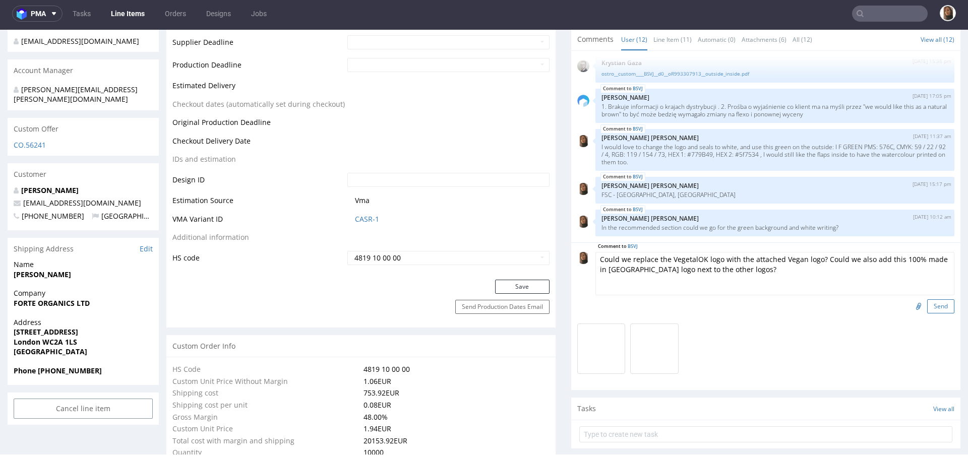
click at [927, 305] on button "Send" at bounding box center [940, 306] width 27 height 14
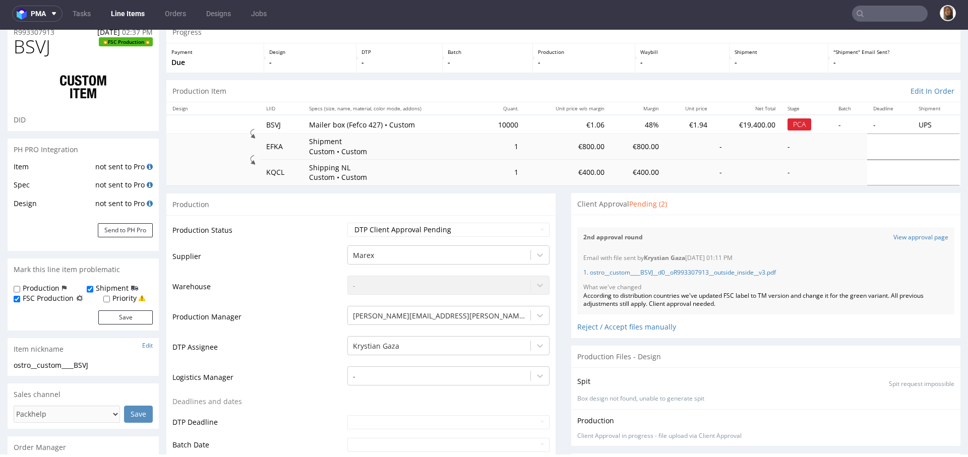
scroll to position [39, 0]
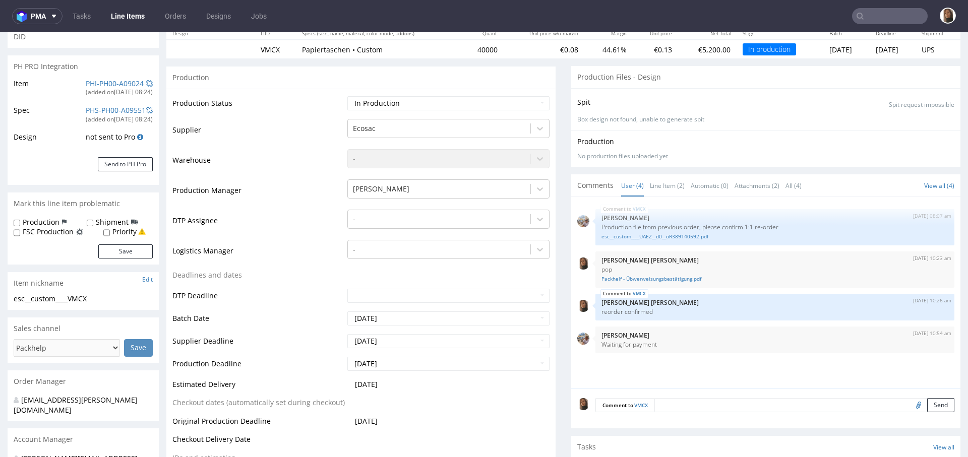
scroll to position [158, 0]
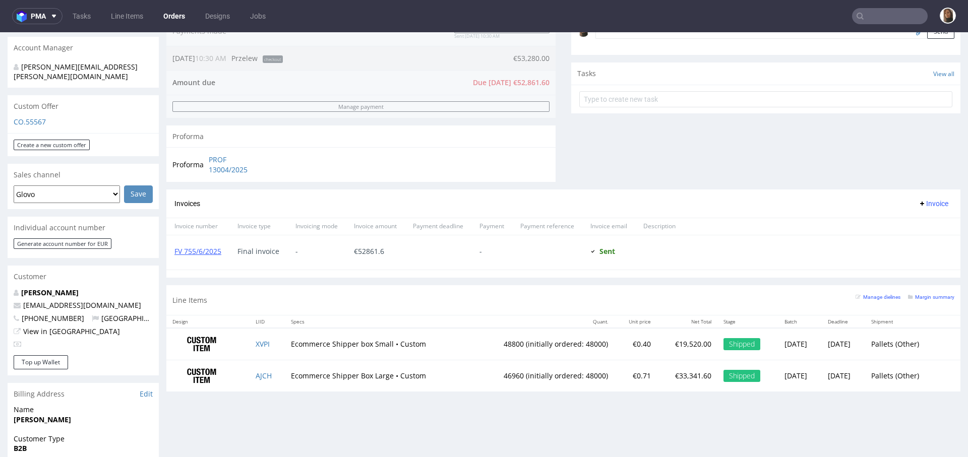
scroll to position [416, 0]
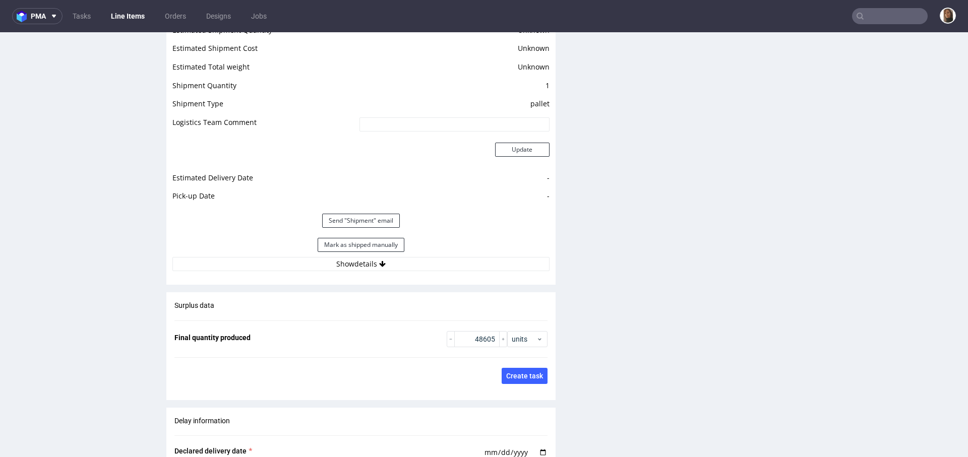
scroll to position [1458, 0]
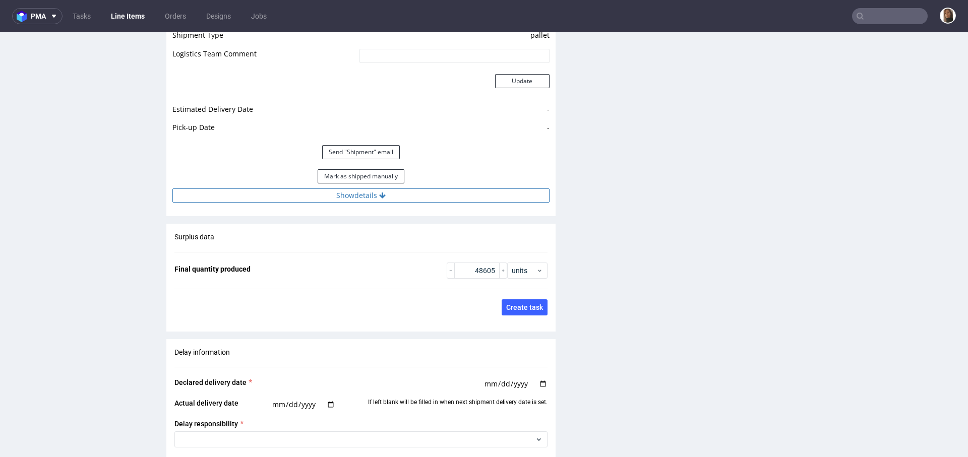
click at [379, 192] on icon at bounding box center [382, 195] width 7 height 7
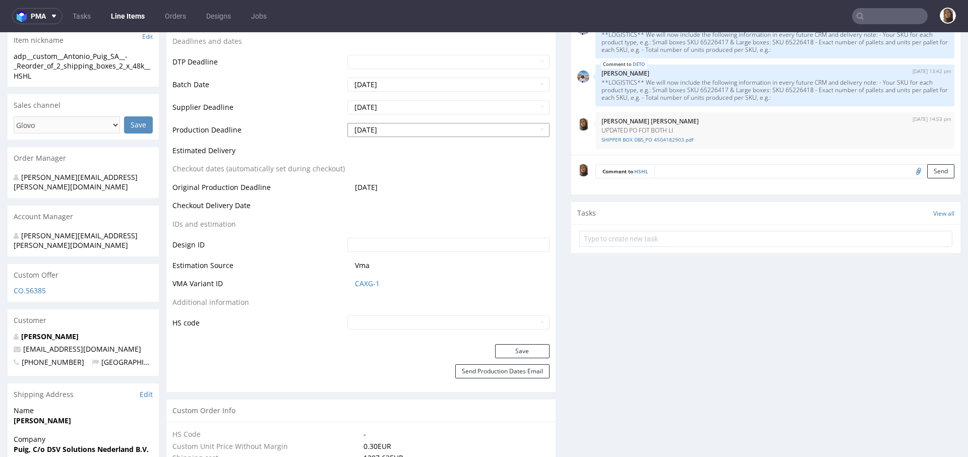
scroll to position [0, 0]
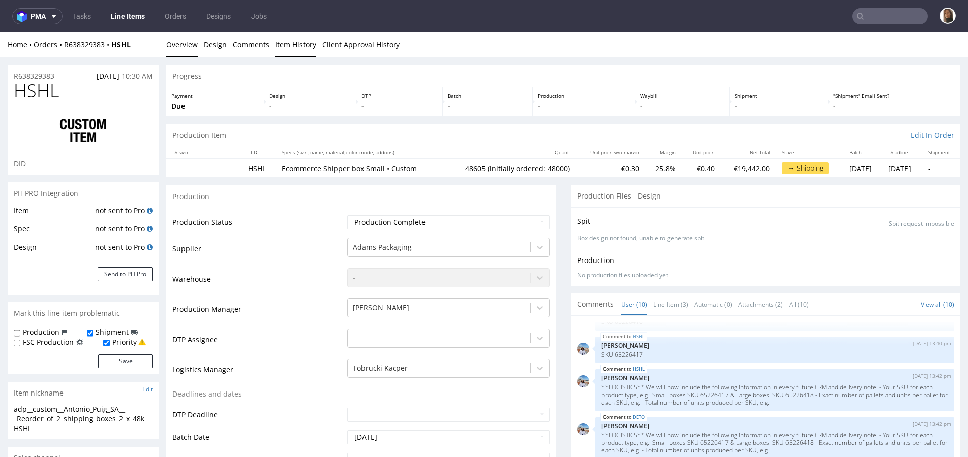
click at [294, 46] on link "Item History" at bounding box center [295, 44] width 41 height 25
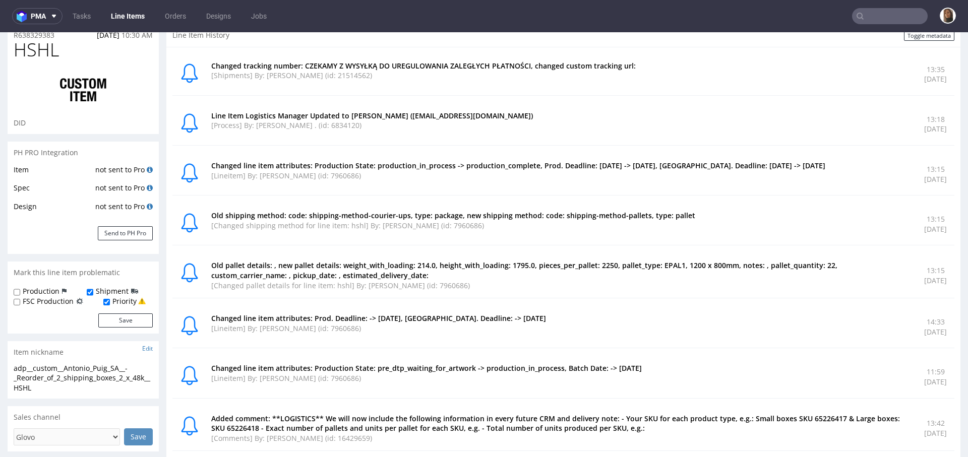
scroll to position [41, 0]
